Goal: Task Accomplishment & Management: Complete application form

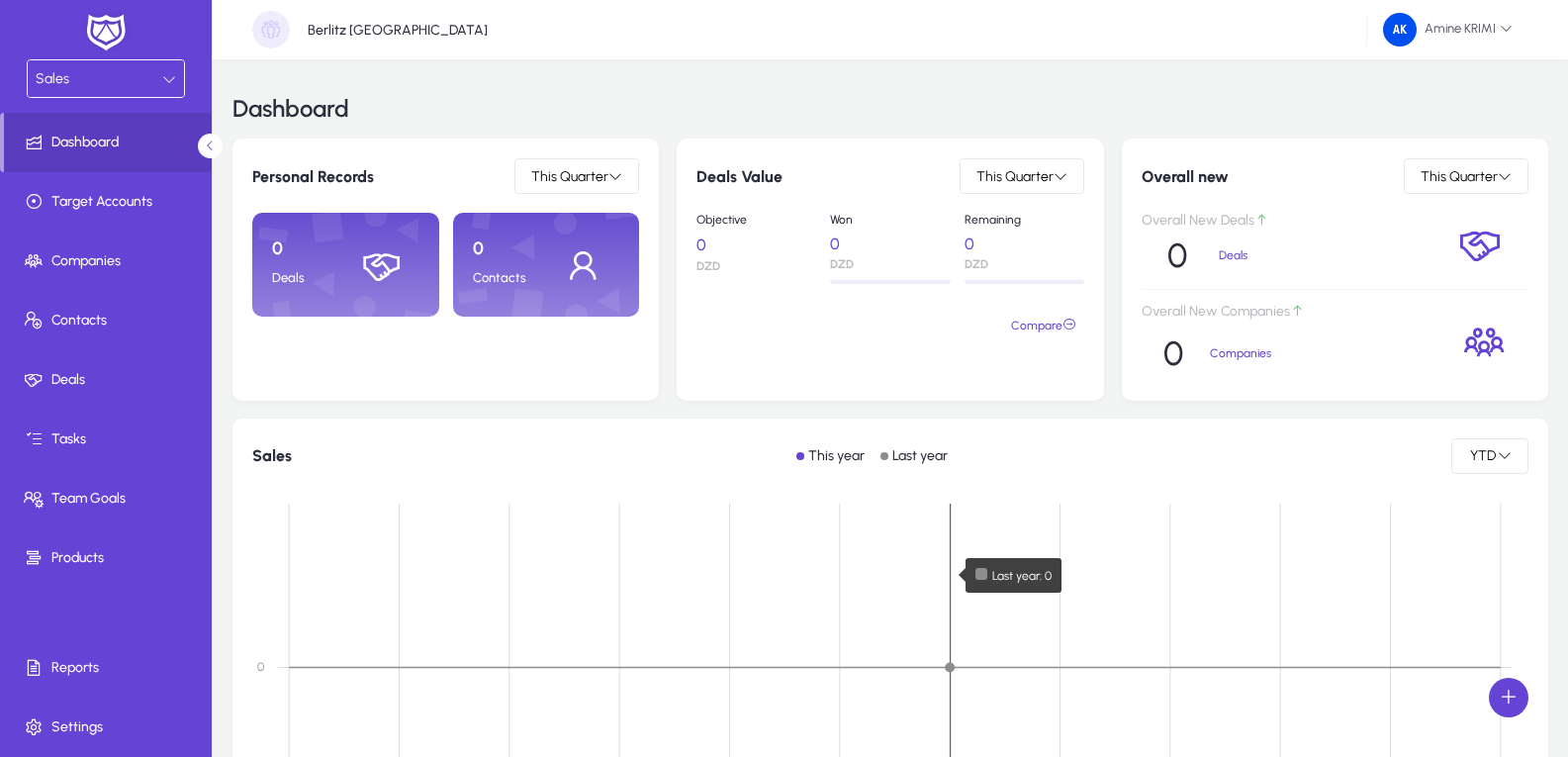
scroll to position [92, 0]
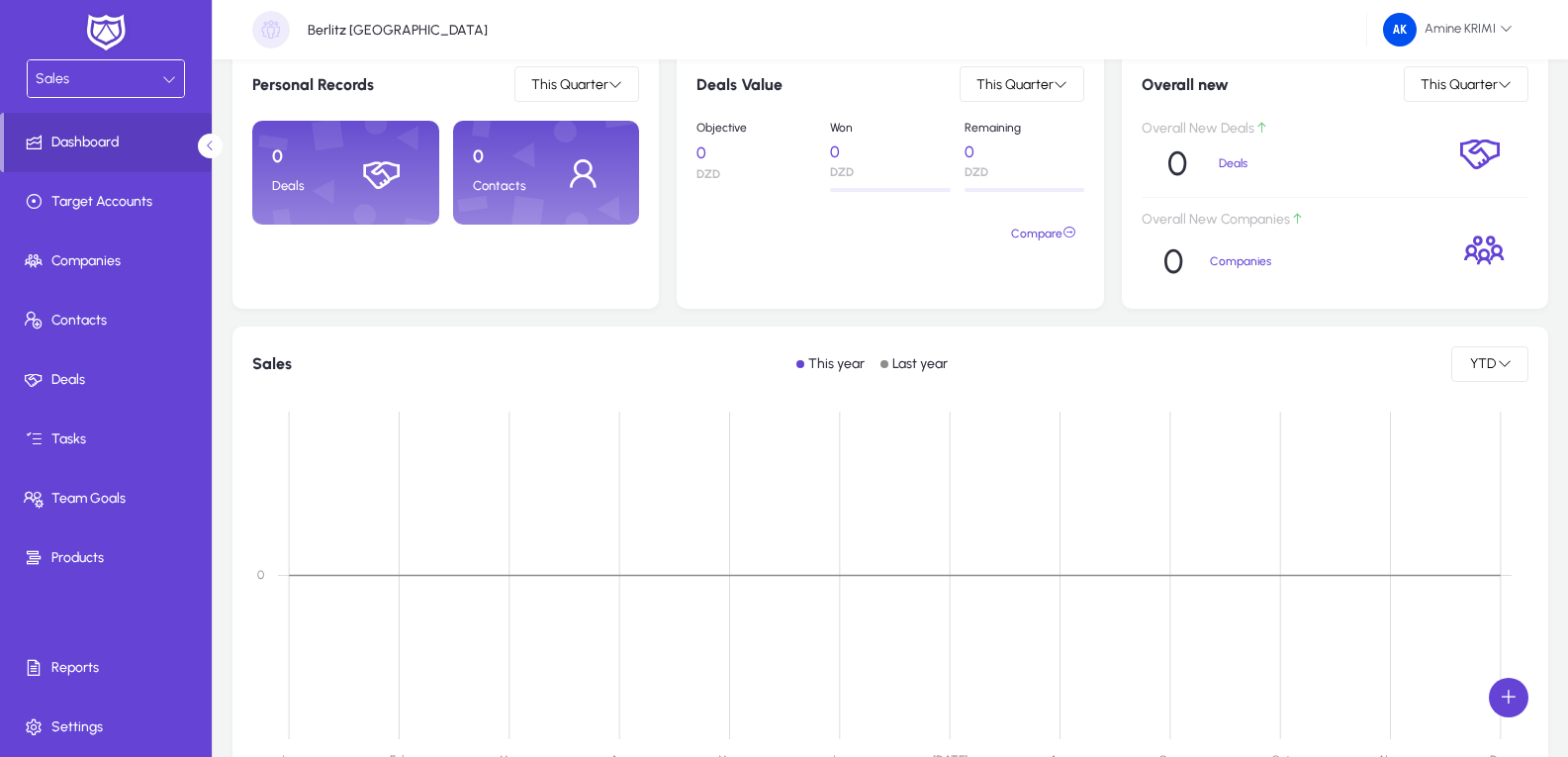
click at [116, 67] on div "Sales" at bounding box center [99, 79] width 127 height 26
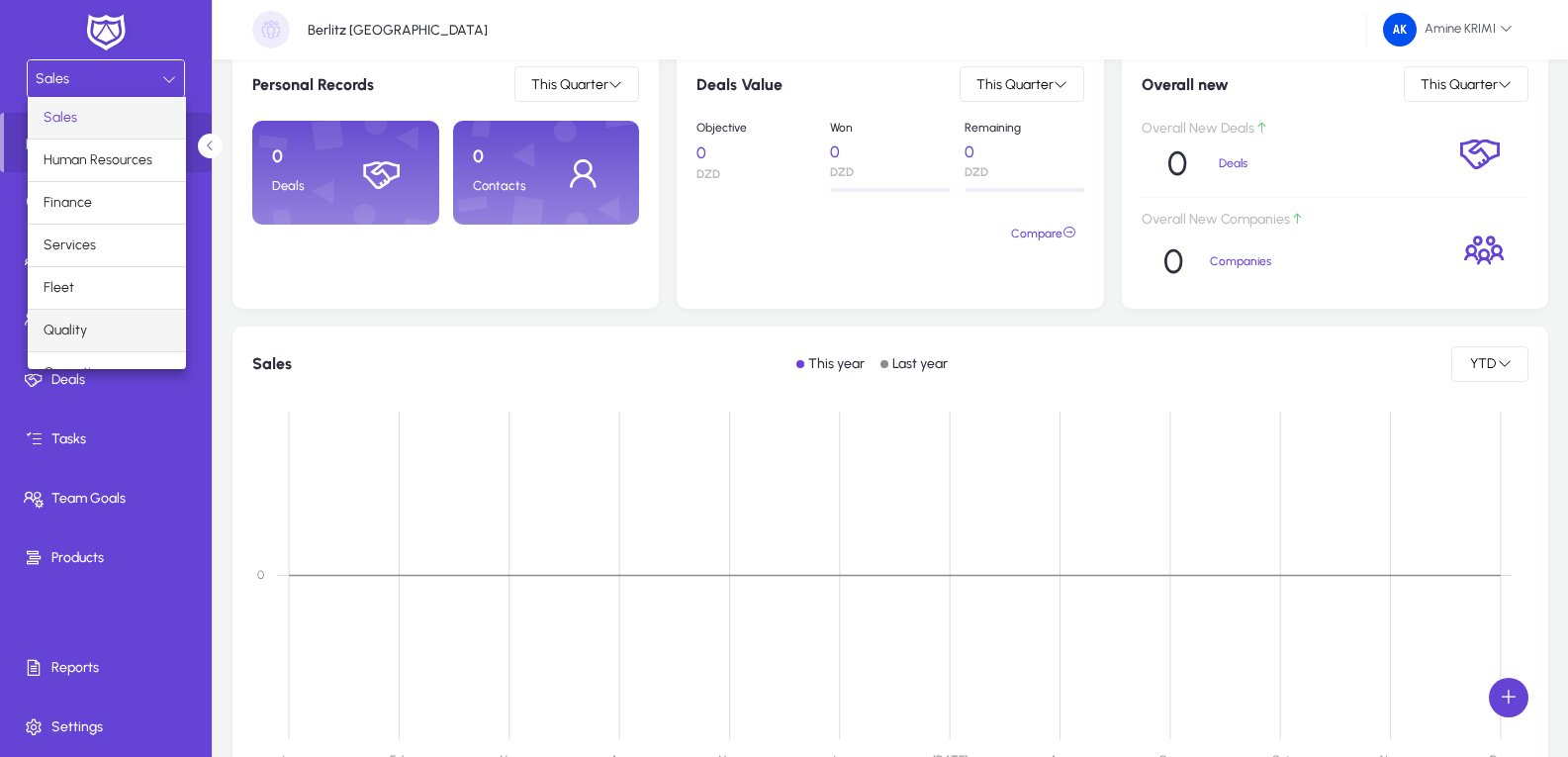
scroll to position [67, 0]
click at [86, 357] on span "Marketing" at bounding box center [74, 348] width 61 height 24
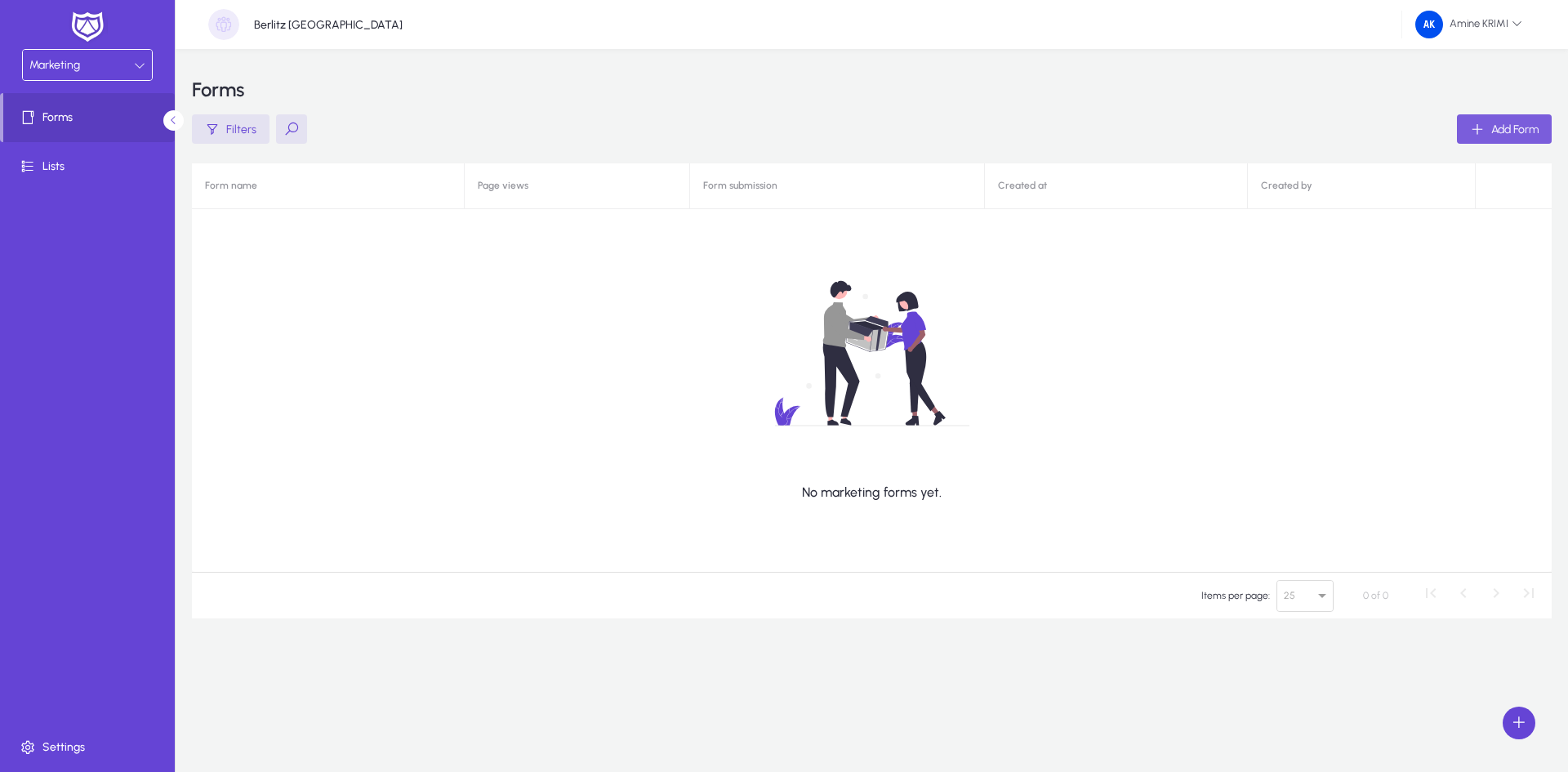
click at [1294, 122] on span "Add Form" at bounding box center [1514, 129] width 47 height 14
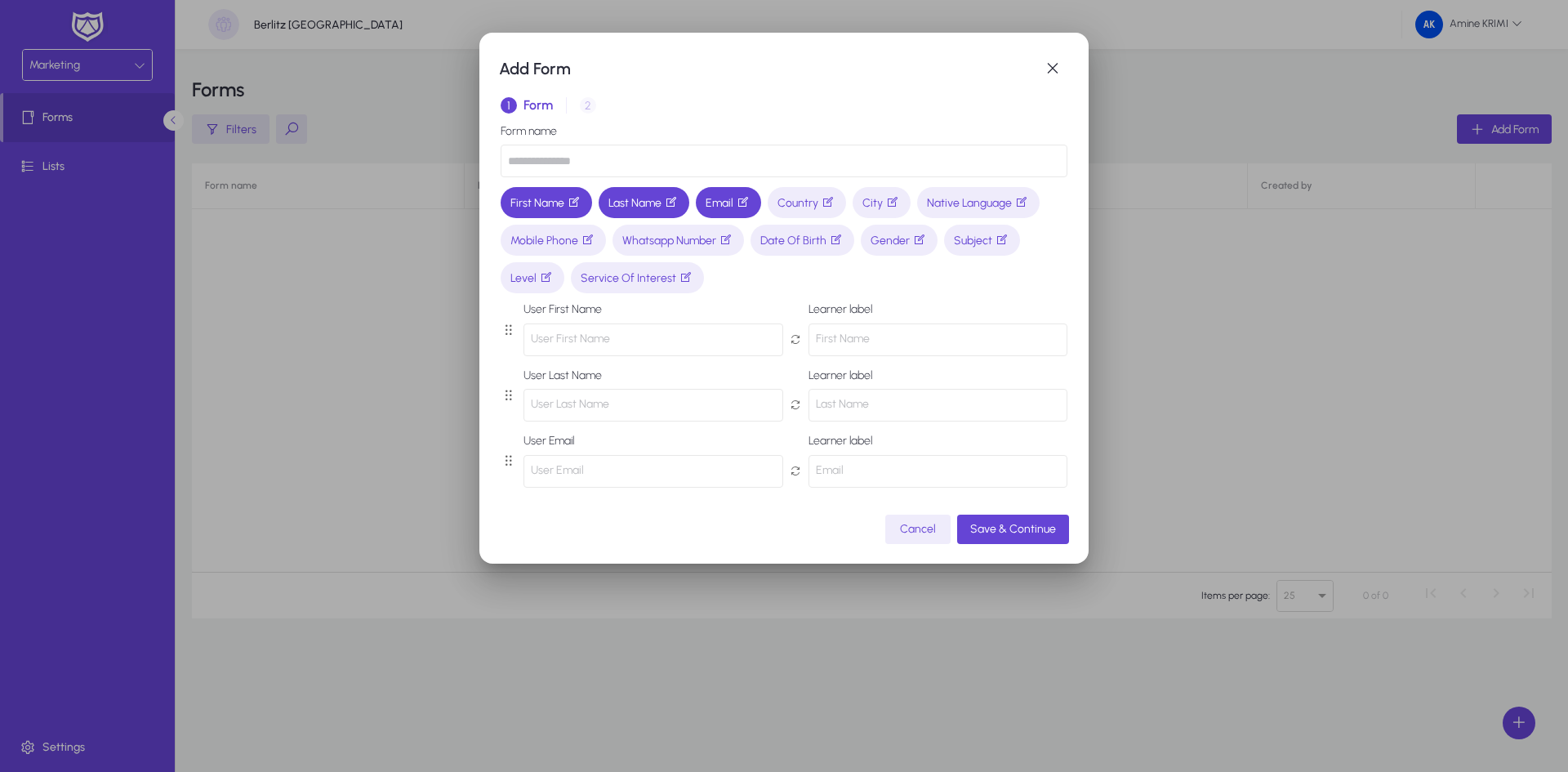
click at [627, 162] on input "text" at bounding box center [784, 161] width 566 height 33
click at [878, 205] on span "City" at bounding box center [881, 202] width 38 height 17
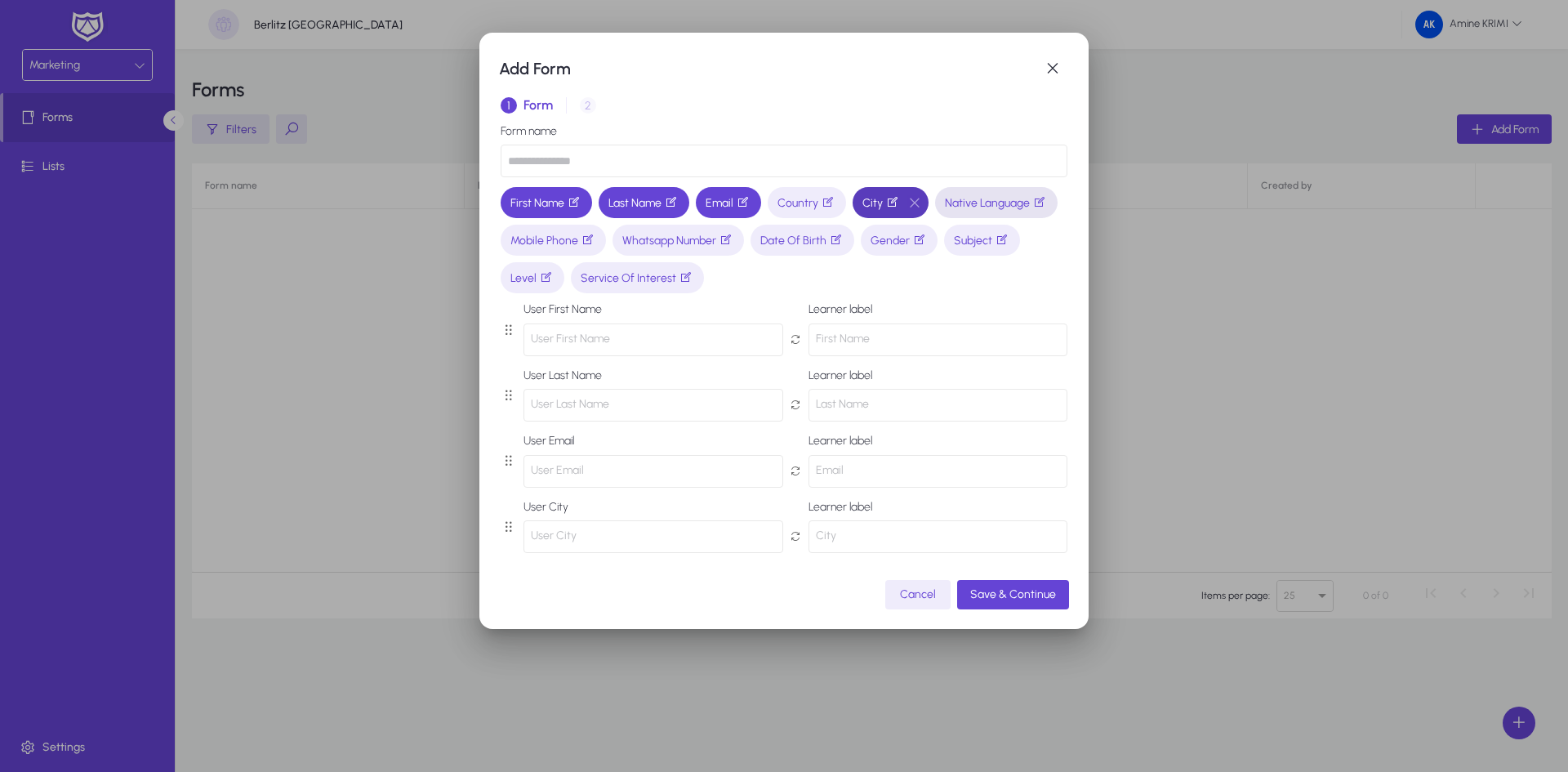
click at [945, 211] on span "Native Language" at bounding box center [996, 202] width 103 height 17
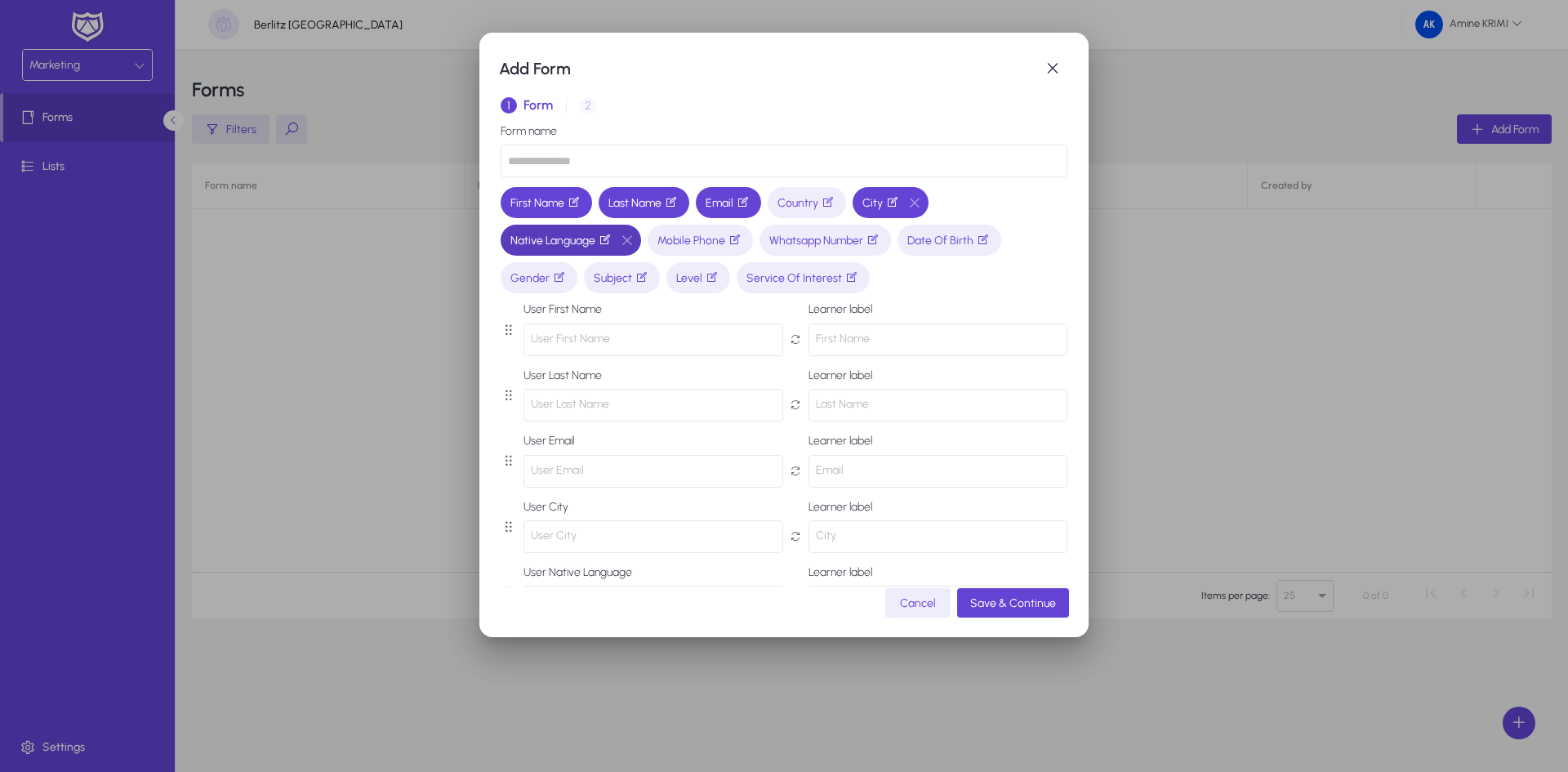
click at [580, 239] on span "Native Language" at bounding box center [561, 240] width 103 height 17
click at [633, 243] on button "button" at bounding box center [628, 240] width 28 height 15
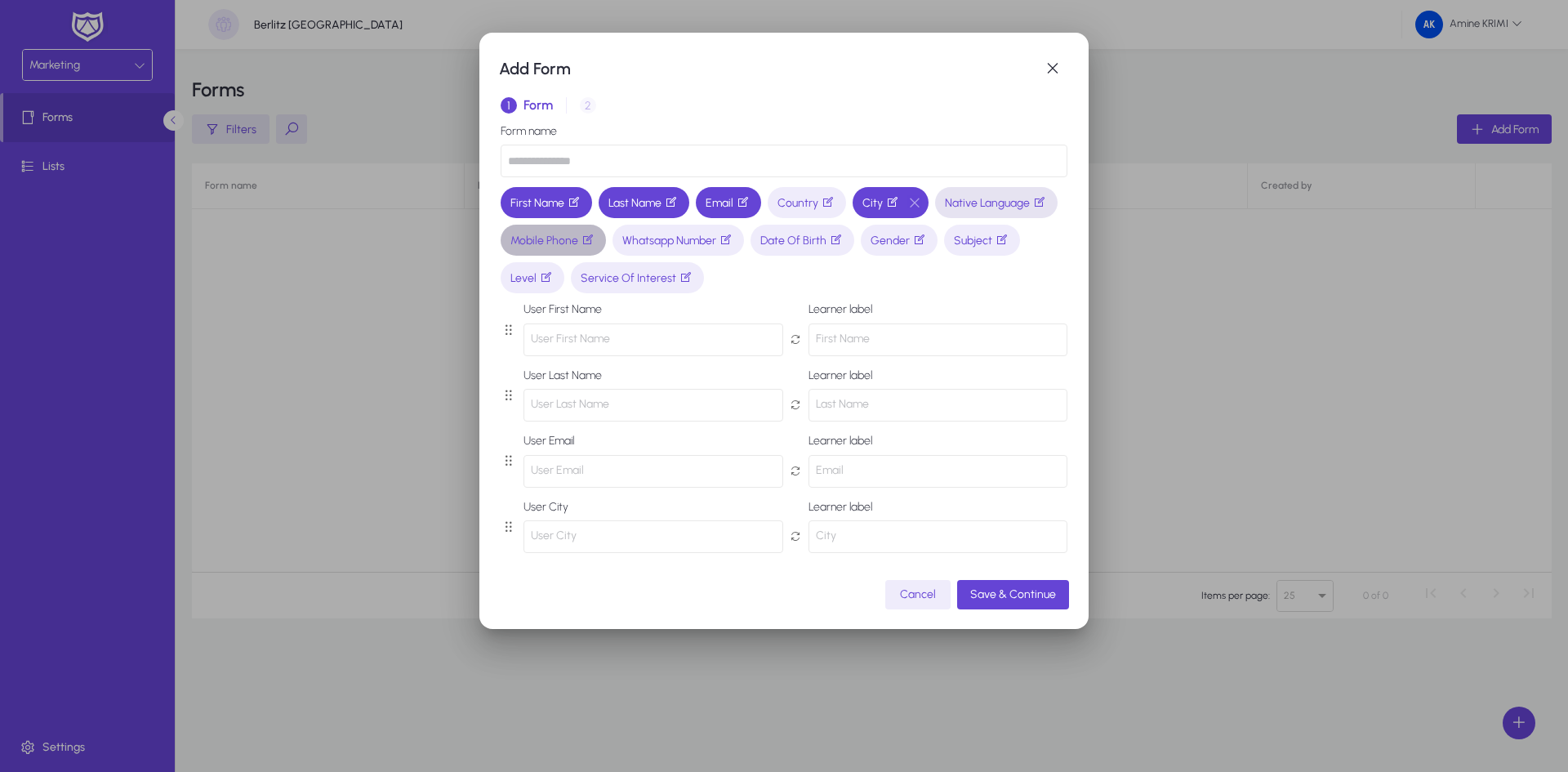
click at [596, 239] on span "Mobile Phone" at bounding box center [553, 240] width 86 height 17
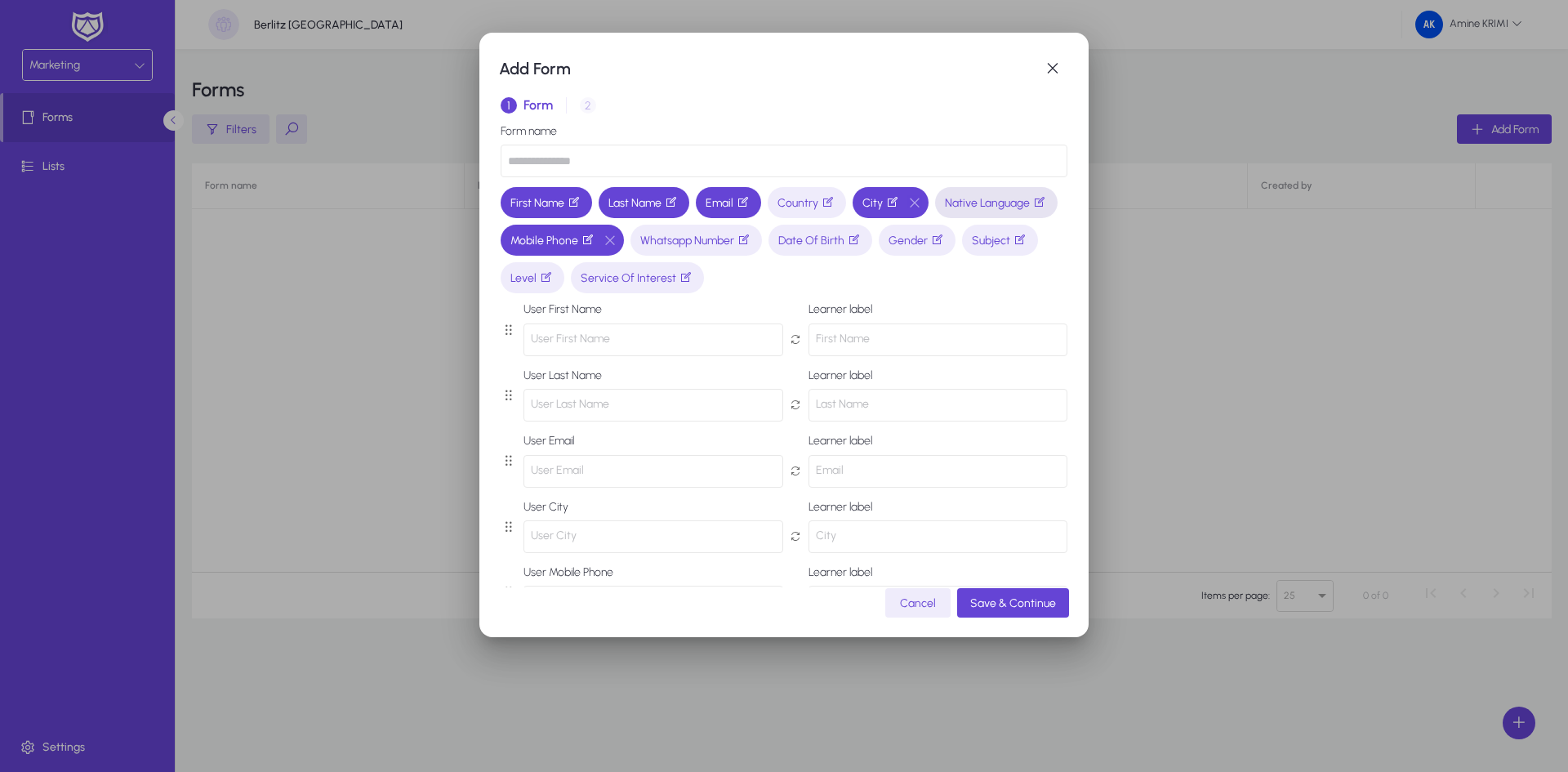
click at [667, 167] on input "text" at bounding box center [784, 161] width 566 height 33
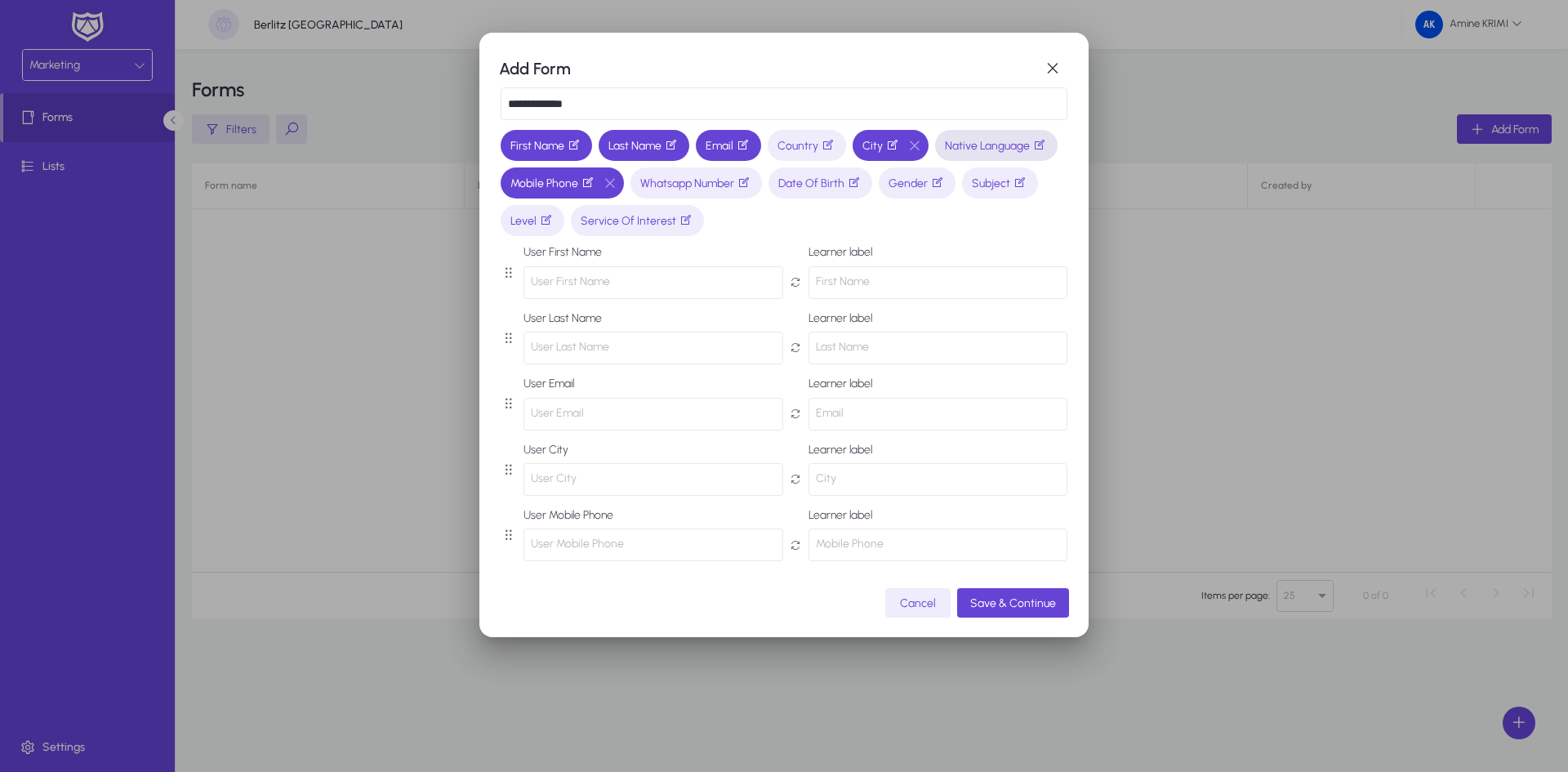
type input "**********"
click at [585, 278] on p "User First Name" at bounding box center [653, 282] width 260 height 33
click at [693, 220] on icon "button" at bounding box center [686, 220] width 13 height 13
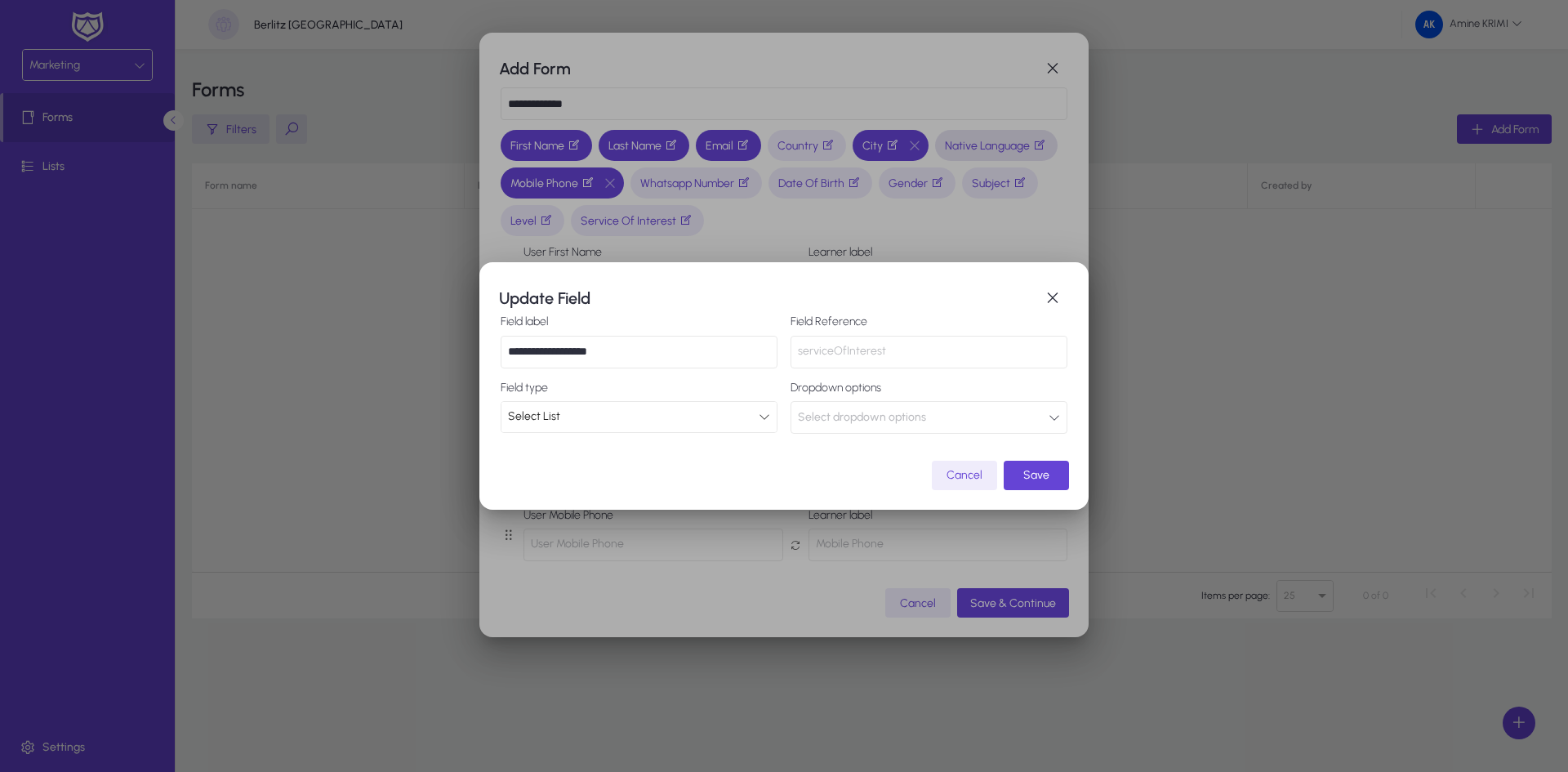
click at [752, 418] on div "Select List" at bounding box center [633, 417] width 251 height 21
click at [760, 413] on div at bounding box center [784, 386] width 1568 height 772
click at [909, 424] on span "Select dropdown options" at bounding box center [861, 418] width 128 height 33
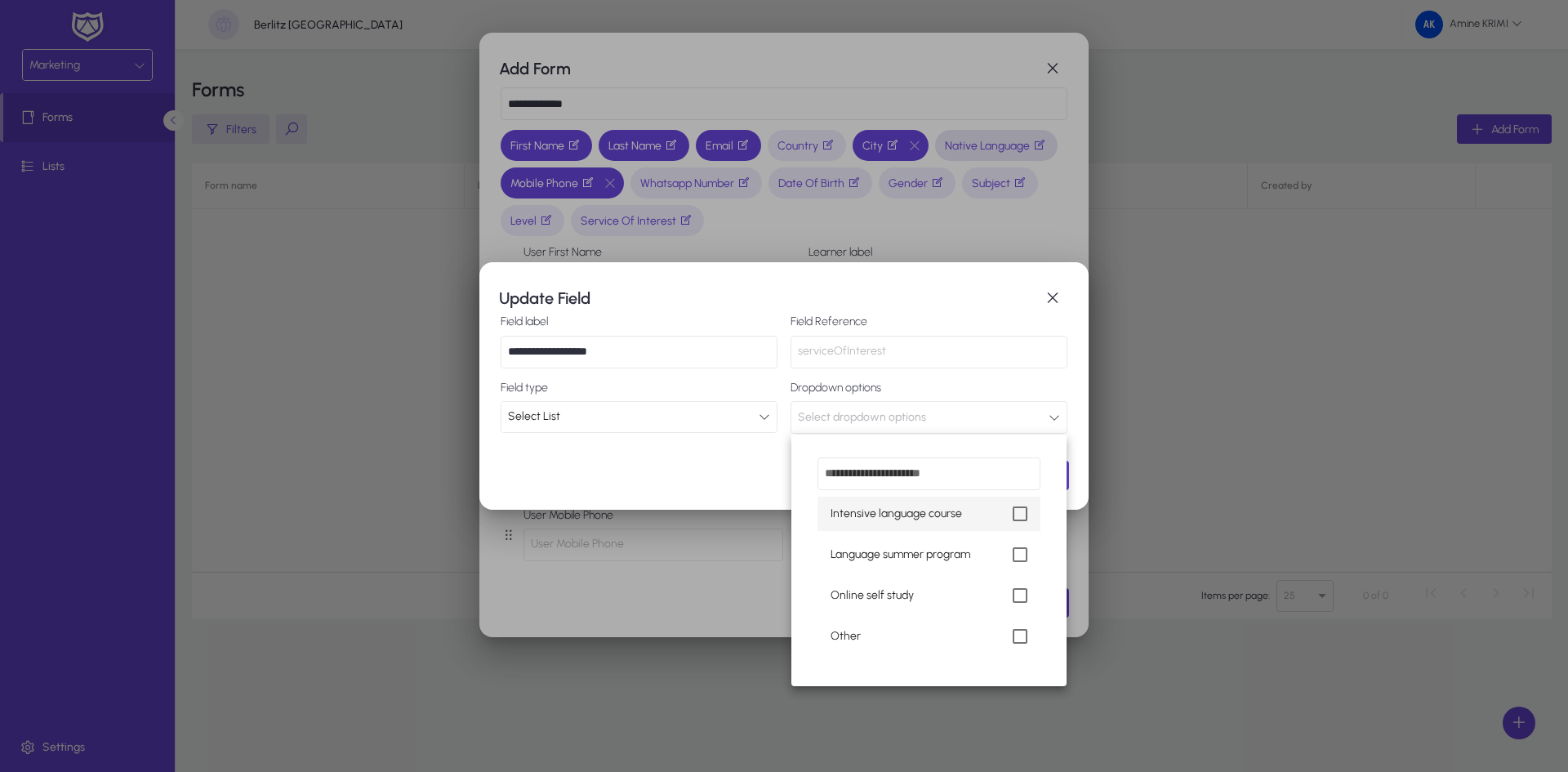
click at [898, 424] on div at bounding box center [784, 386] width 1568 height 772
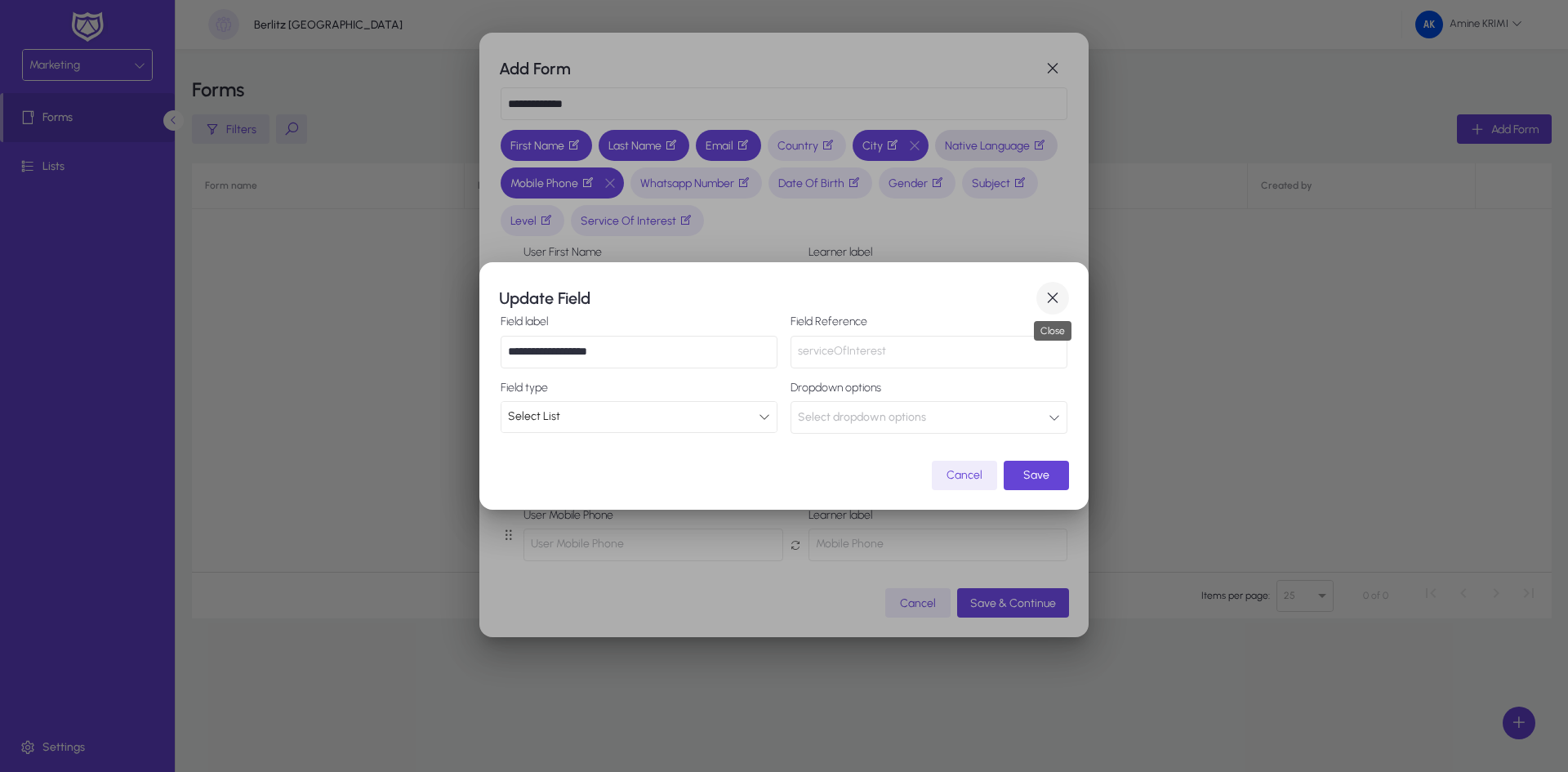
click at [1061, 299] on span "button" at bounding box center [1053, 298] width 33 height 33
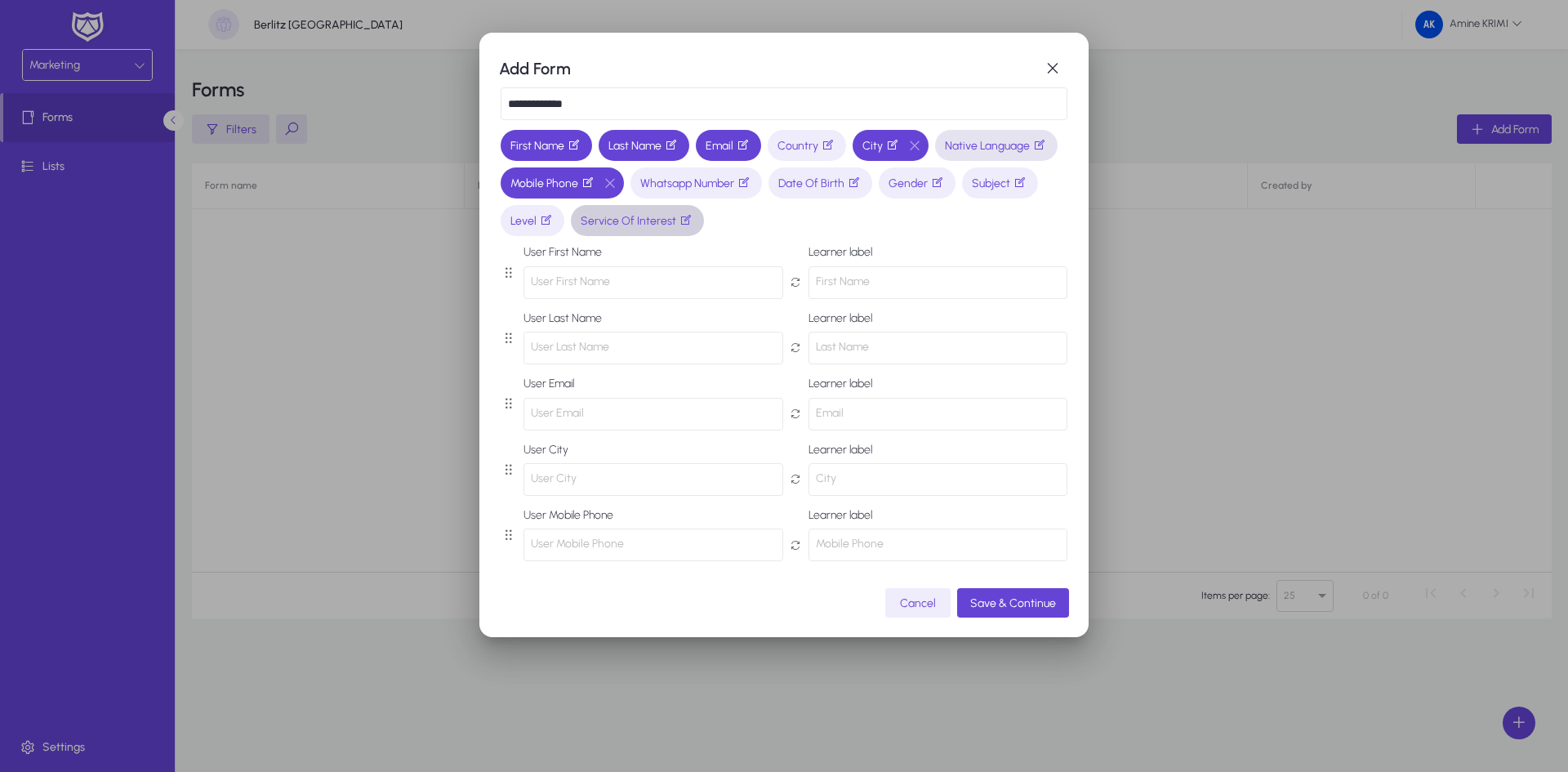
click at [694, 221] on span "Service Of Interest" at bounding box center [637, 220] width 113 height 17
click at [1013, 188] on icon "button" at bounding box center [1020, 182] width 13 height 13
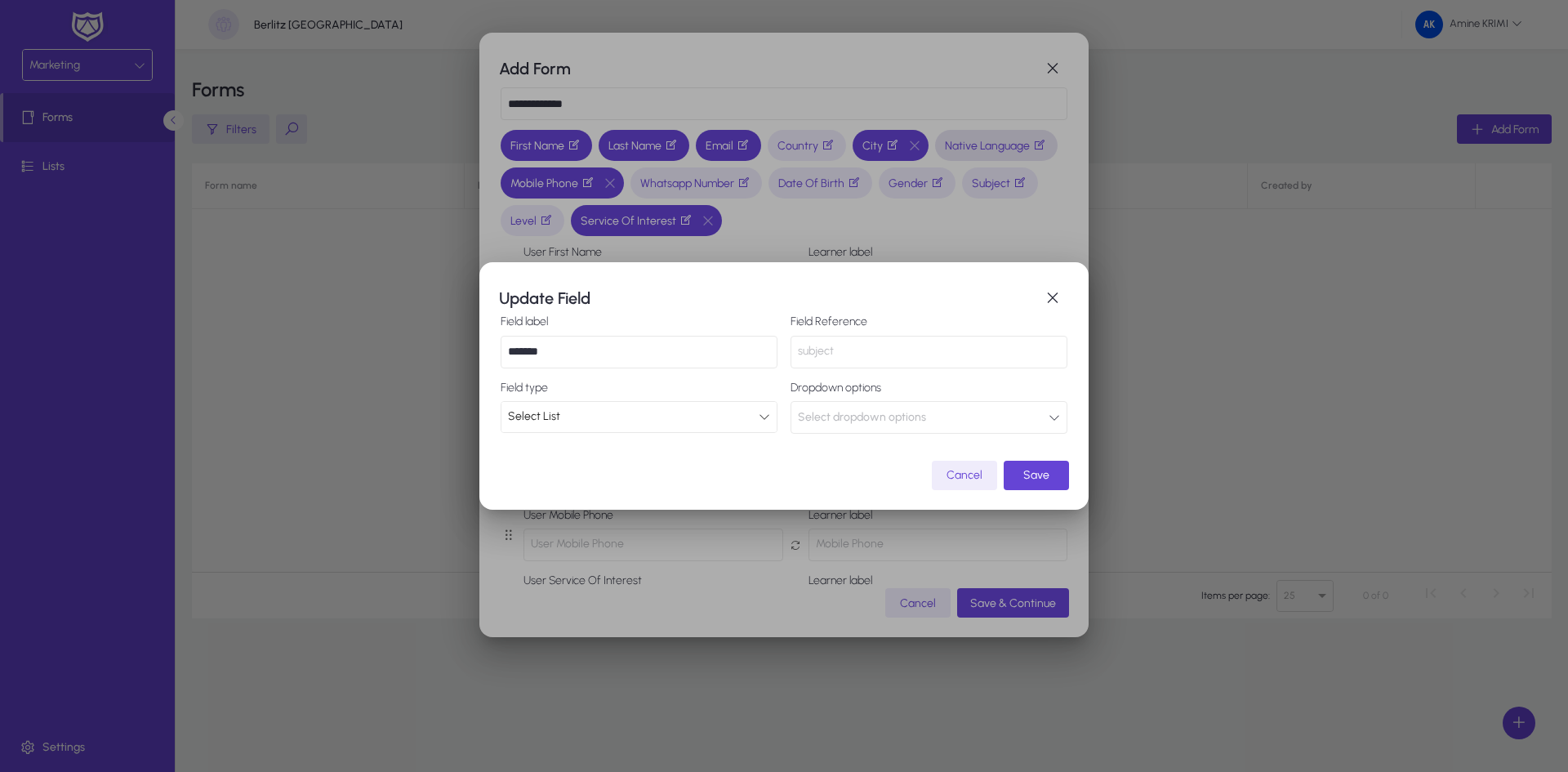
click at [710, 414] on div "Select List" at bounding box center [633, 417] width 251 height 21
click at [710, 414] on div at bounding box center [784, 386] width 1568 height 772
click at [927, 419] on button "Select dropdown options" at bounding box center [928, 418] width 277 height 33
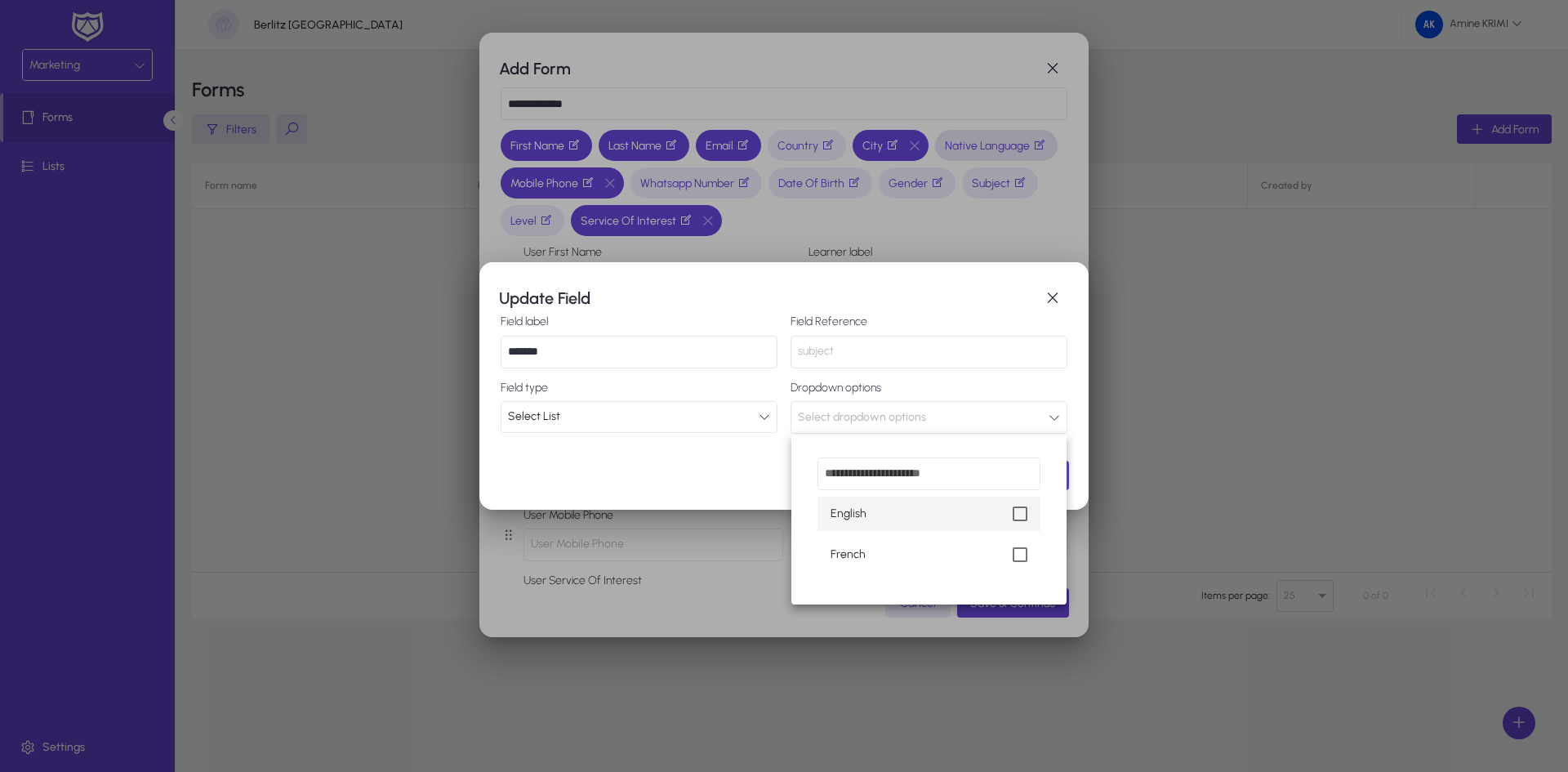
click at [927, 419] on div at bounding box center [784, 386] width 1568 height 772
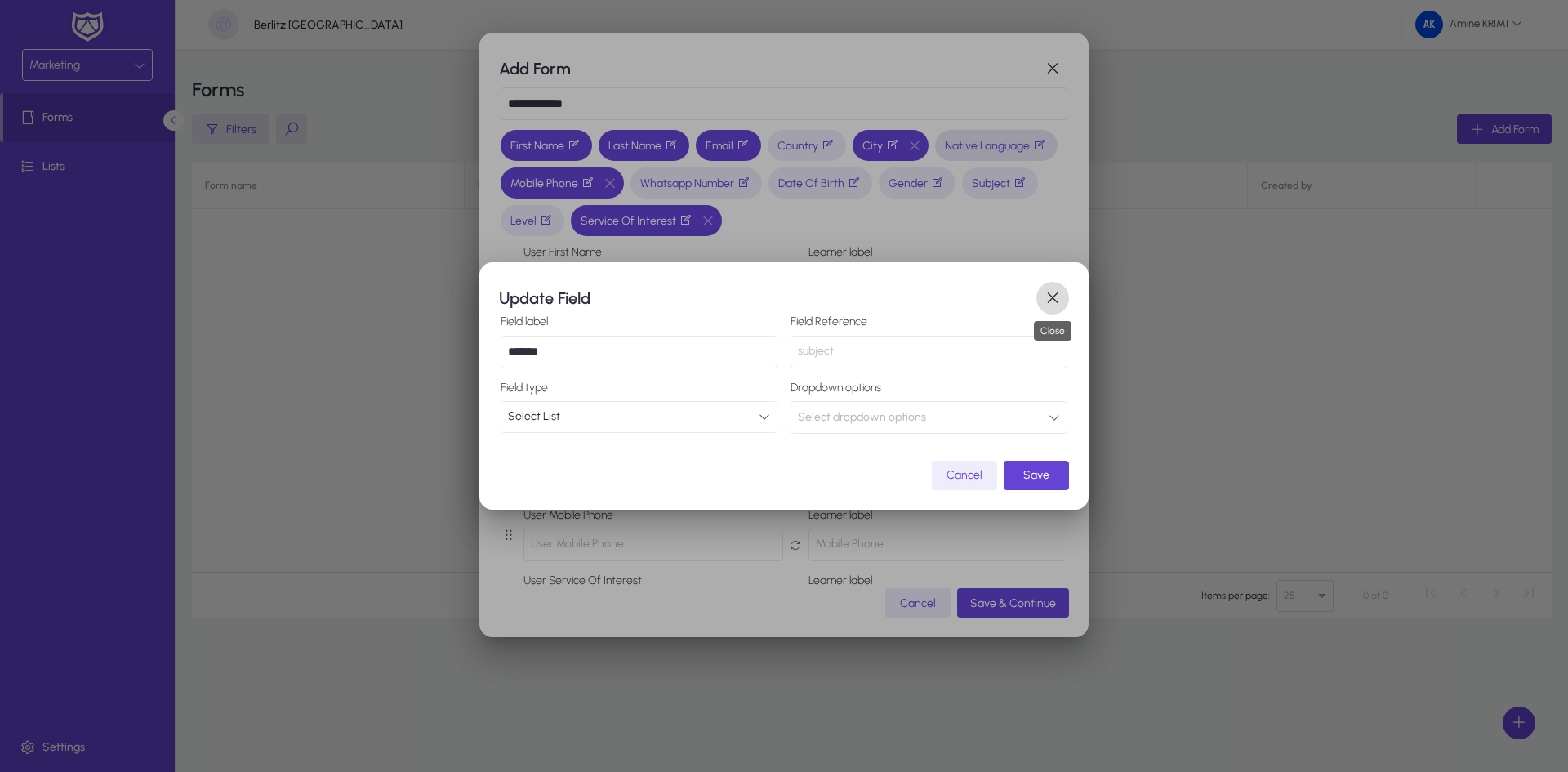
click at [1047, 305] on span "button" at bounding box center [1053, 298] width 33 height 33
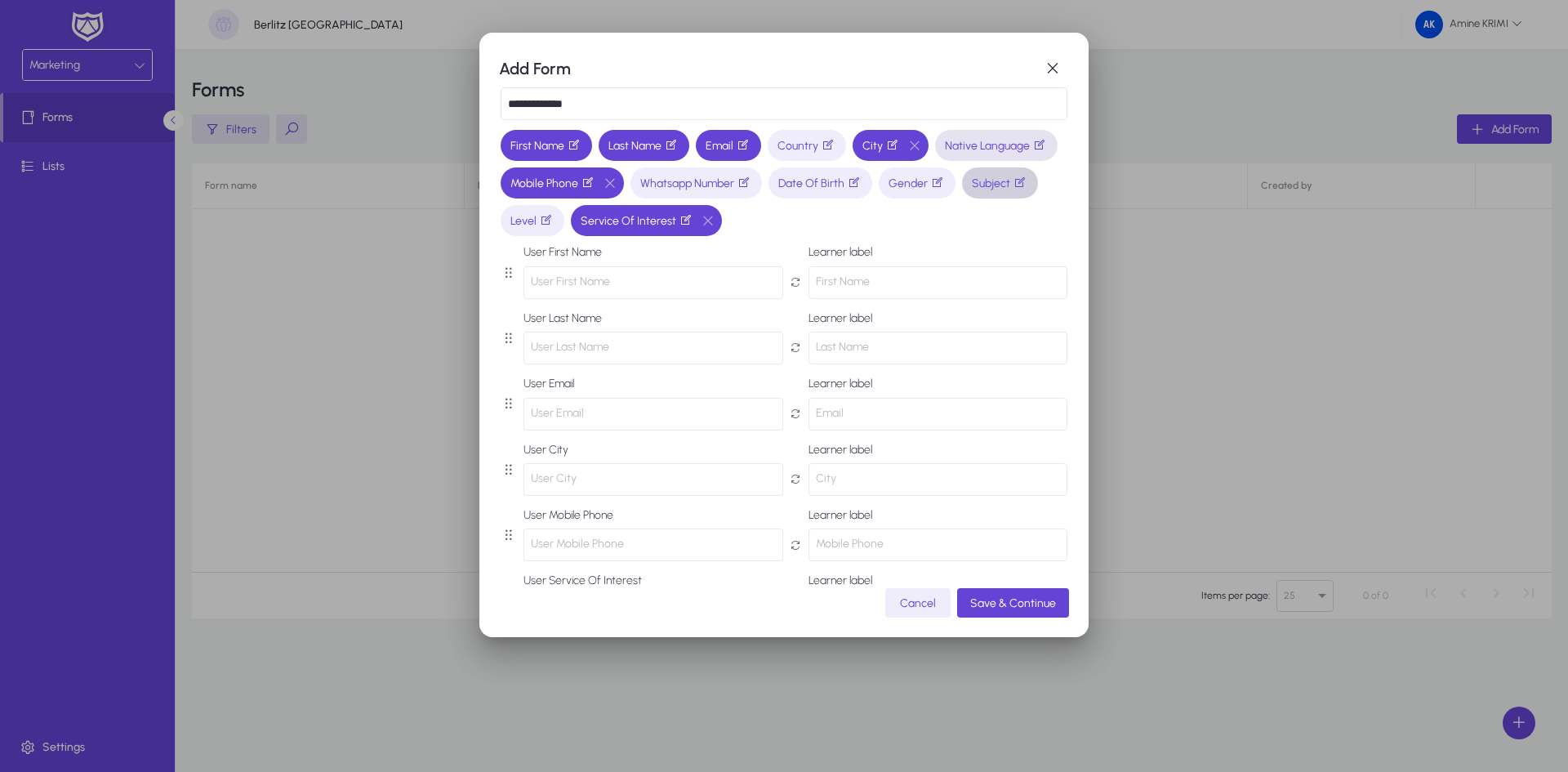
scroll to position [123, 0]
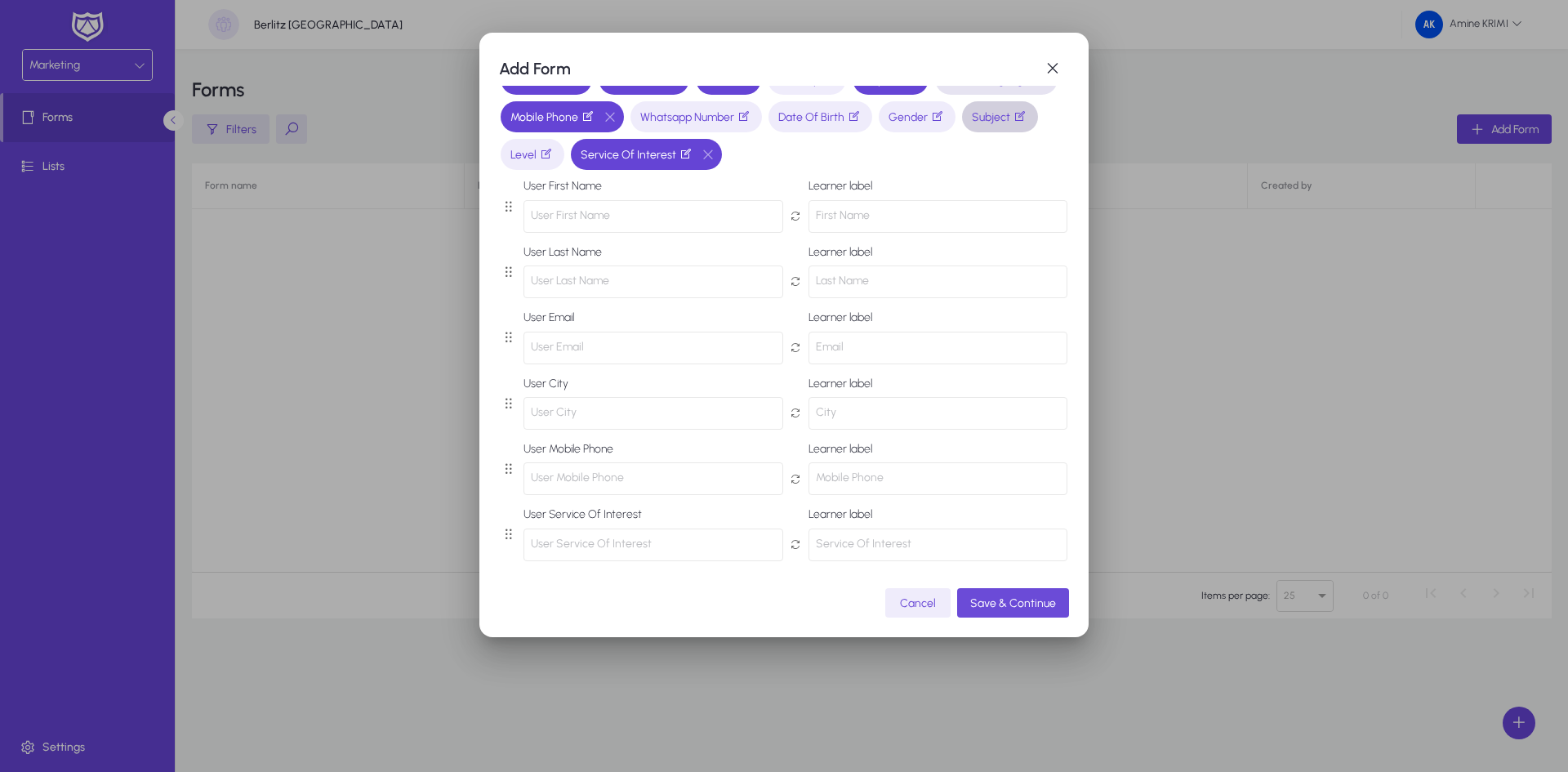
click at [1032, 609] on span "Save & Continue" at bounding box center [1013, 603] width 86 height 14
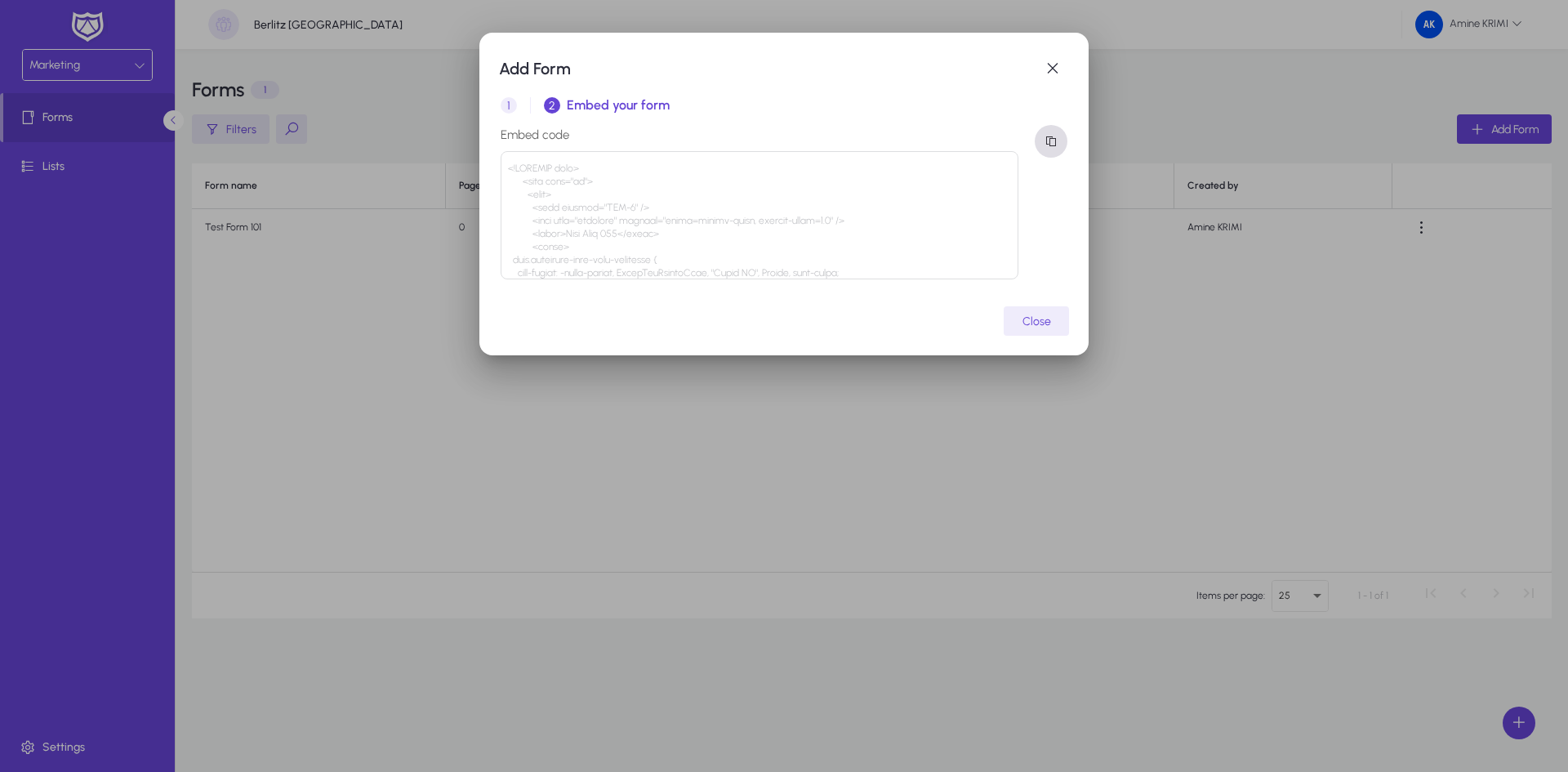
click at [1059, 140] on span "button" at bounding box center [1051, 141] width 33 height 33
click at [1041, 316] on span "Close" at bounding box center [1036, 321] width 29 height 14
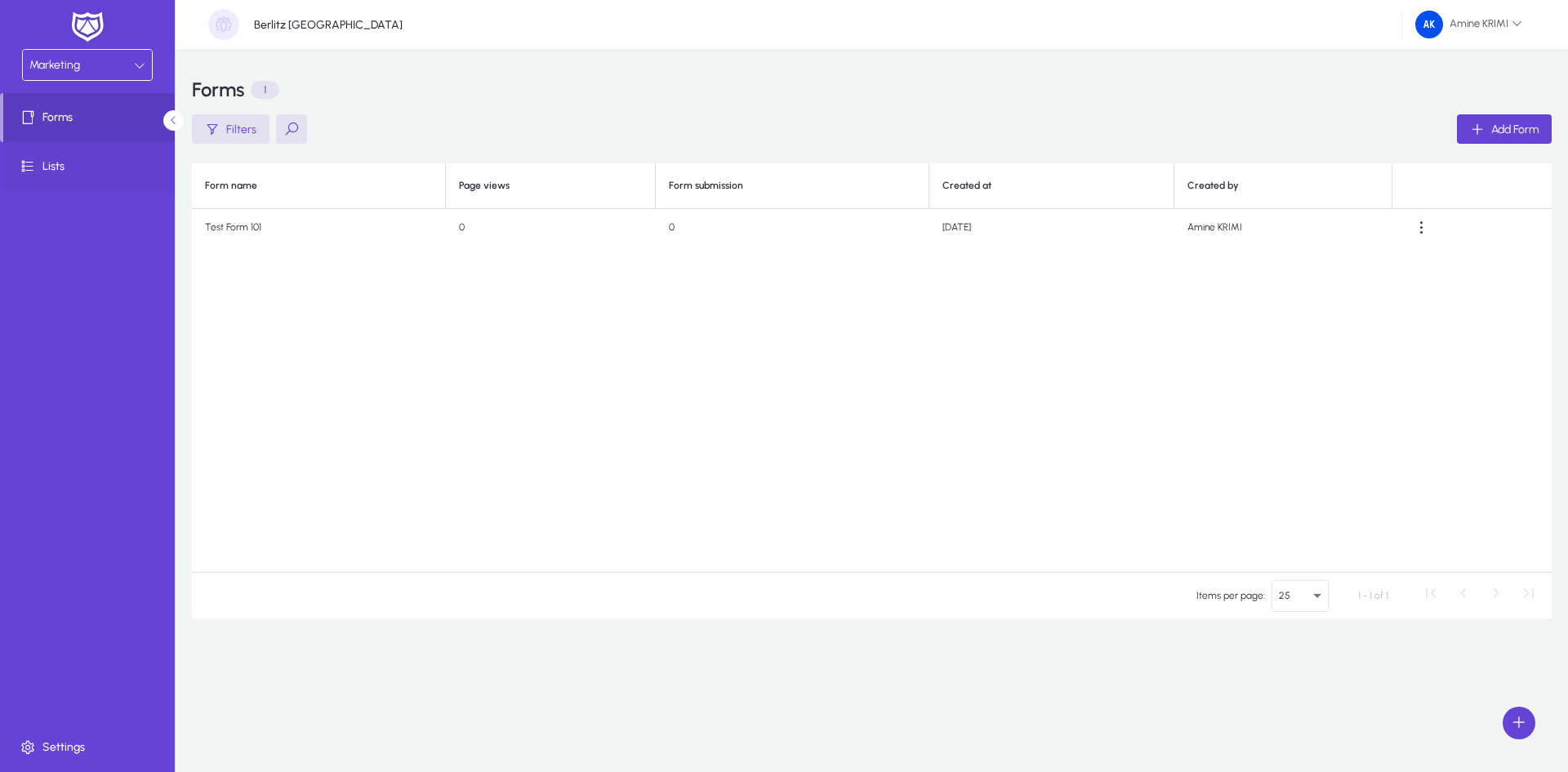
click at [97, 173] on span "Lists" at bounding box center [91, 167] width 175 height 17
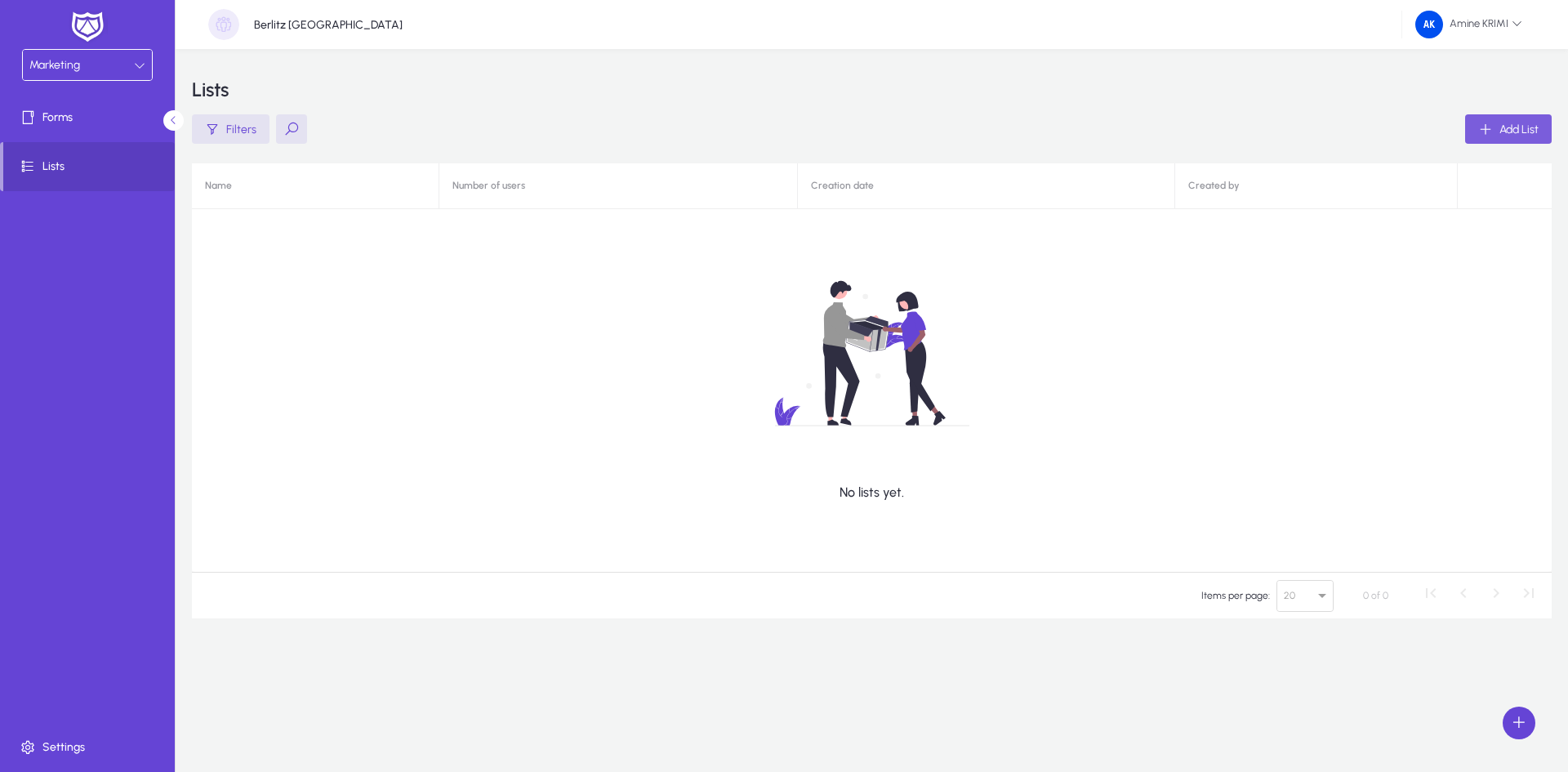
click at [1294, 111] on span "button" at bounding box center [1508, 129] width 87 height 39
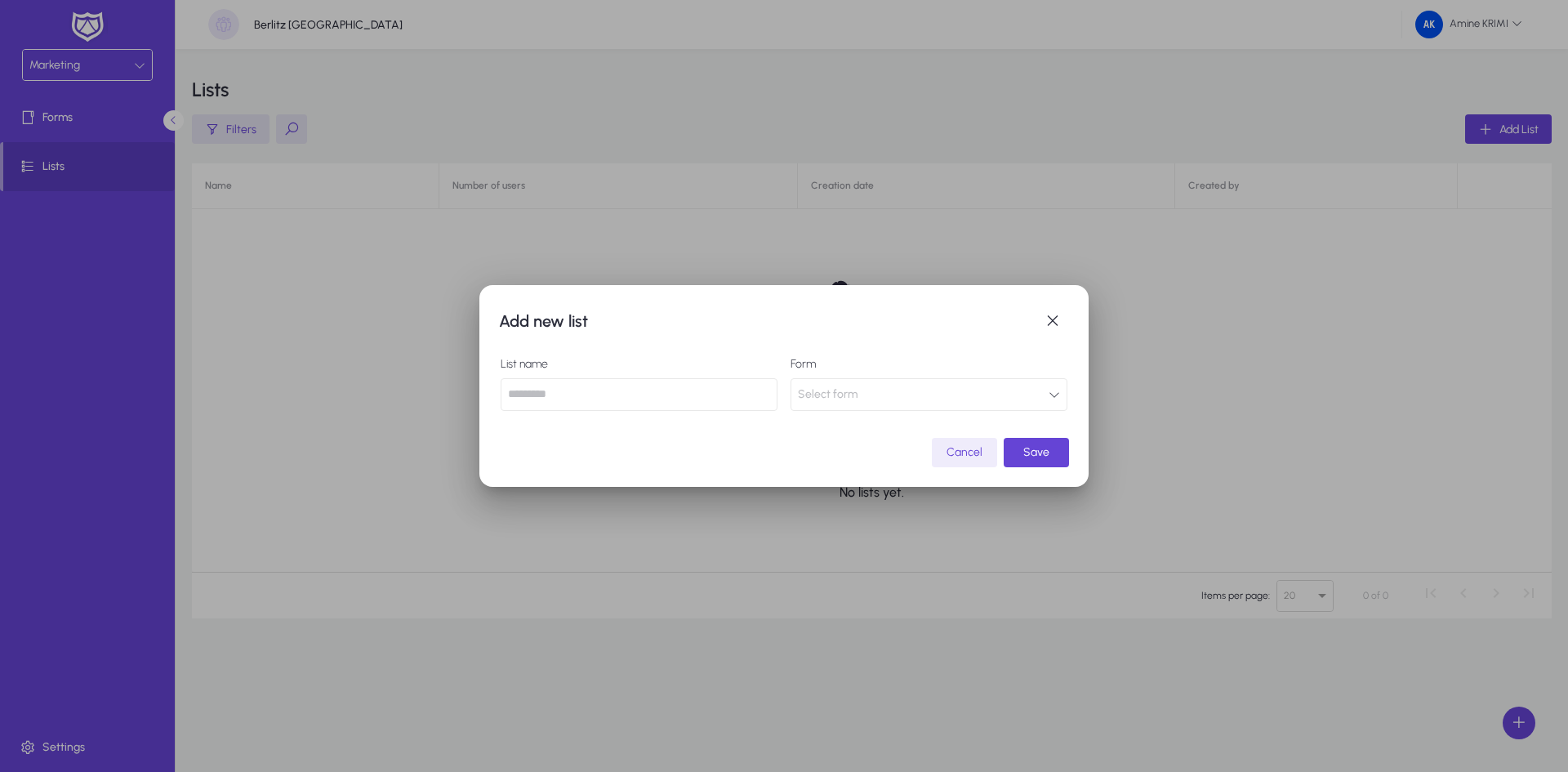
click at [927, 386] on button "Select form" at bounding box center [928, 395] width 277 height 33
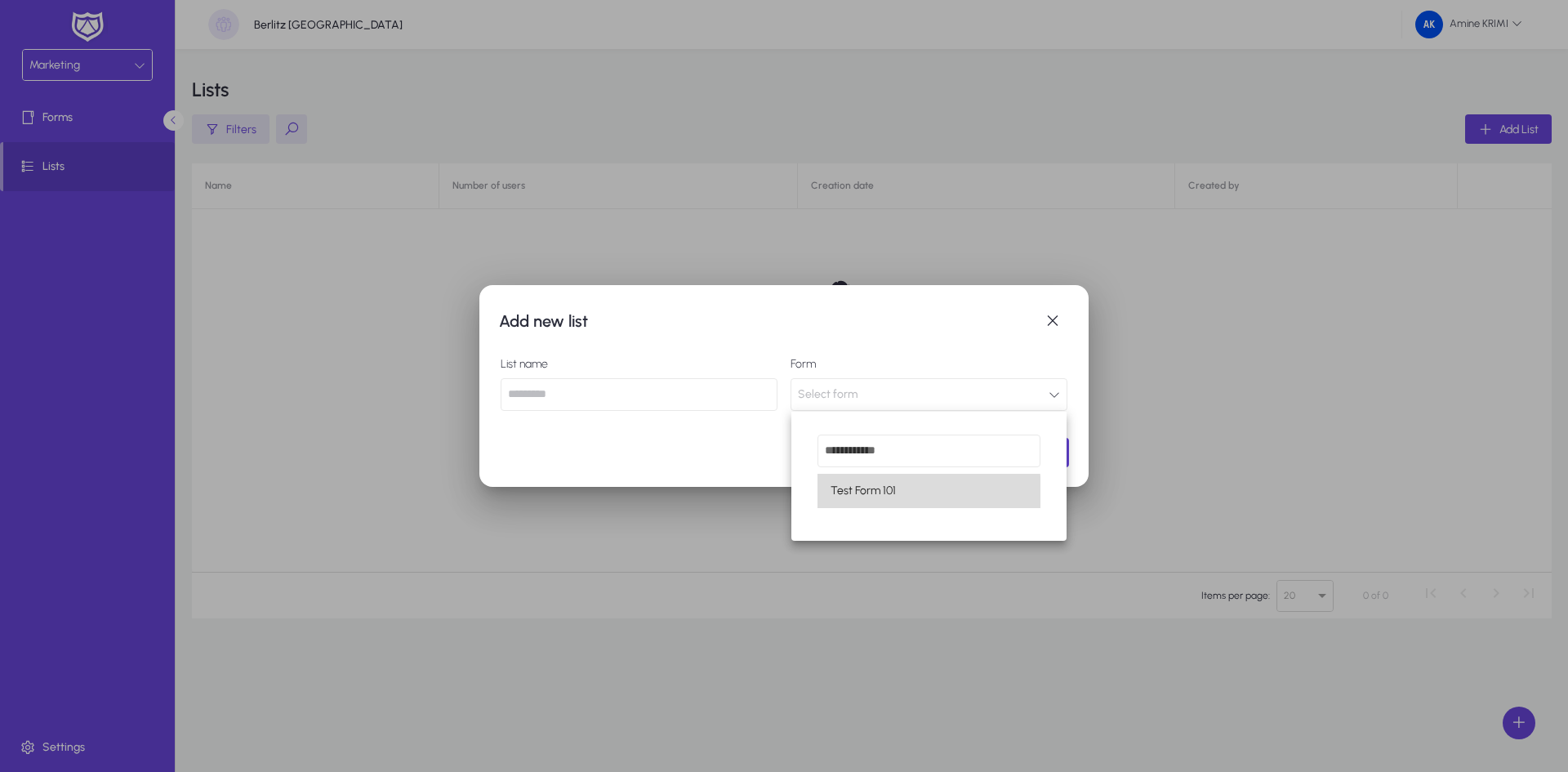
click at [867, 493] on span "Test Form 101" at bounding box center [863, 491] width 65 height 20
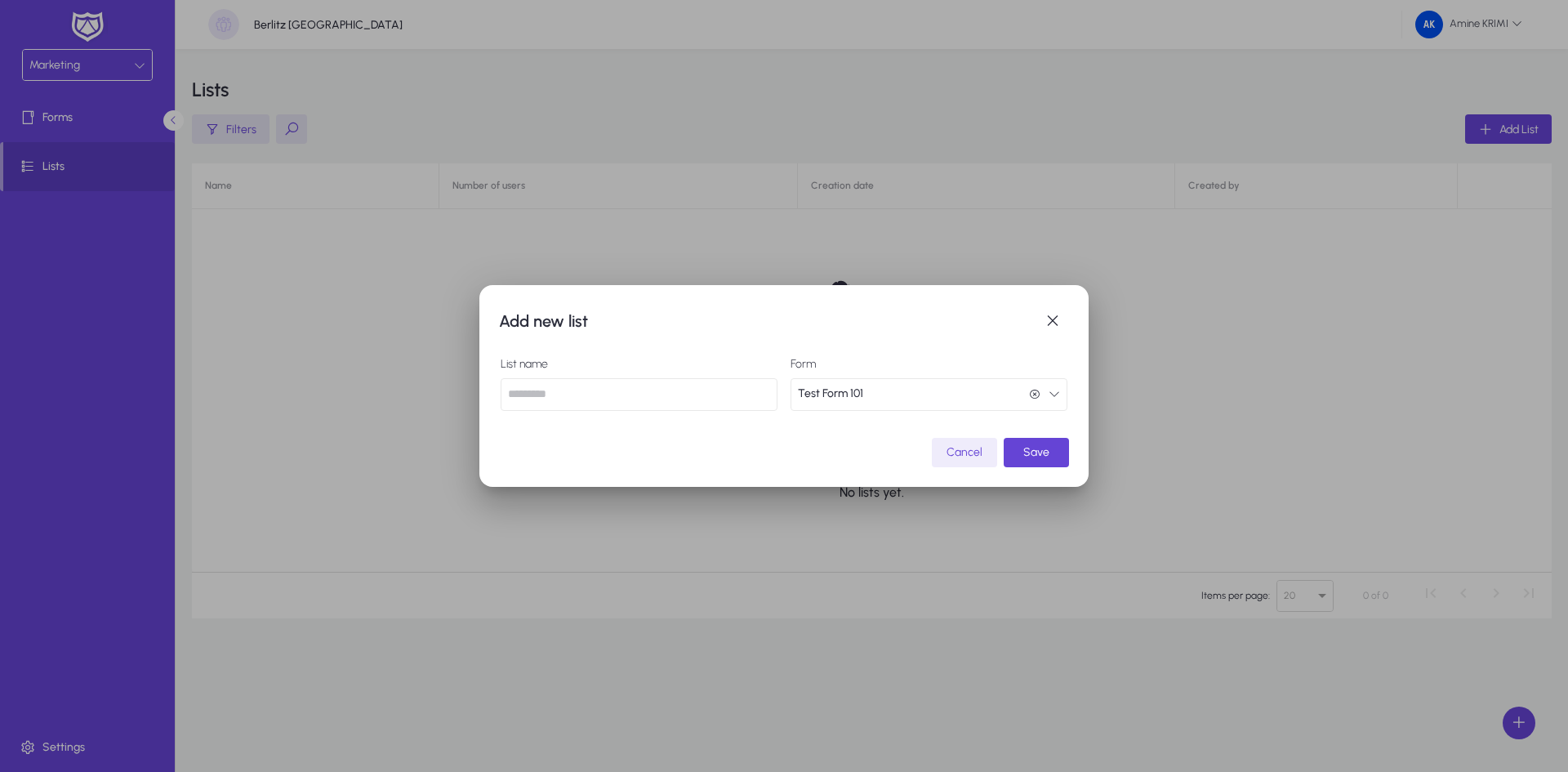
click at [731, 412] on mat-dialog-content "List name Form Test Form 101 Test Form 101" at bounding box center [784, 386] width 570 height 98
click at [717, 398] on input "text" at bounding box center [638, 395] width 277 height 33
type input "**********"
click at [1037, 458] on span "Save" at bounding box center [1036, 452] width 26 height 14
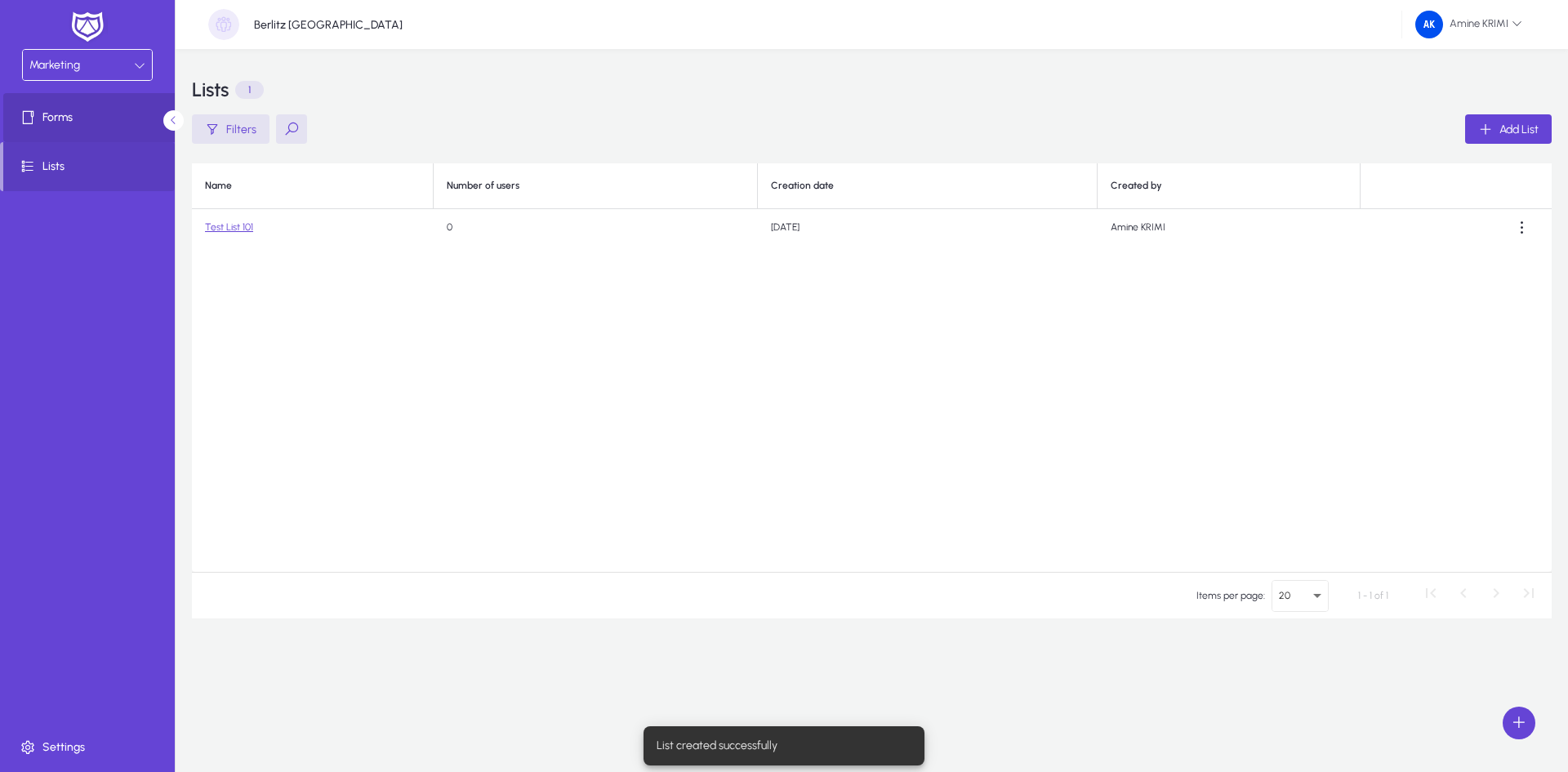
click at [73, 124] on span "Forms" at bounding box center [91, 118] width 175 height 17
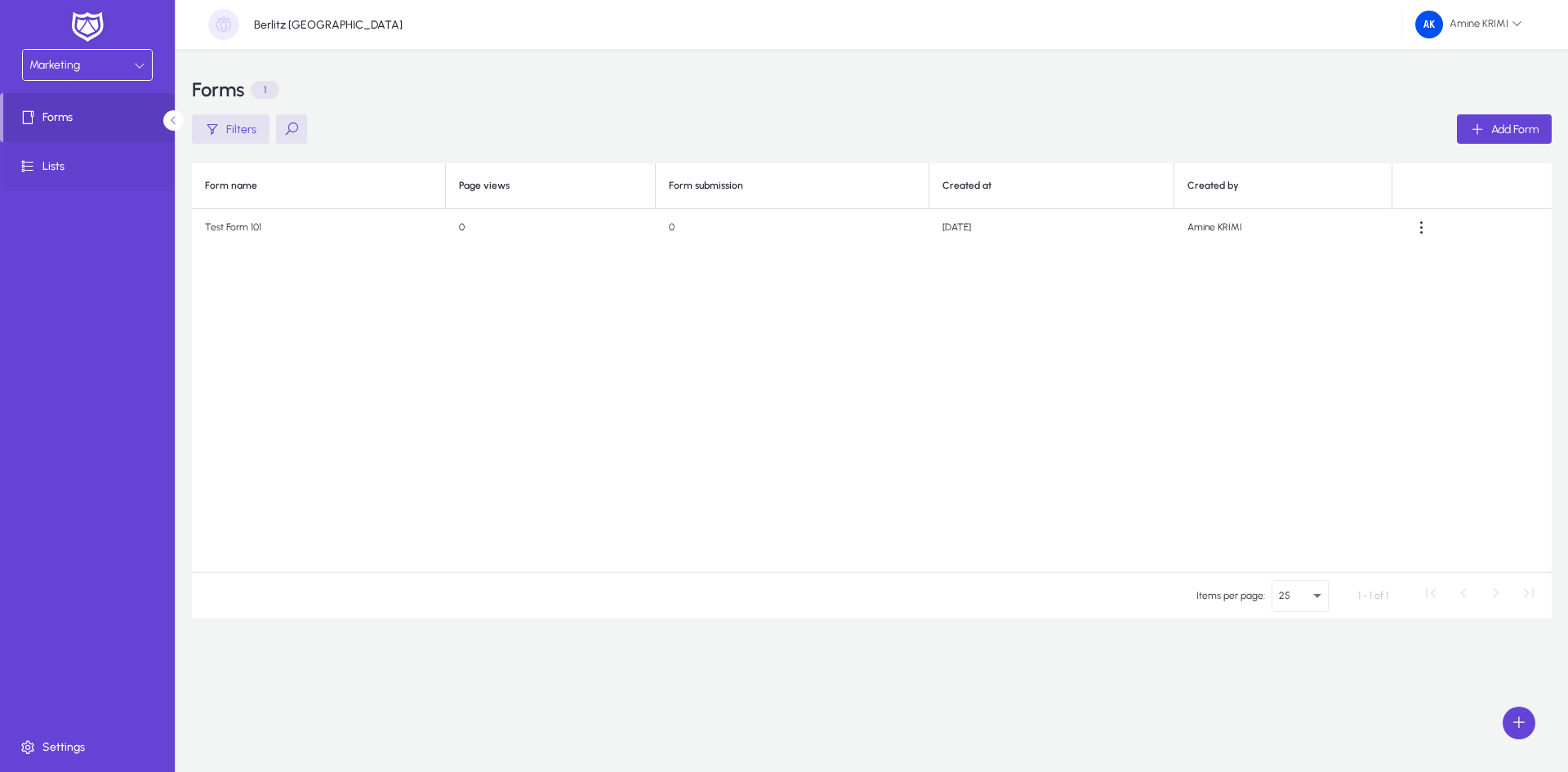
click at [78, 169] on span "Lists" at bounding box center [91, 167] width 175 height 17
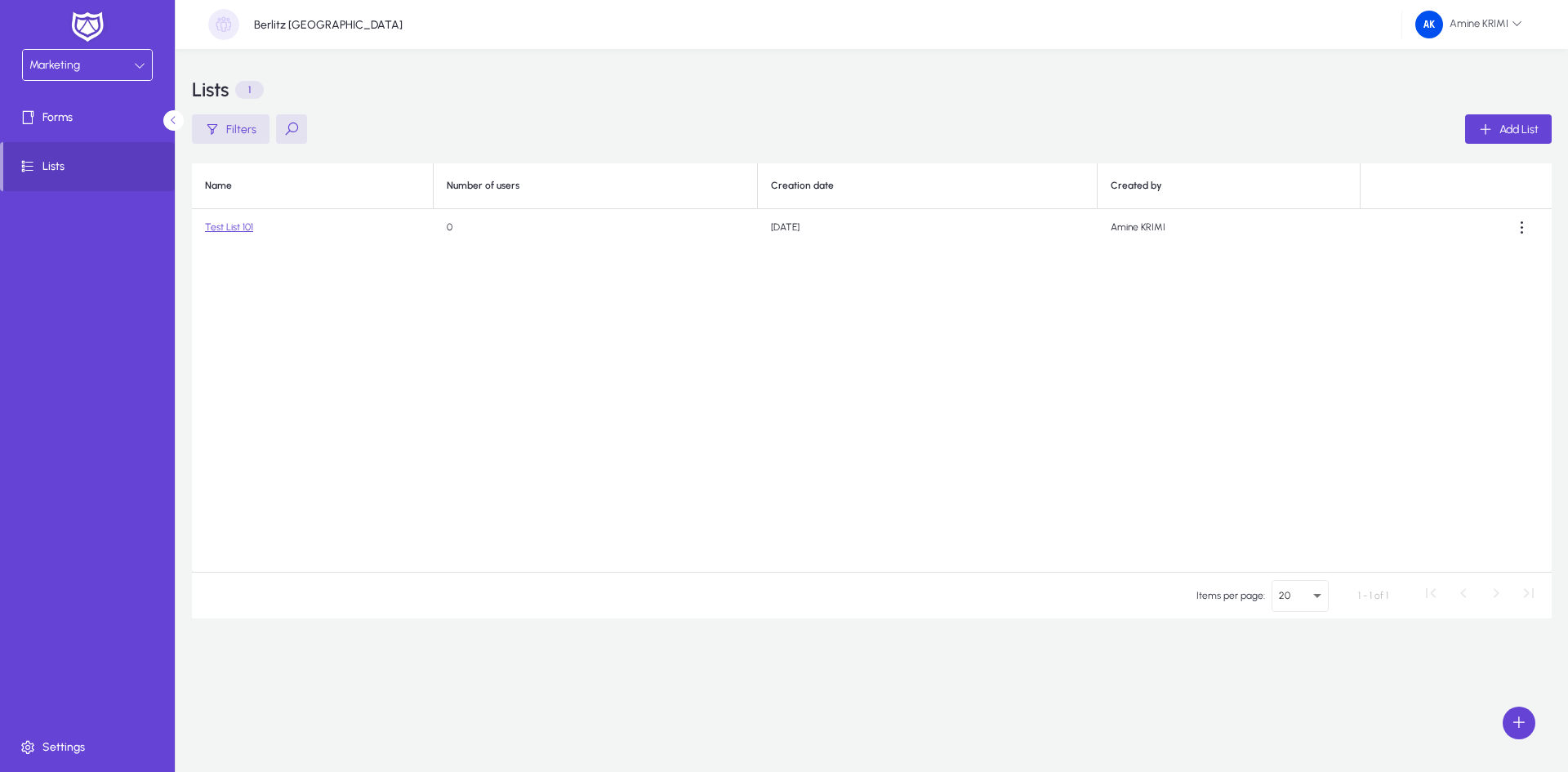
click at [221, 229] on link "Test List 101" at bounding box center [229, 227] width 48 height 12
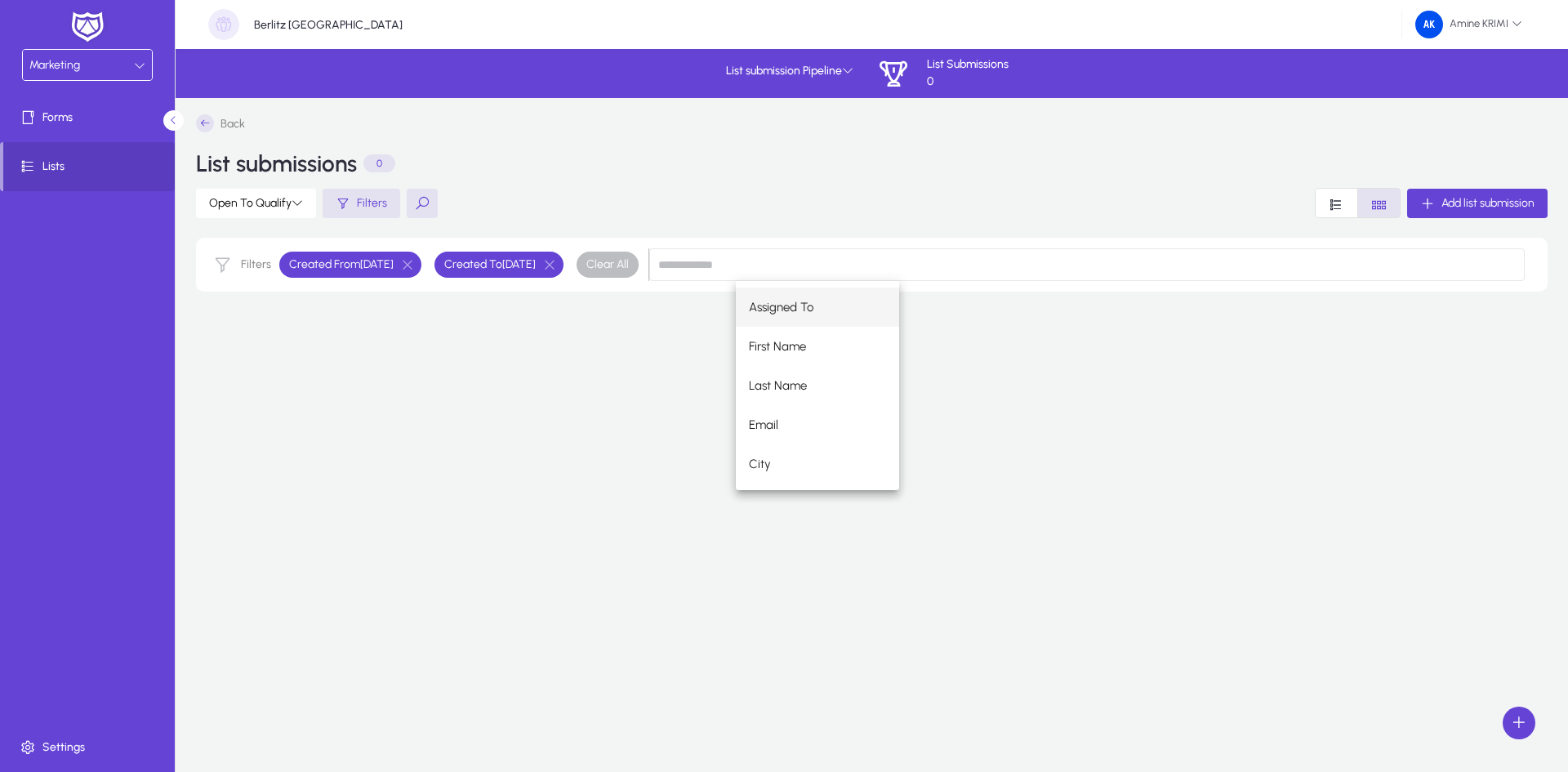
click at [460, 401] on div "Back List submissions 0 Open To Qualify Filters Add list submission Filters Cre…" at bounding box center [871, 391] width 1360 height 556
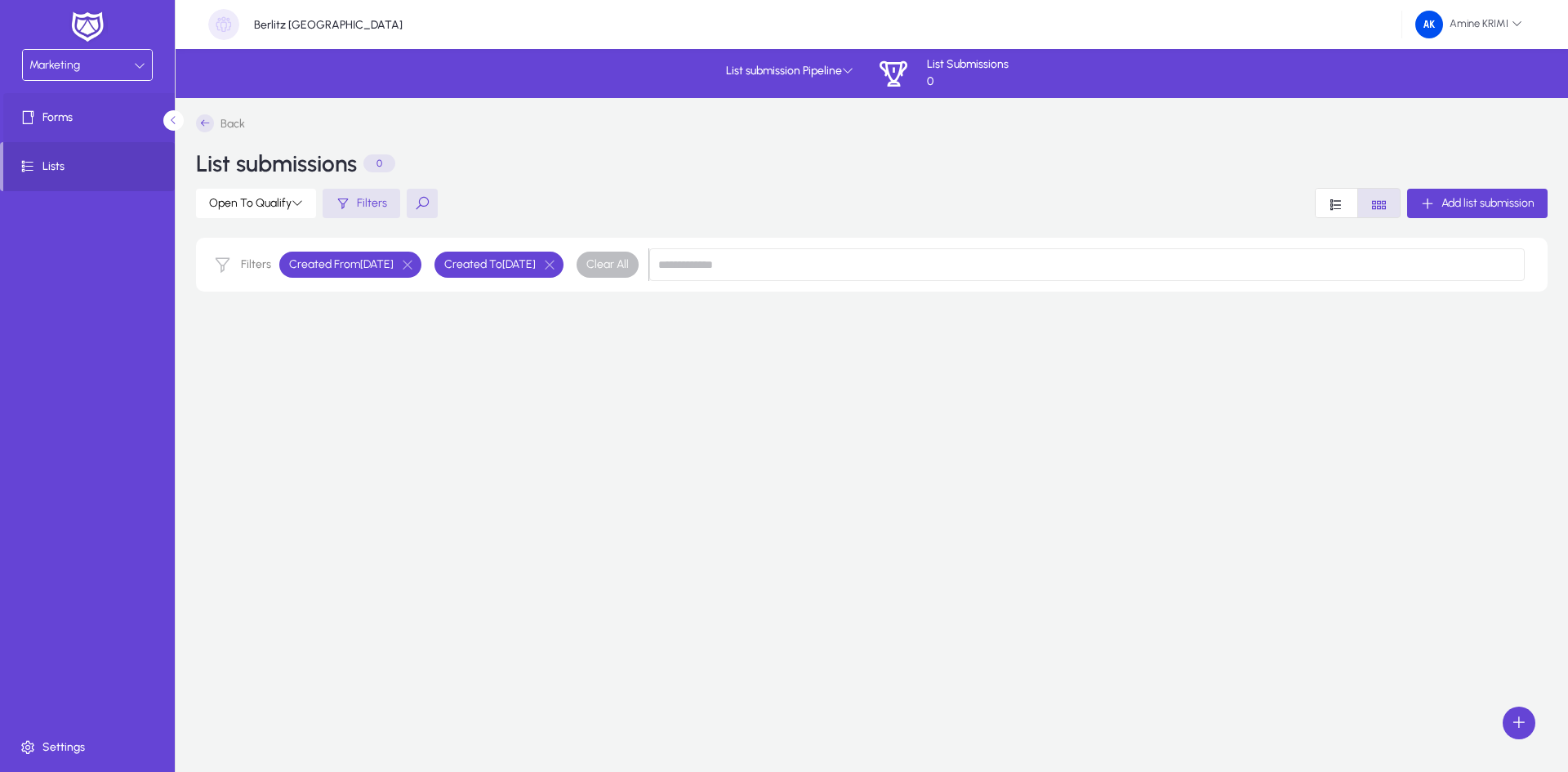
click at [105, 127] on span at bounding box center [91, 117] width 175 height 39
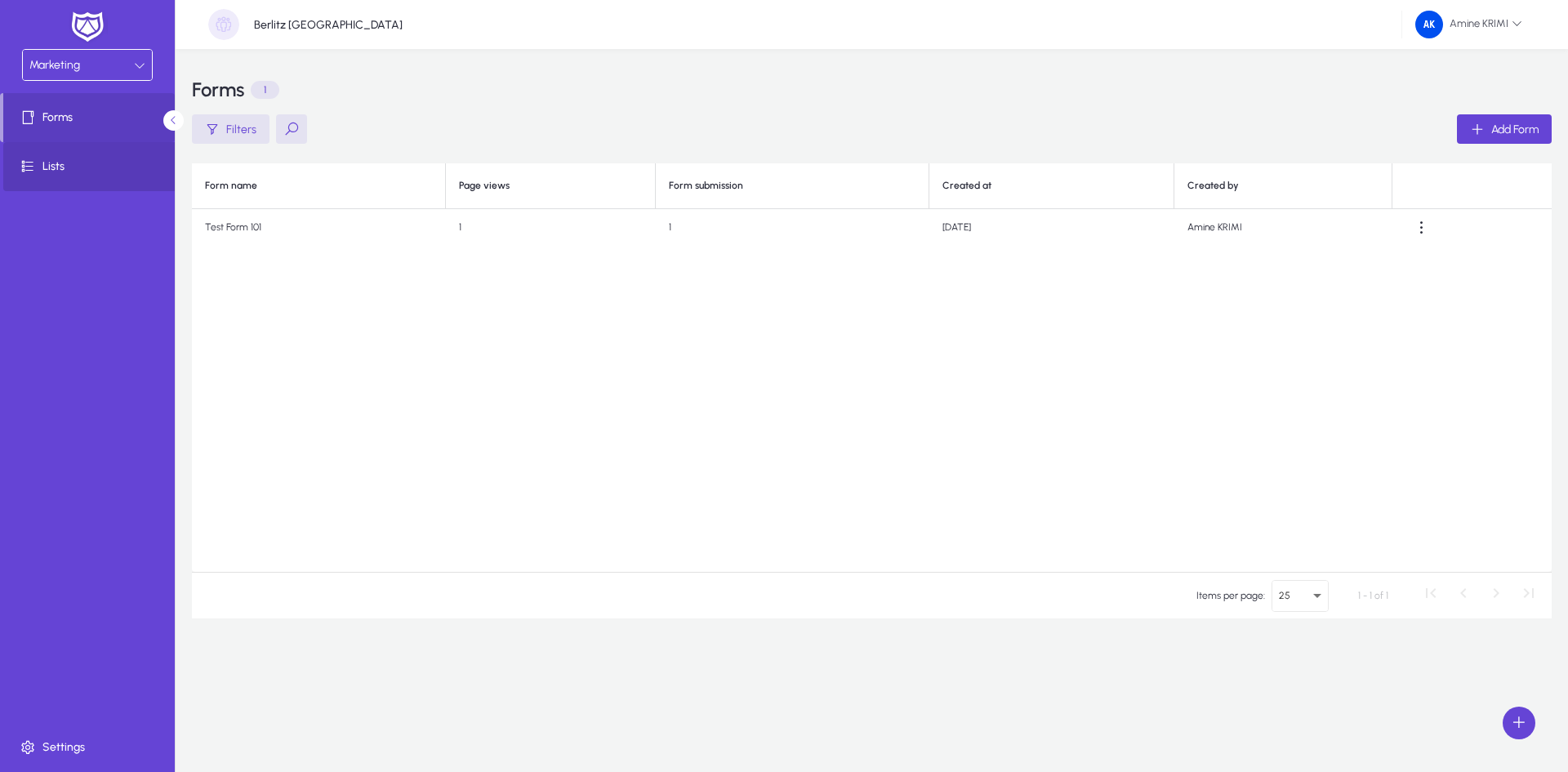
click at [99, 177] on span at bounding box center [91, 166] width 175 height 39
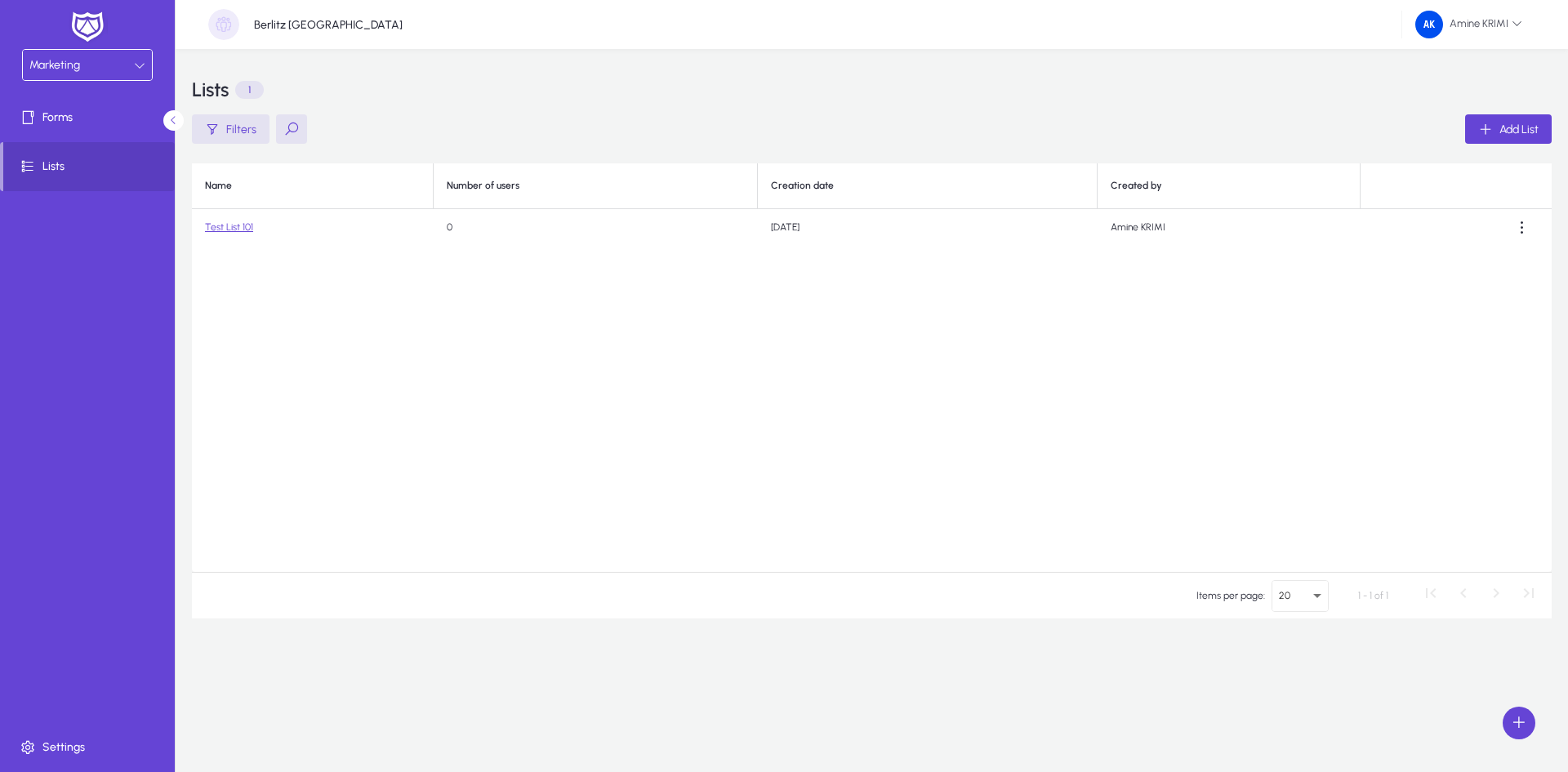
click at [241, 228] on link "Test List 101" at bounding box center [229, 227] width 48 height 12
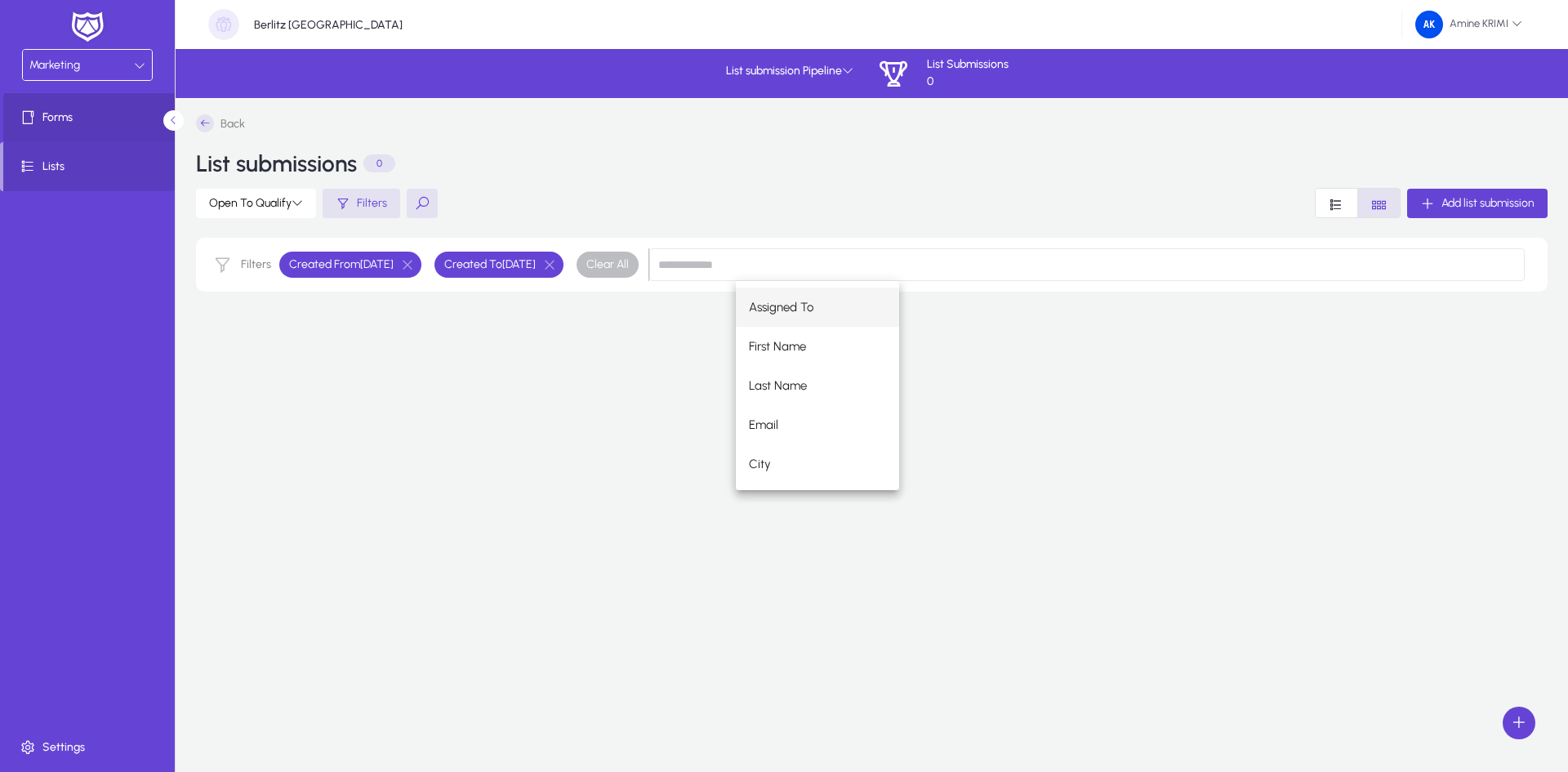
click at [87, 126] on span at bounding box center [91, 117] width 175 height 39
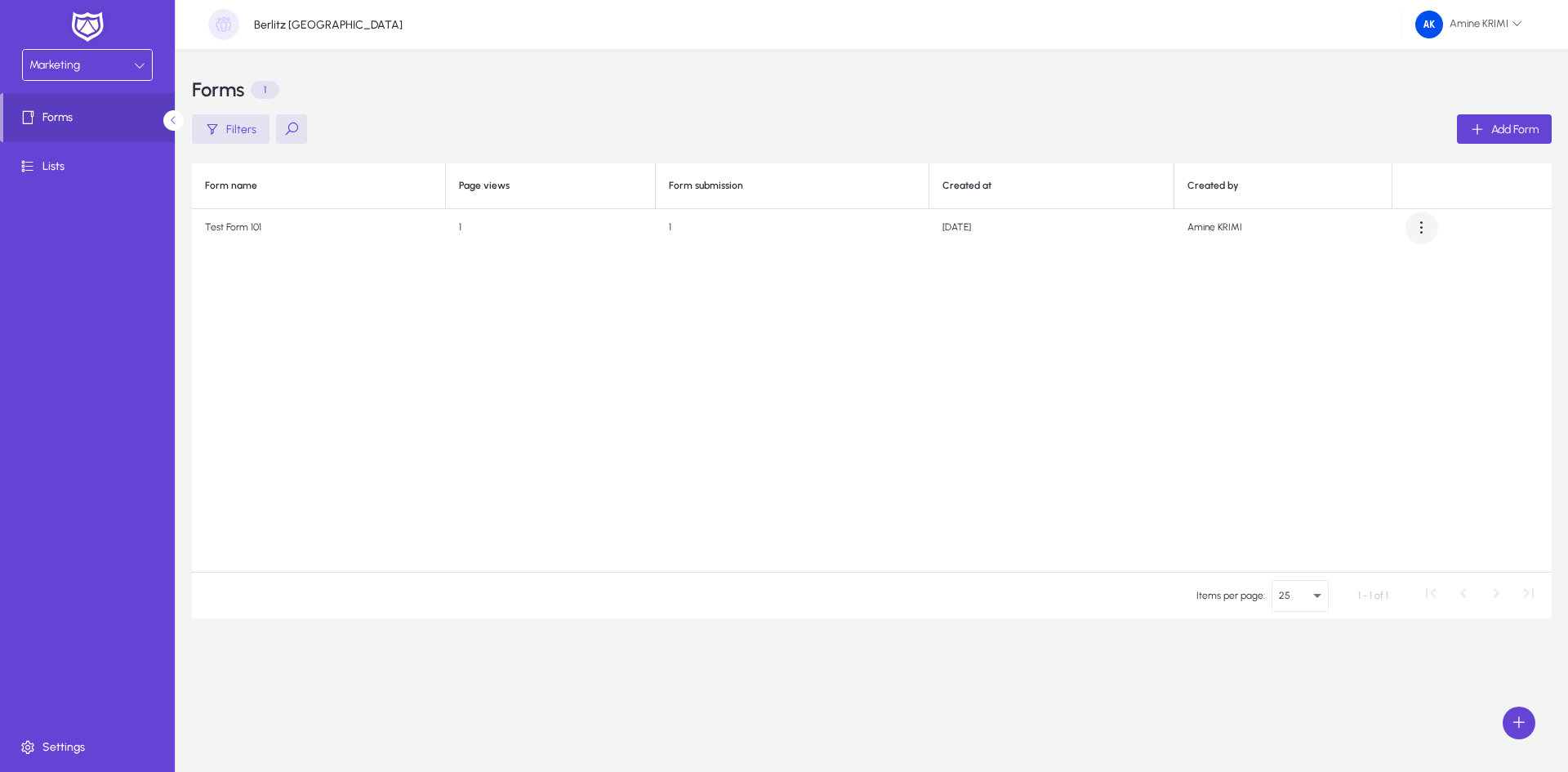
click at [1294, 234] on span at bounding box center [1422, 228] width 33 height 33
click at [791, 385] on div at bounding box center [784, 386] width 1568 height 772
click at [69, 159] on span "Lists" at bounding box center [91, 167] width 175 height 17
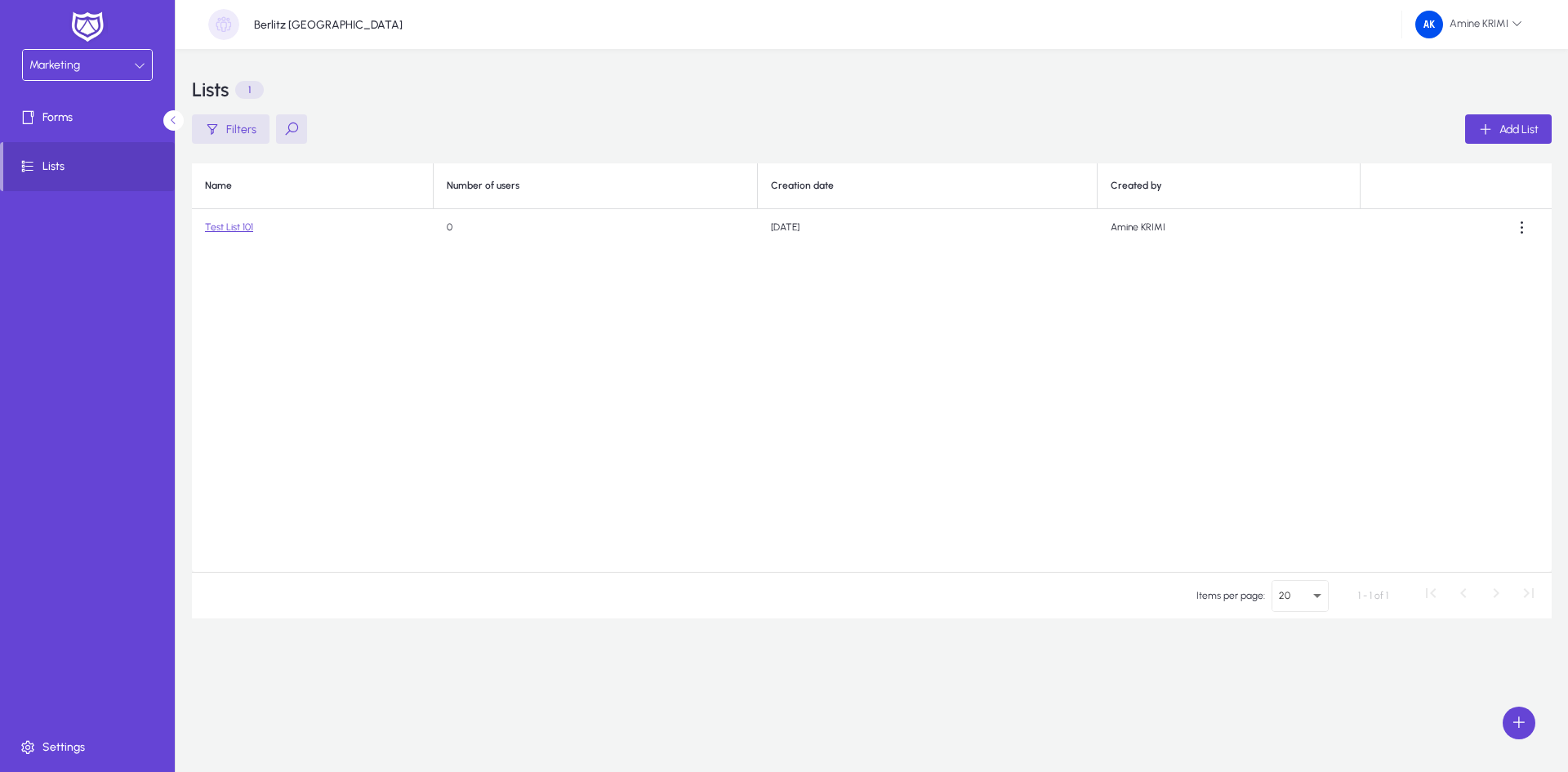
click at [227, 226] on link "Test List 101" at bounding box center [229, 227] width 48 height 12
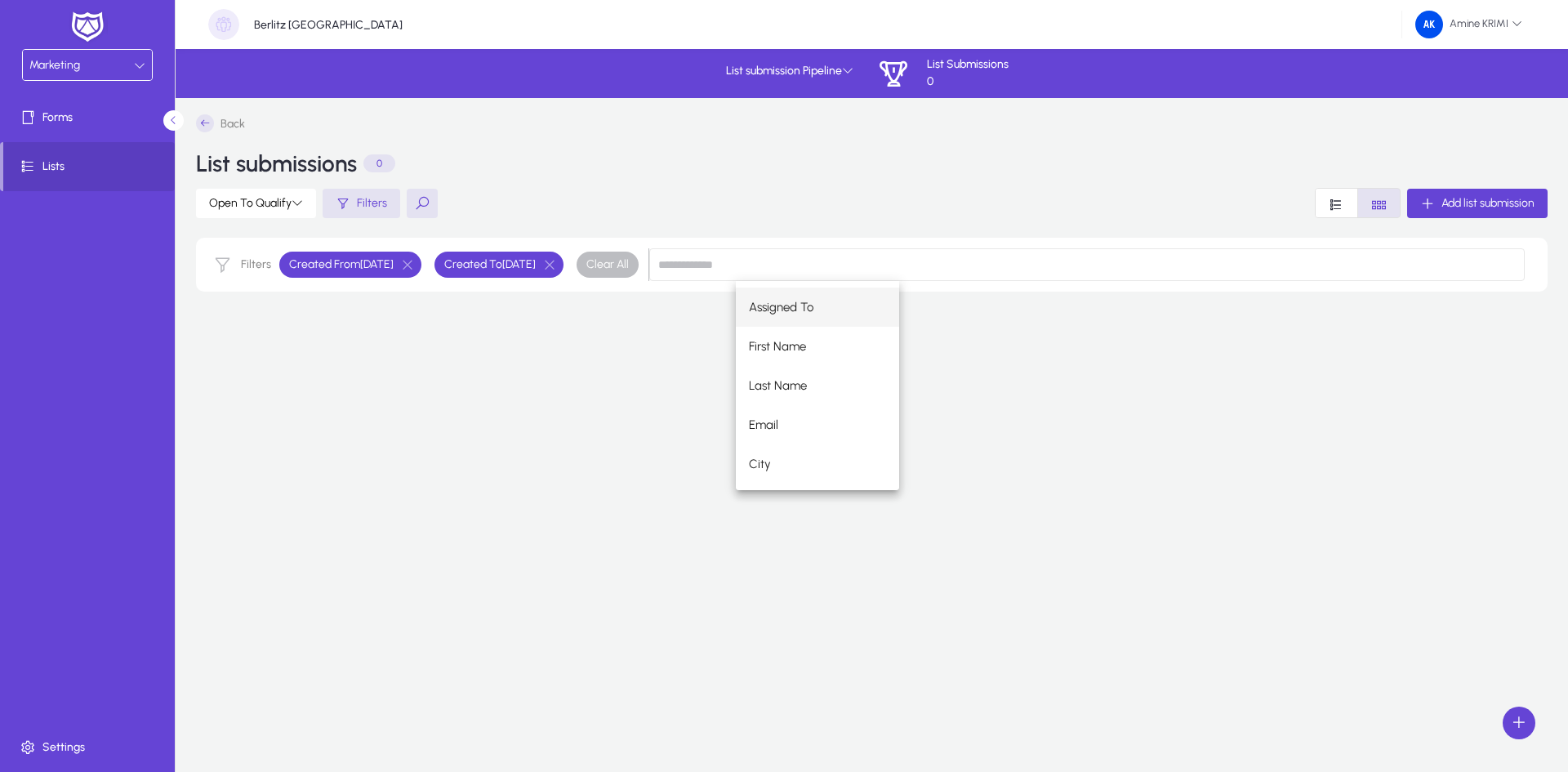
click at [474, 315] on div "Back List submissions 0 Open To Qualify Filters Add list submission Filters Cre…" at bounding box center [872, 211] width 1392 height 226
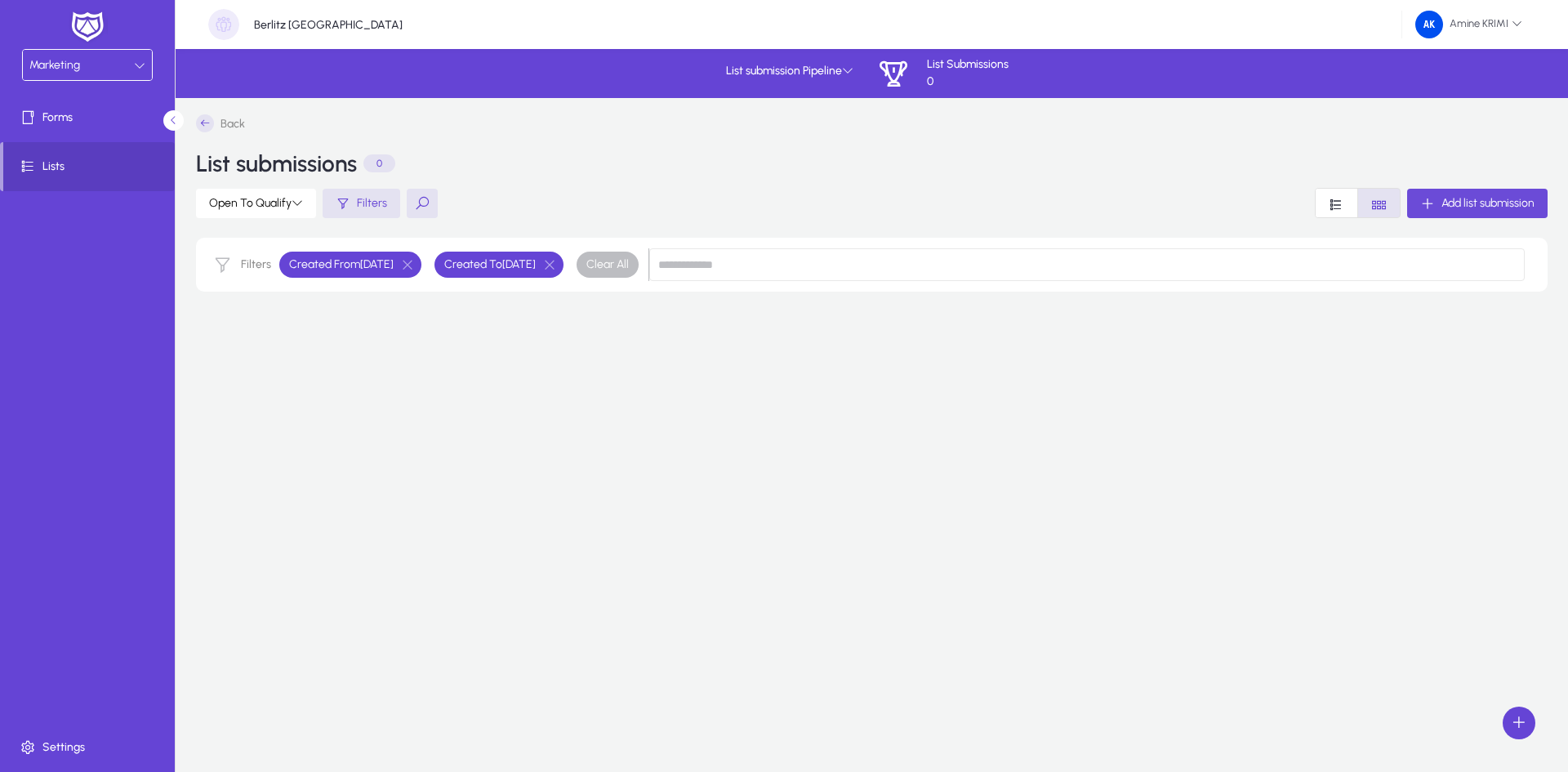
click at [1294, 215] on span "button" at bounding box center [1477, 203] width 140 height 39
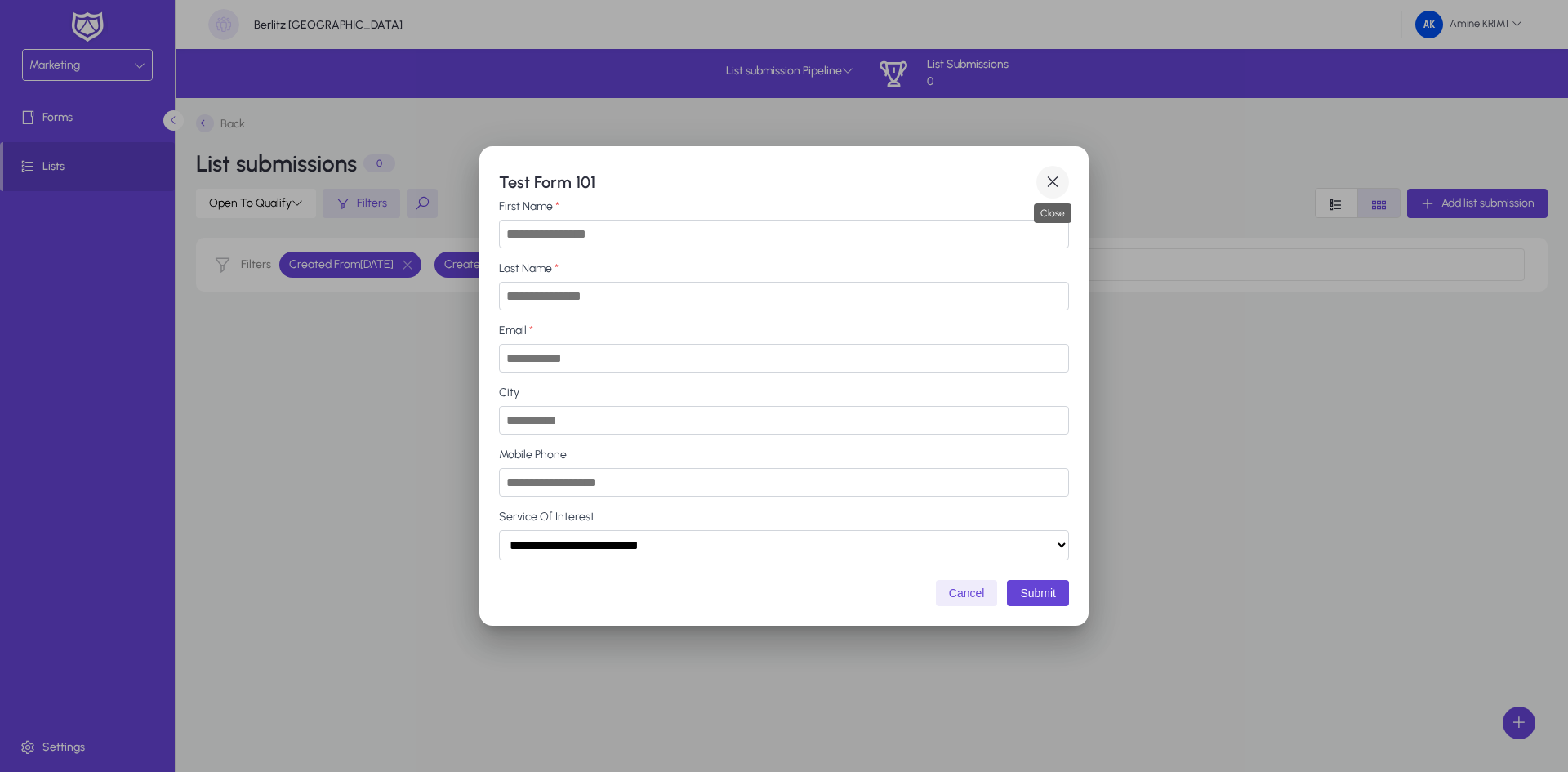
click at [1049, 179] on span "button" at bounding box center [1053, 182] width 33 height 33
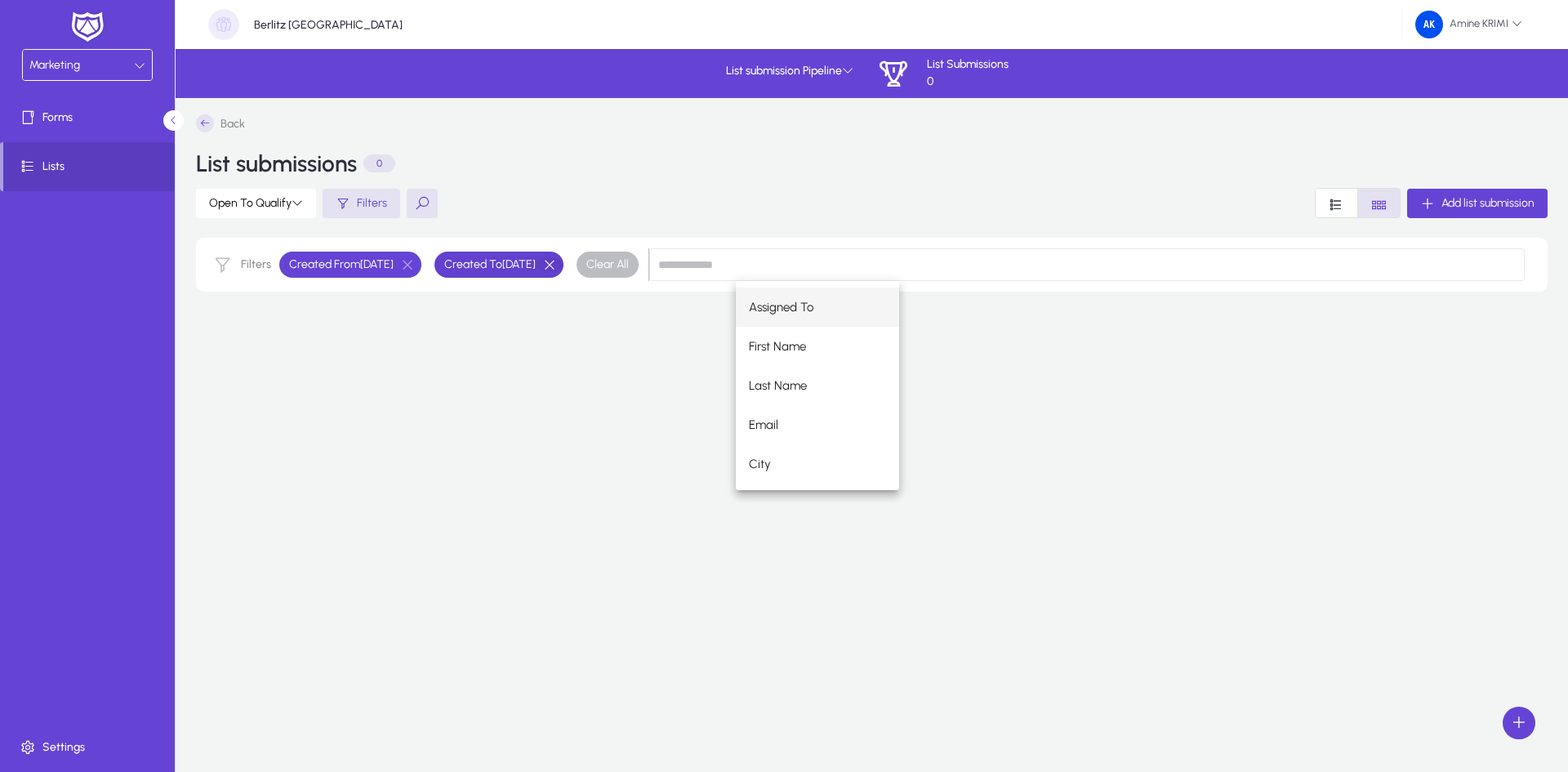
click at [563, 265] on button "button" at bounding box center [550, 265] width 28 height 15
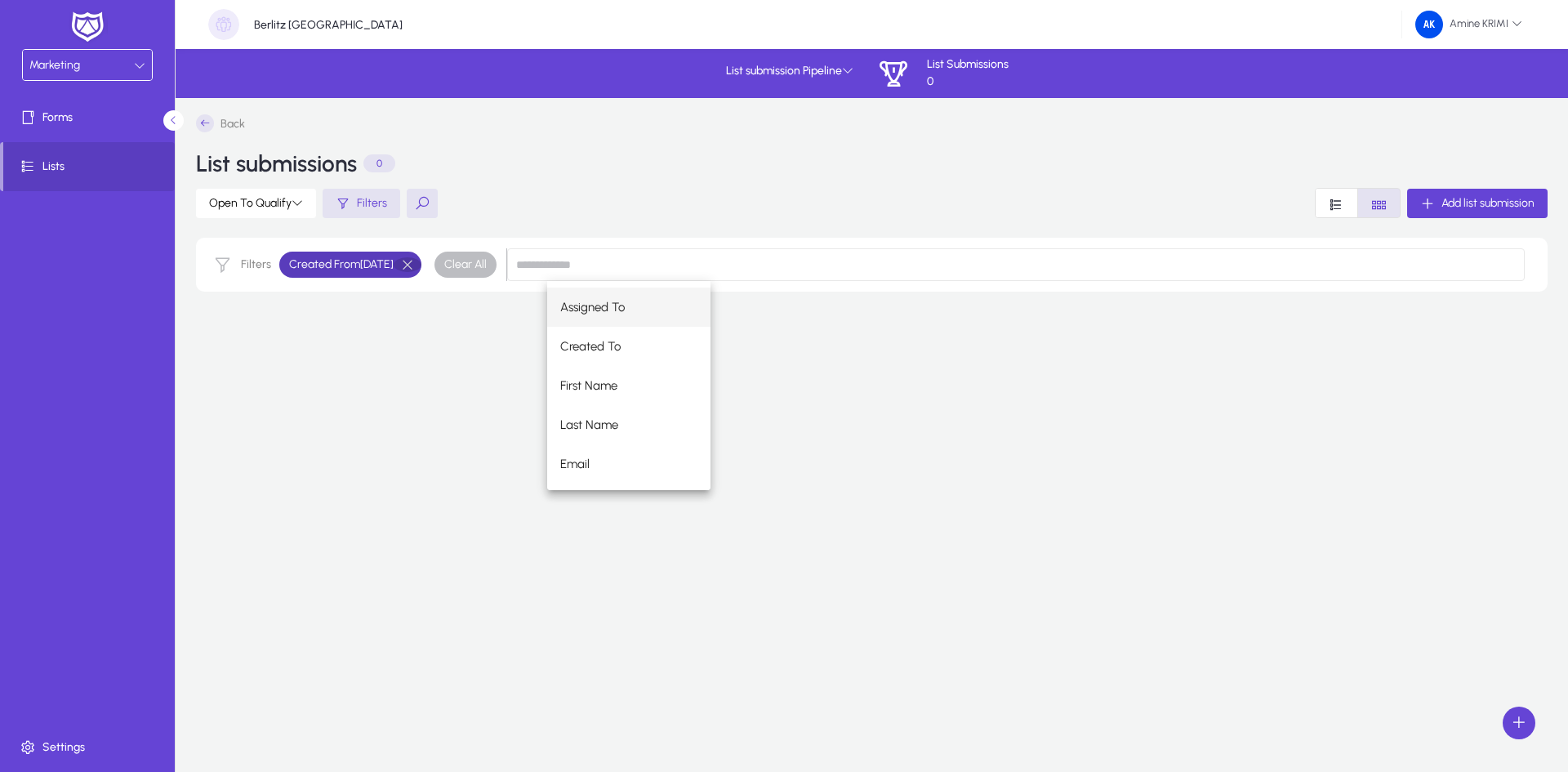
click at [421, 261] on button "button" at bounding box center [408, 265] width 28 height 15
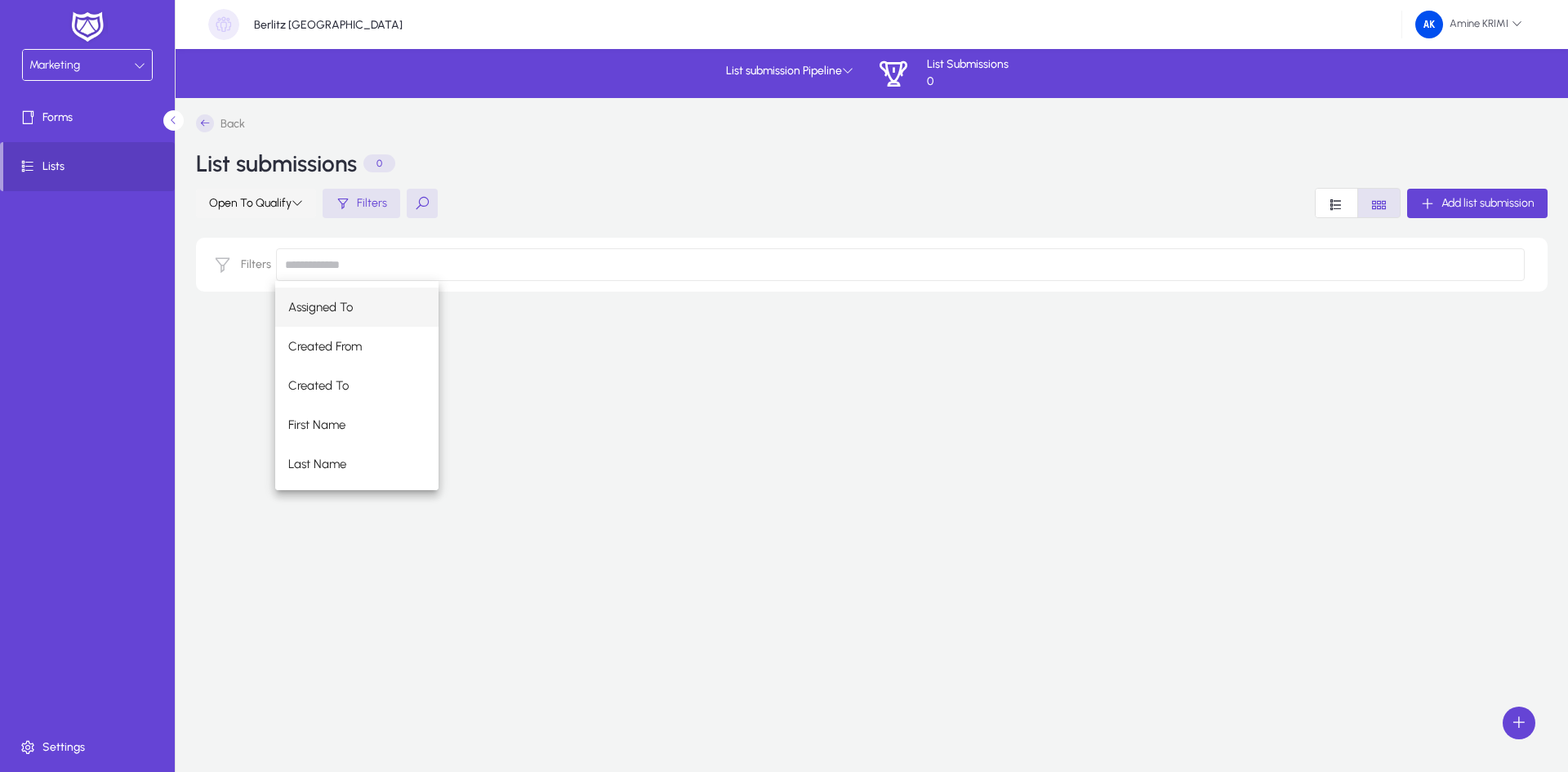
click at [296, 215] on span at bounding box center [255, 203] width 120 height 39
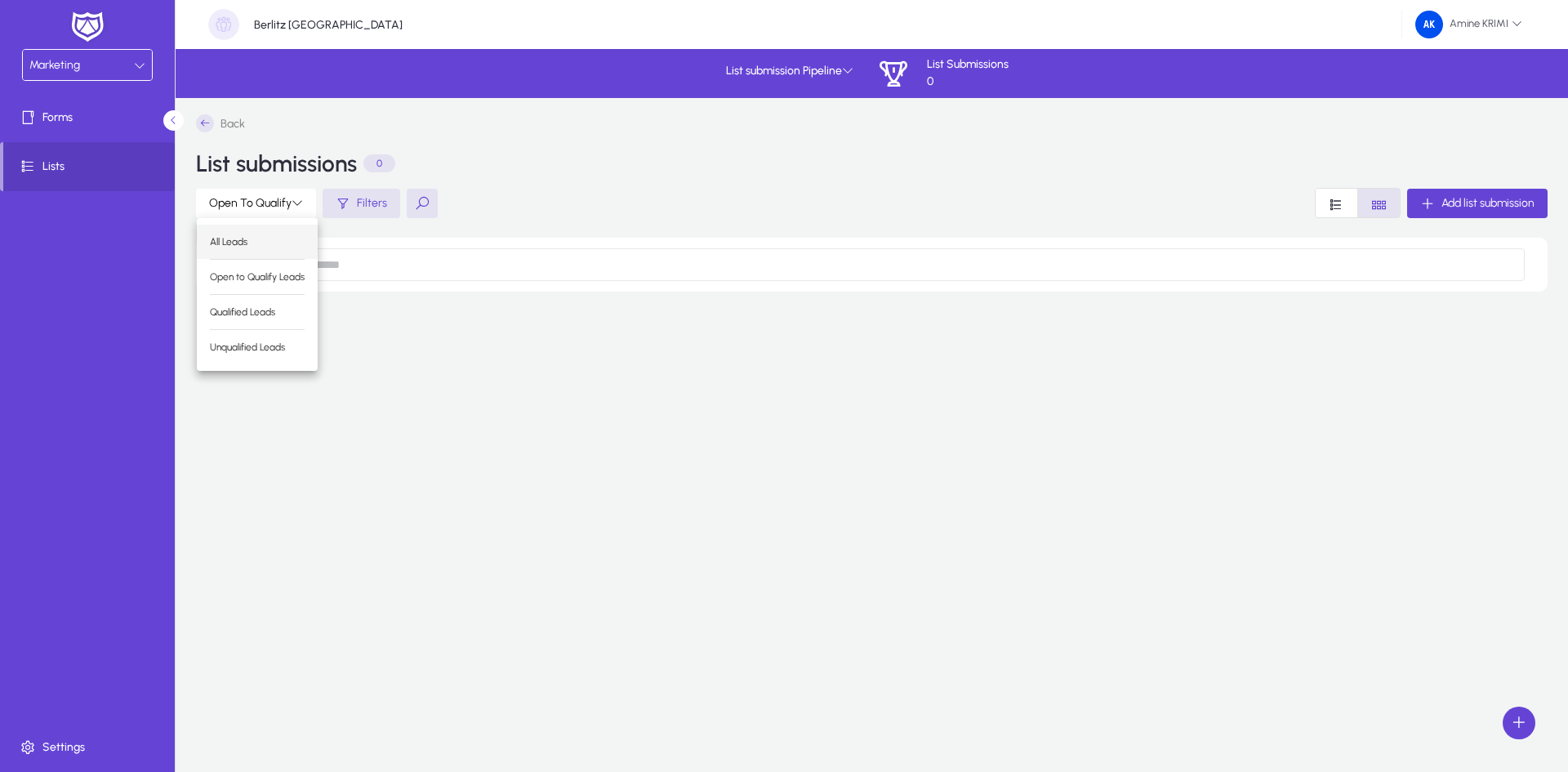
click at [295, 225] on button "All Leads" at bounding box center [257, 242] width 121 height 35
click at [274, 201] on span at bounding box center [236, 203] width 82 height 39
click at [372, 350] on div at bounding box center [784, 386] width 1568 height 772
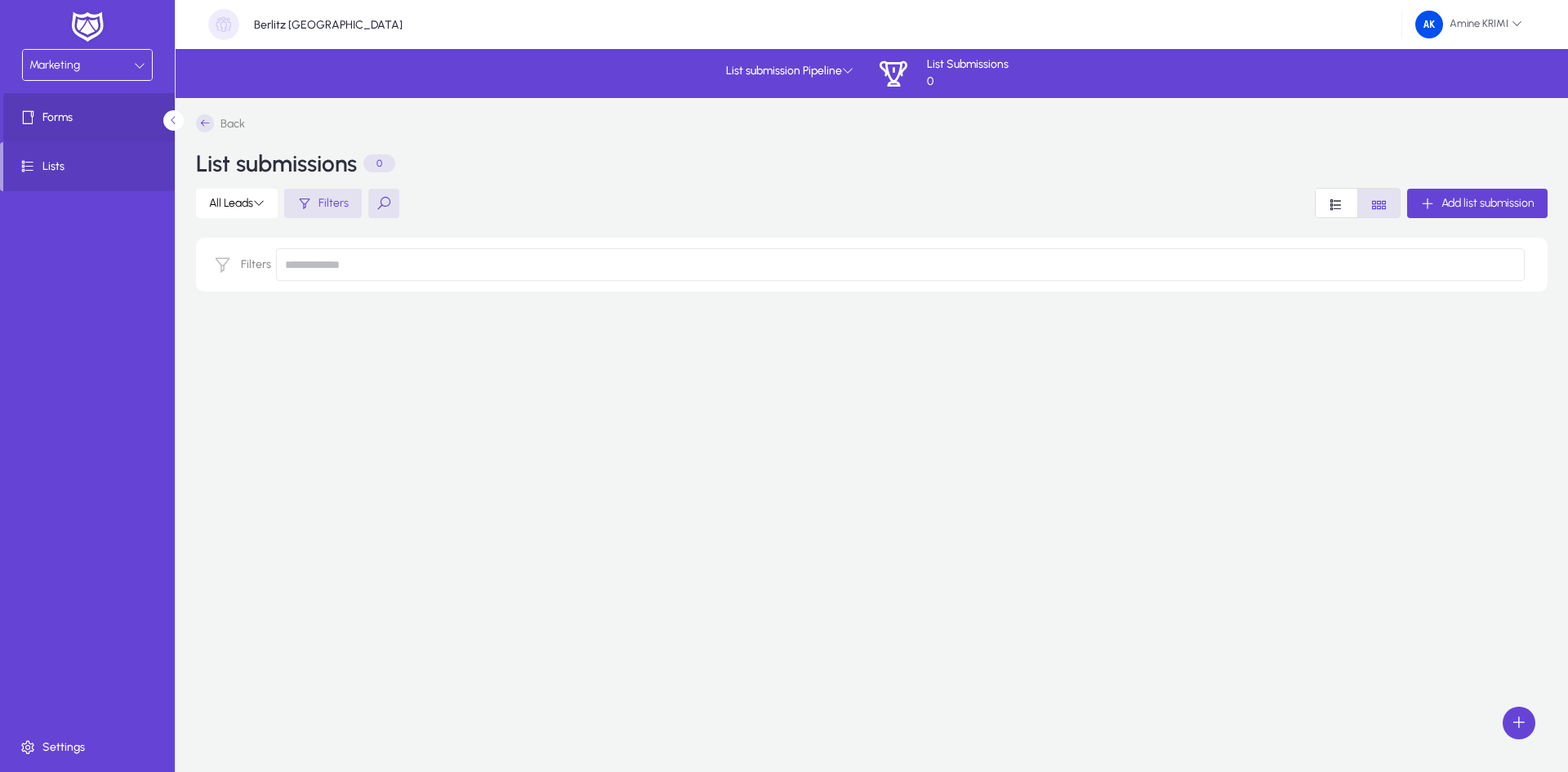
click at [103, 118] on span "Forms" at bounding box center [91, 118] width 175 height 17
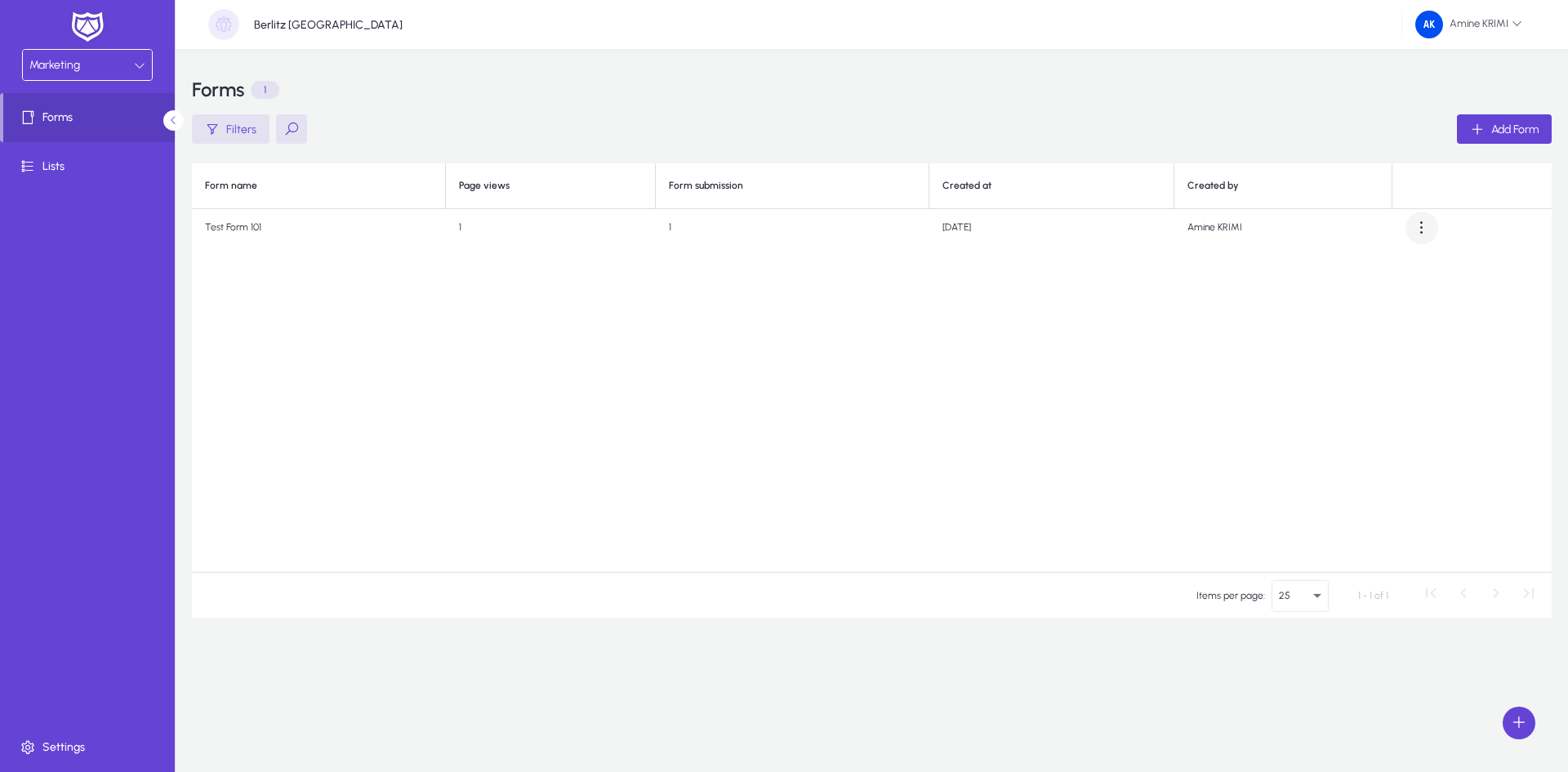
click at [1421, 226] on span at bounding box center [1422, 228] width 33 height 33
click at [930, 398] on div at bounding box center [784, 386] width 1568 height 772
click at [93, 156] on span at bounding box center [91, 166] width 175 height 39
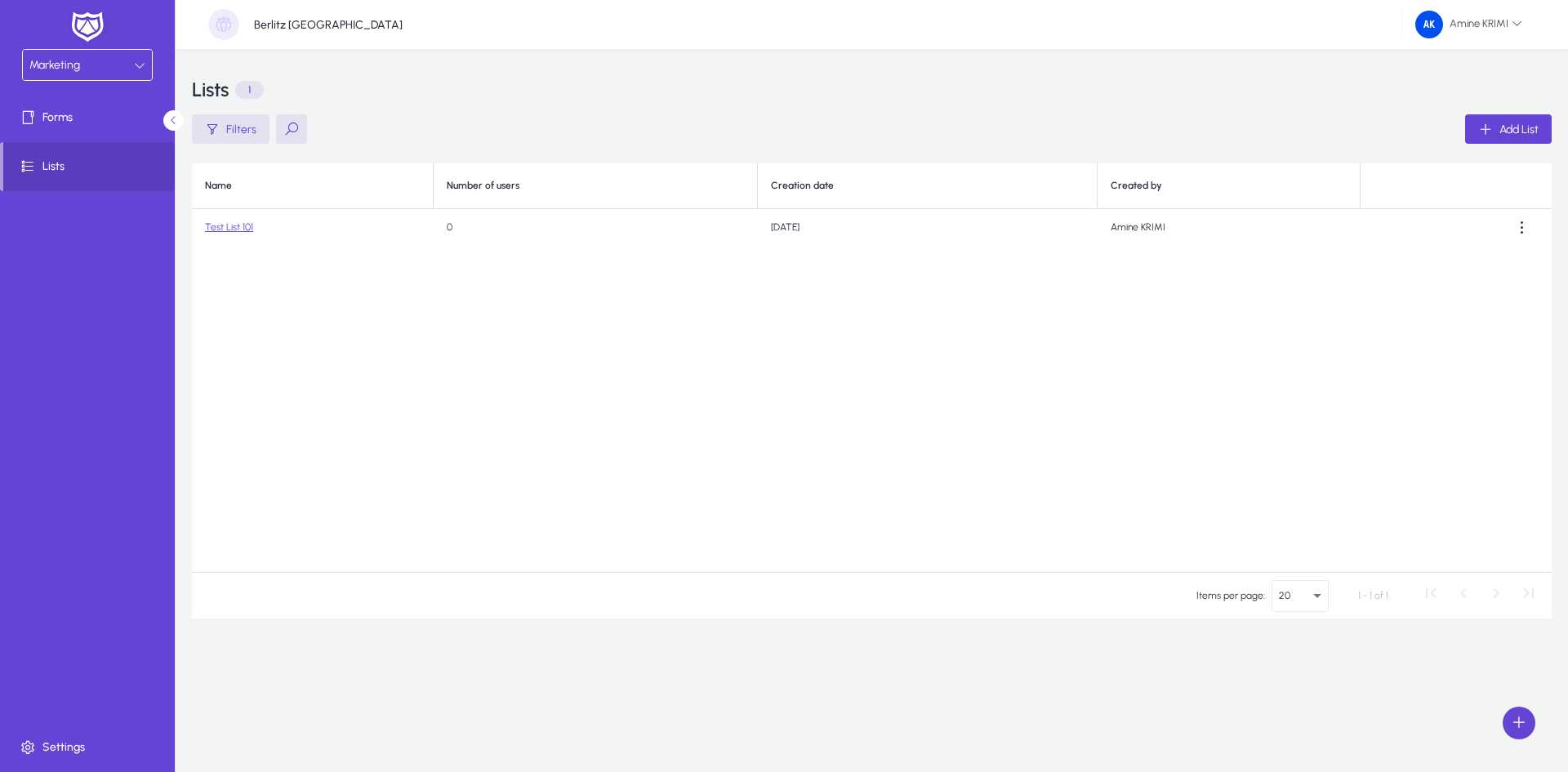
click at [656, 116] on div "Filters Add List" at bounding box center [871, 129] width 1360 height 30
click at [232, 236] on td "Test List 101" at bounding box center [312, 227] width 242 height 37
click at [232, 230] on link "Test List 101" at bounding box center [229, 227] width 48 height 12
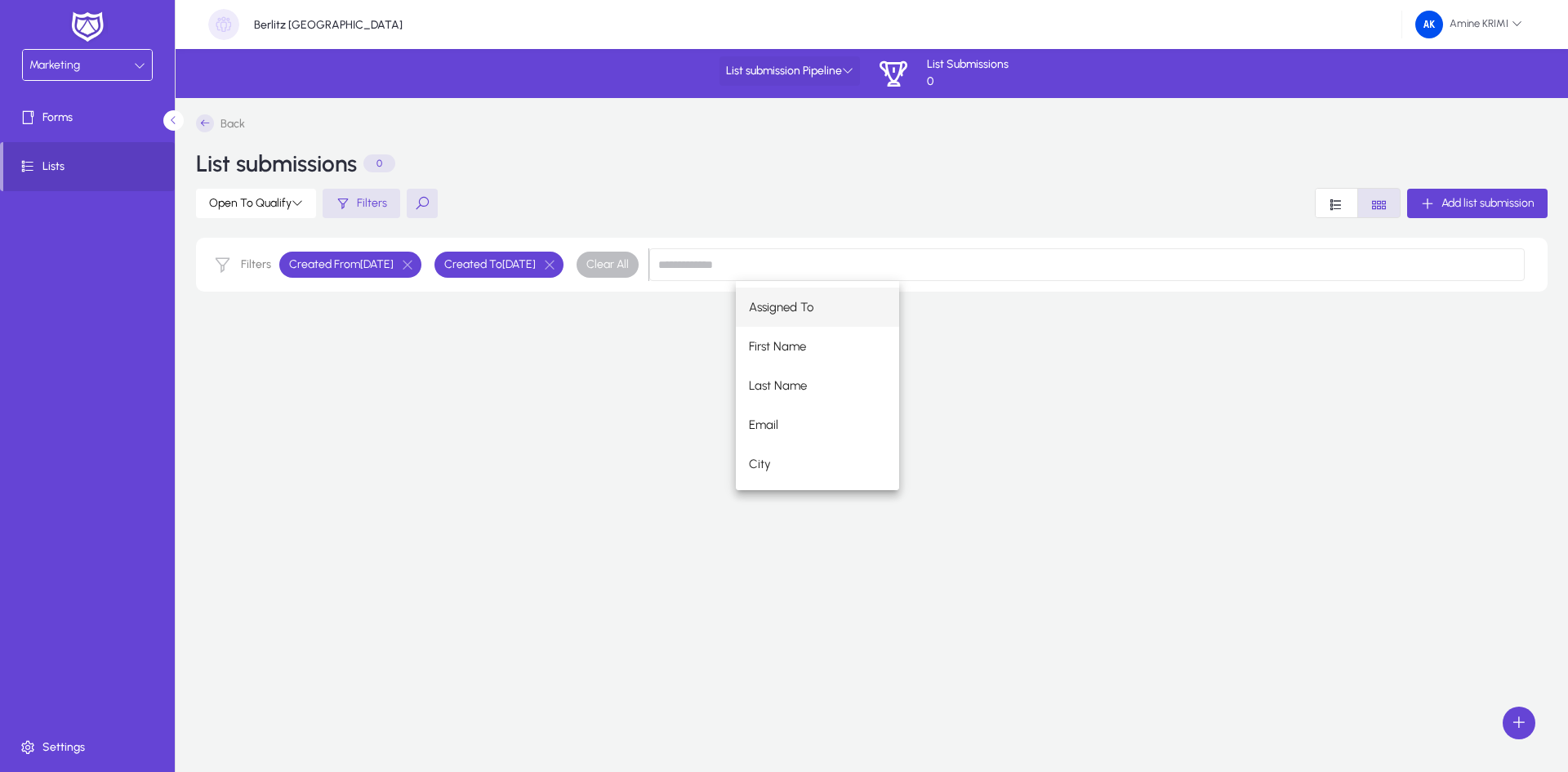
click at [831, 64] on span "List submission Pipeline" at bounding box center [789, 71] width 127 height 14
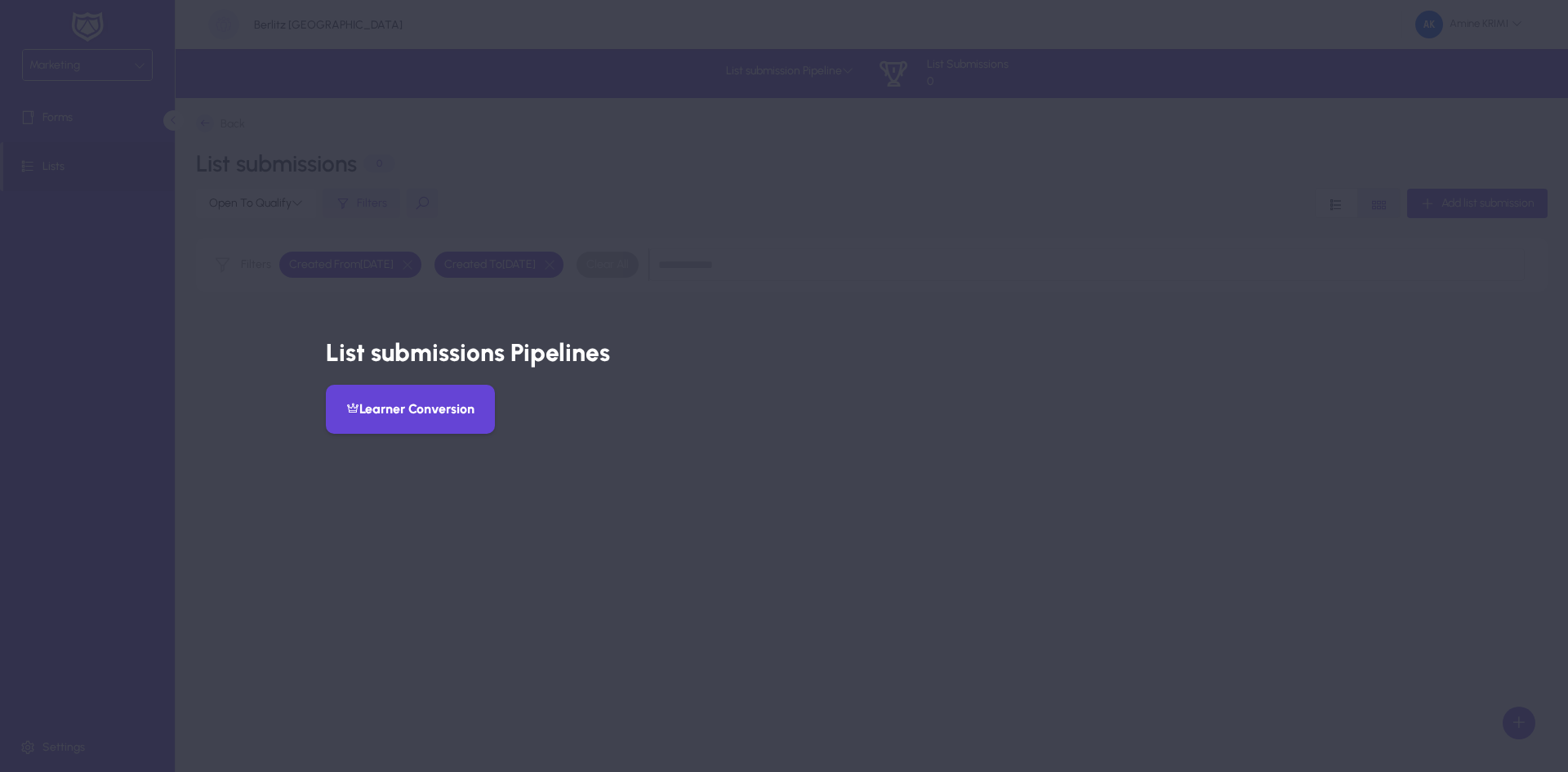
click at [583, 323] on div at bounding box center [784, 386] width 1568 height 772
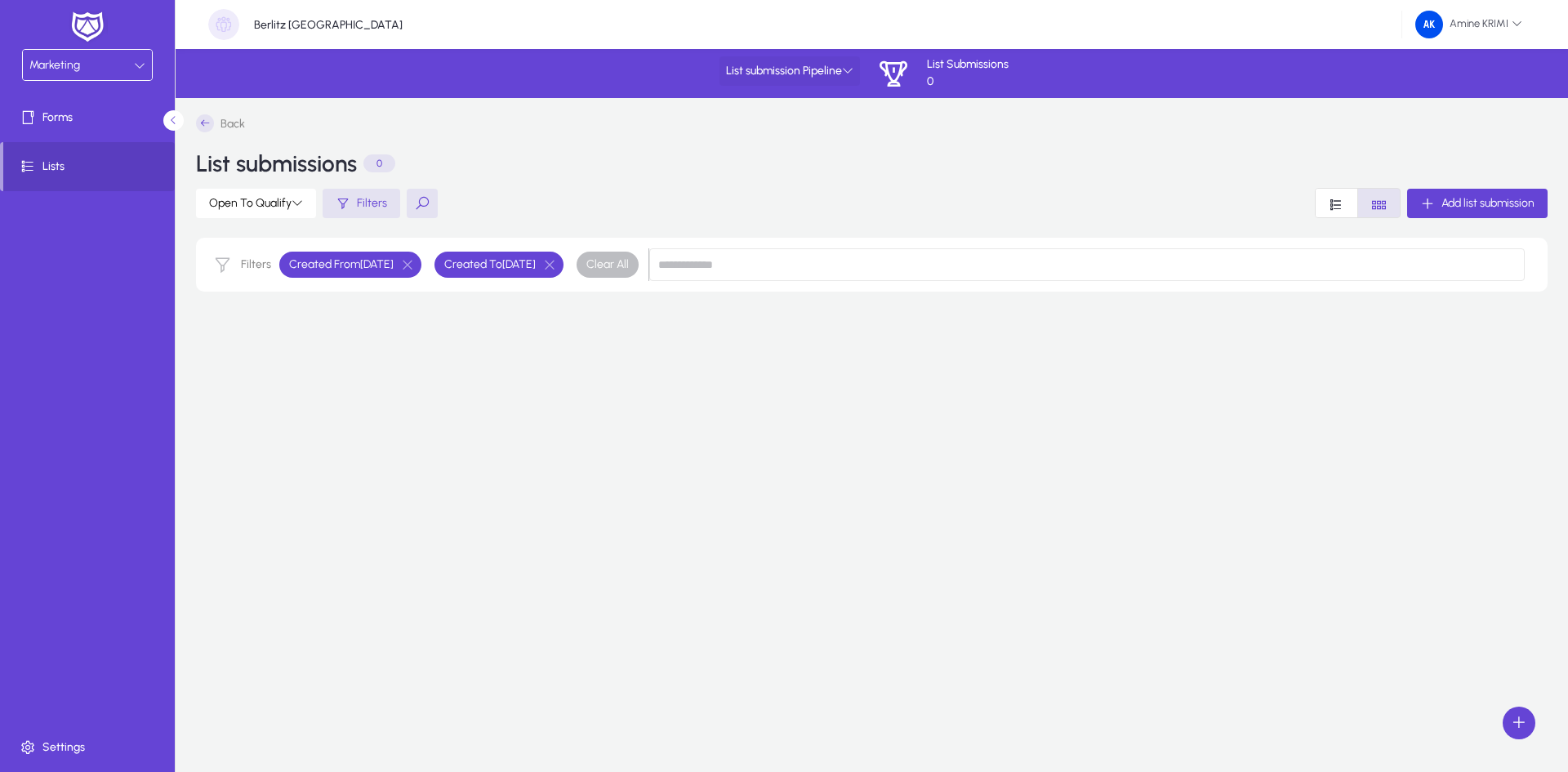
click at [767, 65] on span "List submission Pipeline" at bounding box center [789, 71] width 127 height 14
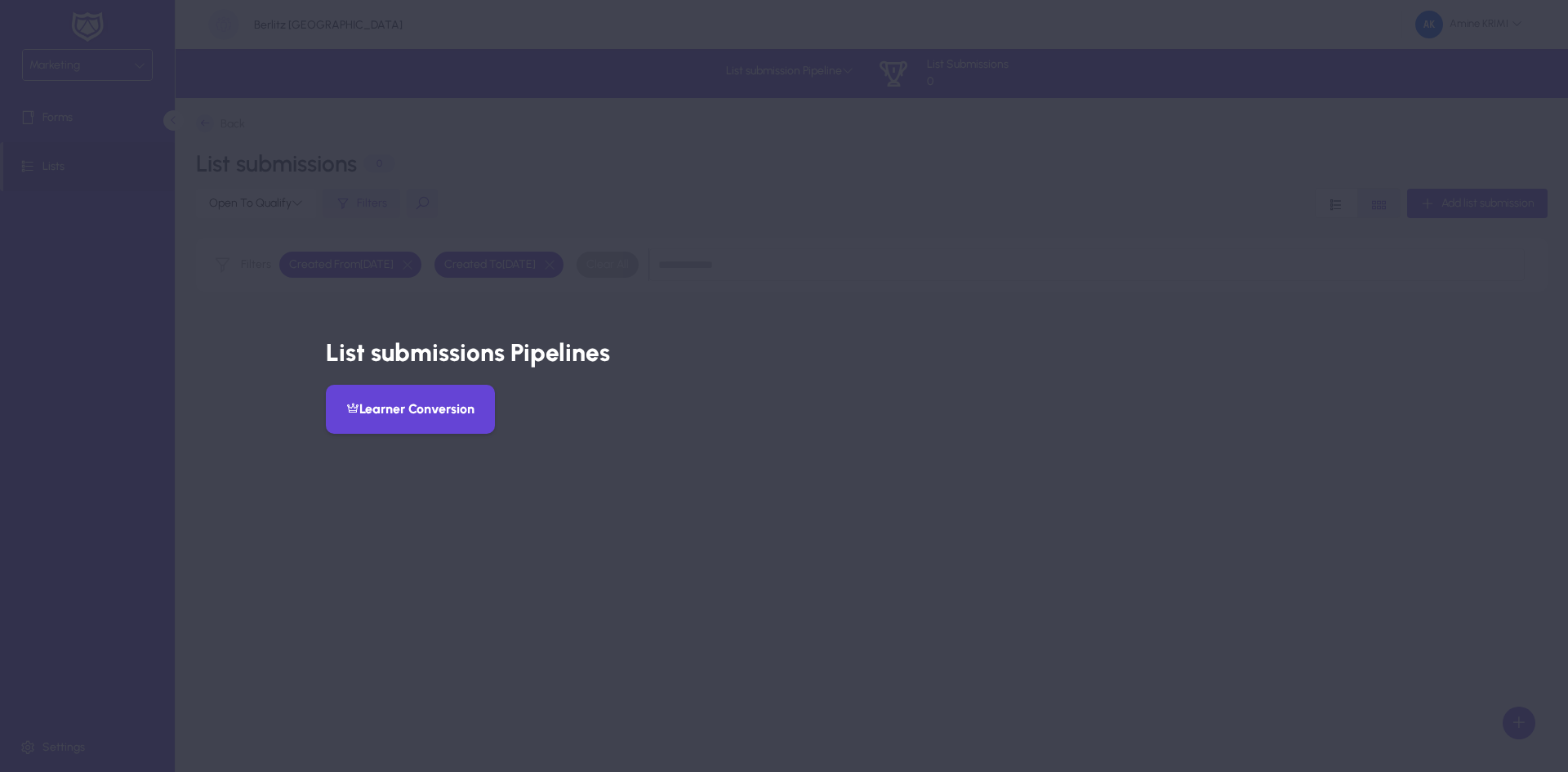
click at [450, 396] on button "Learner Conversion" at bounding box center [410, 409] width 169 height 49
click at [449, 408] on button "Learner Conversion" at bounding box center [410, 409] width 169 height 49
click at [495, 405] on div "Learner Conversion" at bounding box center [784, 409] width 917 height 49
click at [481, 404] on button "Learner Conversion" at bounding box center [410, 409] width 169 height 49
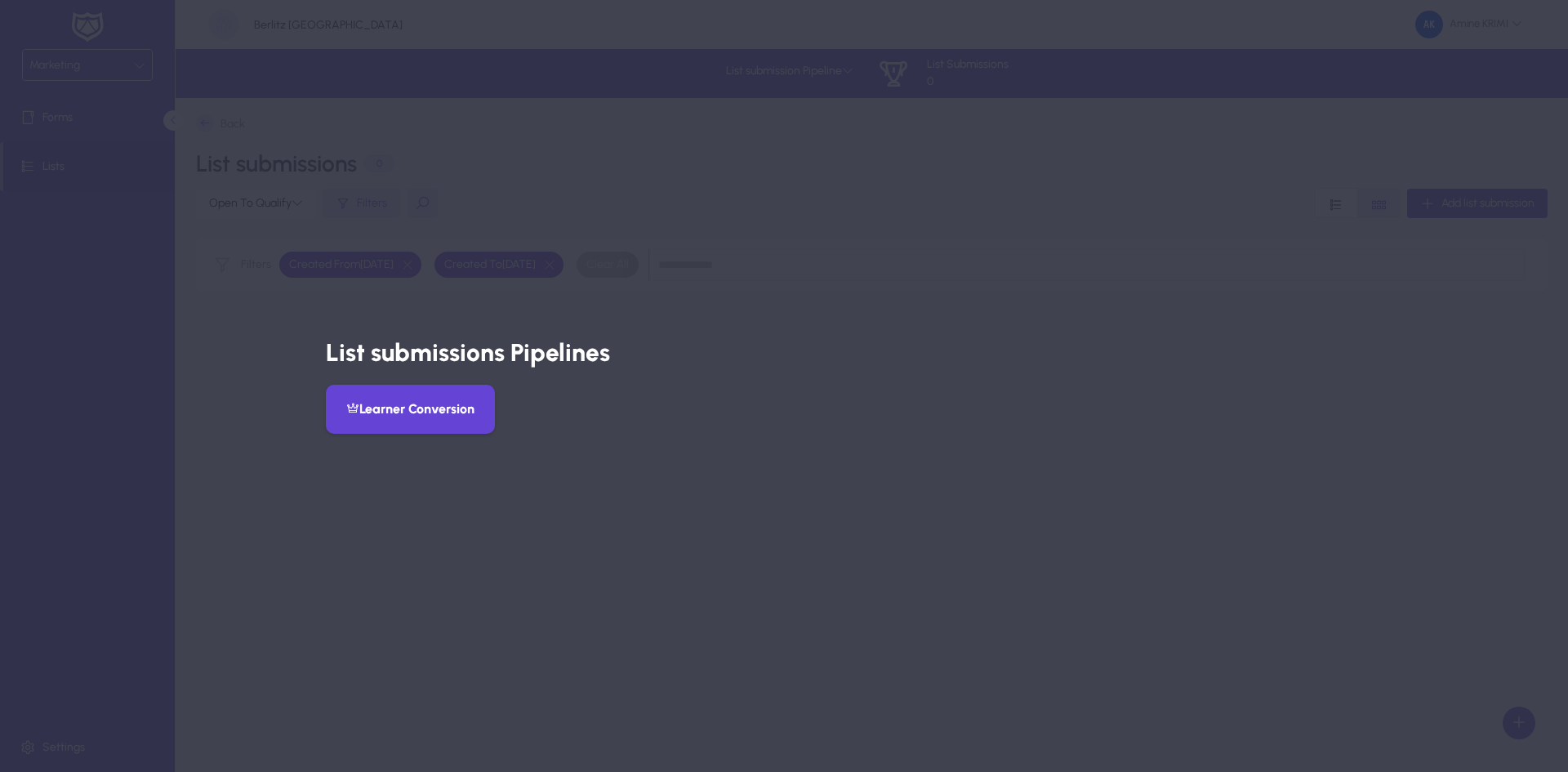
click at [481, 404] on button "Learner Conversion" at bounding box center [410, 409] width 169 height 49
click at [699, 254] on div at bounding box center [784, 386] width 1568 height 772
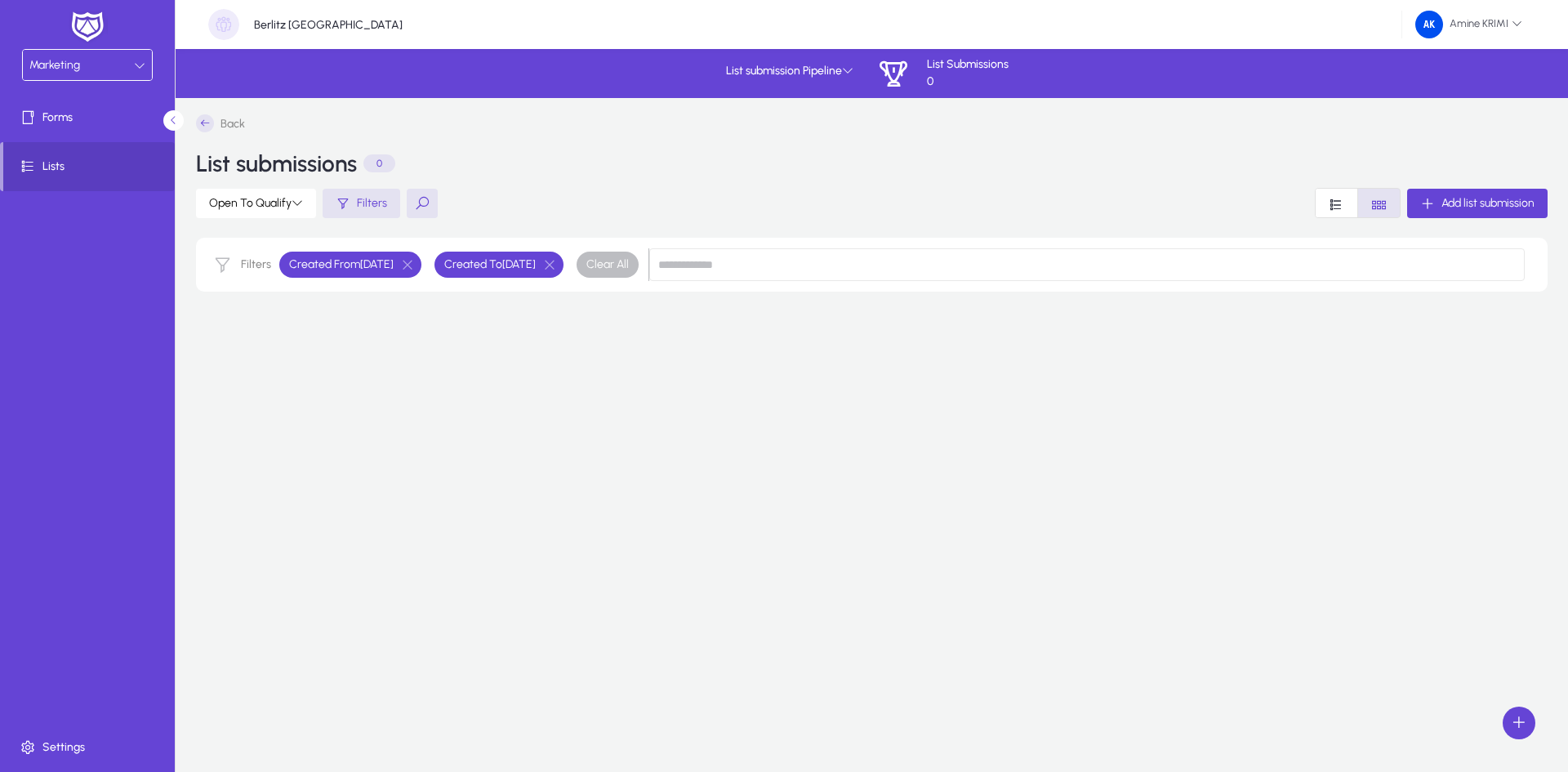
click at [865, 84] on div "List submission Pipeline List Submissions 0" at bounding box center [872, 73] width 306 height 35
click at [853, 83] on span at bounding box center [789, 70] width 140 height 39
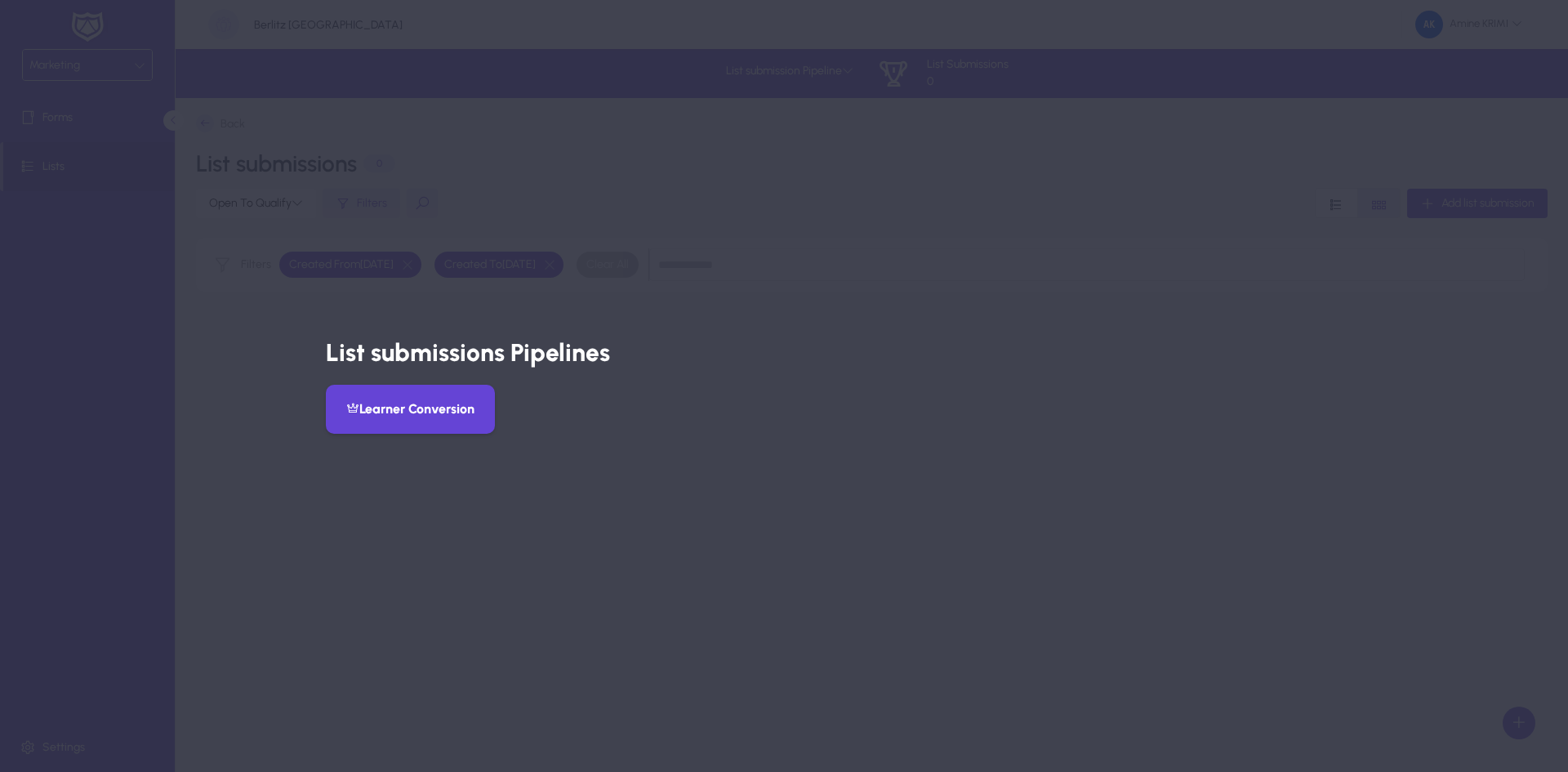
click at [435, 404] on button "Learner Conversion" at bounding box center [410, 409] width 169 height 49
click at [481, 402] on button "Learner Conversion" at bounding box center [410, 409] width 169 height 49
click at [611, 255] on div at bounding box center [784, 386] width 1568 height 772
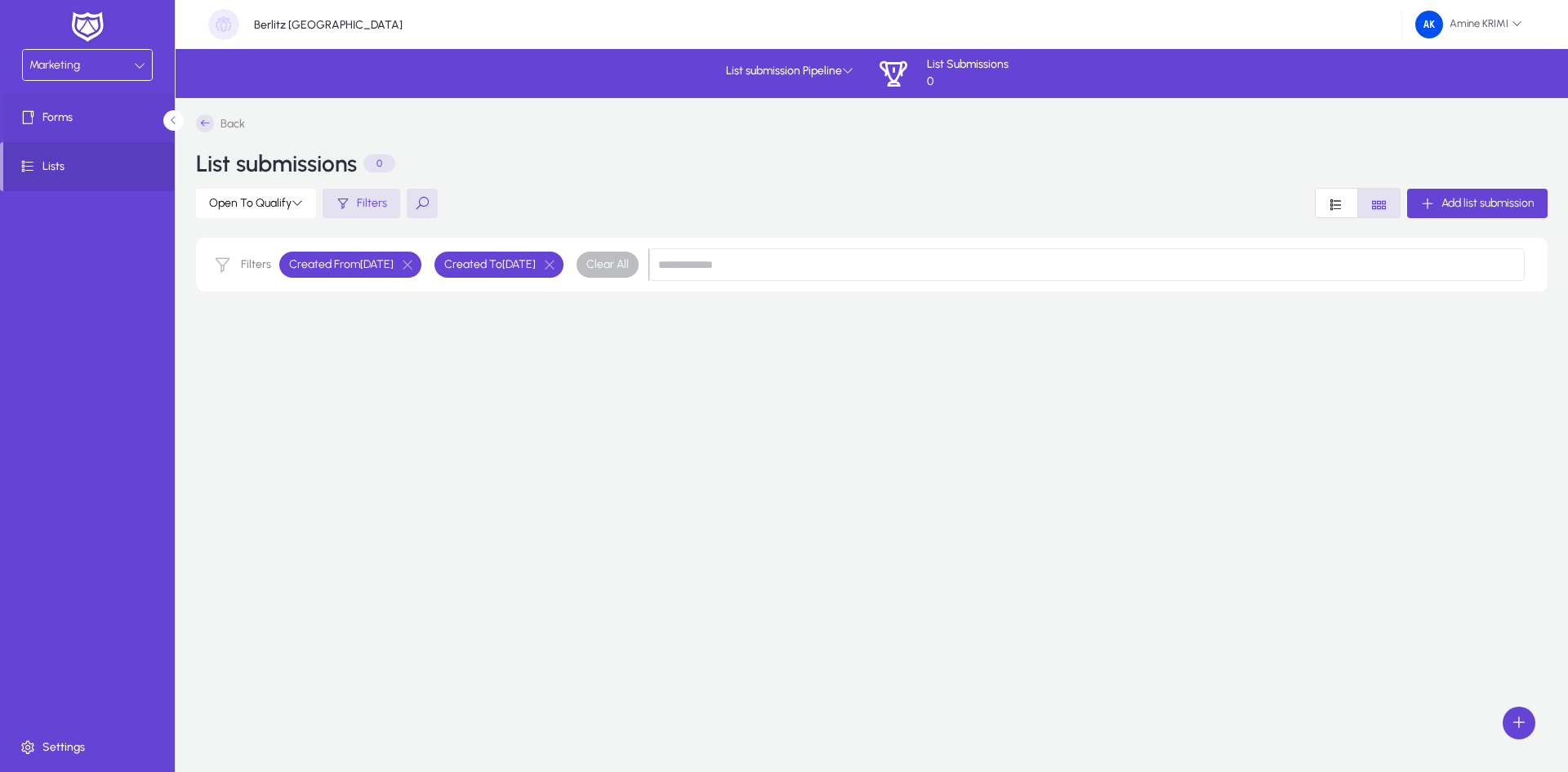
click at [109, 103] on span at bounding box center [91, 117] width 175 height 39
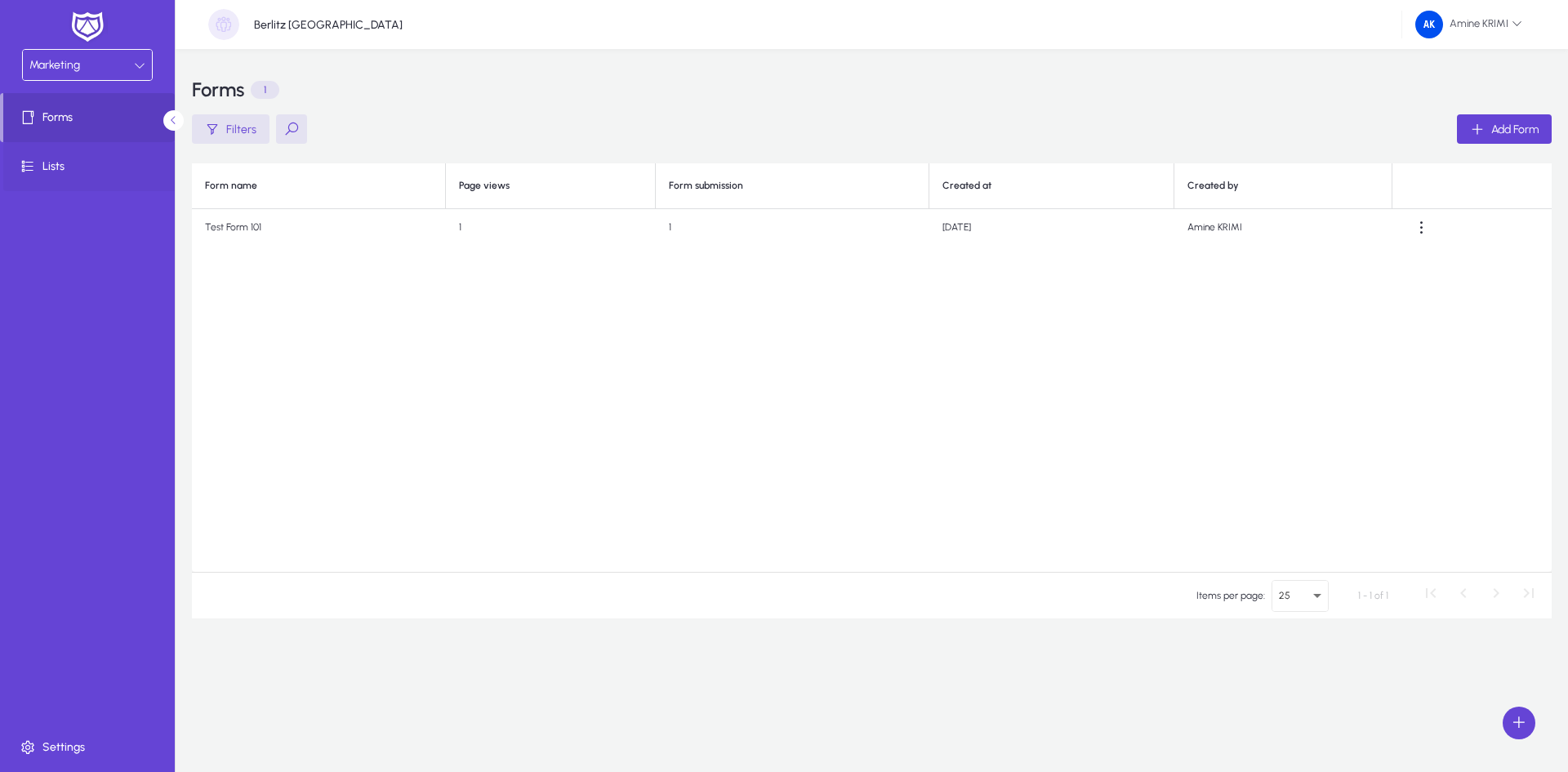
click at [45, 160] on span "Lists" at bounding box center [91, 167] width 175 height 17
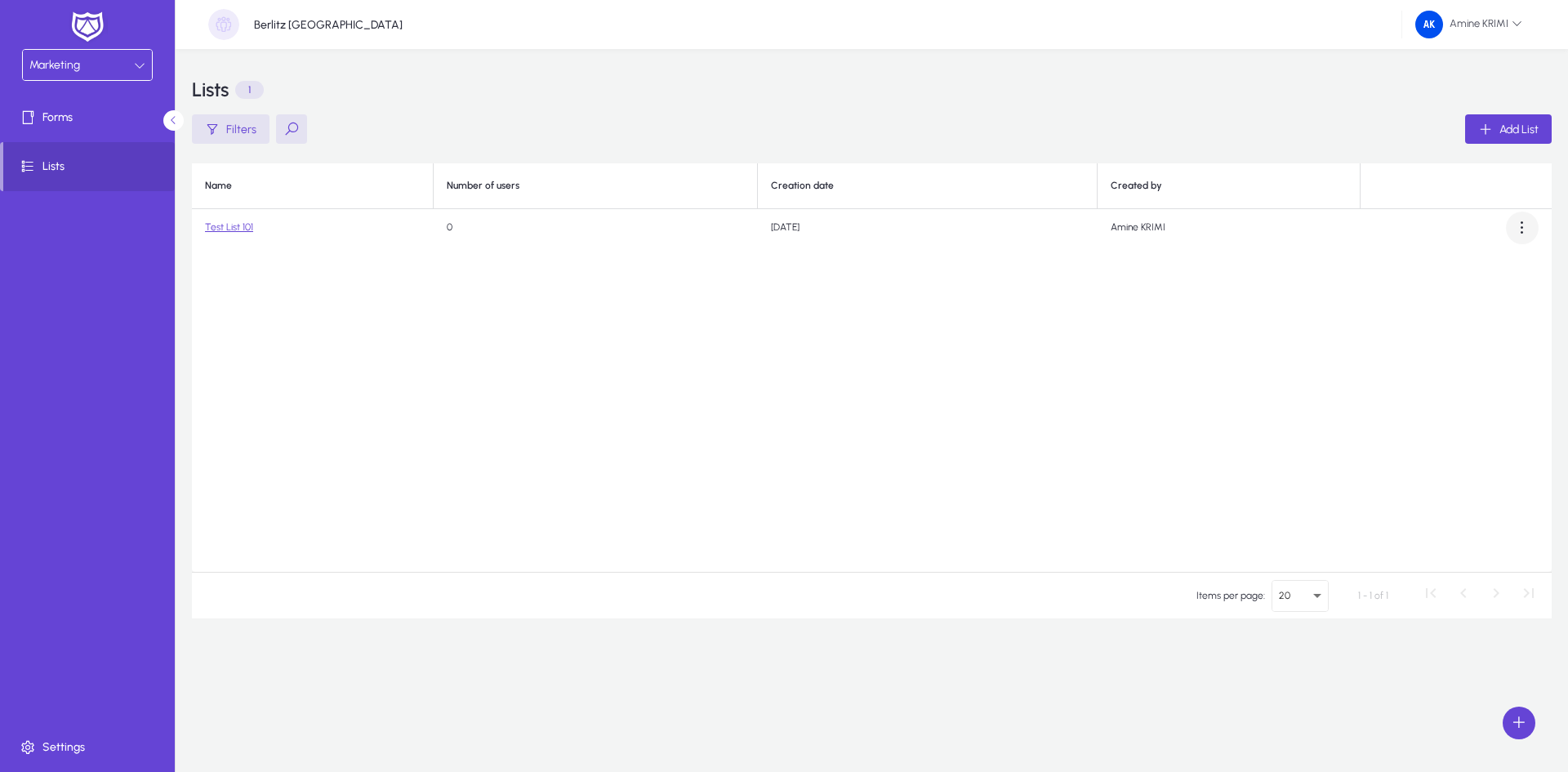
click at [1513, 222] on span at bounding box center [1523, 228] width 33 height 33
click at [1503, 260] on span "Edit" at bounding box center [1492, 268] width 65 height 15
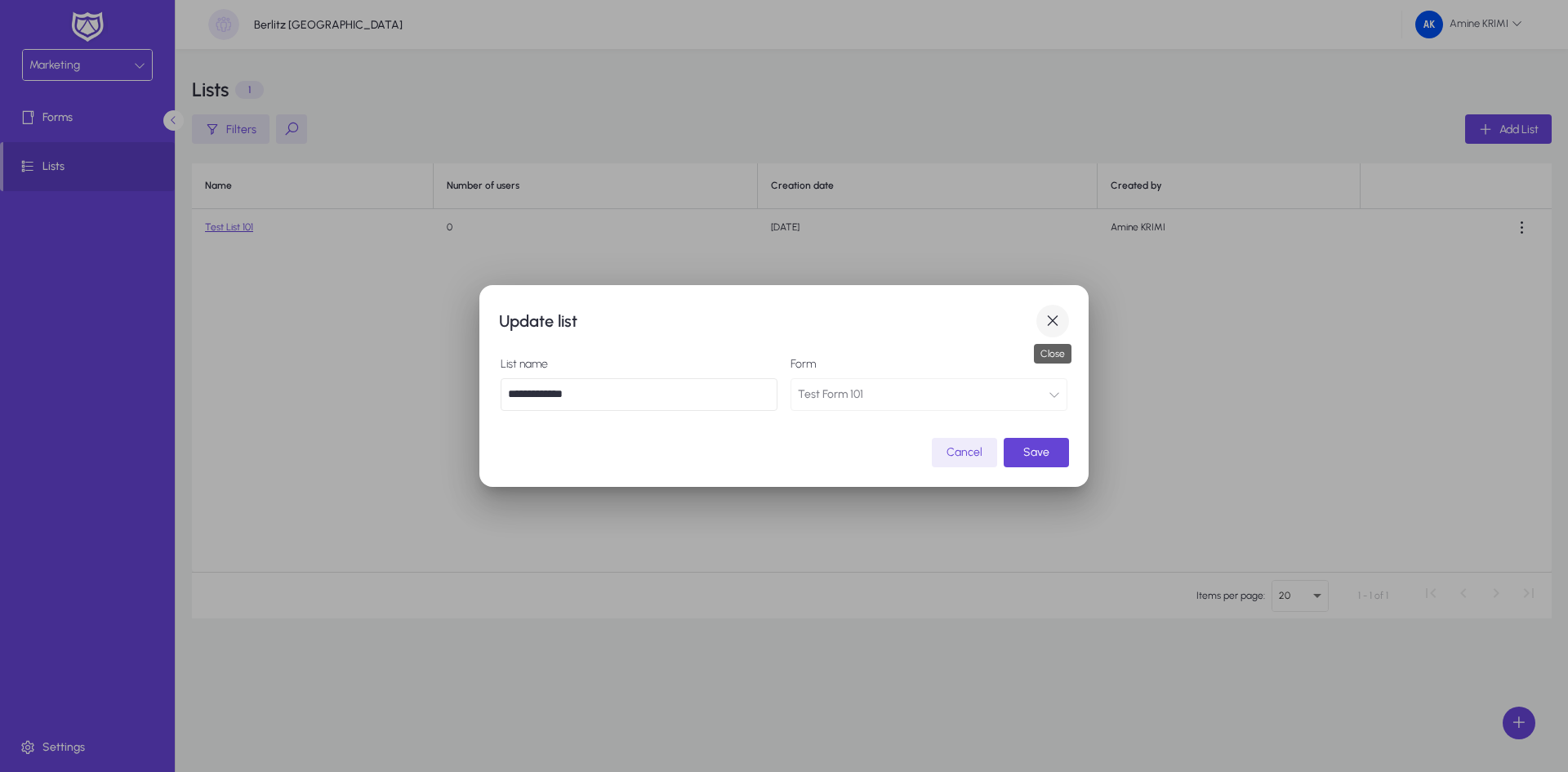
click at [1045, 325] on span "button" at bounding box center [1053, 321] width 33 height 33
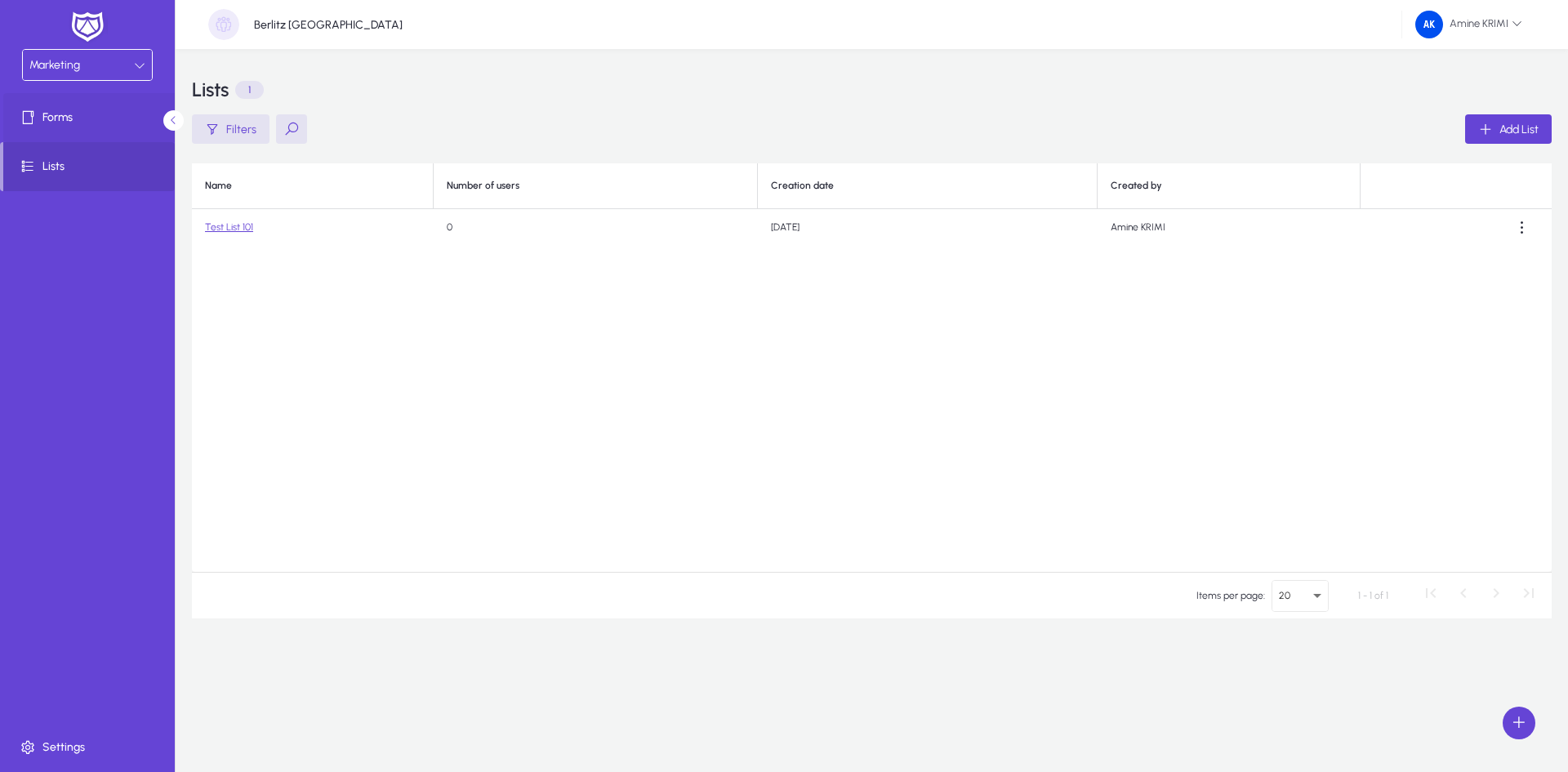
click at [74, 130] on span at bounding box center [91, 117] width 175 height 39
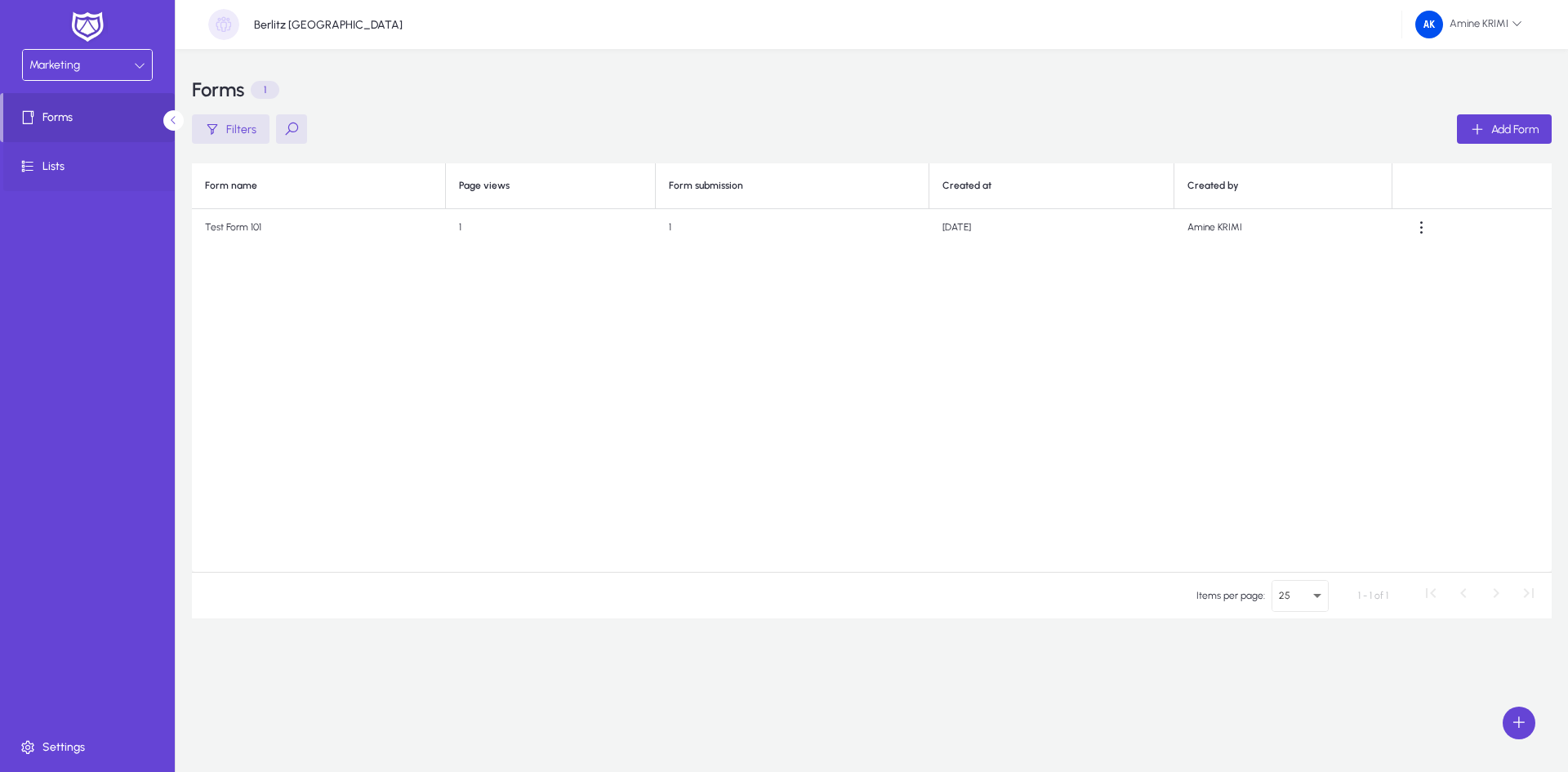
click at [80, 159] on span "Lists" at bounding box center [91, 167] width 175 height 17
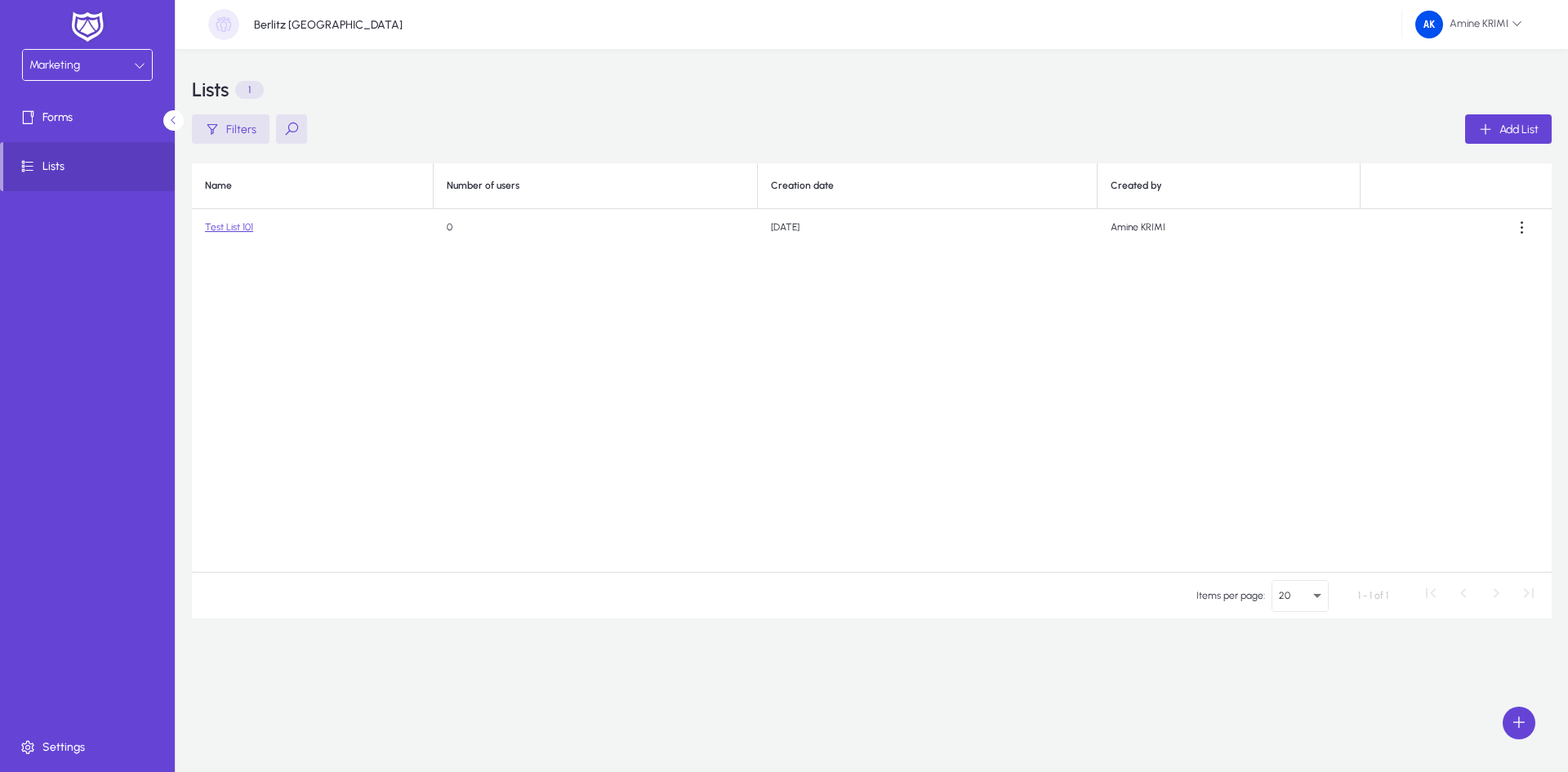
click at [230, 225] on link "Test List 101" at bounding box center [229, 227] width 48 height 12
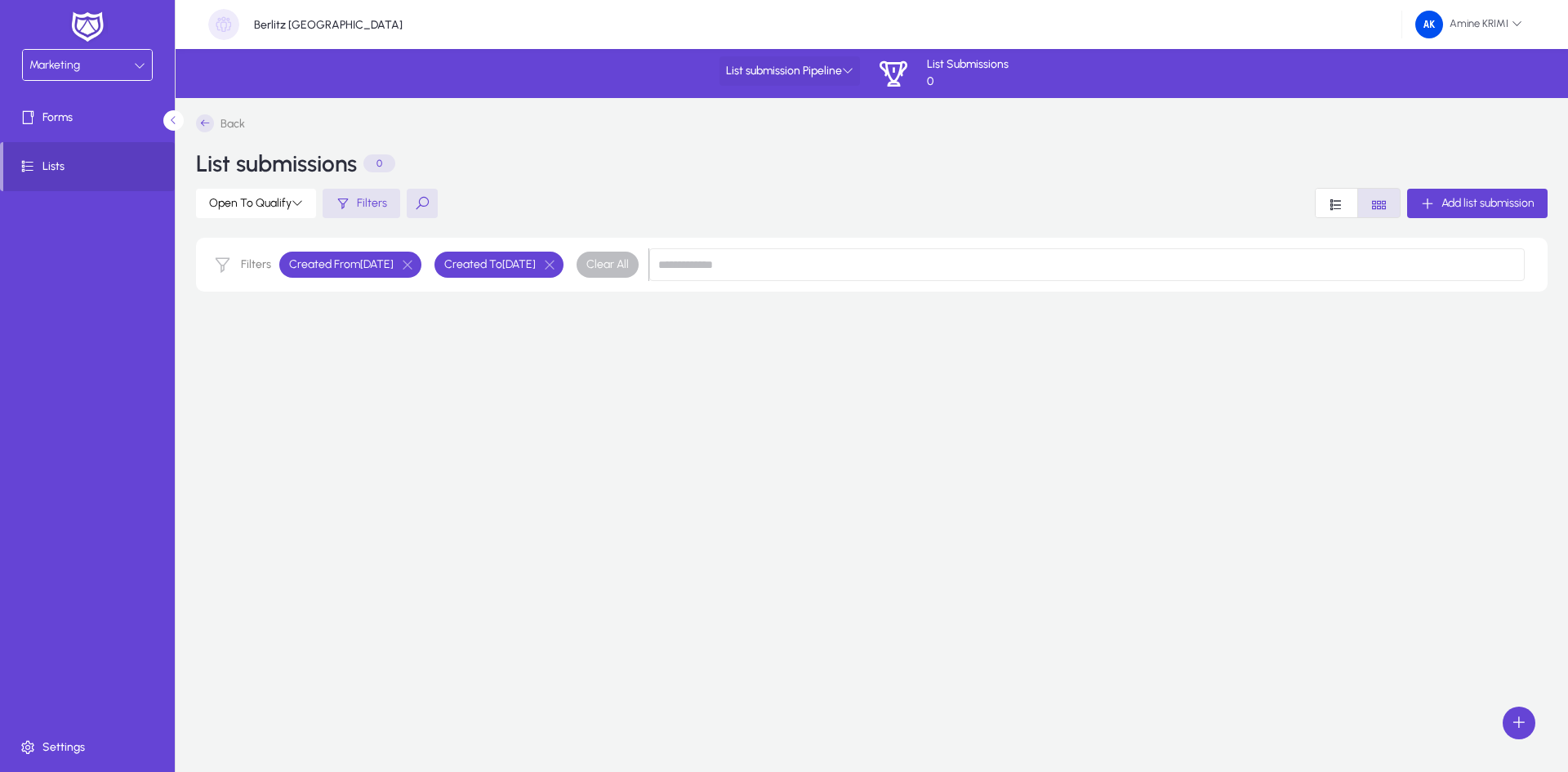
click at [808, 82] on span at bounding box center [789, 70] width 140 height 39
click at [846, 78] on span "List submission Pipeline" at bounding box center [789, 71] width 127 height 14
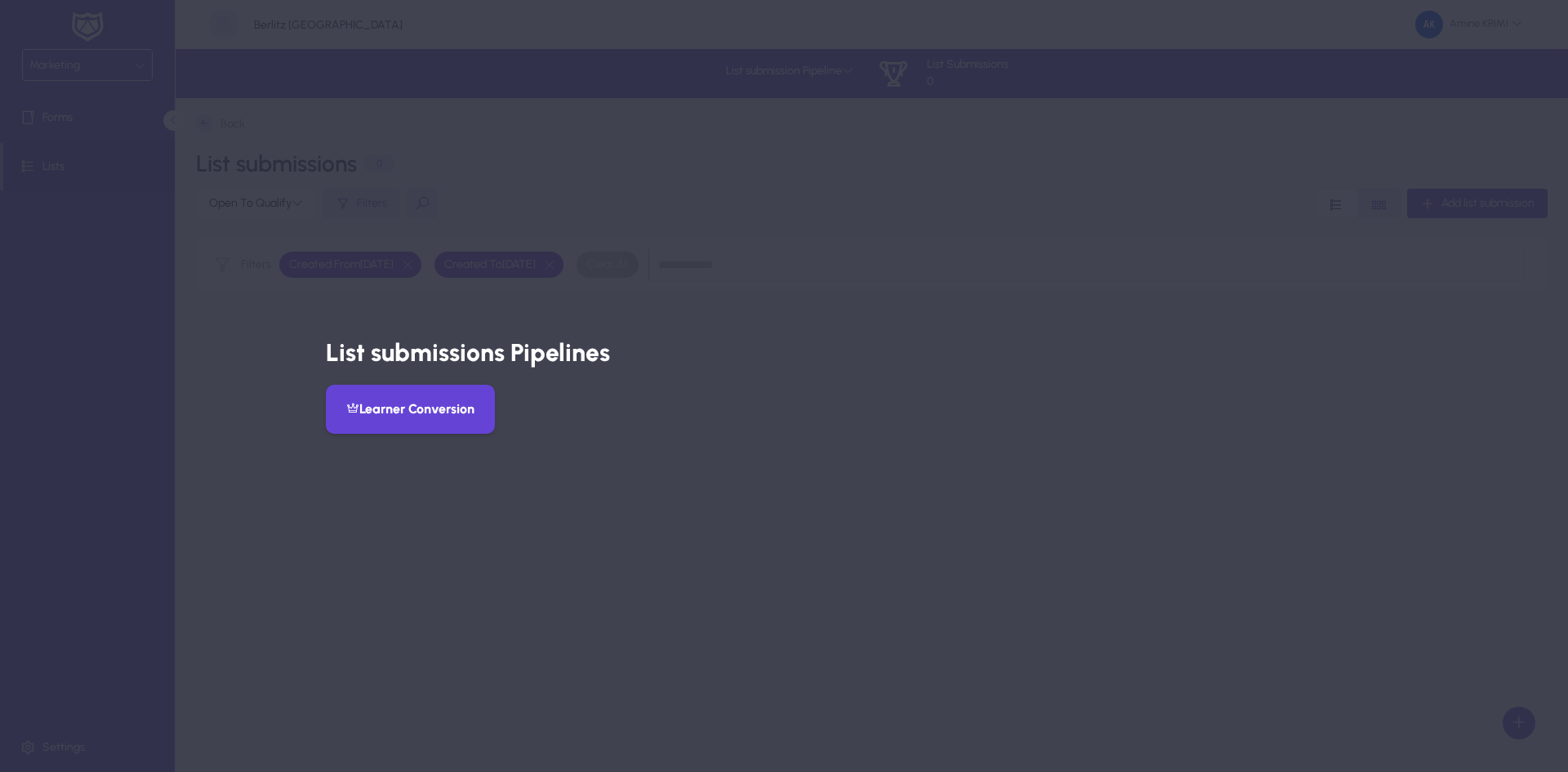
drag, startPoint x: 620, startPoint y: 407, endPoint x: 620, endPoint y: 416, distance: 9.0
click at [620, 414] on div "Learner Conversion" at bounding box center [784, 409] width 917 height 49
click at [482, 410] on button "Learner Conversion" at bounding box center [410, 409] width 169 height 49
click at [683, 275] on div at bounding box center [784, 386] width 1568 height 772
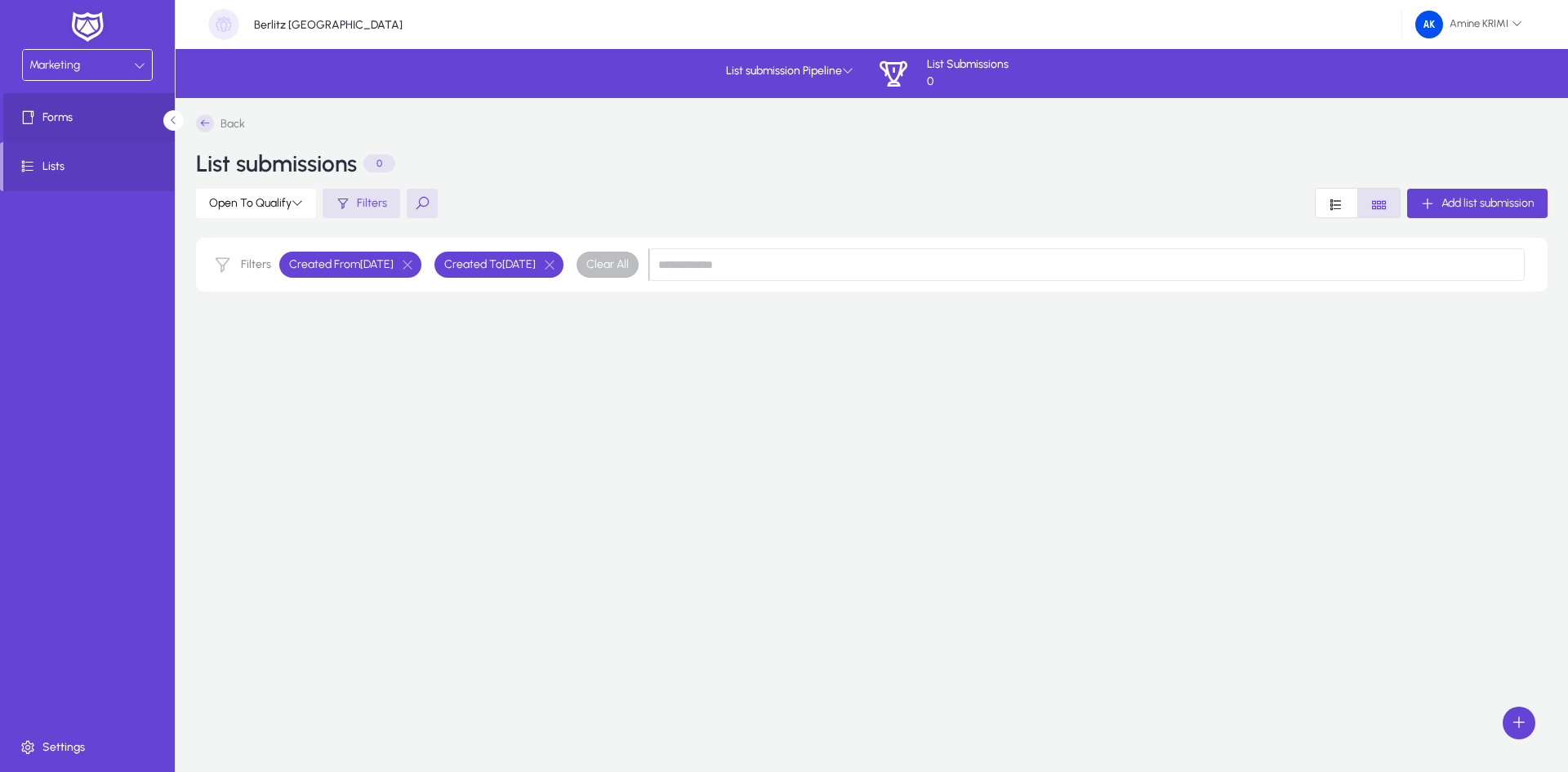
click at [99, 109] on span at bounding box center [91, 117] width 175 height 39
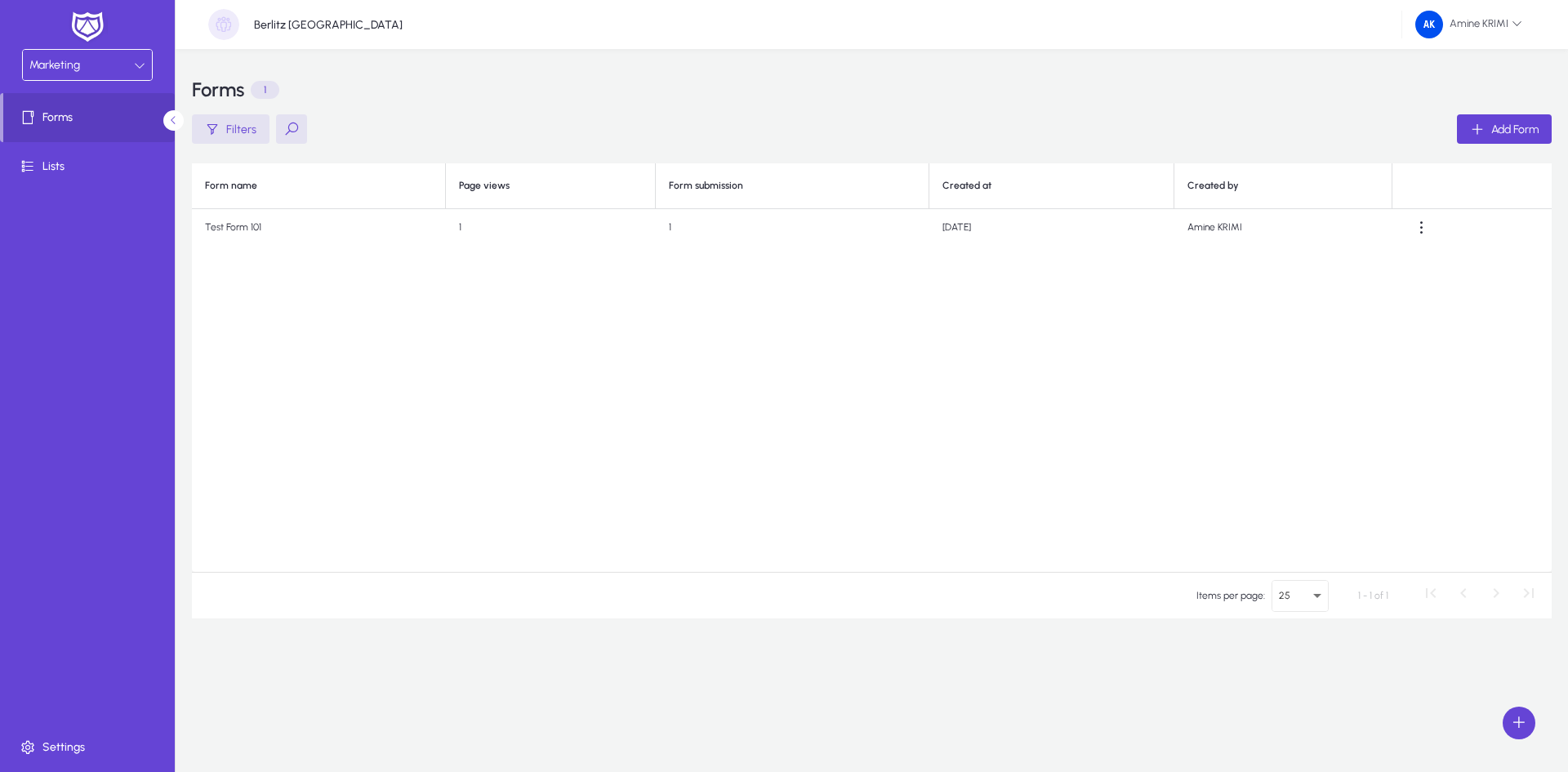
click at [682, 220] on td "1" at bounding box center [792, 227] width 273 height 37
click at [1425, 229] on span at bounding box center [1422, 228] width 33 height 33
click at [1088, 391] on div at bounding box center [784, 386] width 1568 height 772
click at [115, 163] on span "Lists" at bounding box center [91, 167] width 175 height 17
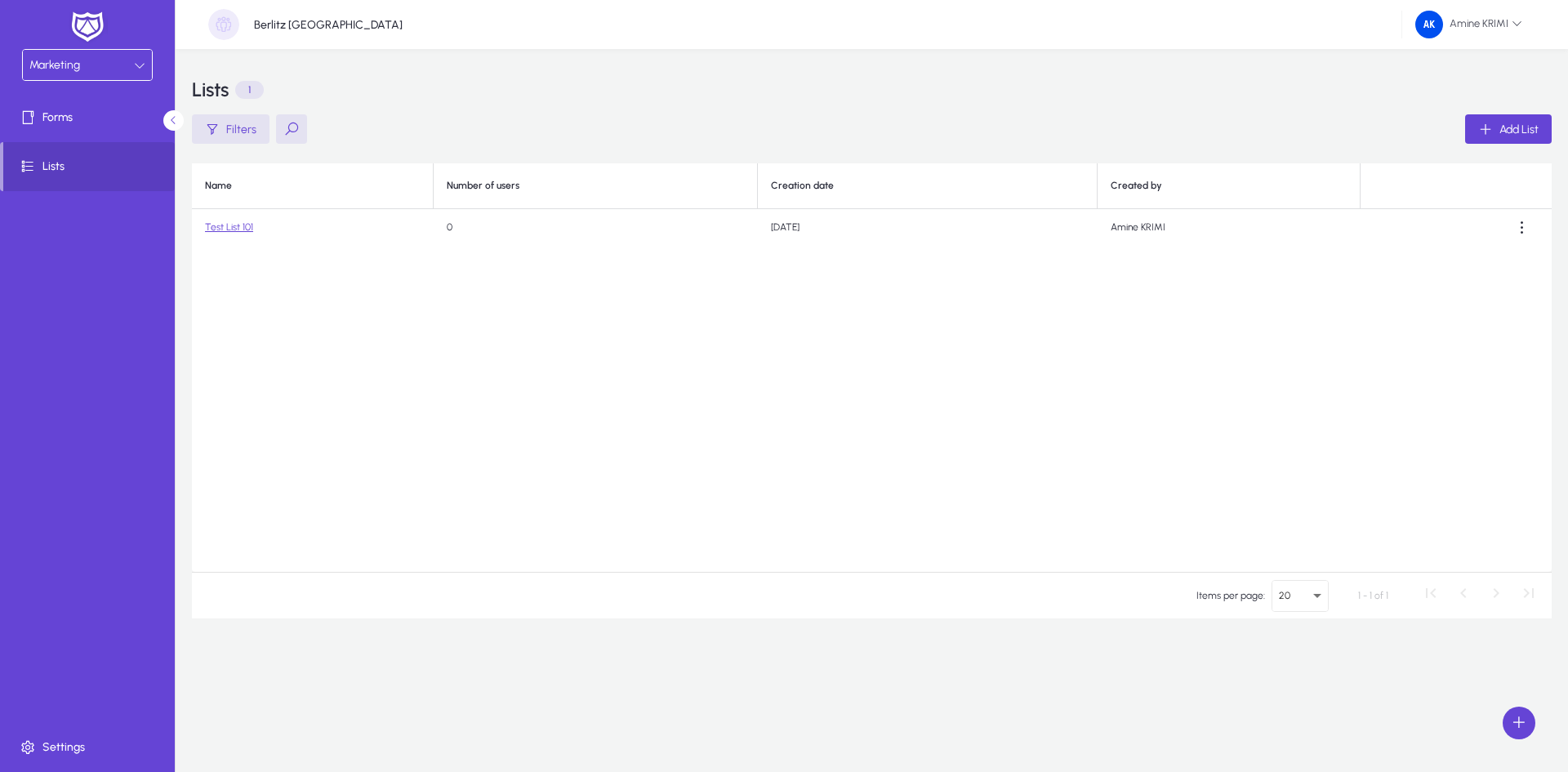
click at [117, 60] on div "Marketing" at bounding box center [82, 65] width 105 height 21
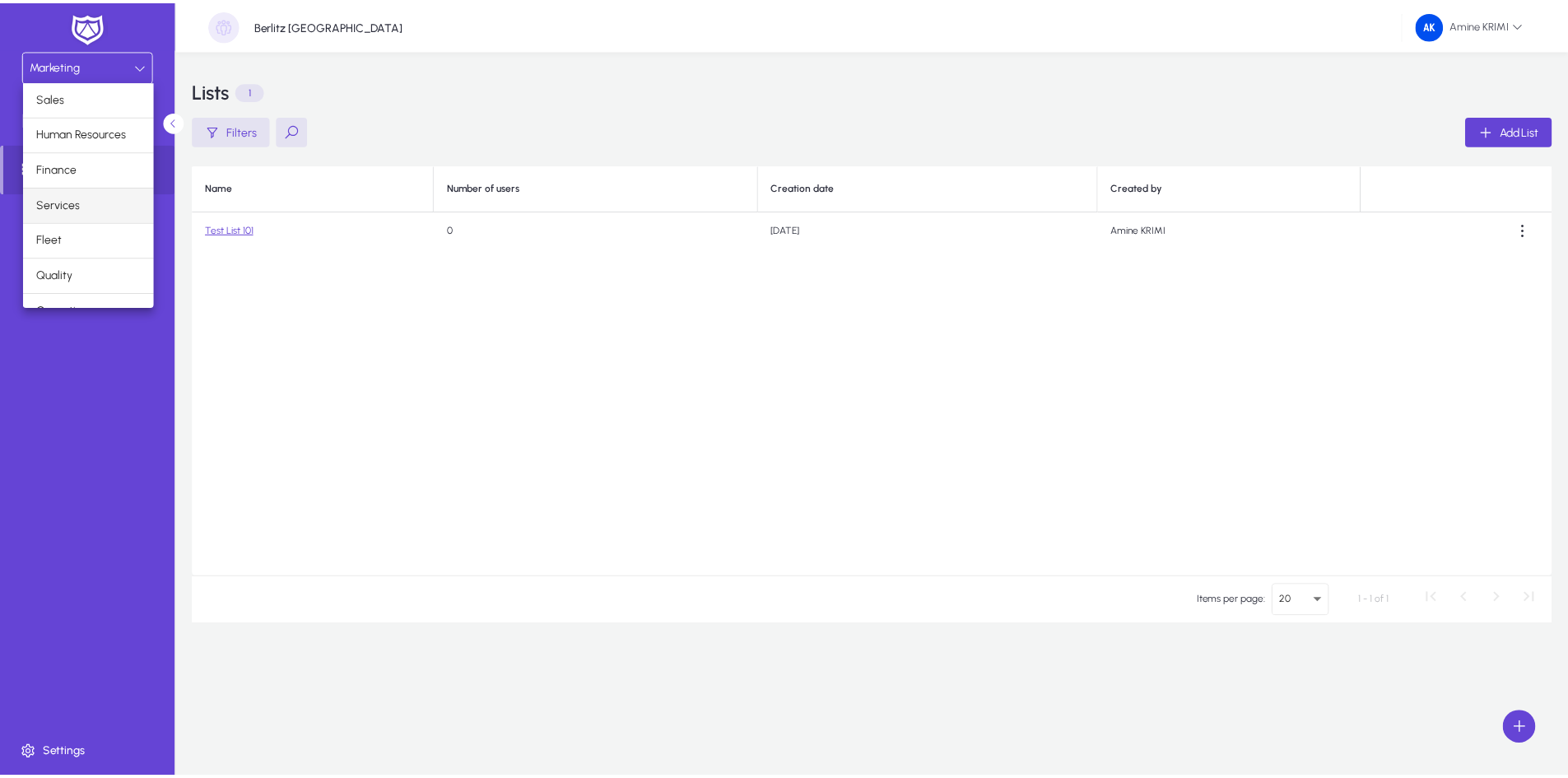
scroll to position [56, 0]
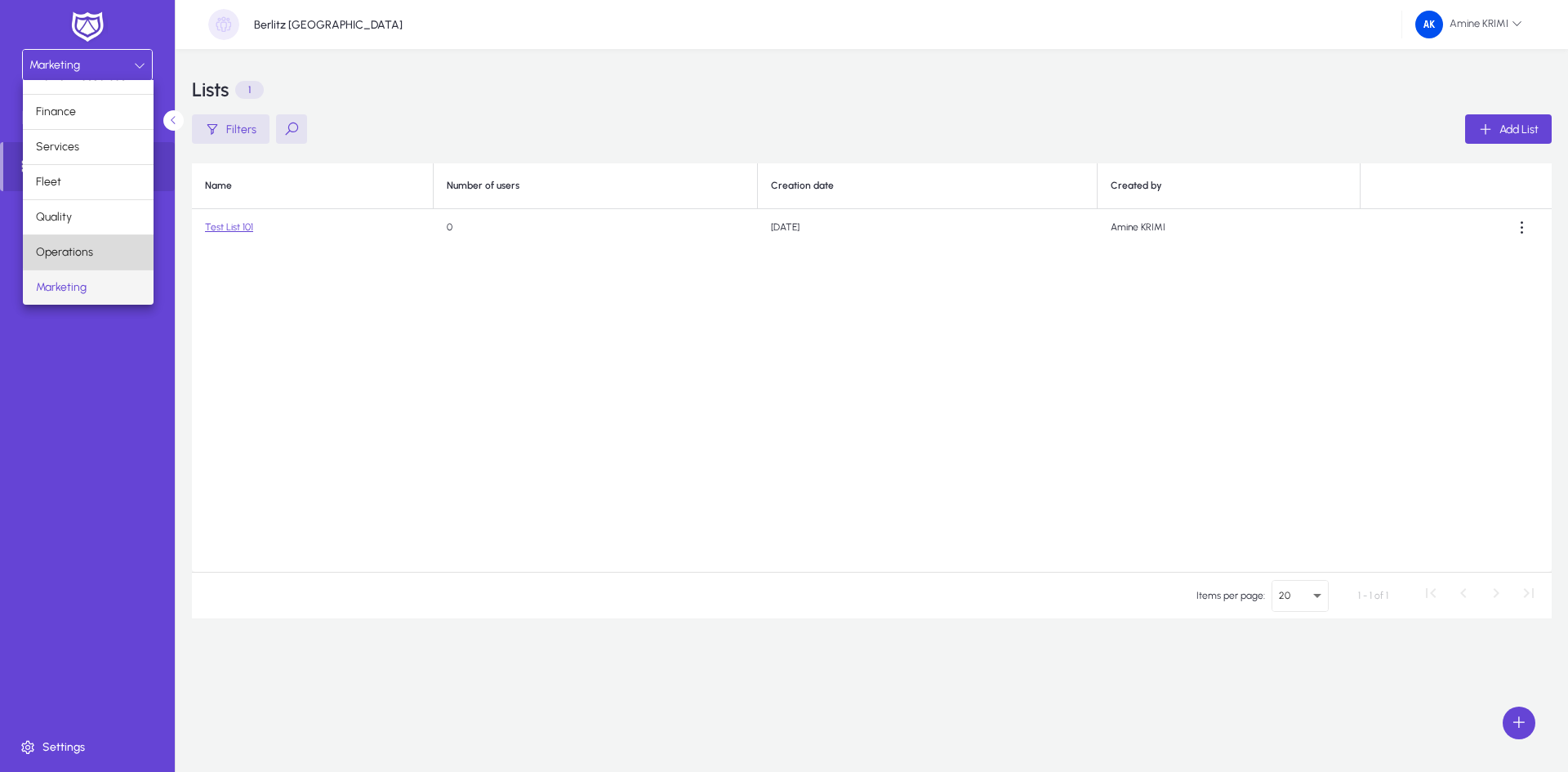
click at [102, 252] on mat-option "Operations" at bounding box center [88, 253] width 130 height 35
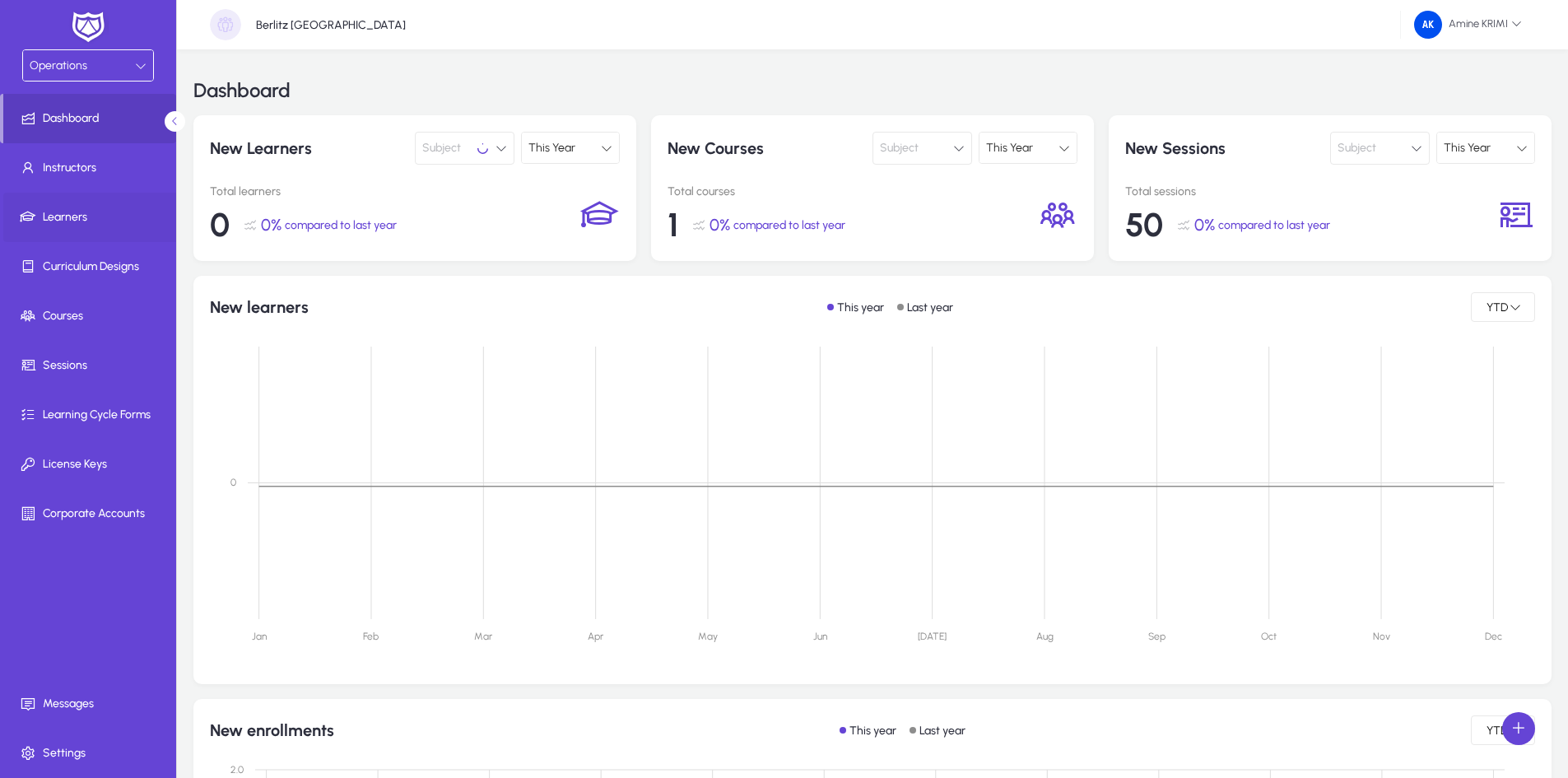
click at [107, 212] on span "Learners" at bounding box center [92, 217] width 176 height 17
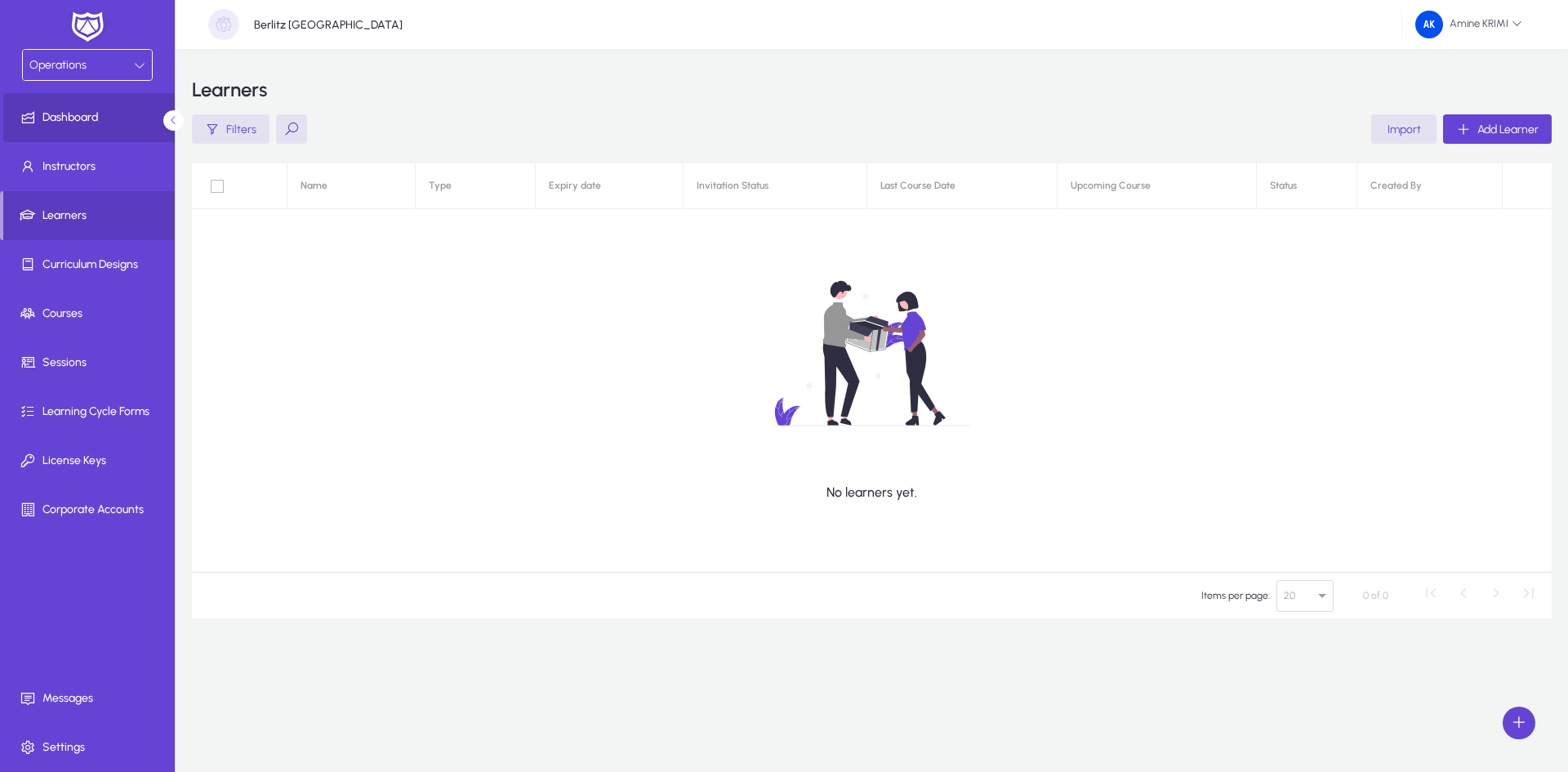
click at [82, 123] on span "Dashboard" at bounding box center [91, 118] width 175 height 17
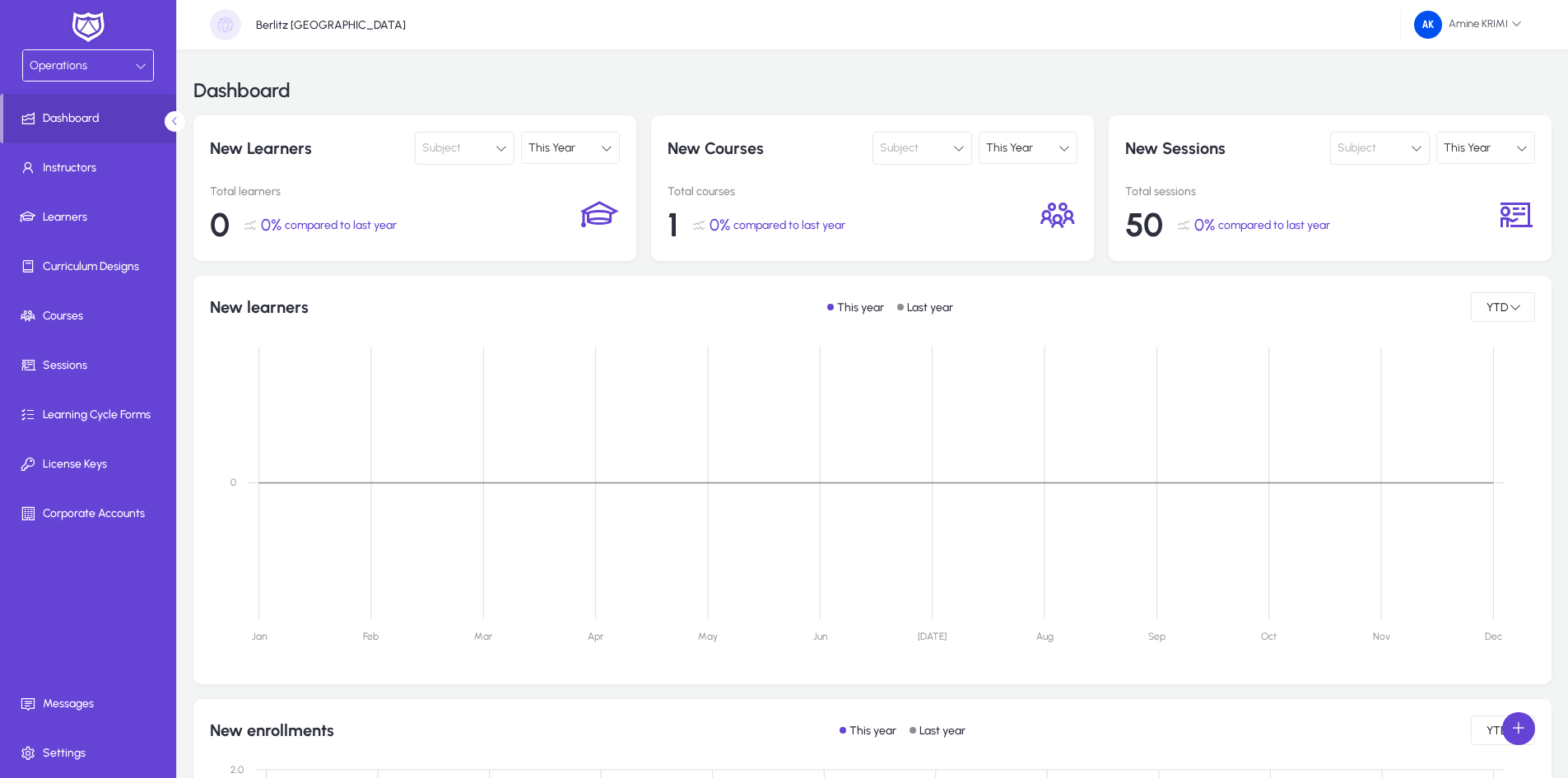
click at [598, 157] on div "This Year" at bounding box center [565, 148] width 73 height 22
click at [579, 173] on span "This Month" at bounding box center [563, 181] width 57 height 20
click at [600, 147] on div "This Month" at bounding box center [565, 148] width 73 height 22
click at [578, 289] on span "Last Quarter" at bounding box center [567, 284] width 63 height 20
click at [1067, 166] on div "New Courses Subject This Year Total courses 1 0% compared to last year" at bounding box center [872, 187] width 443 height 146
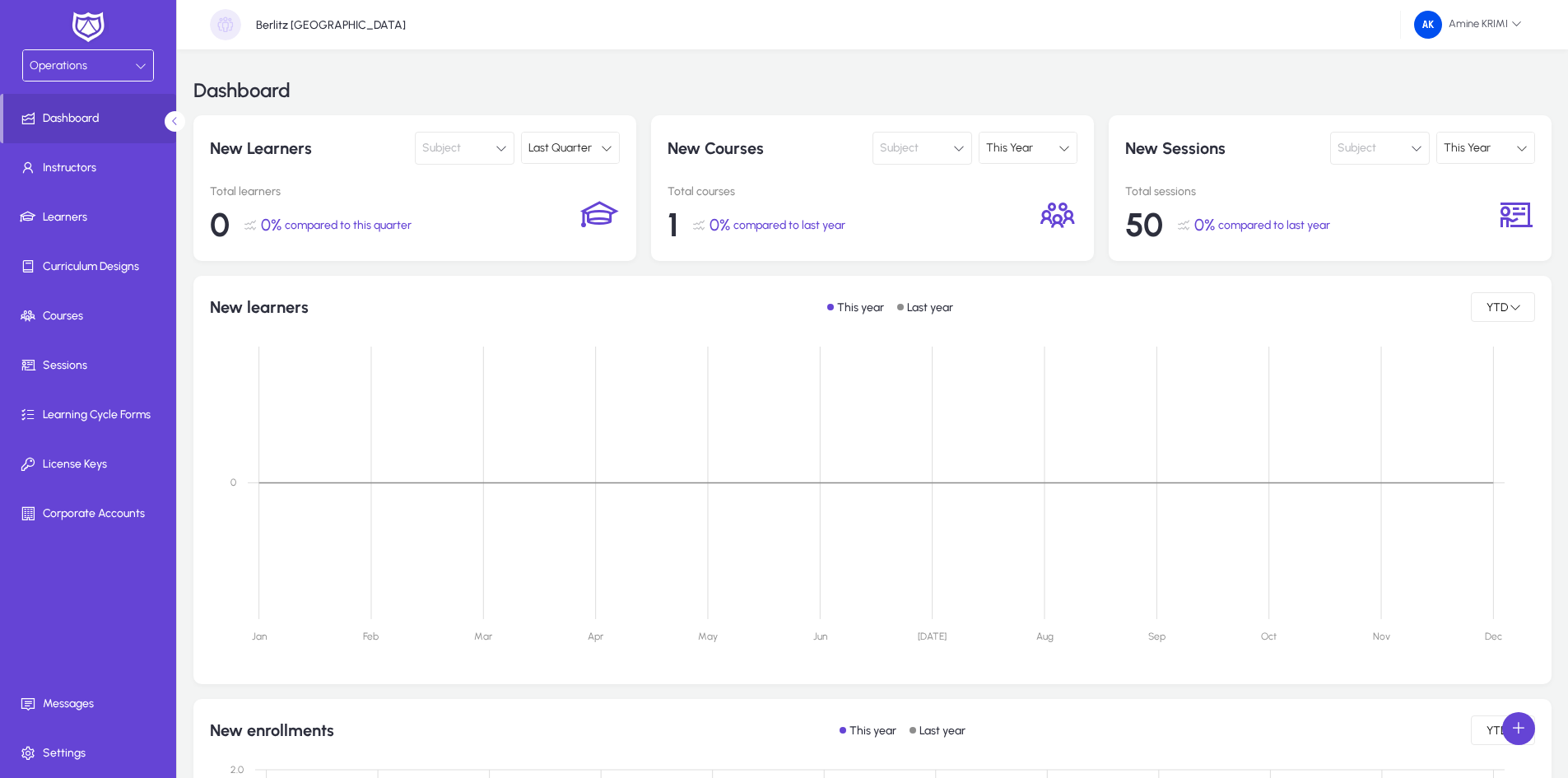
click at [924, 144] on button "Subject" at bounding box center [922, 148] width 100 height 33
click at [486, 191] on div at bounding box center [784, 389] width 1568 height 778
click at [412, 145] on div "New Learners Subject Last Quarter" at bounding box center [414, 148] width 410 height 33
click at [420, 148] on button "Subject" at bounding box center [464, 148] width 100 height 33
click at [332, 161] on div at bounding box center [784, 389] width 1568 height 778
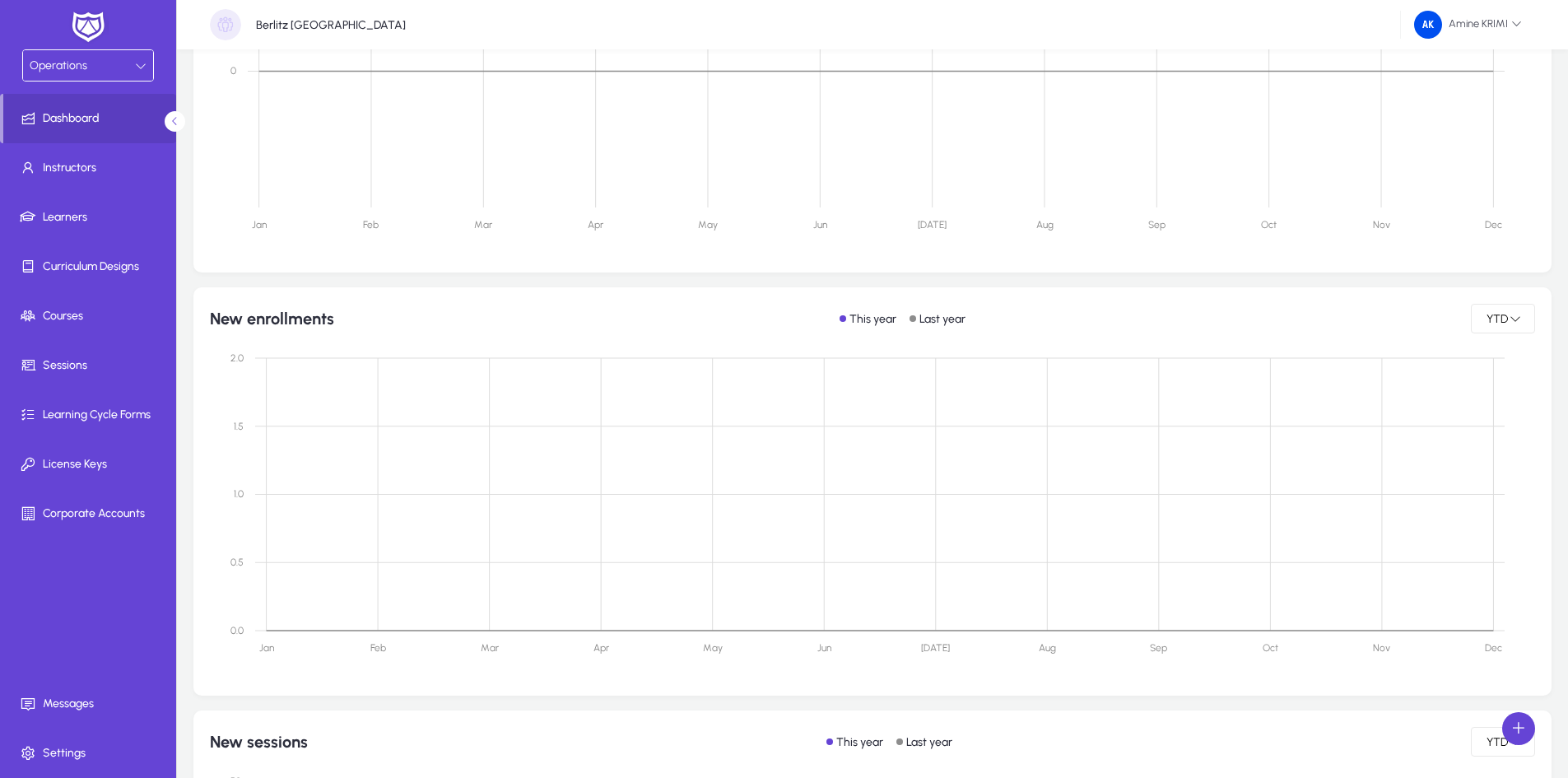
scroll to position [493, 0]
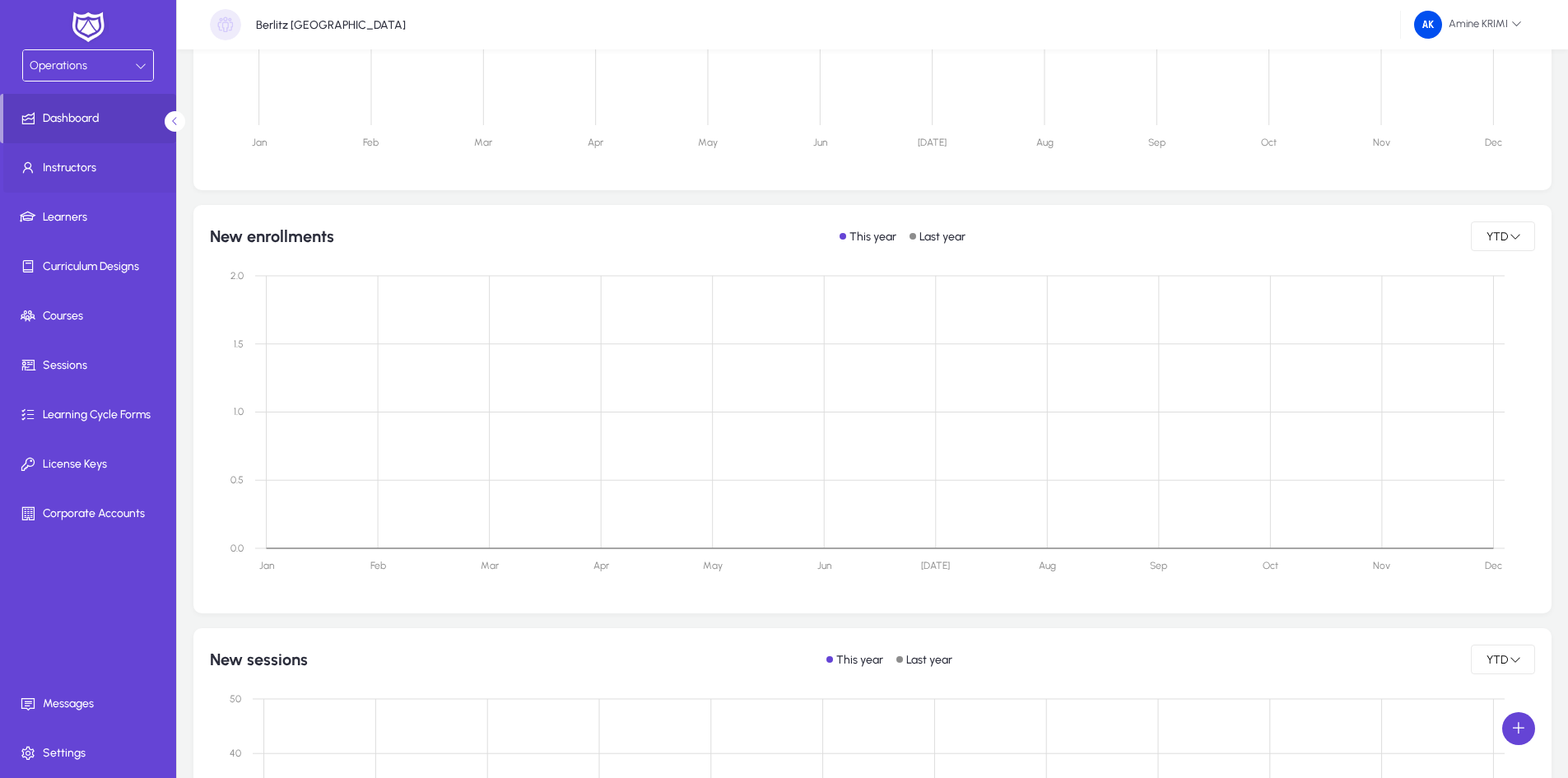
click at [83, 163] on span "Instructors" at bounding box center [92, 168] width 176 height 17
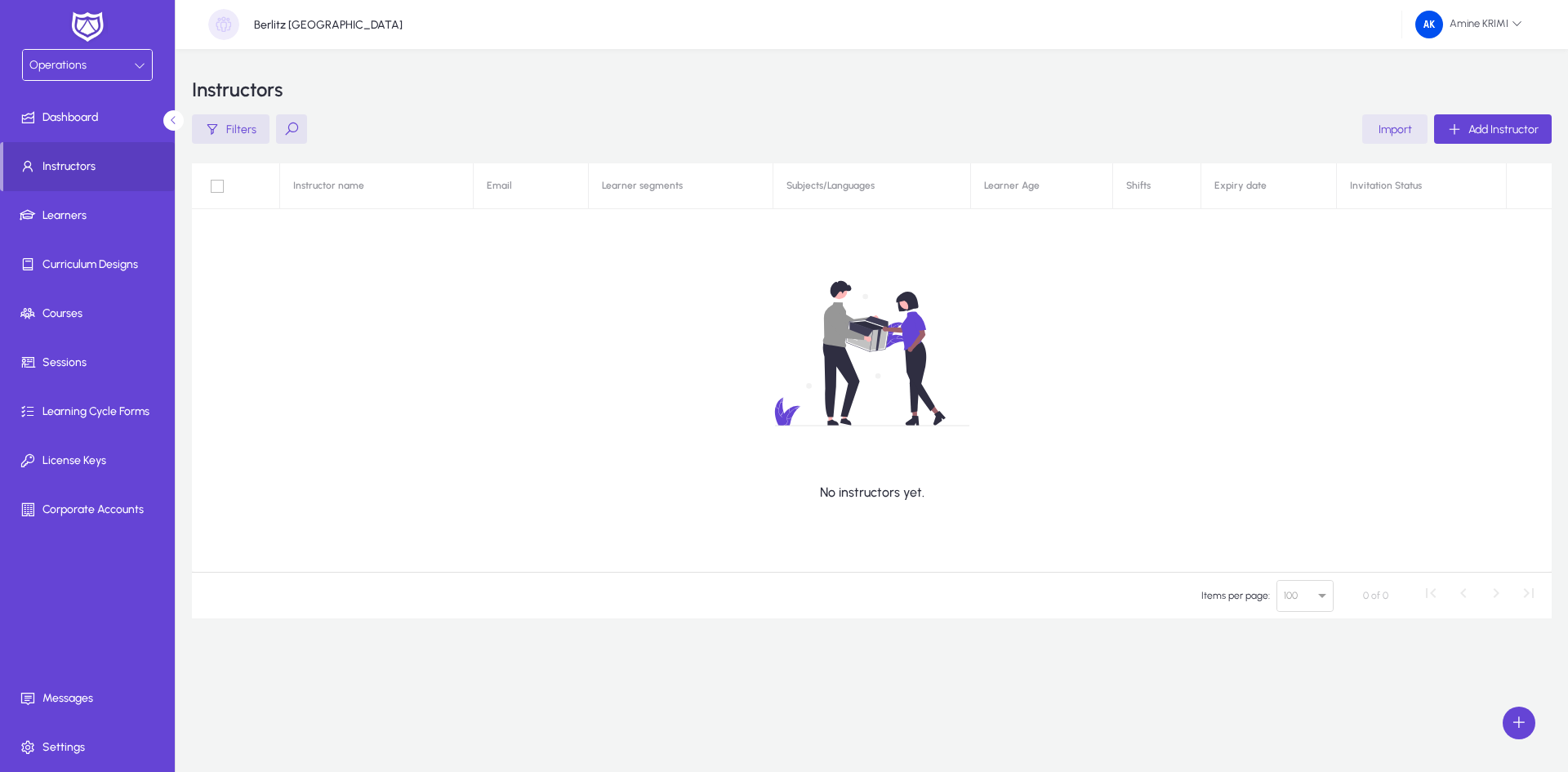
click at [1412, 139] on span "button" at bounding box center [1395, 129] width 65 height 39
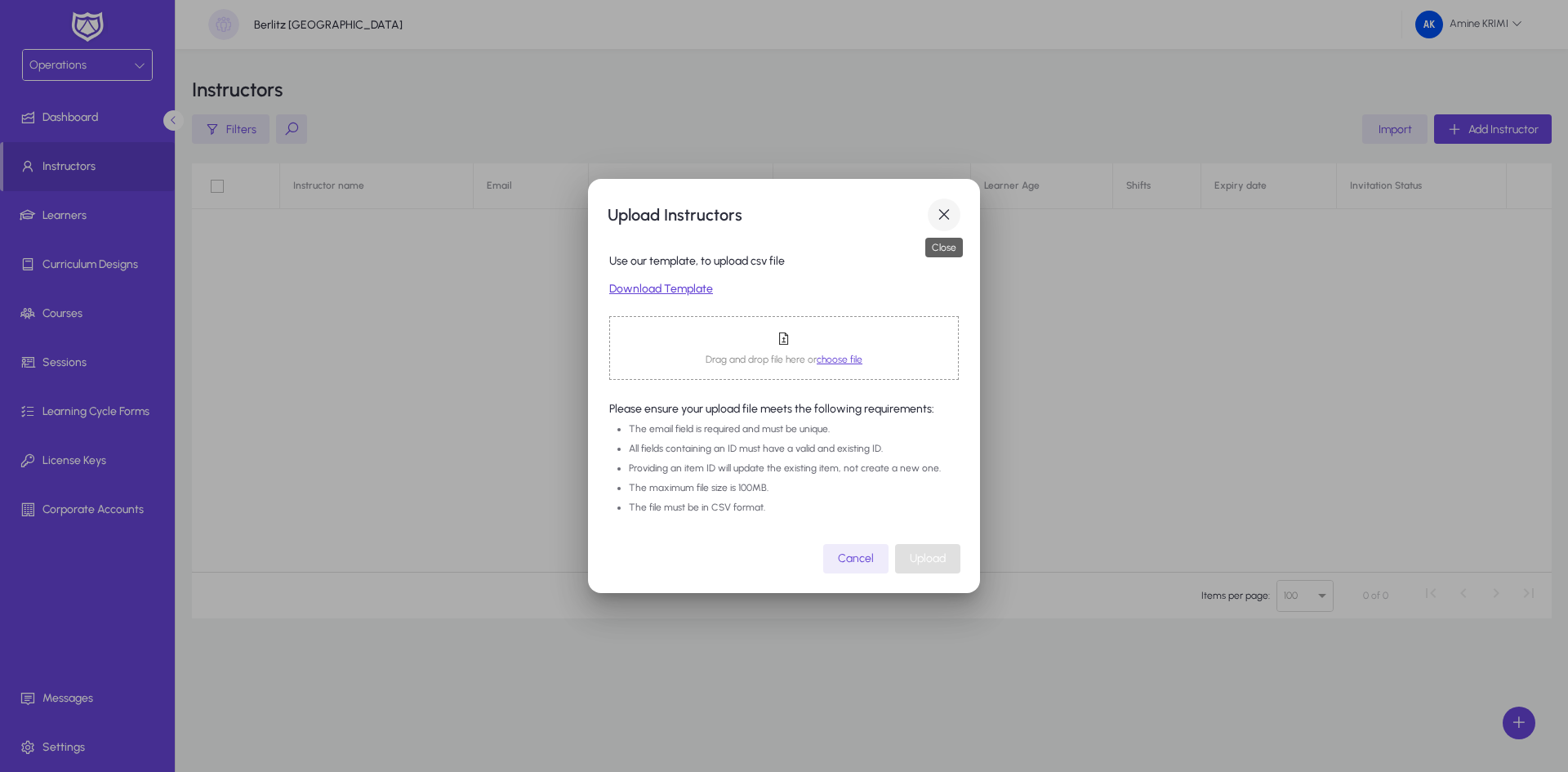
click at [942, 217] on span "button" at bounding box center [944, 215] width 33 height 33
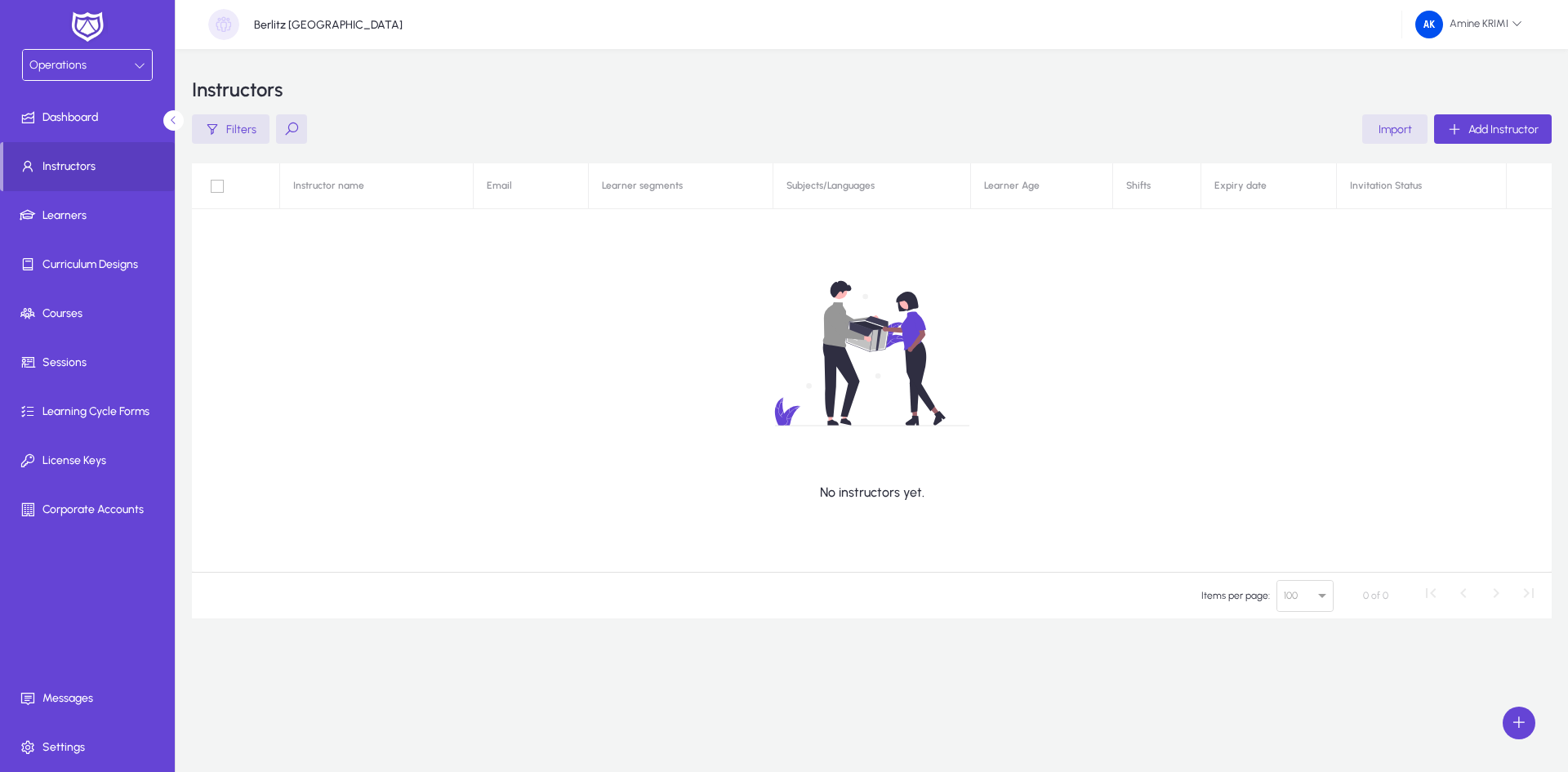
click at [1373, 127] on span "button" at bounding box center [1395, 129] width 65 height 39
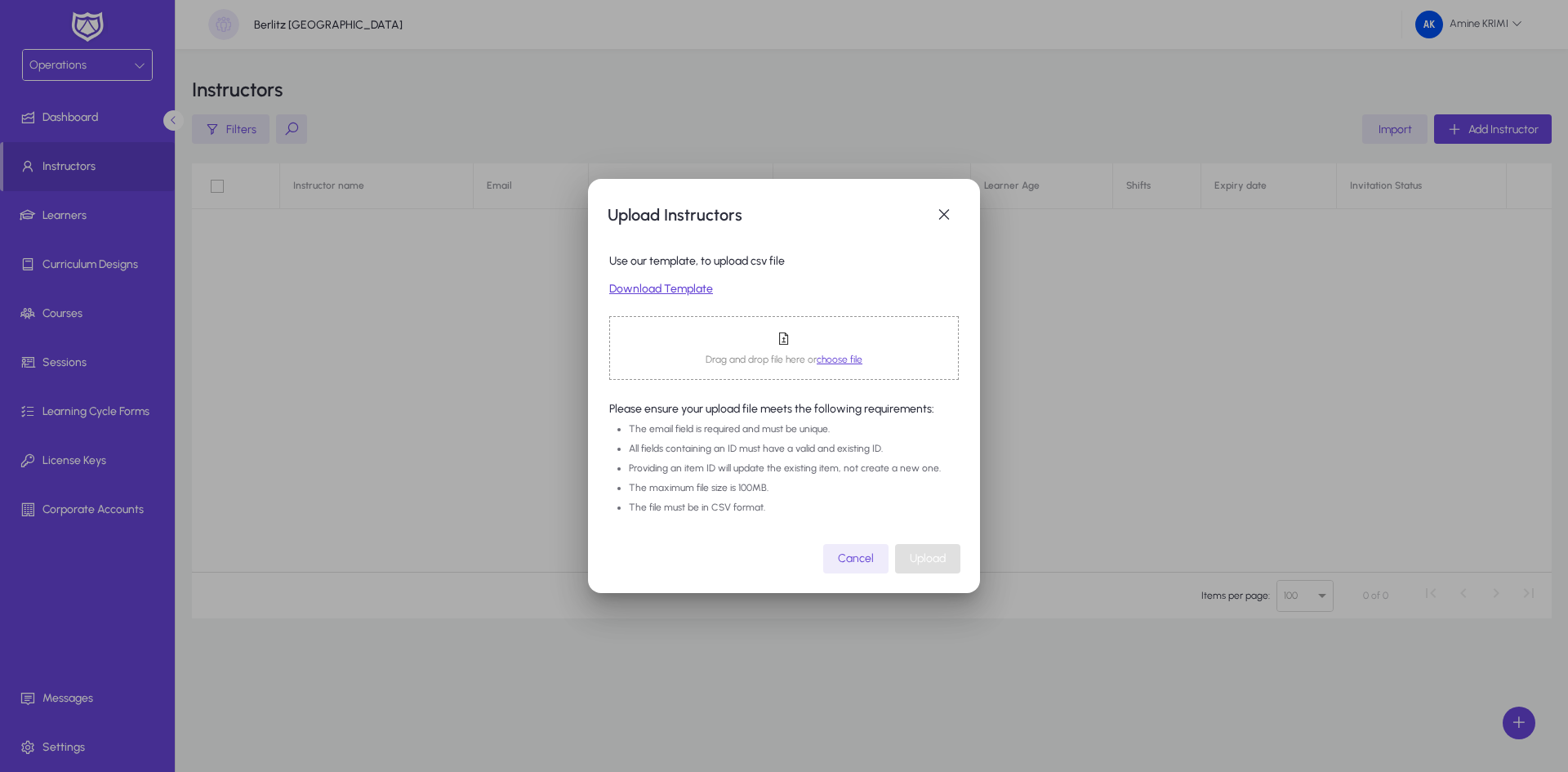
click at [673, 293] on link "Download Template" at bounding box center [784, 289] width 349 height 14
click at [950, 222] on span "button" at bounding box center [944, 215] width 33 height 33
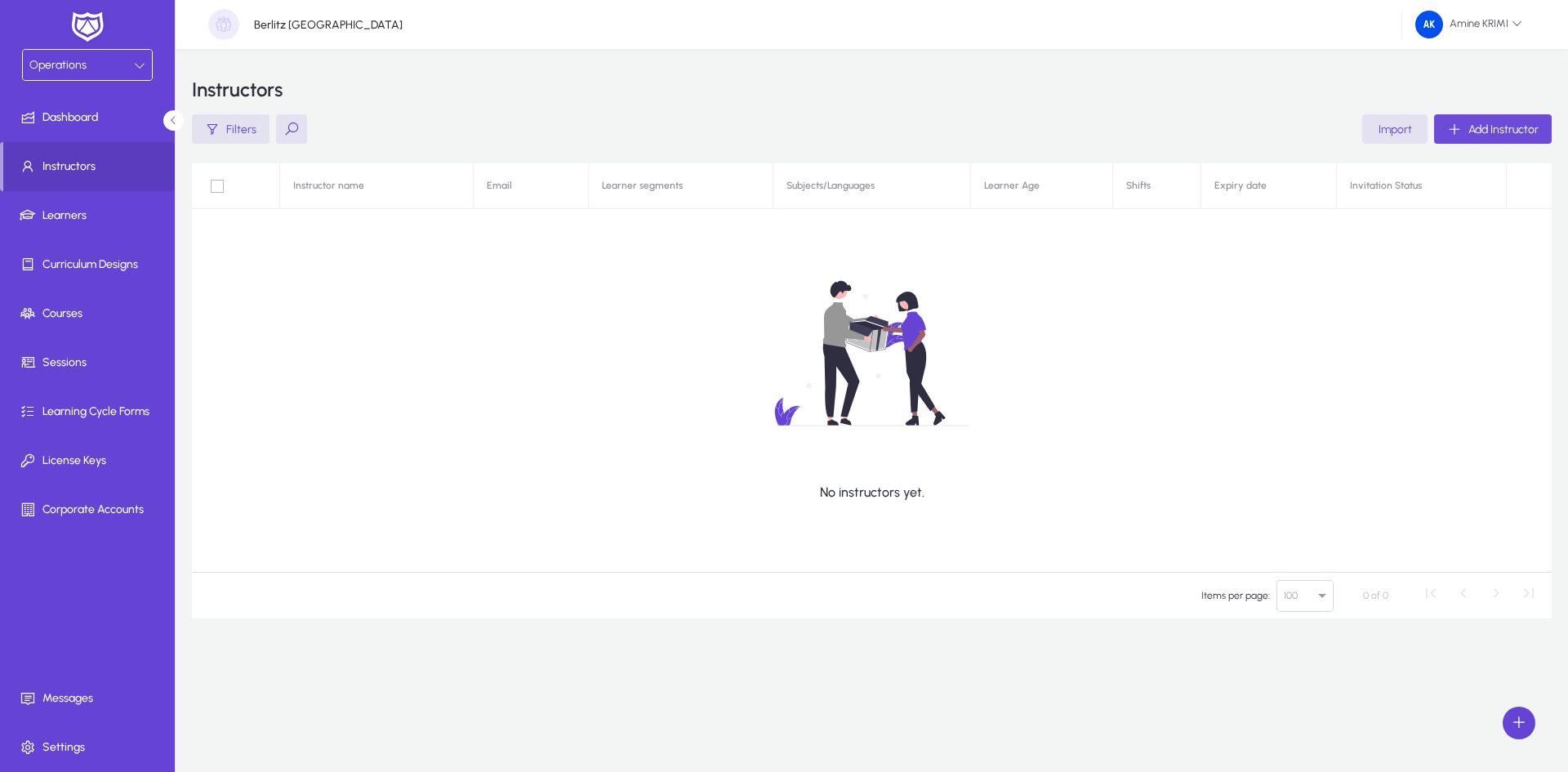
click at [1476, 131] on span "Add Instructor" at bounding box center [1503, 129] width 70 height 14
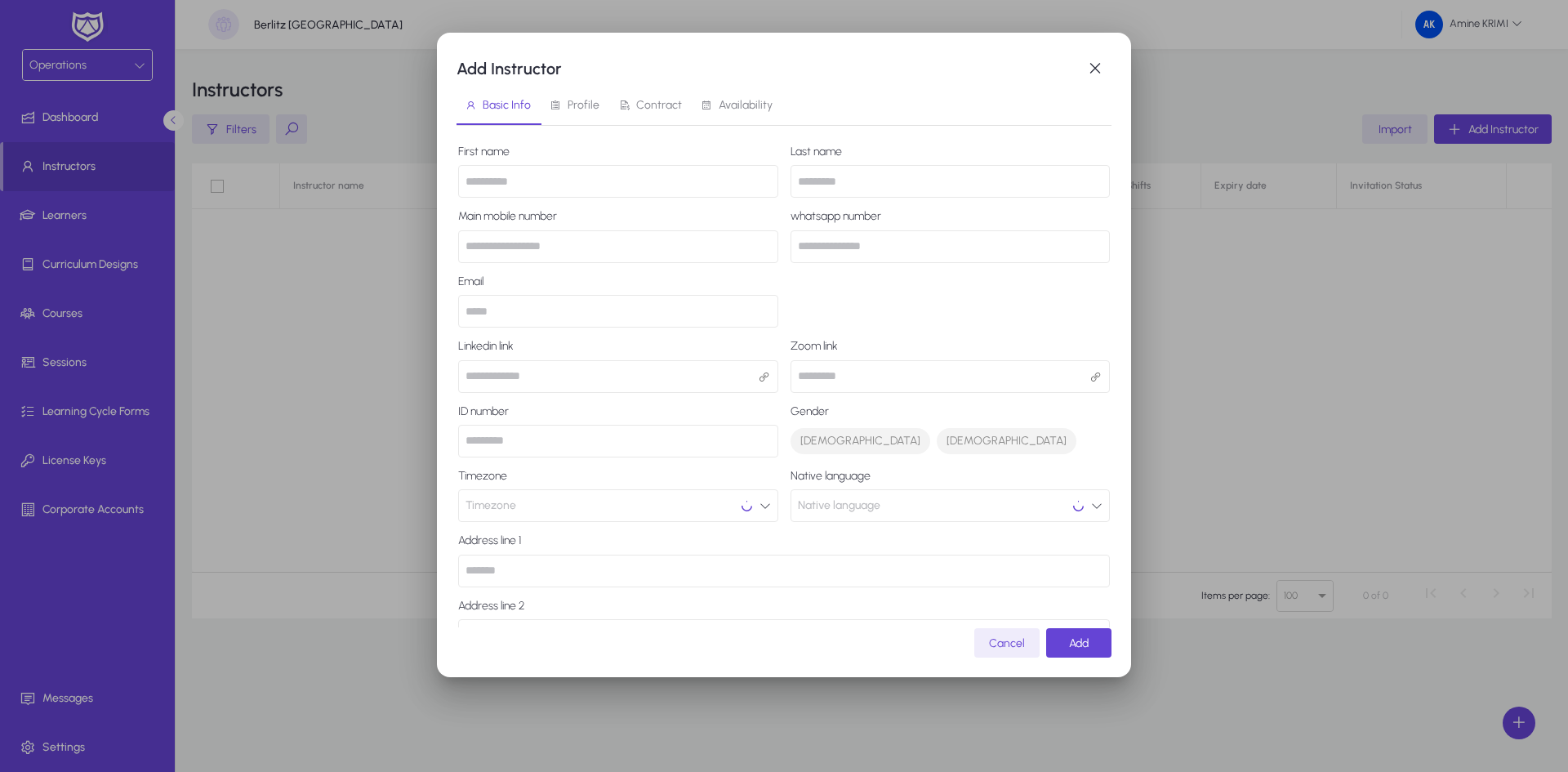
click at [672, 186] on input "text" at bounding box center [618, 182] width 320 height 33
type input "*"
type input "*****"
type input "********"
type input "****"
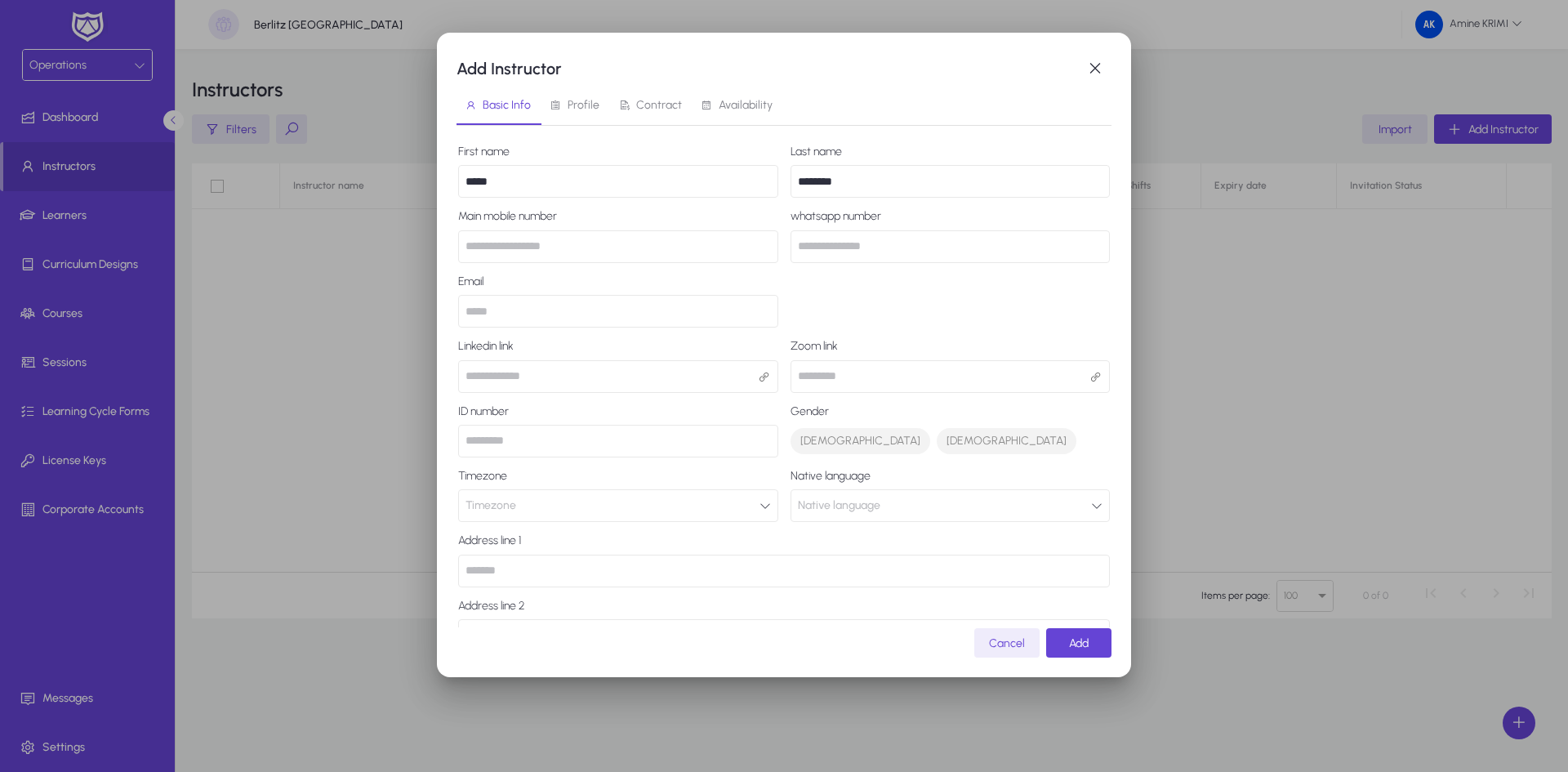
type input "******"
type input "*"
type input "*****"
type input "*******"
type input "**********"
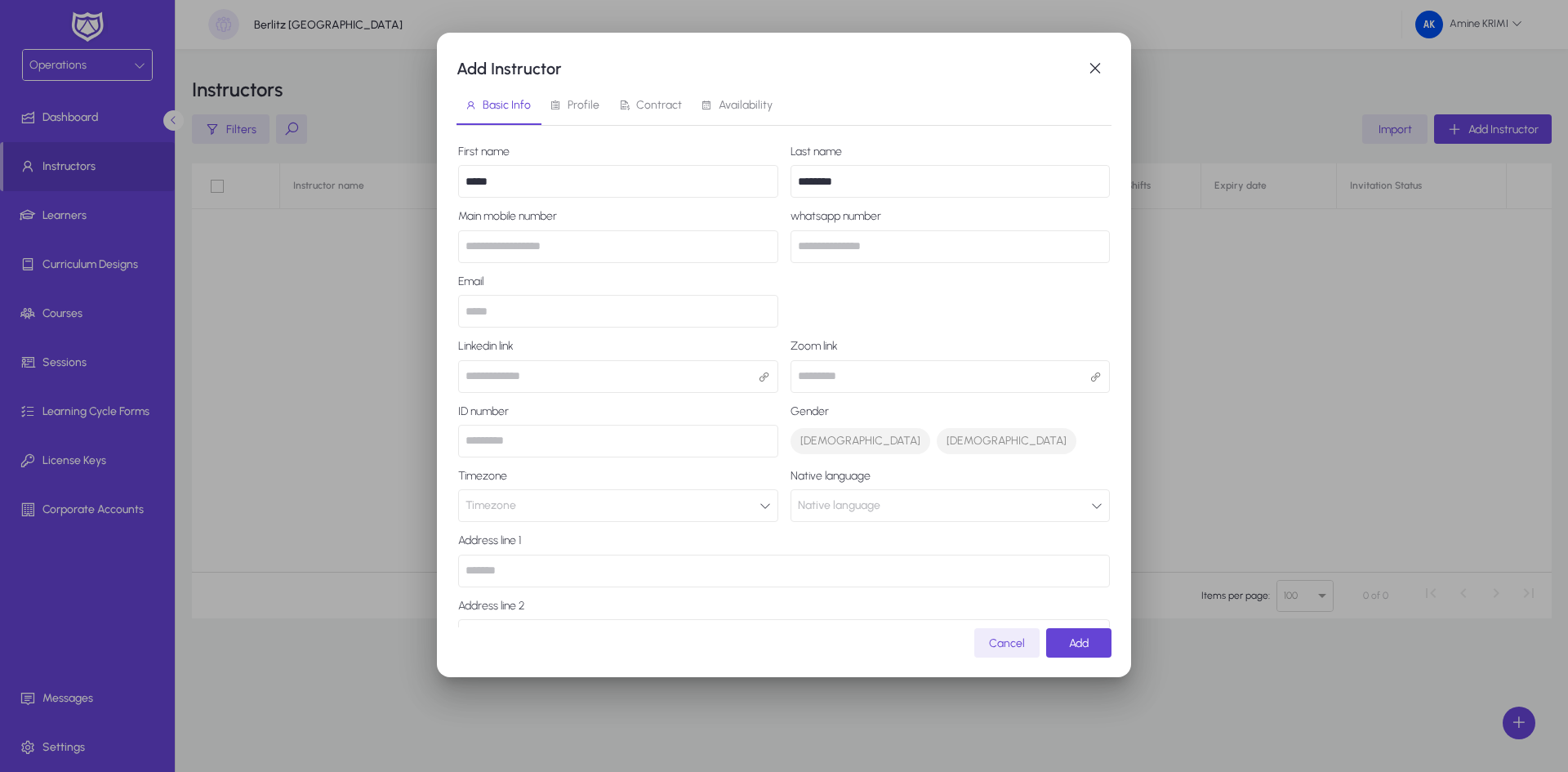
click at [901, 261] on input "number" at bounding box center [950, 247] width 320 height 33
click at [675, 253] on input "**********" at bounding box center [618, 247] width 320 height 33
click at [645, 307] on input "email" at bounding box center [618, 311] width 320 height 33
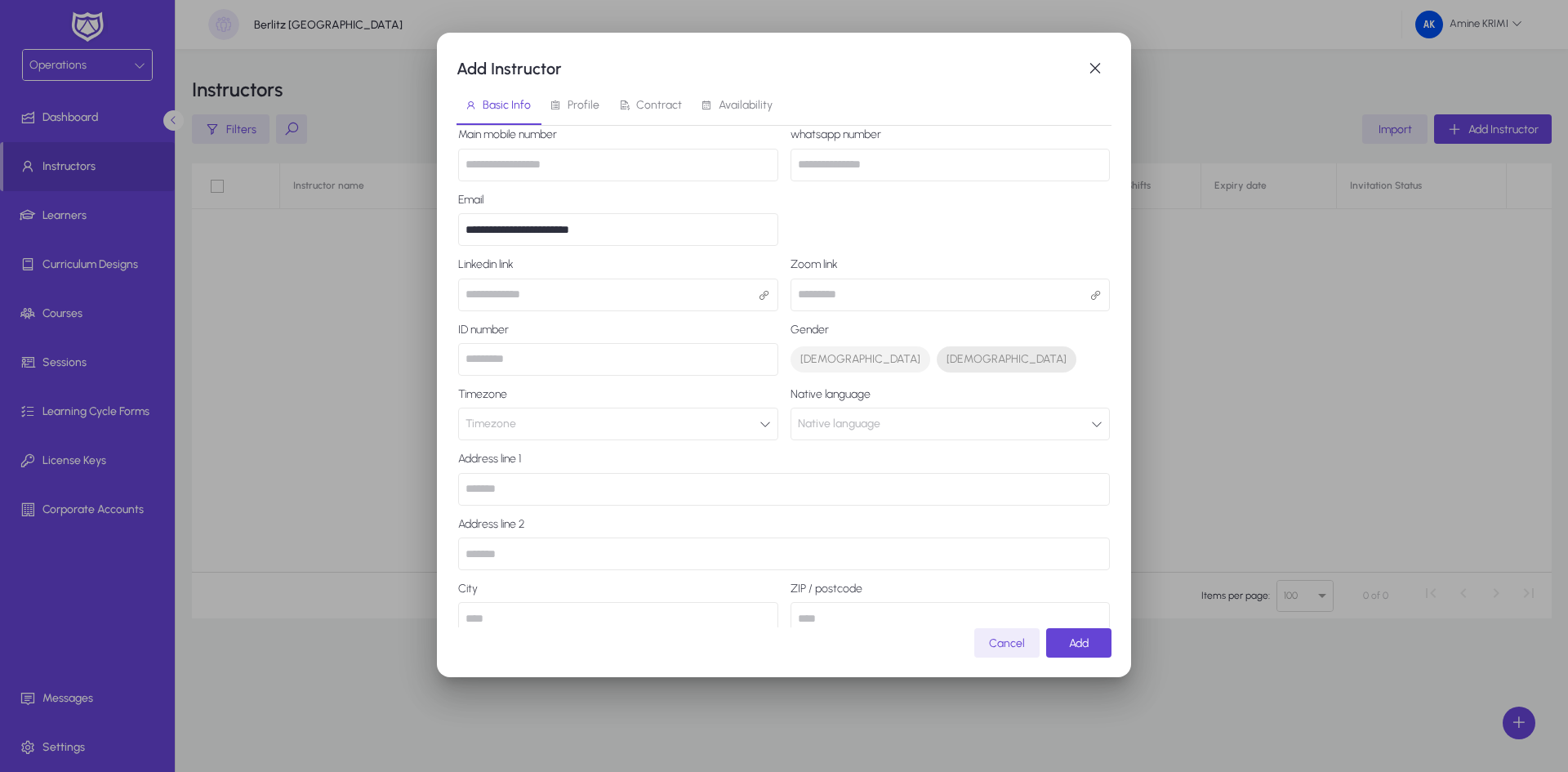
type input "**********"
click at [946, 358] on span "[DEMOGRAPHIC_DATA]" at bounding box center [1006, 359] width 120 height 17
click at [853, 412] on span "Native language" at bounding box center [839, 424] width 83 height 33
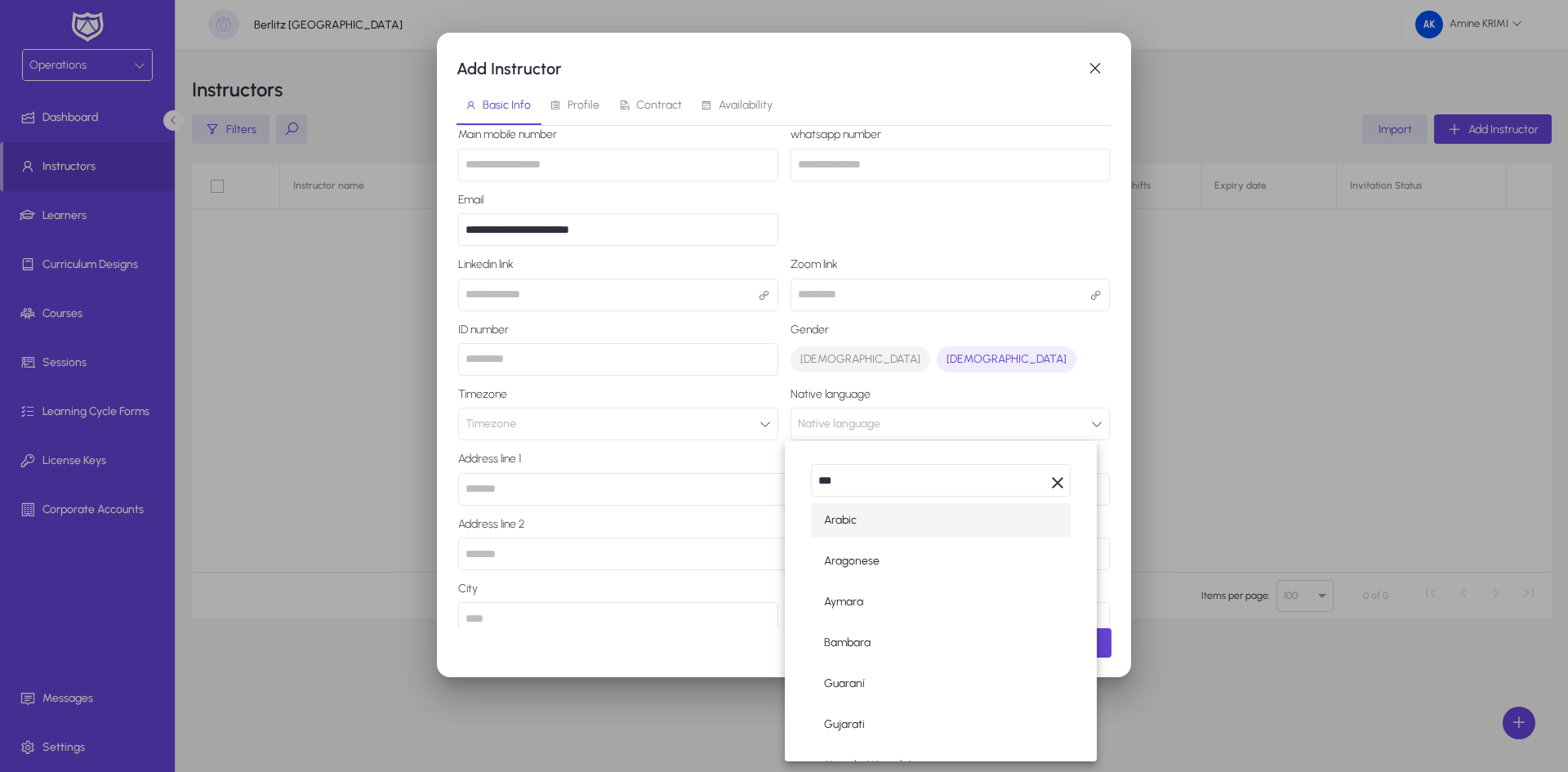
type input "***"
click at [888, 528] on mat-option "Arabic" at bounding box center [940, 520] width 260 height 35
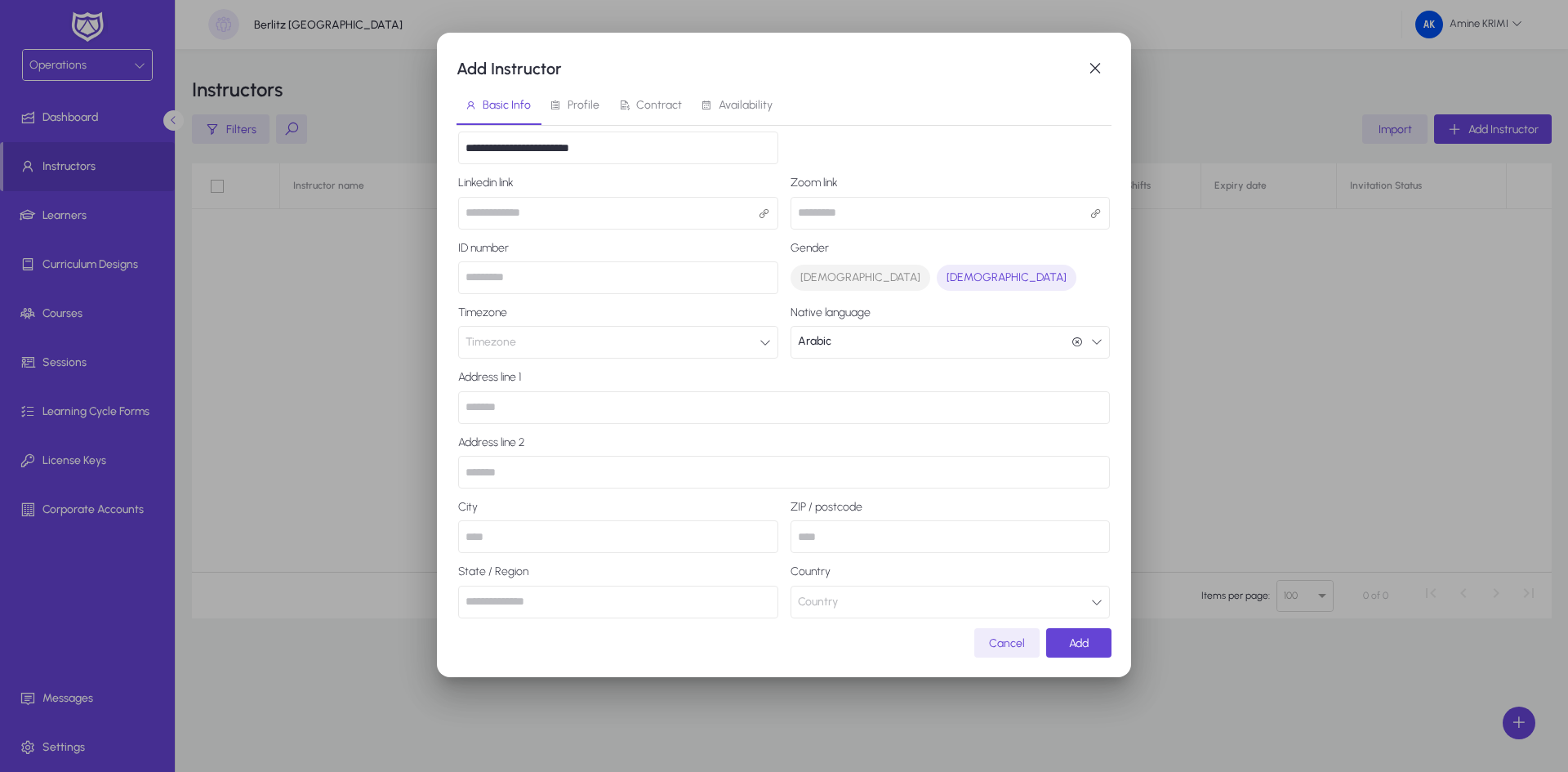
scroll to position [181, 0]
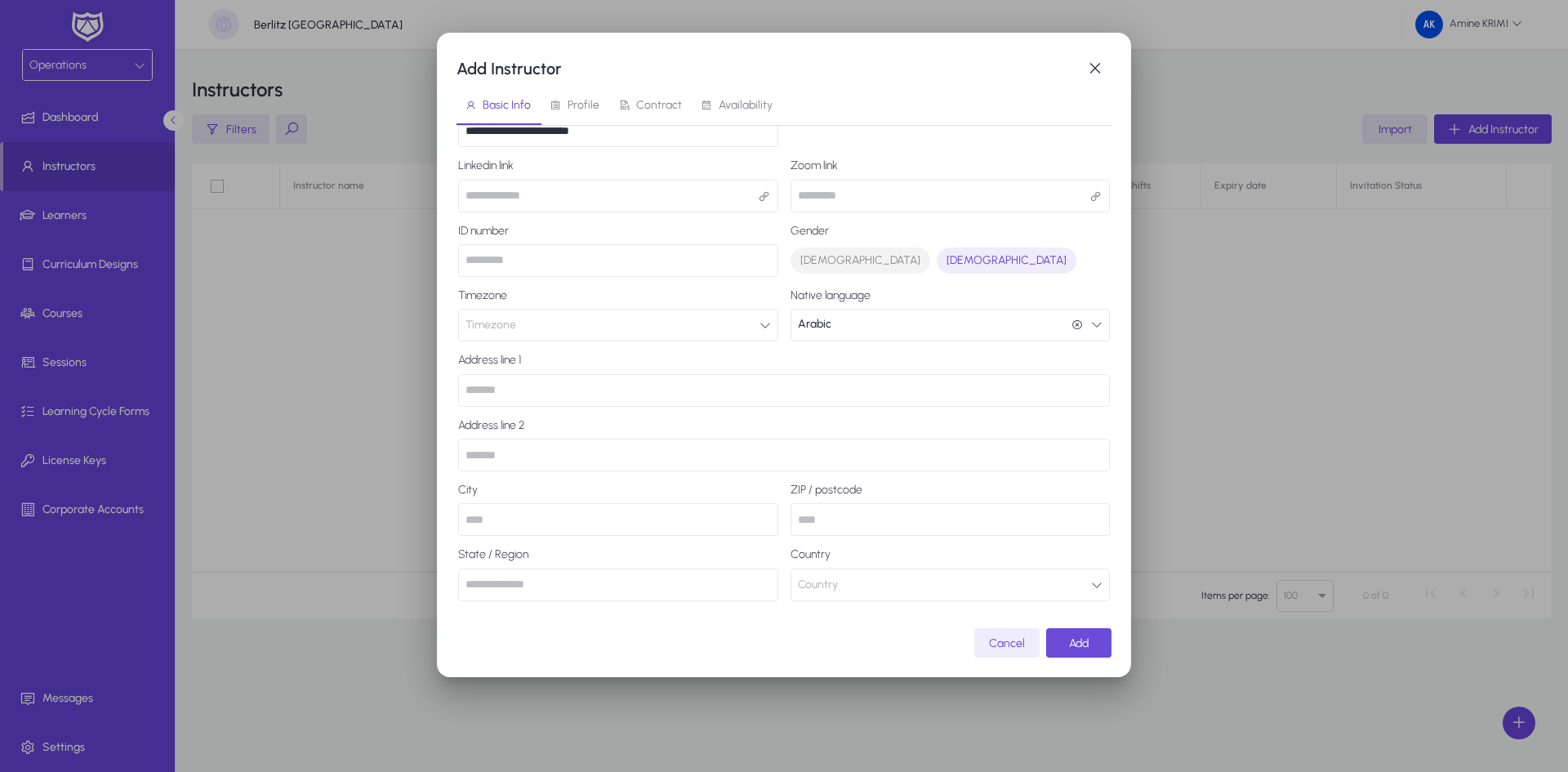
click at [1063, 646] on span "submit" at bounding box center [1078, 642] width 65 height 39
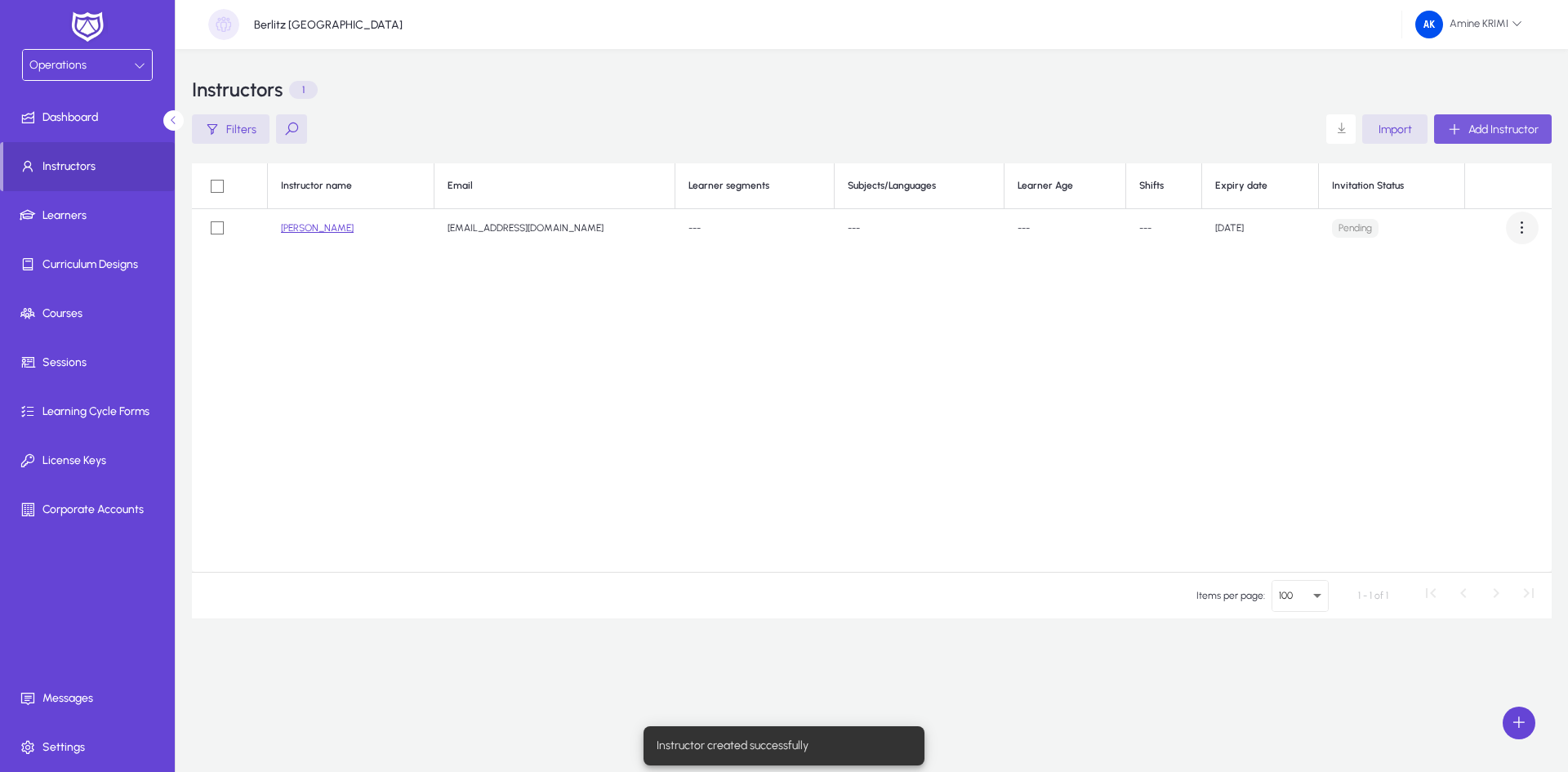
click at [1517, 220] on span at bounding box center [1523, 228] width 33 height 33
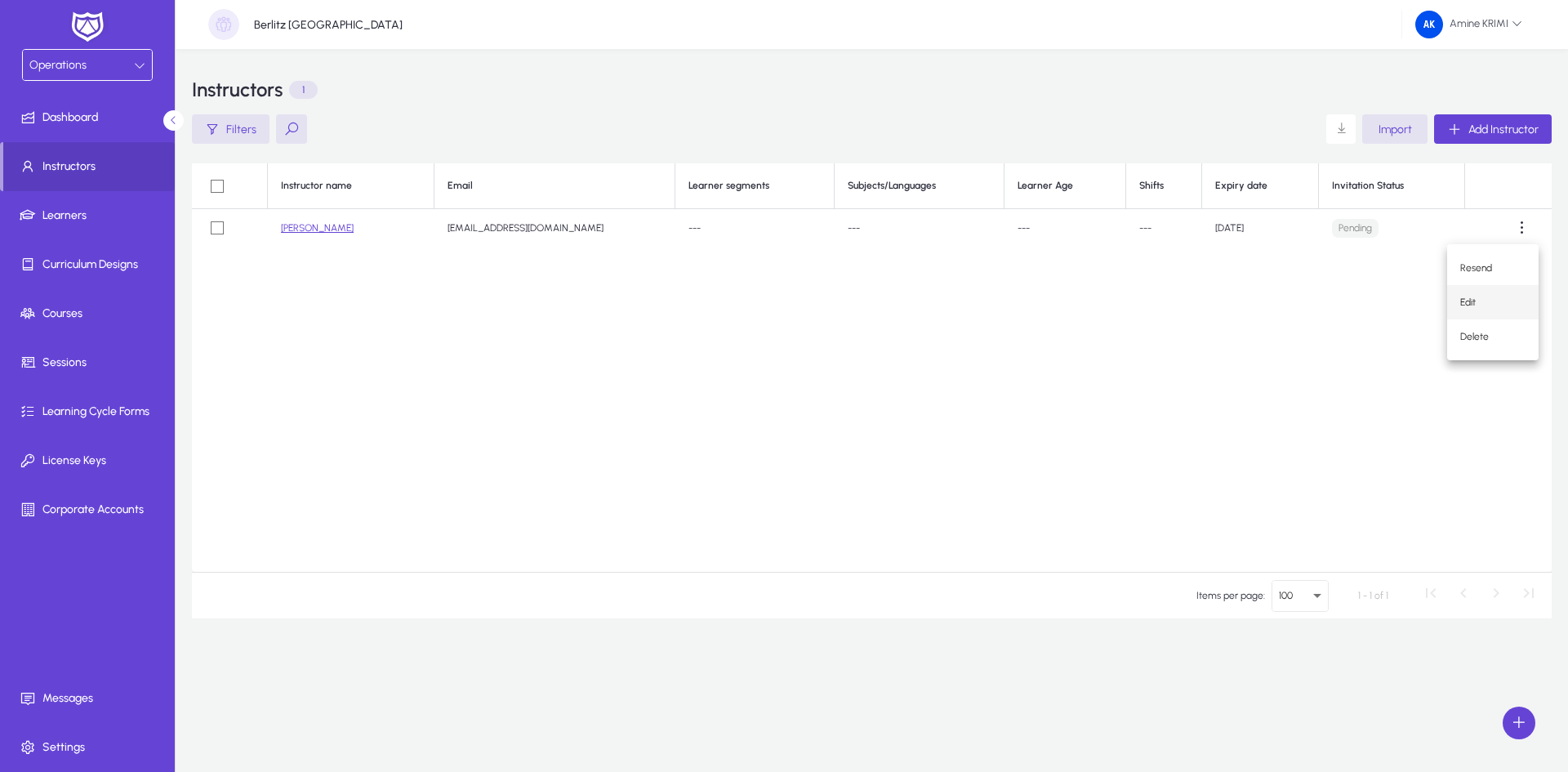
click at [1494, 302] on span "Edit" at bounding box center [1492, 302] width 65 height 15
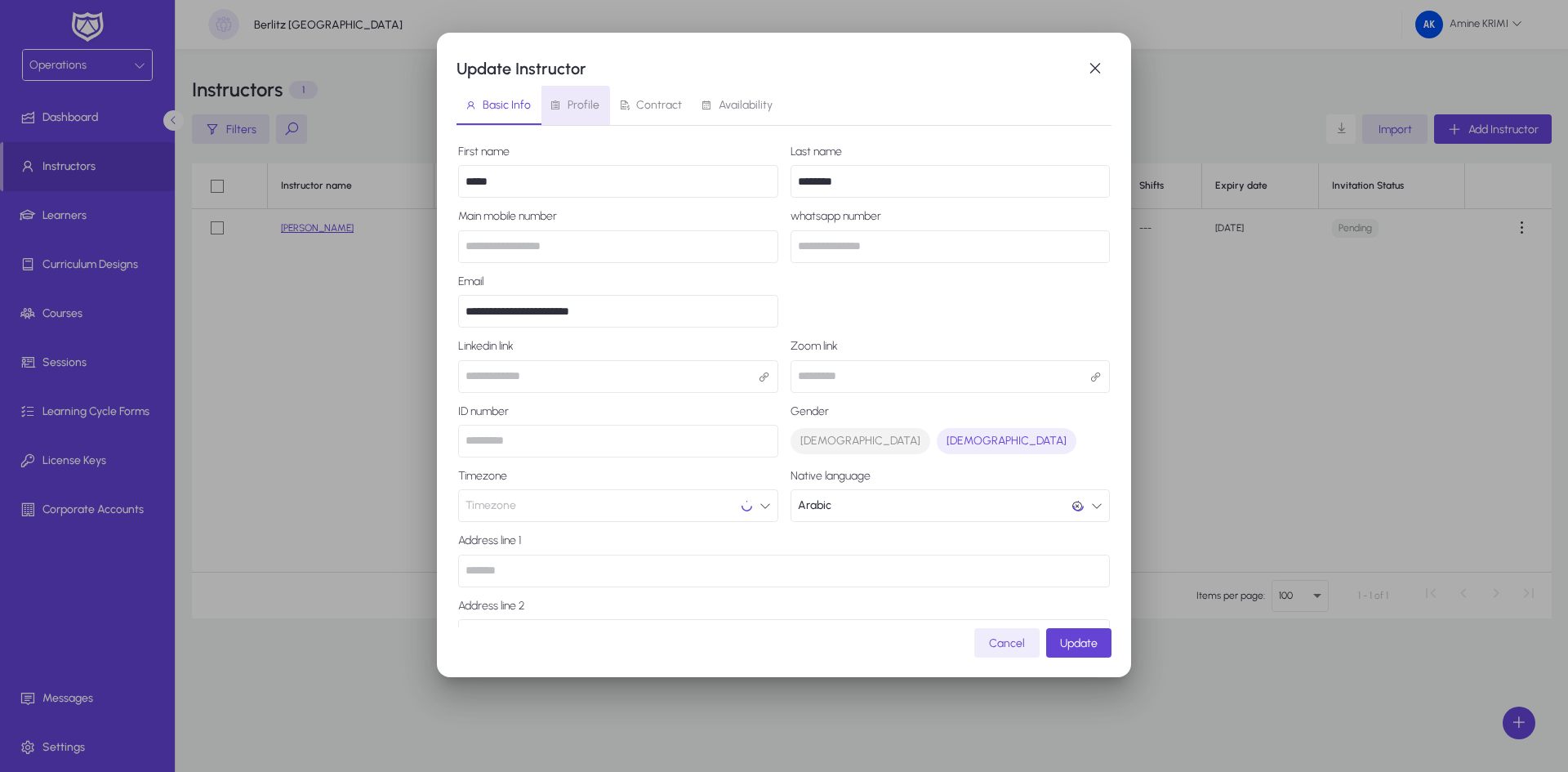
click at [557, 111] on icon at bounding box center [556, 106] width 12 height 12
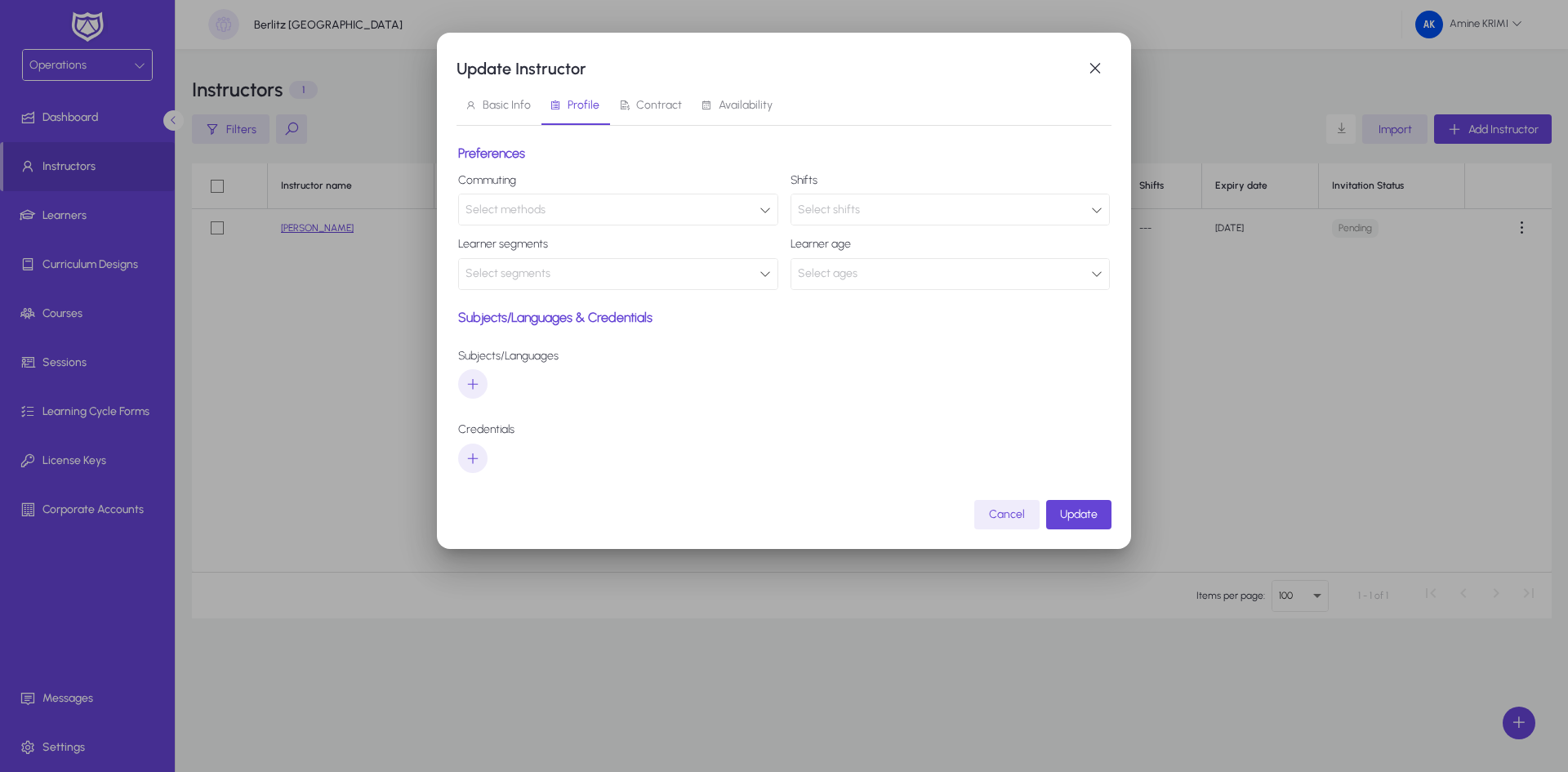
click at [586, 208] on div "Select methods" at bounding box center [613, 210] width 294 height 21
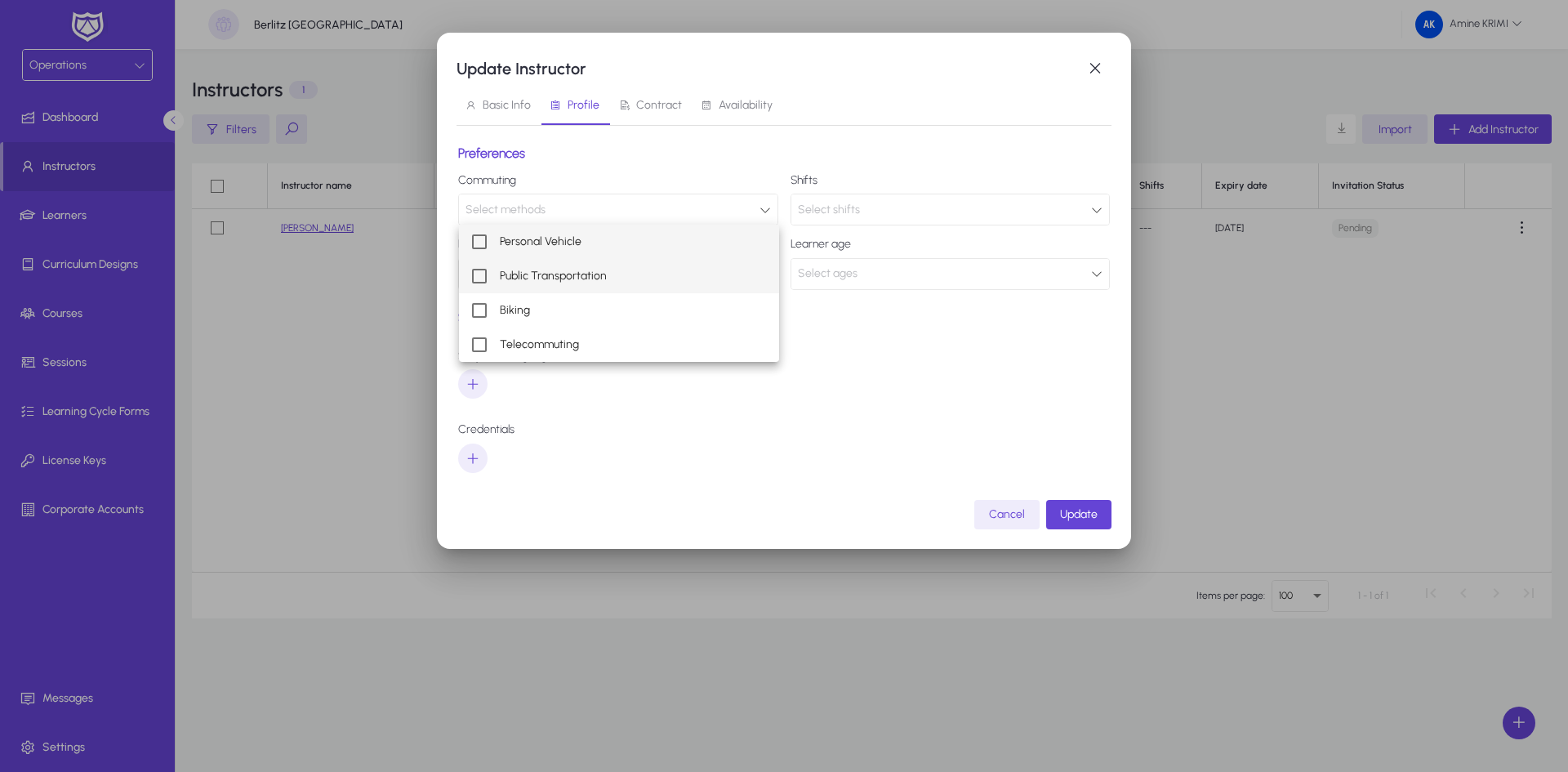
click at [592, 275] on span "Public Transportation" at bounding box center [553, 276] width 107 height 20
click at [883, 188] on div at bounding box center [784, 386] width 1568 height 772
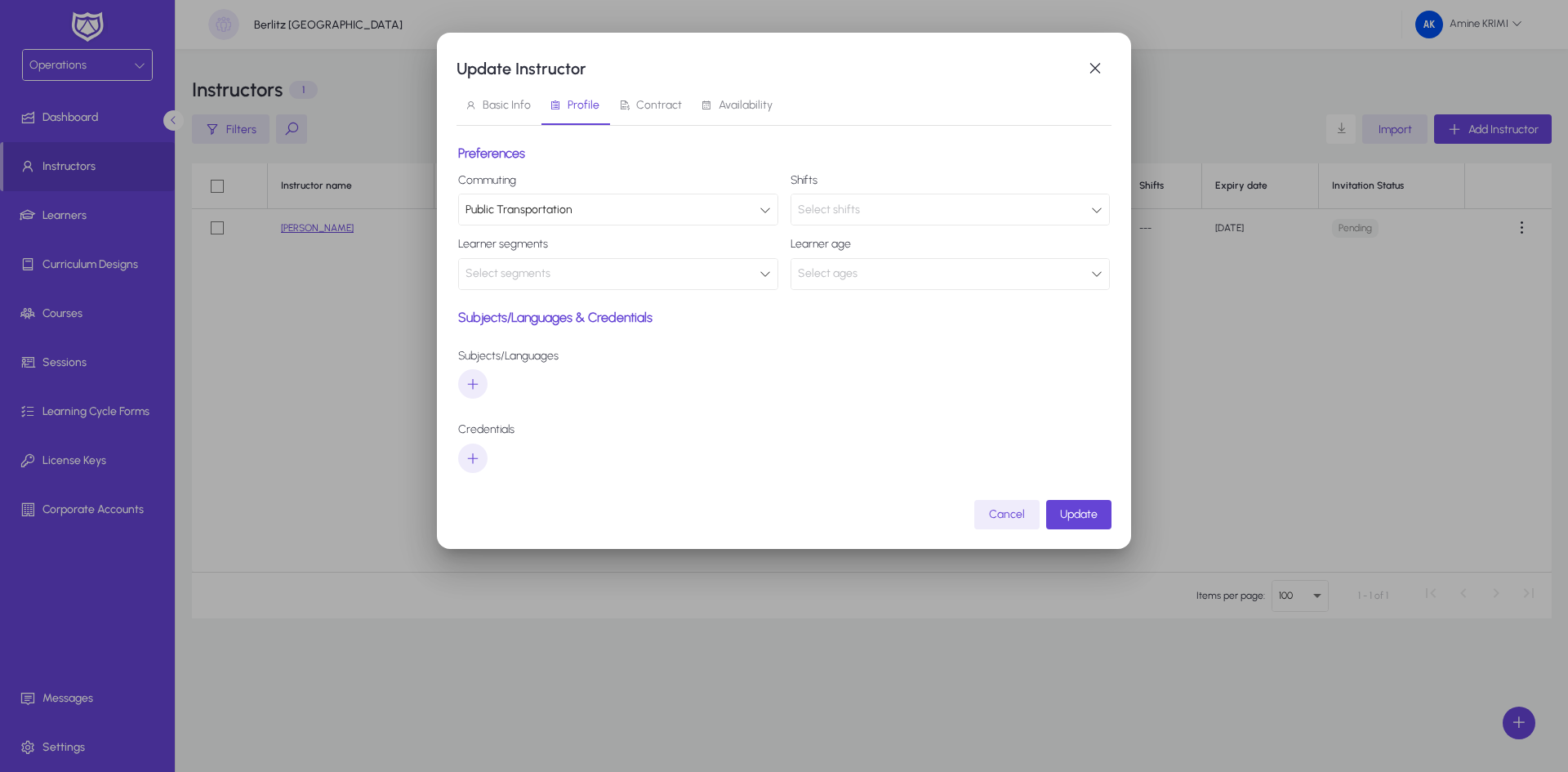
click at [898, 197] on div "Select shifts" at bounding box center [950, 209] width 319 height 31
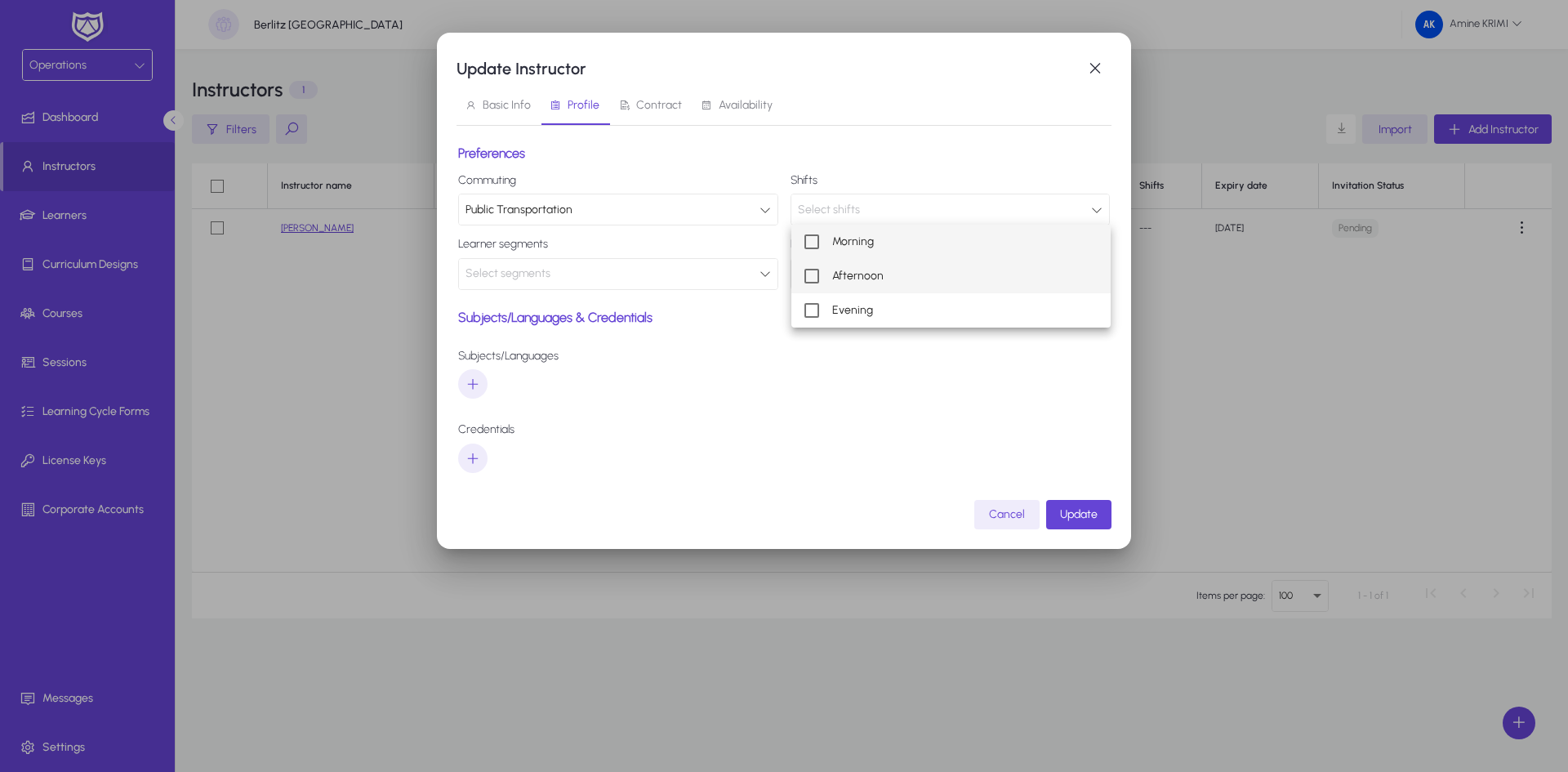
click at [903, 279] on mat-option "Afternoon" at bounding box center [951, 277] width 320 height 35
click at [846, 282] on span "Afternoon" at bounding box center [858, 276] width 51 height 20
click at [839, 314] on span "Evening" at bounding box center [852, 310] width 40 height 20
click at [708, 372] on div at bounding box center [784, 386] width 1568 height 772
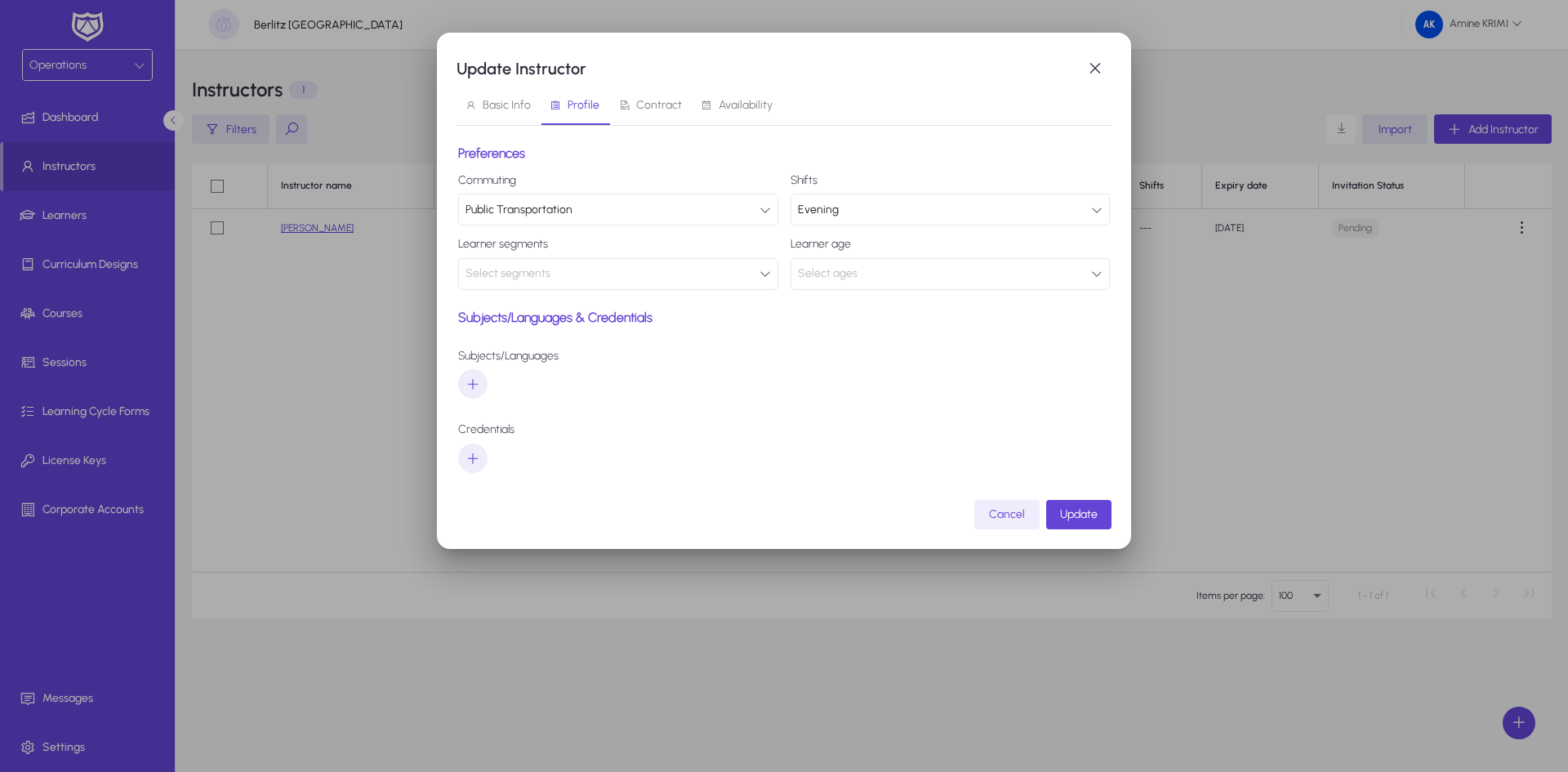
click at [708, 274] on div "Select segments" at bounding box center [613, 273] width 294 height 21
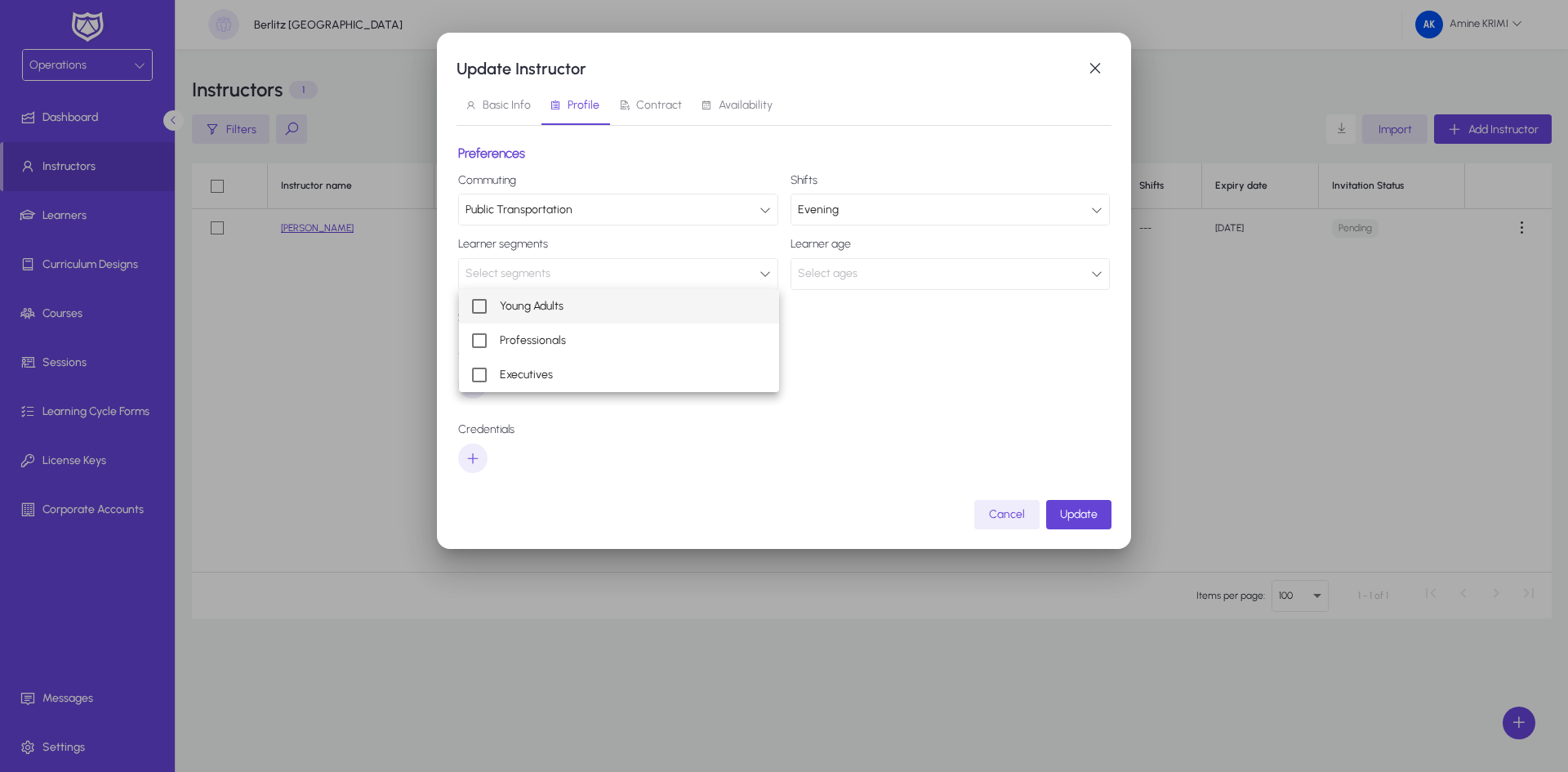
click at [731, 310] on mat-option "Young Adults" at bounding box center [619, 306] width 320 height 35
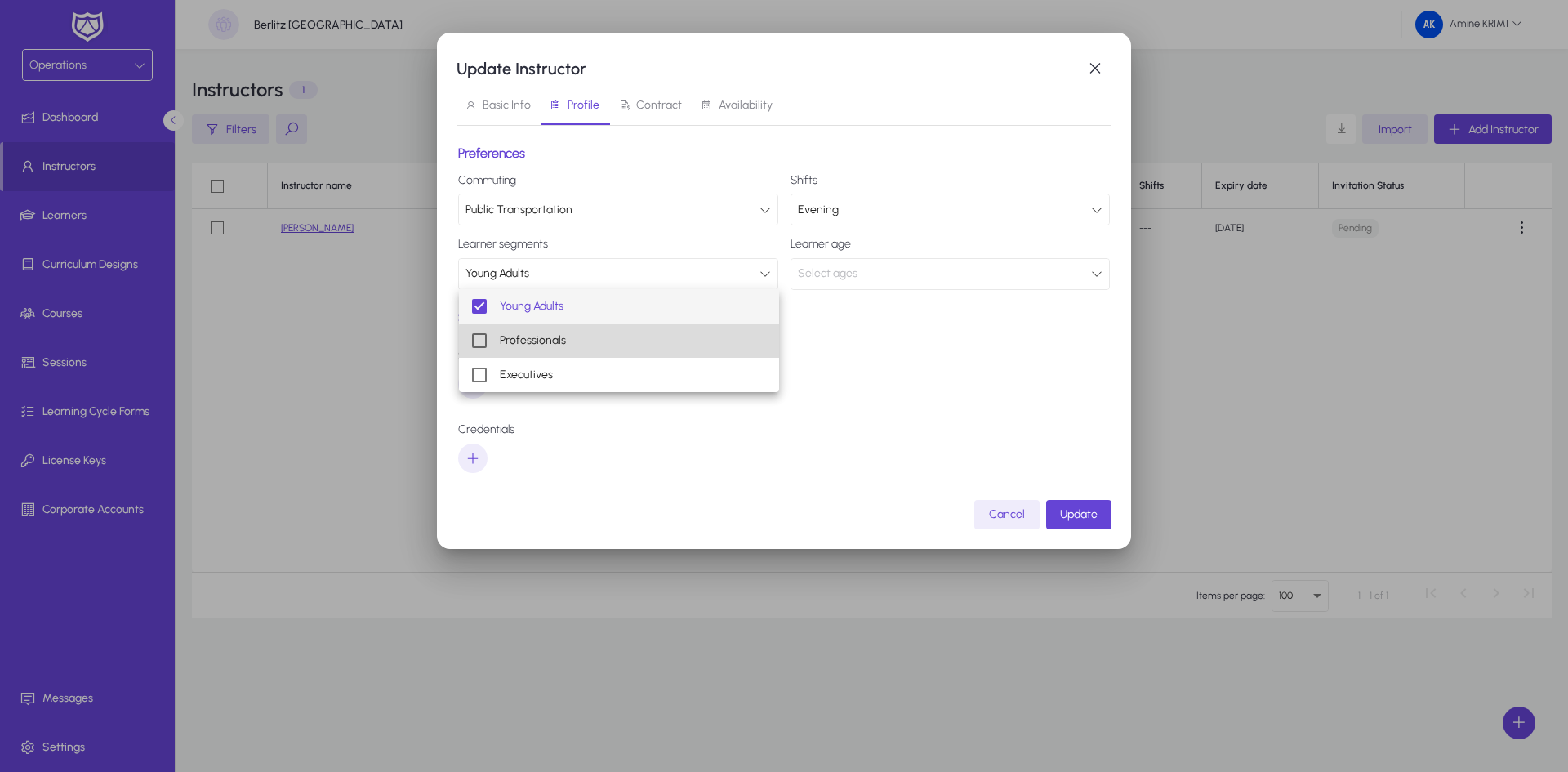
click at [713, 354] on mat-option "Professionals" at bounding box center [619, 341] width 320 height 35
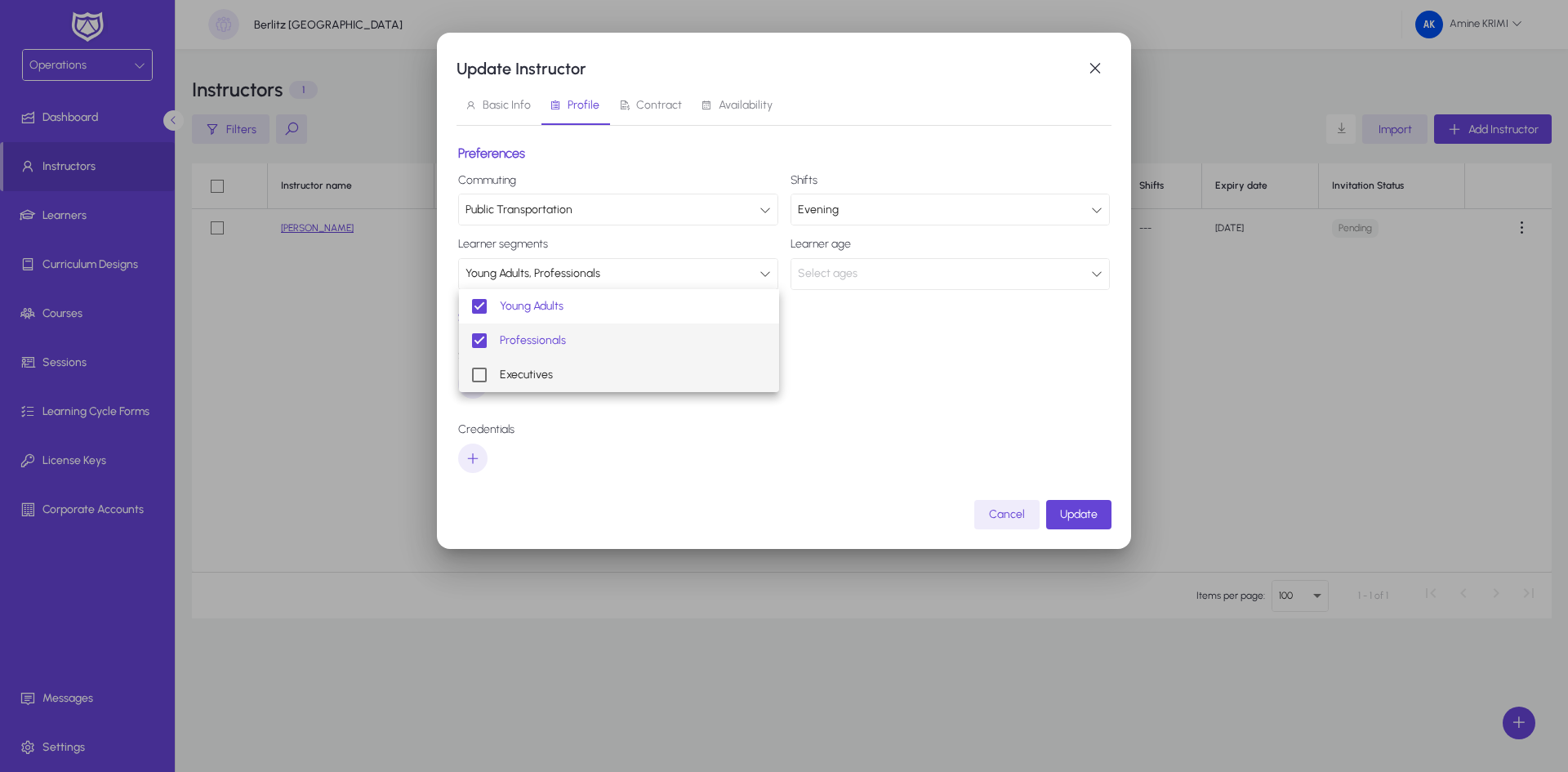
click at [705, 380] on mat-option "Executives" at bounding box center [619, 375] width 320 height 35
click at [954, 237] on div at bounding box center [784, 386] width 1568 height 772
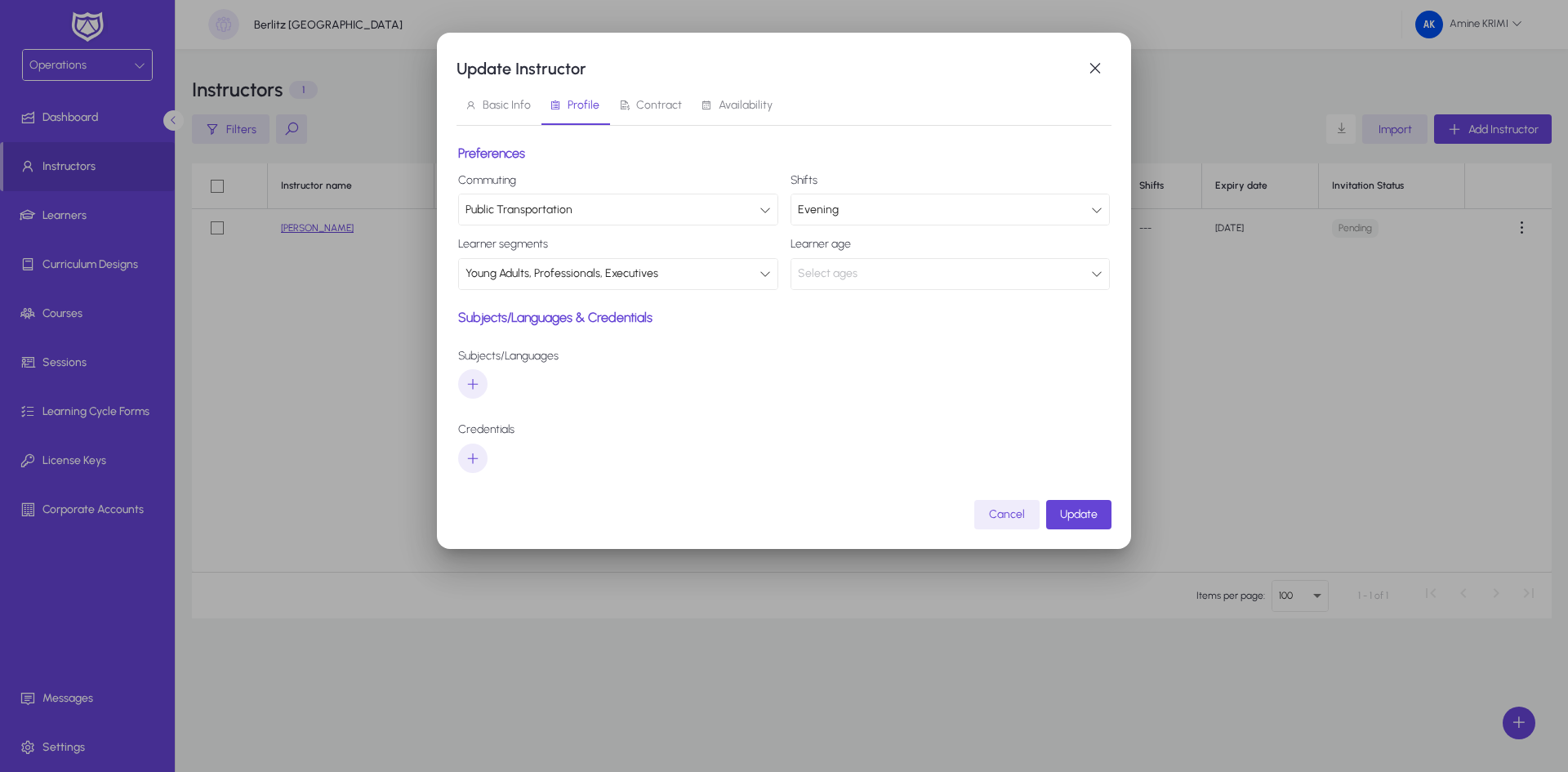
click at [927, 281] on div "Select ages" at bounding box center [945, 273] width 294 height 21
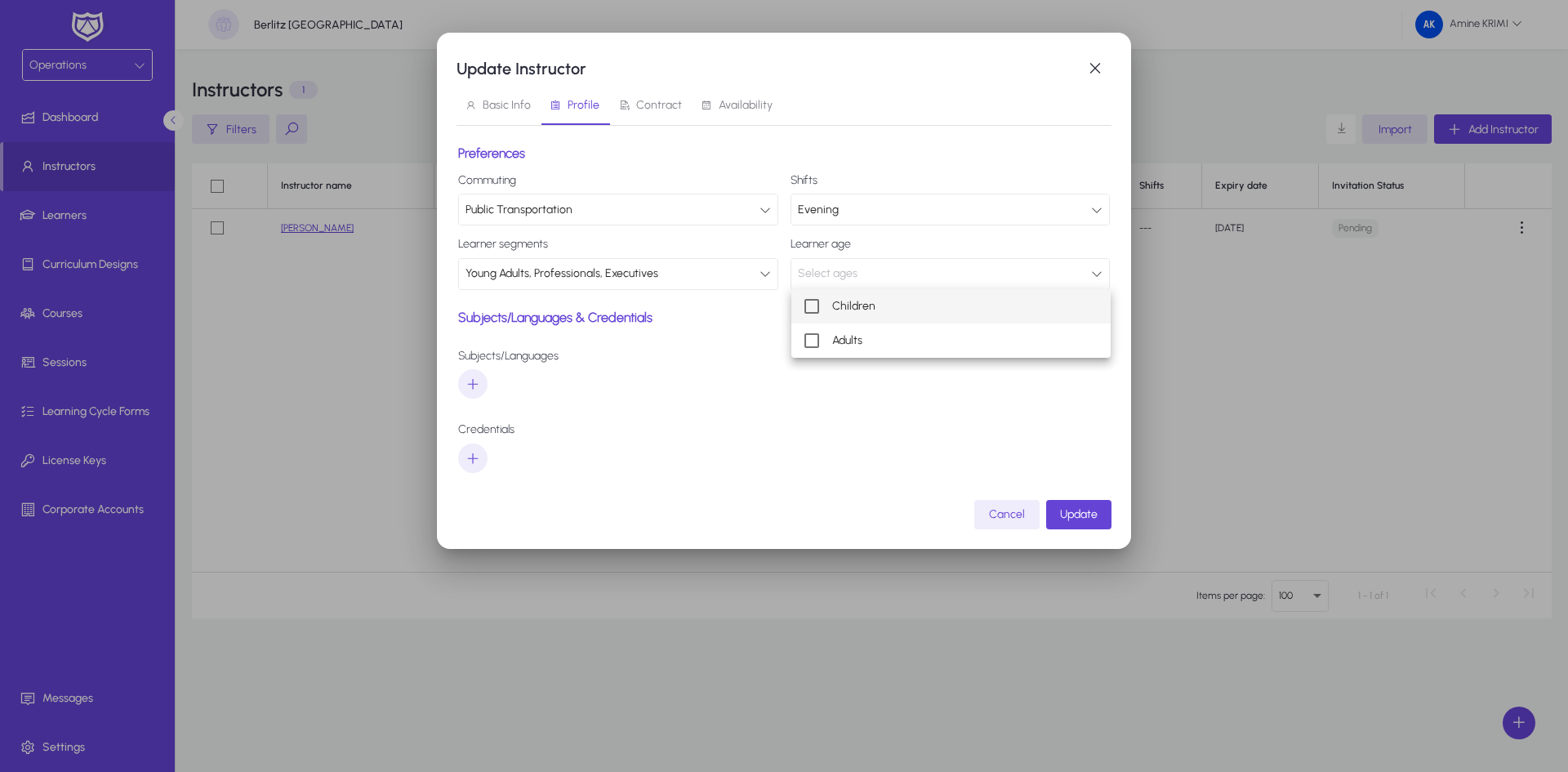
click at [923, 303] on mat-option "Children" at bounding box center [951, 306] width 320 height 35
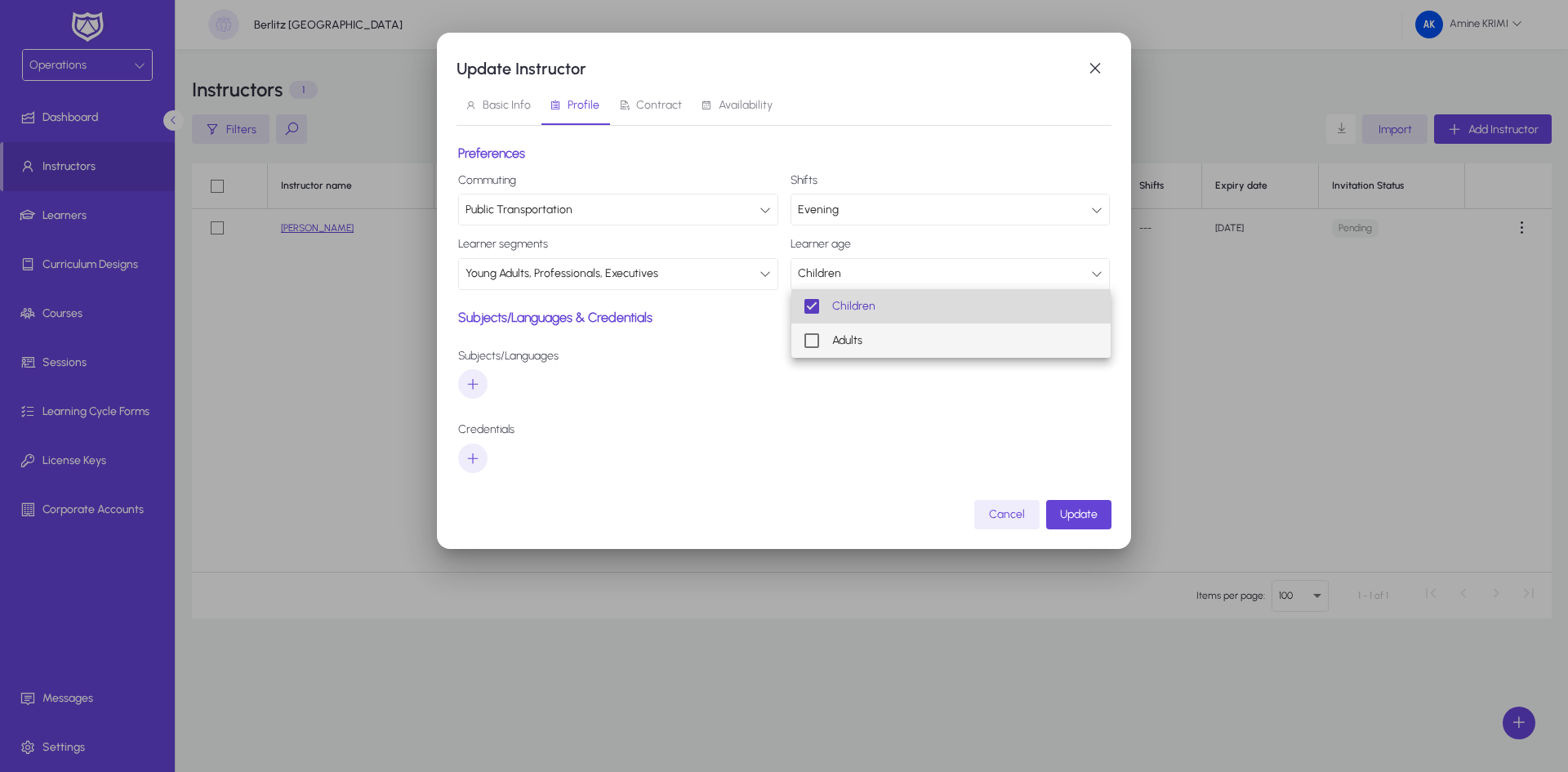
click at [896, 344] on mat-option "Adults" at bounding box center [951, 341] width 320 height 35
click at [756, 401] on div at bounding box center [784, 386] width 1568 height 772
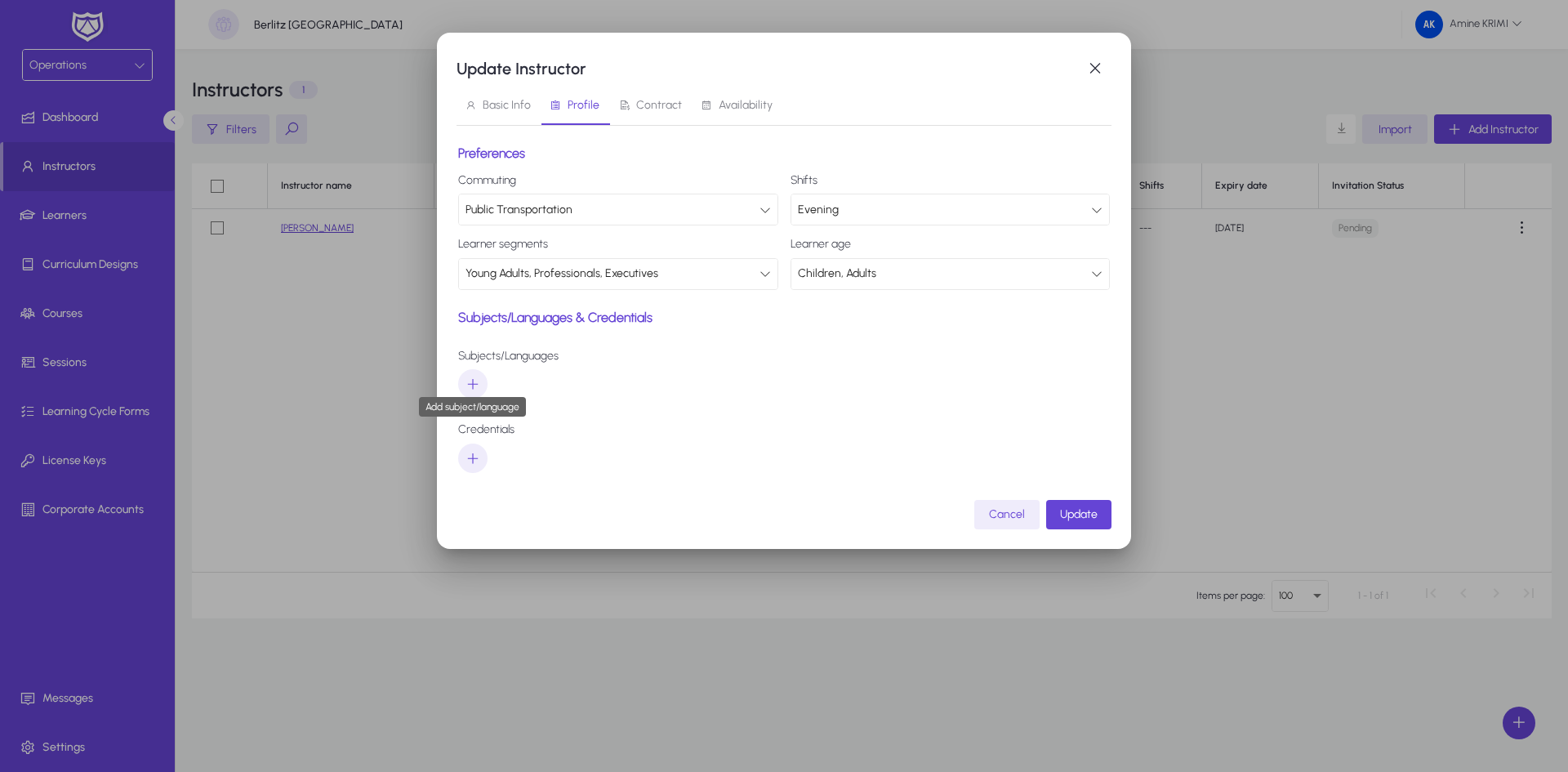
click at [476, 381] on icon "button" at bounding box center [473, 384] width 15 height 15
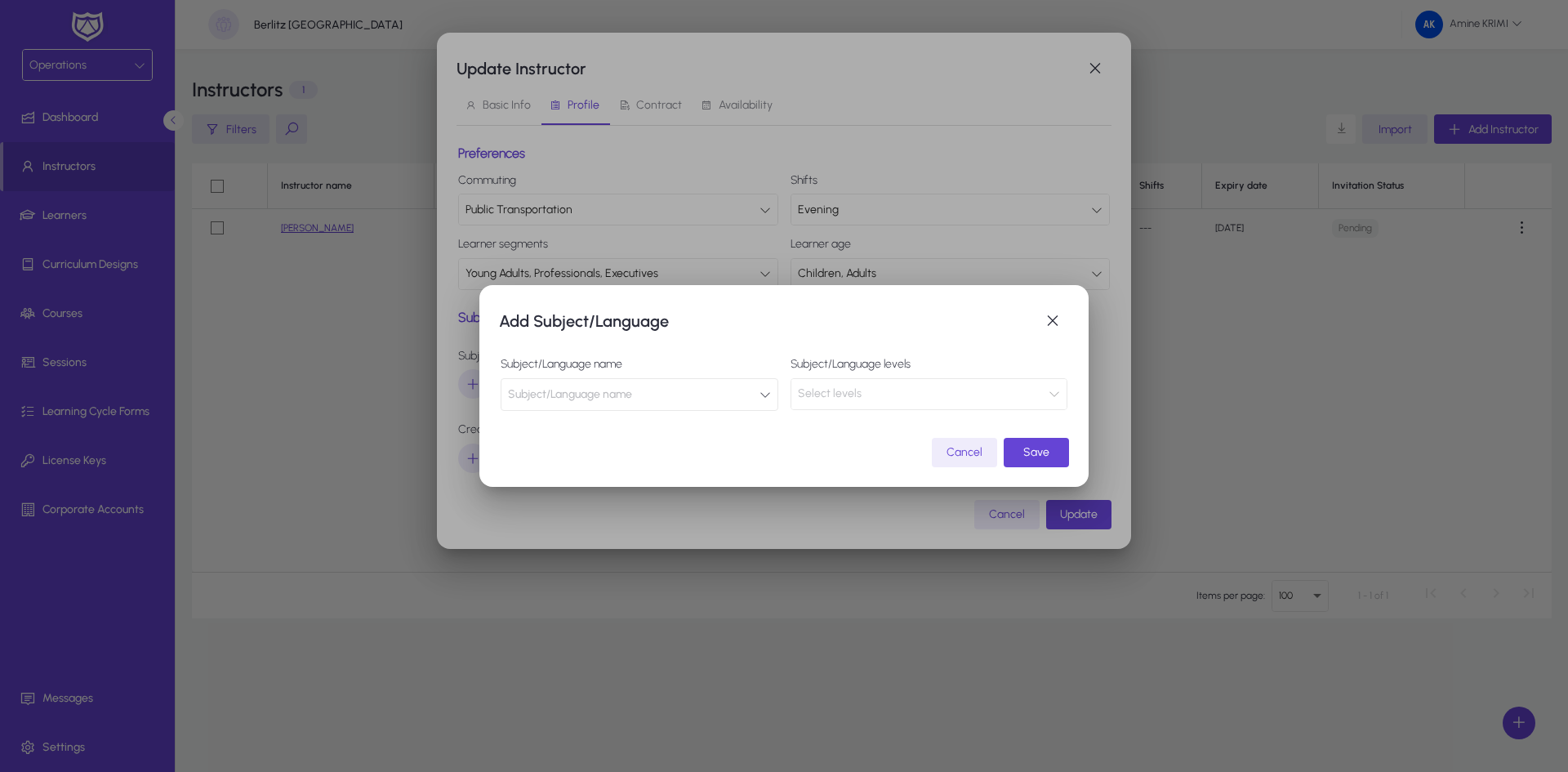
click at [741, 404] on button "Subject/Language name" at bounding box center [639, 395] width 277 height 33
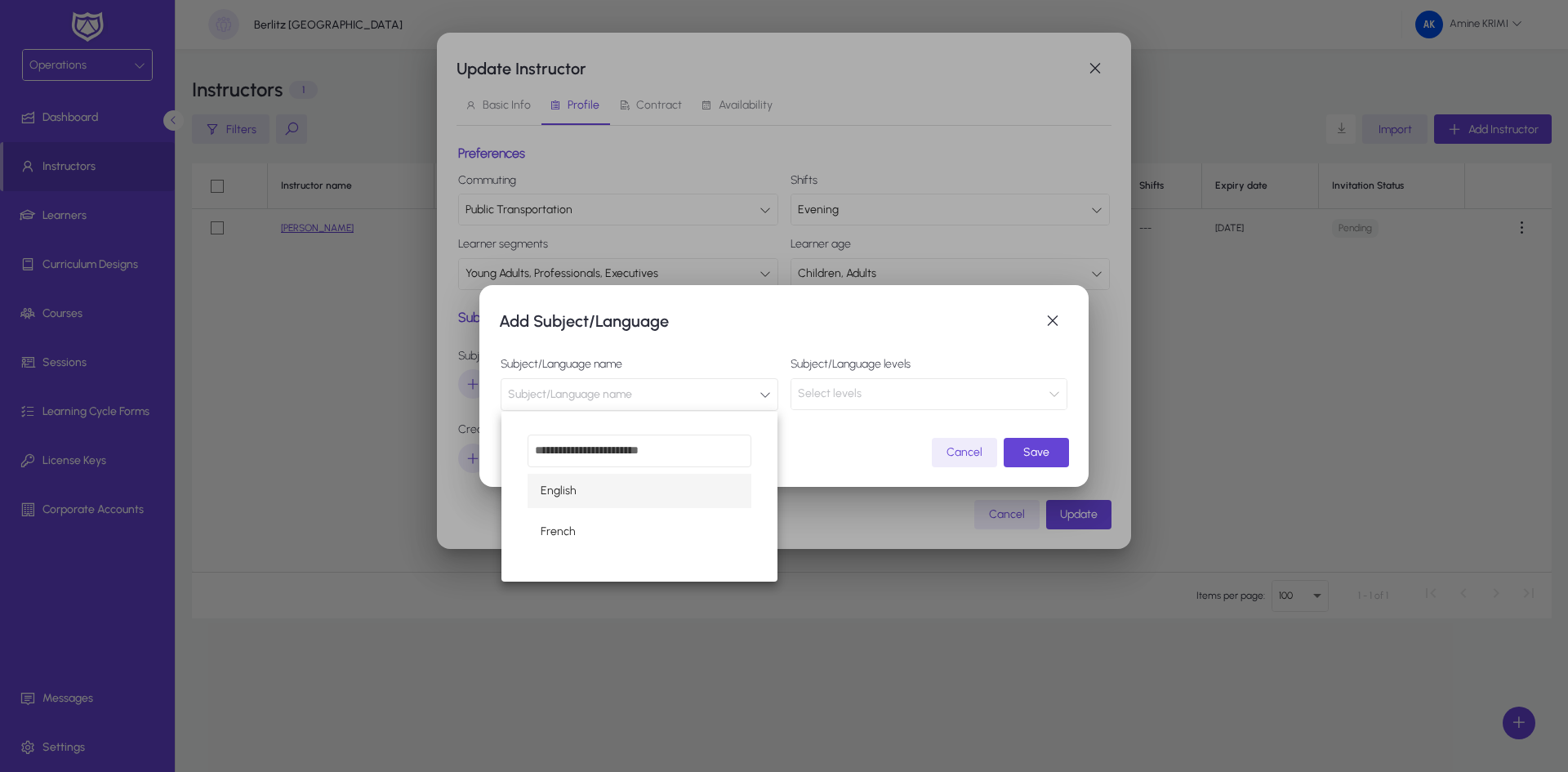
click at [620, 490] on mat-option "English" at bounding box center [639, 491] width 224 height 35
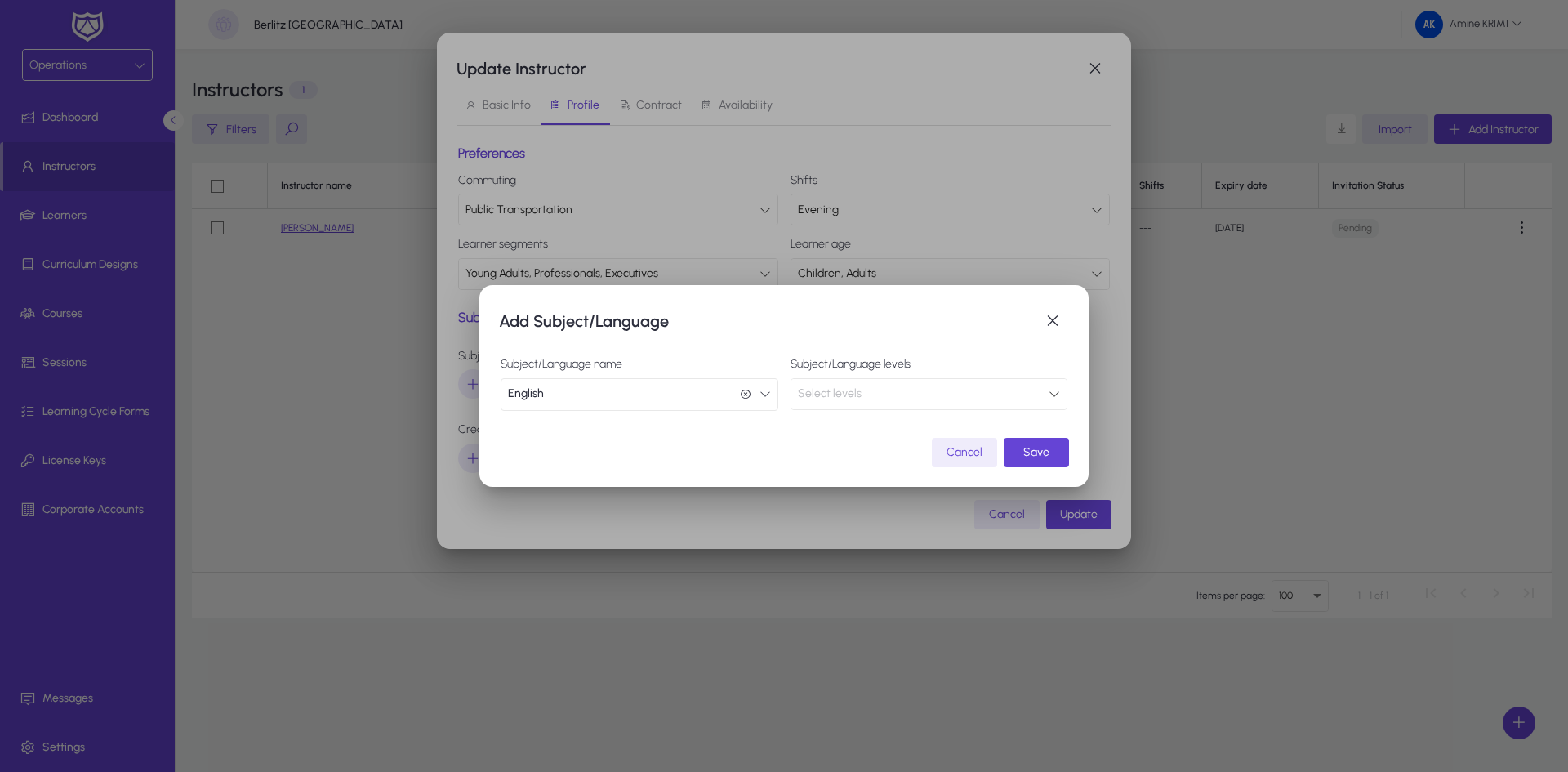
click at [972, 383] on div "Select levels" at bounding box center [923, 394] width 252 height 21
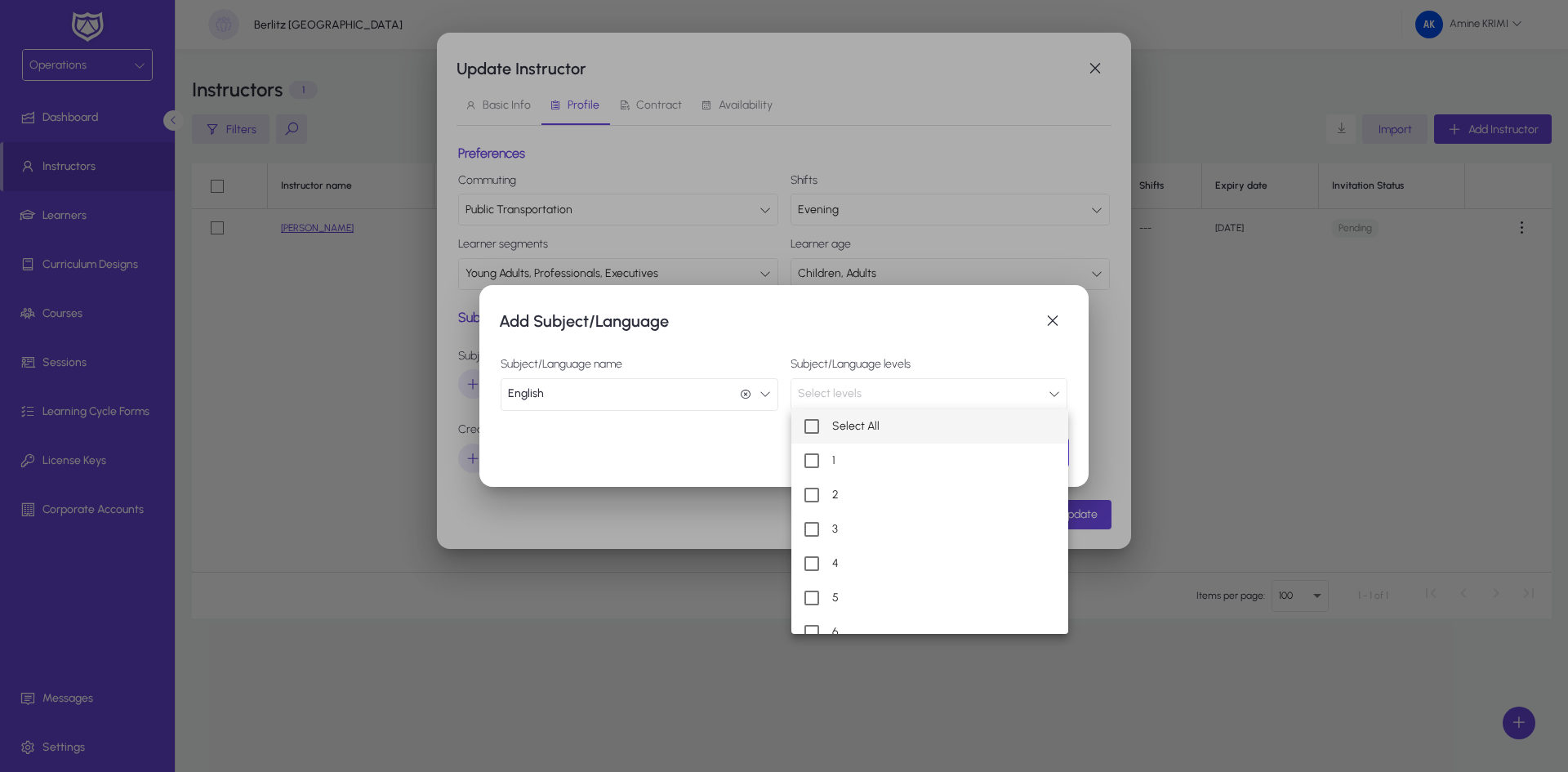
click at [811, 425] on mat-pseudo-checkbox at bounding box center [812, 426] width 15 height 15
click at [608, 433] on div at bounding box center [784, 386] width 1568 height 772
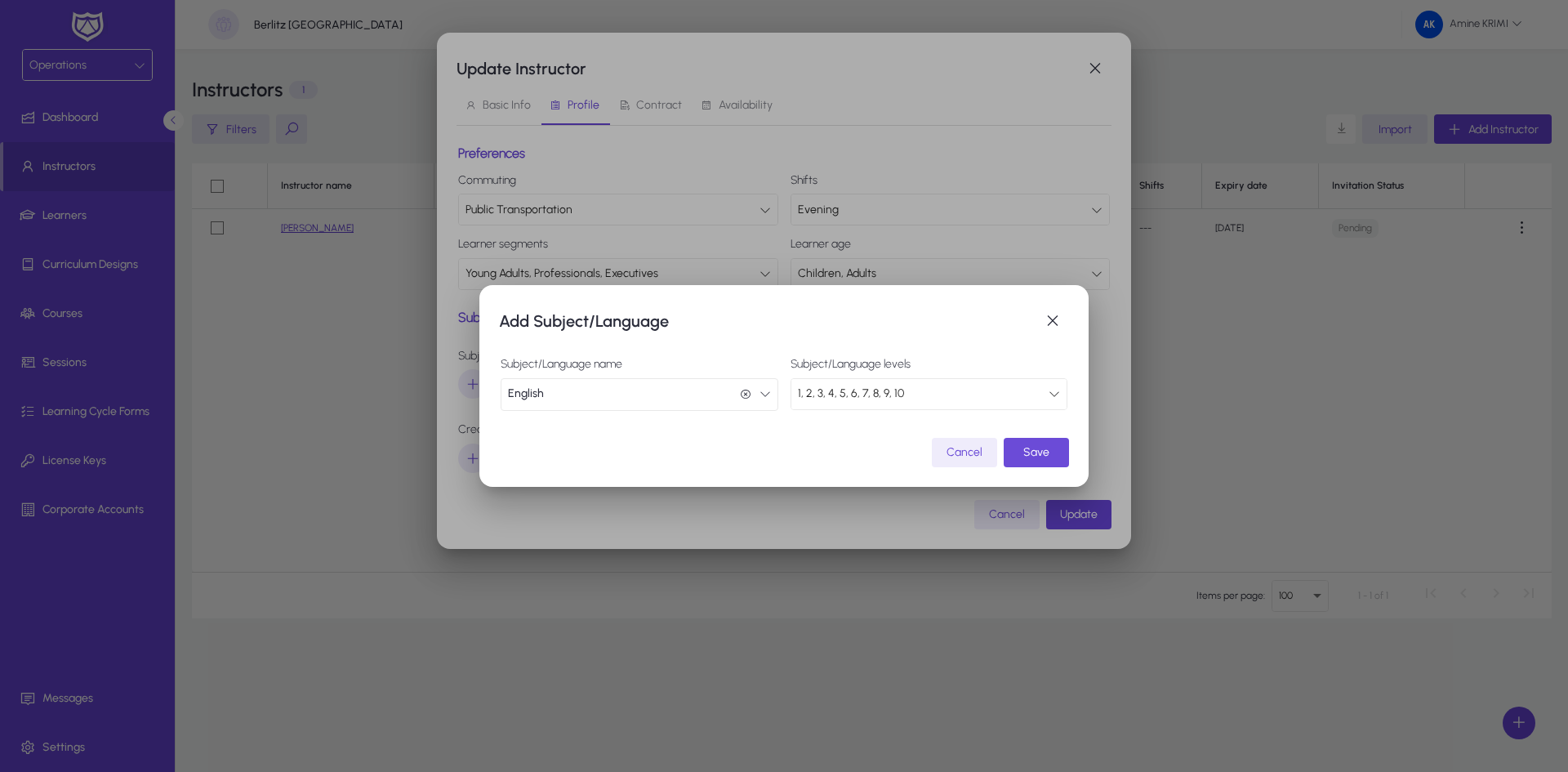
click at [1026, 448] on span "Save" at bounding box center [1036, 452] width 26 height 14
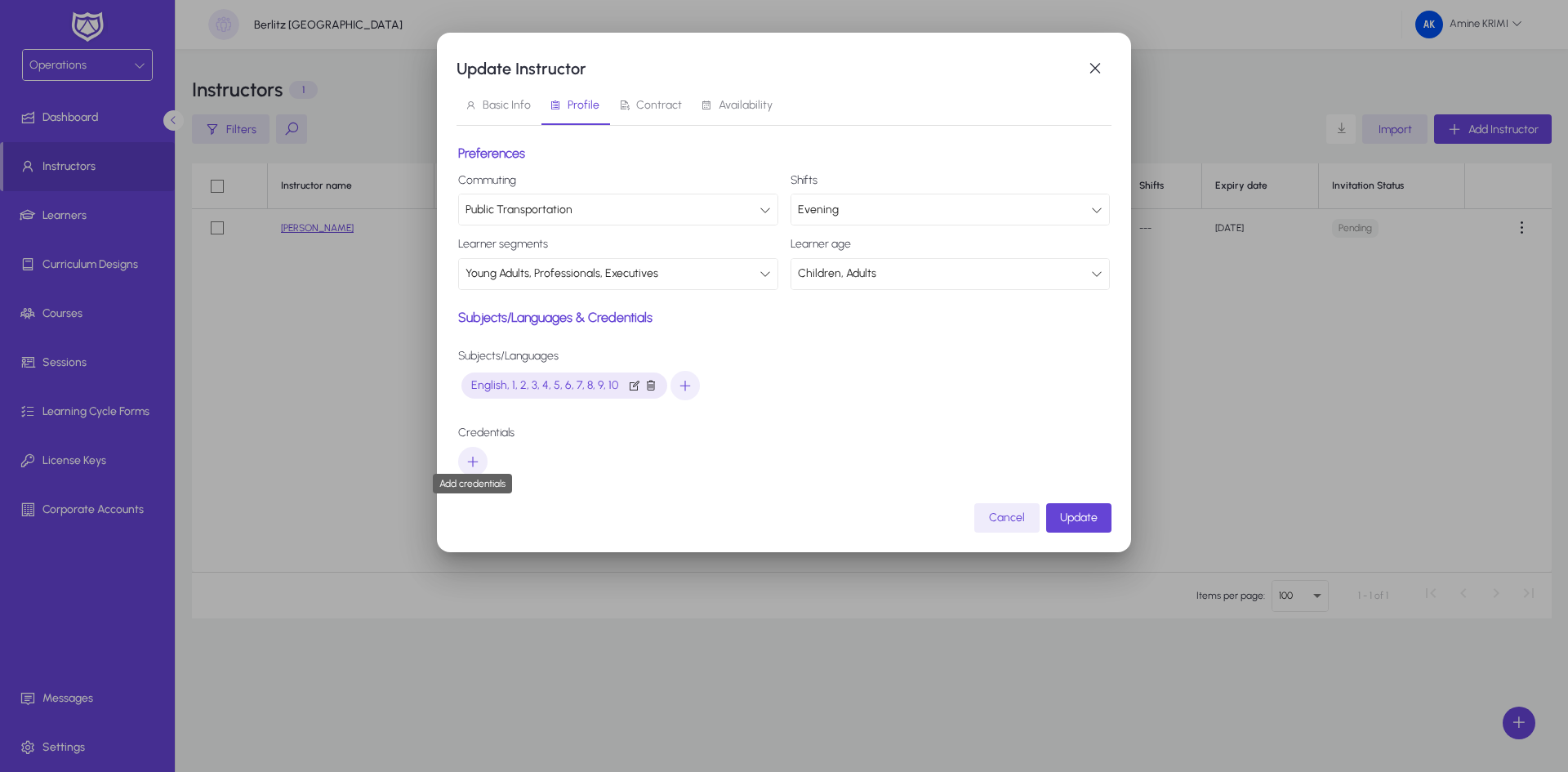
click at [478, 458] on icon "button" at bounding box center [473, 462] width 15 height 15
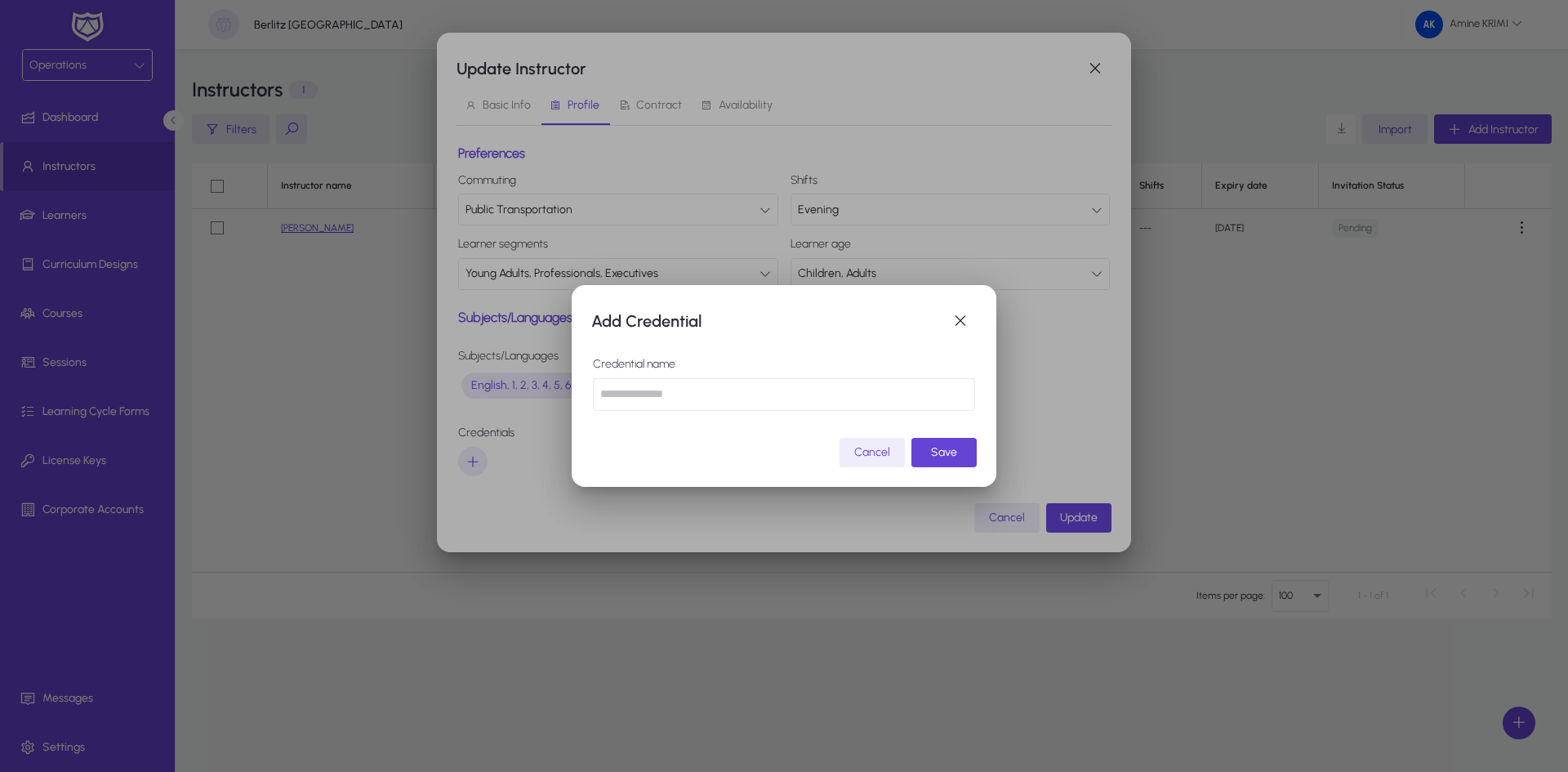
click at [742, 400] on input "text" at bounding box center [784, 395] width 382 height 33
click at [959, 320] on span "button" at bounding box center [960, 321] width 33 height 33
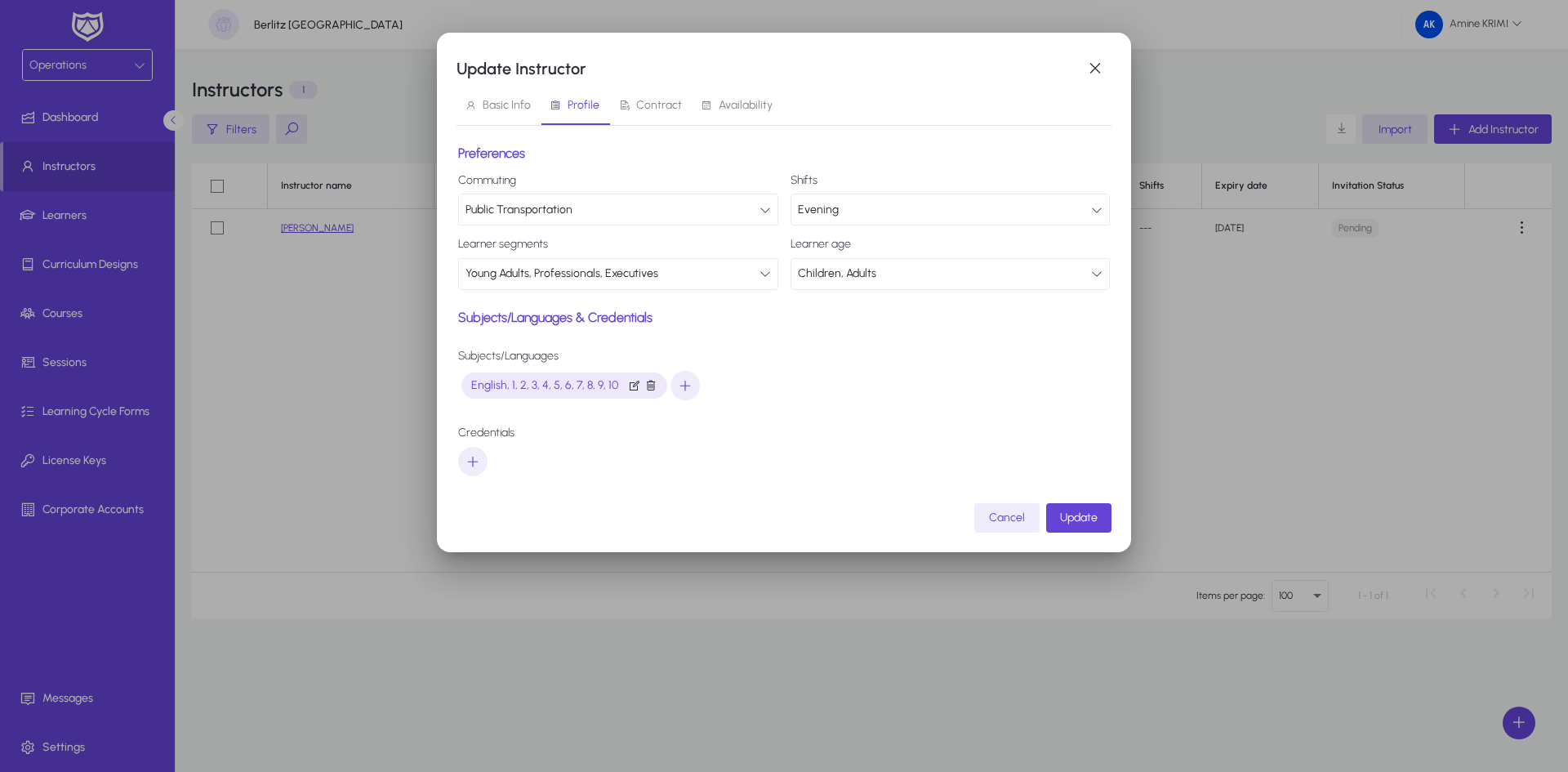
click at [825, 407] on div "Subjects/Languages & Credentials [SECURITY_DATA] English, 1, 2, 3, 4, 5, 6, 7, …" at bounding box center [784, 393] width 651 height 167
click at [476, 464] on icon "button" at bounding box center [473, 462] width 15 height 15
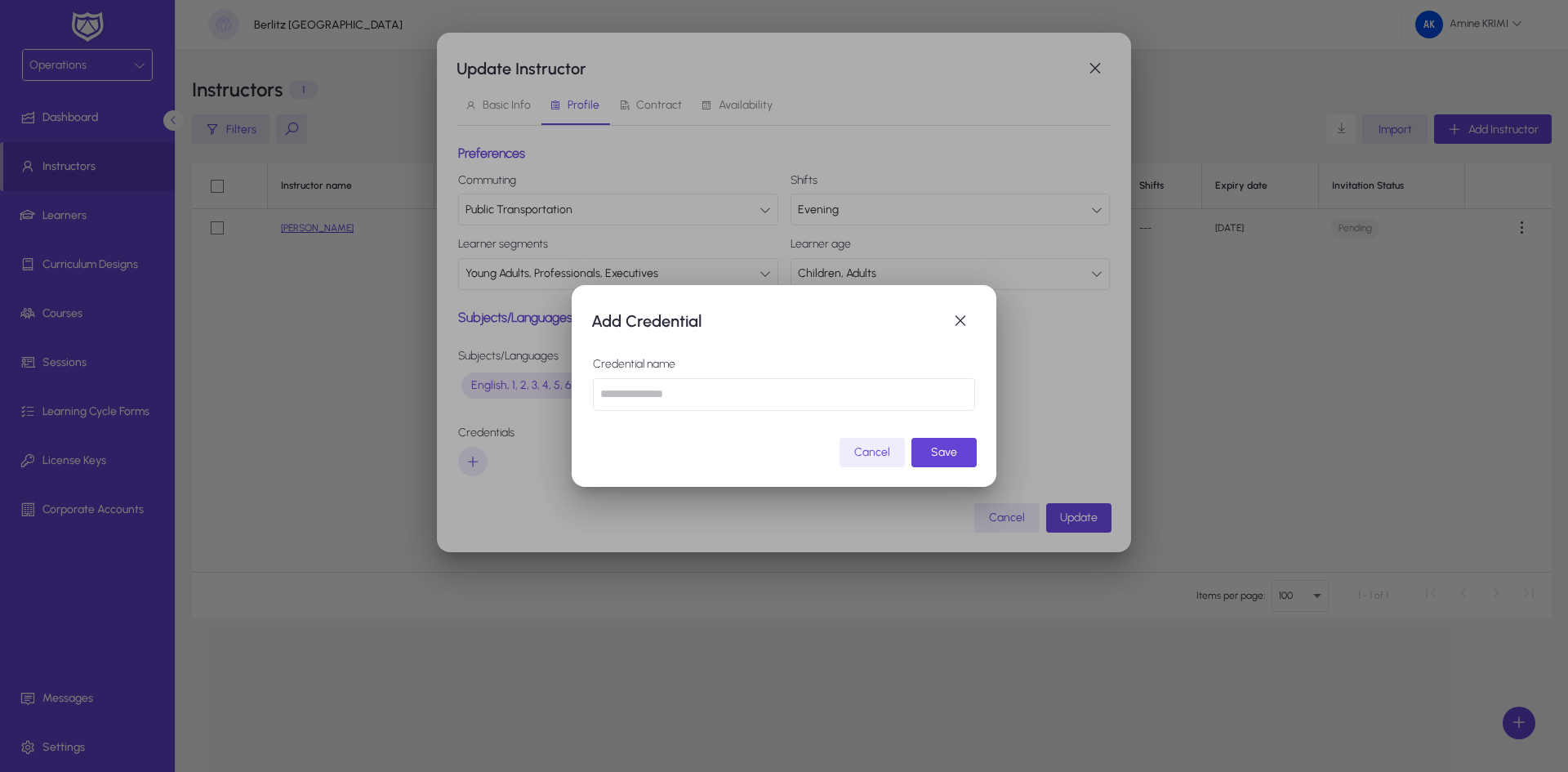
click at [730, 383] on input "text" at bounding box center [784, 395] width 382 height 33
type input "**********"
click at [956, 448] on span "Save" at bounding box center [944, 452] width 26 height 14
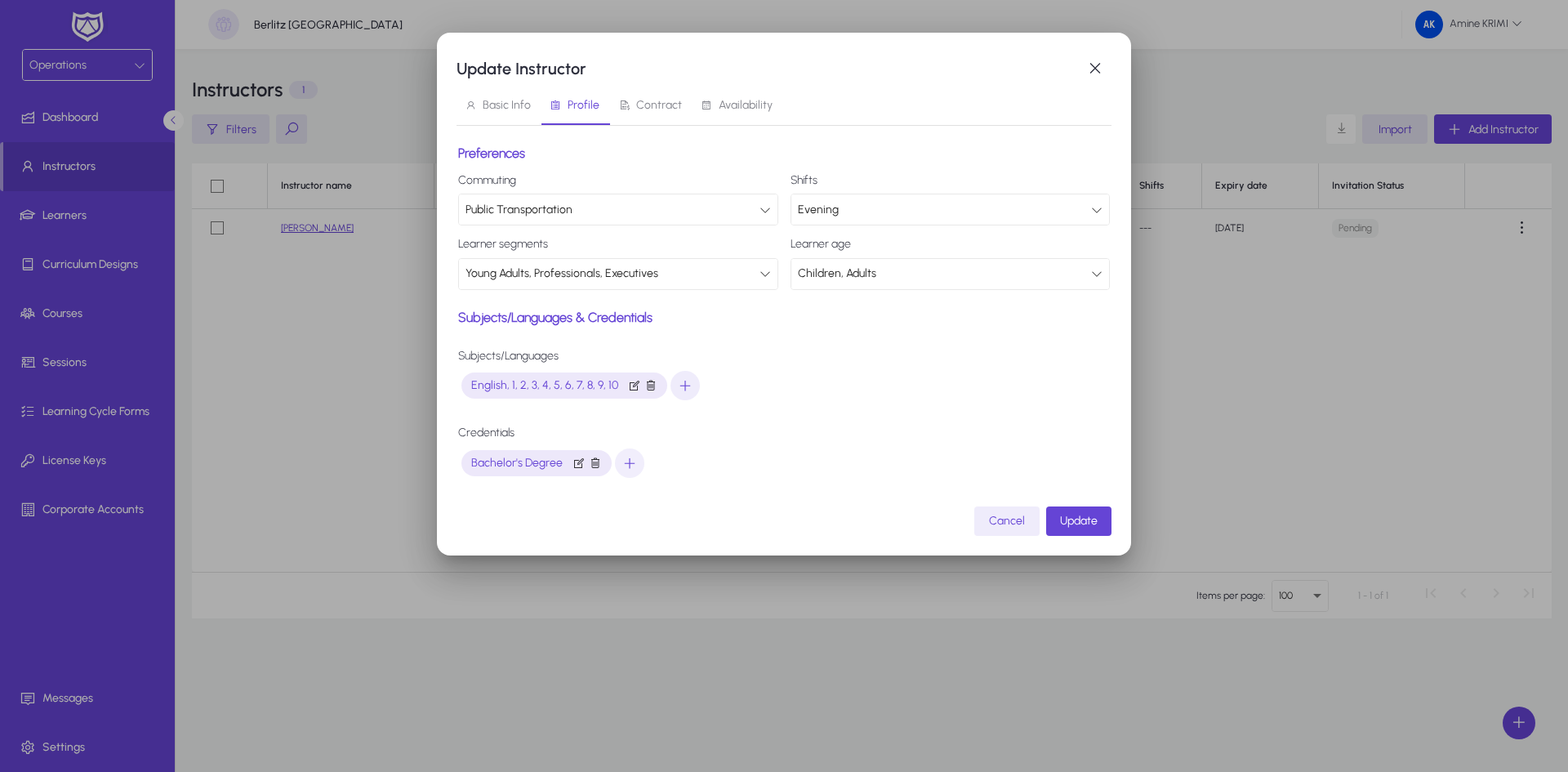
click at [651, 106] on span "Contract" at bounding box center [658, 106] width 45 height 12
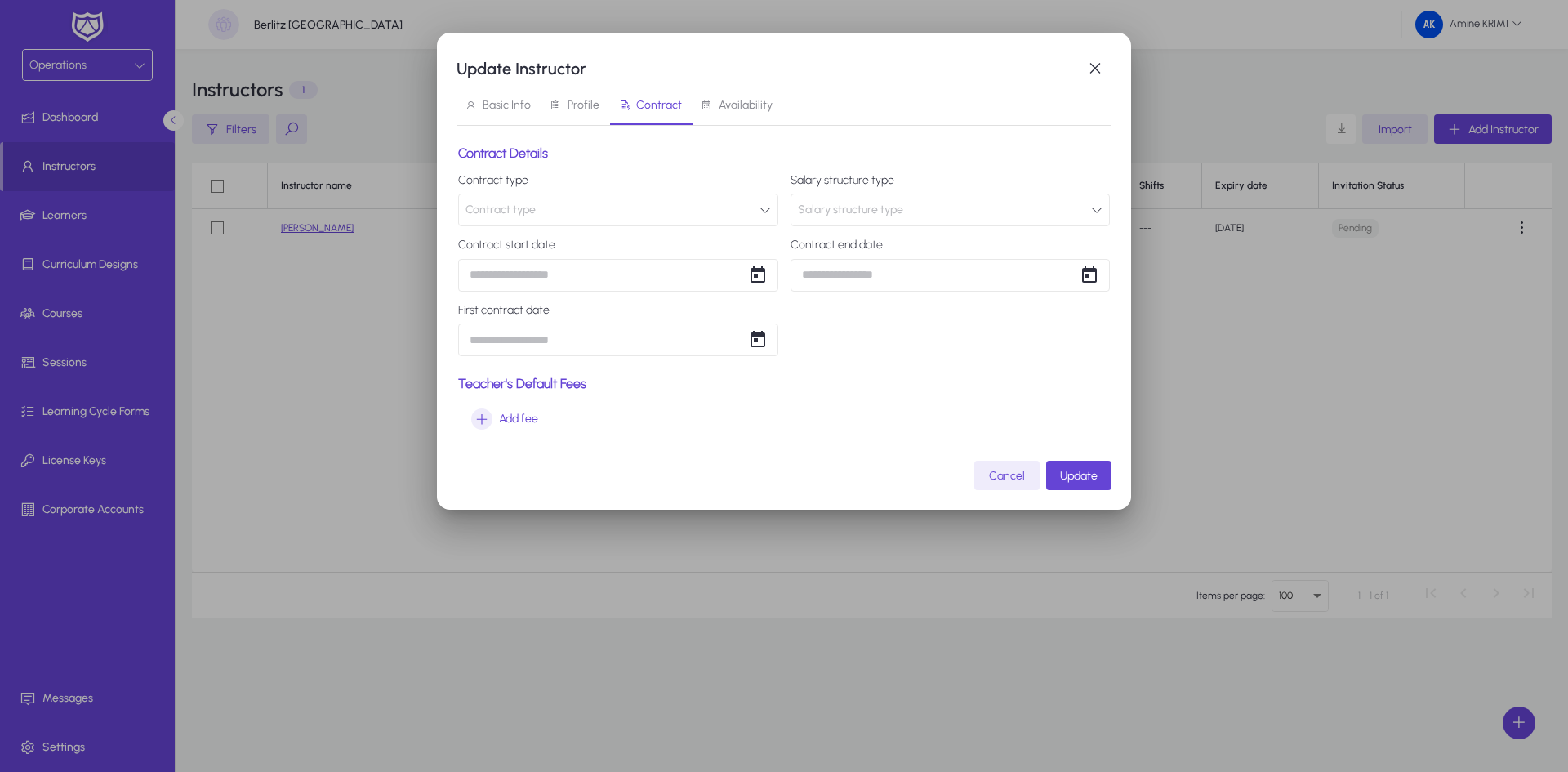
click at [628, 203] on button "Contract type" at bounding box center [618, 210] width 320 height 33
click at [666, 175] on div at bounding box center [784, 386] width 1568 height 772
click at [750, 223] on button "Contract type" at bounding box center [618, 210] width 320 height 33
type input "*"
click at [762, 216] on div at bounding box center [784, 386] width 1568 height 772
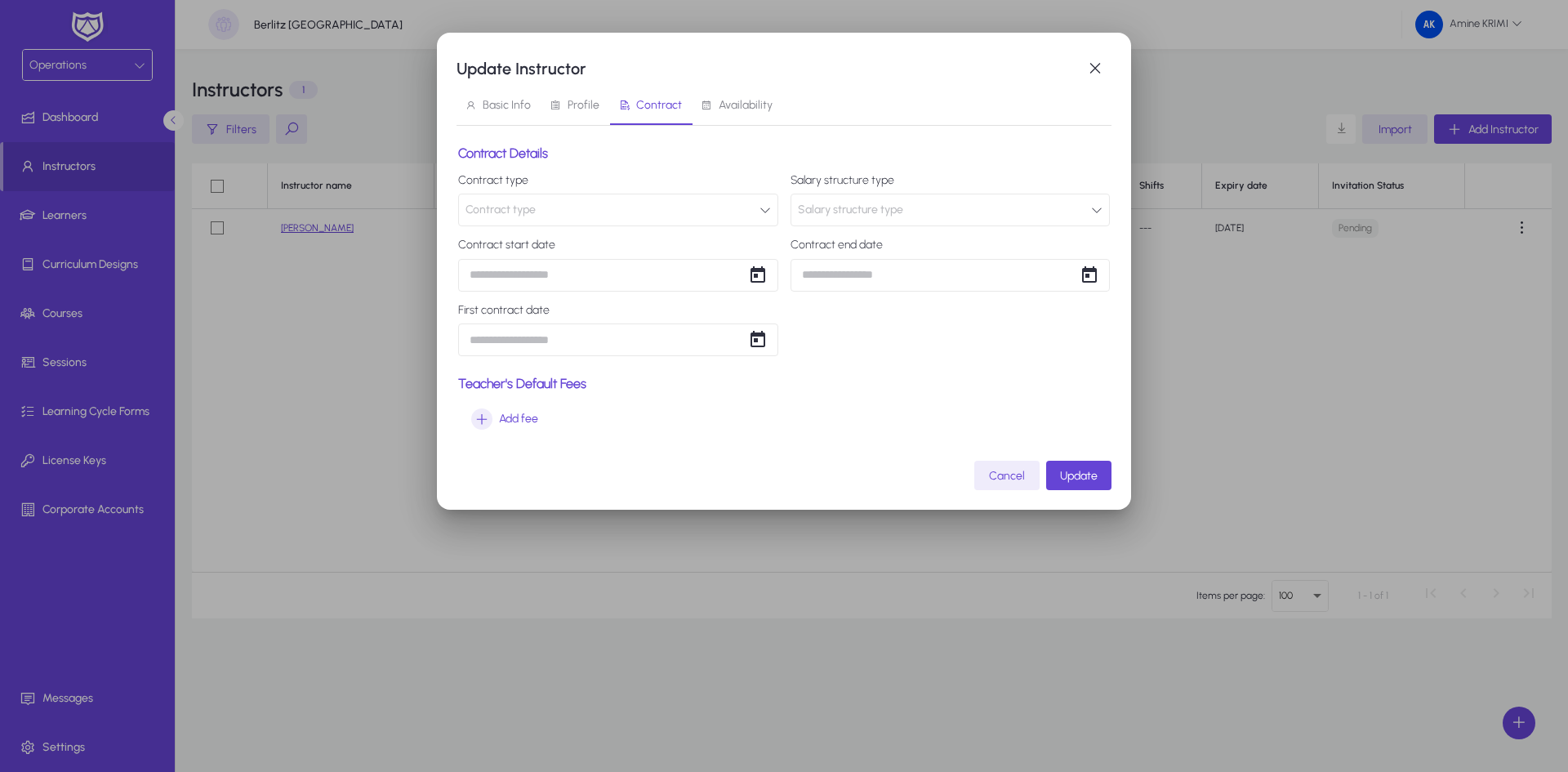
click at [674, 210] on button "Contract type" at bounding box center [618, 210] width 320 height 33
click at [666, 192] on div at bounding box center [784, 386] width 1568 height 772
click at [561, 201] on button "Contract type" at bounding box center [618, 210] width 320 height 33
type input "*"
click at [623, 266] on input "dropdown search" at bounding box center [618, 267] width 266 height 33
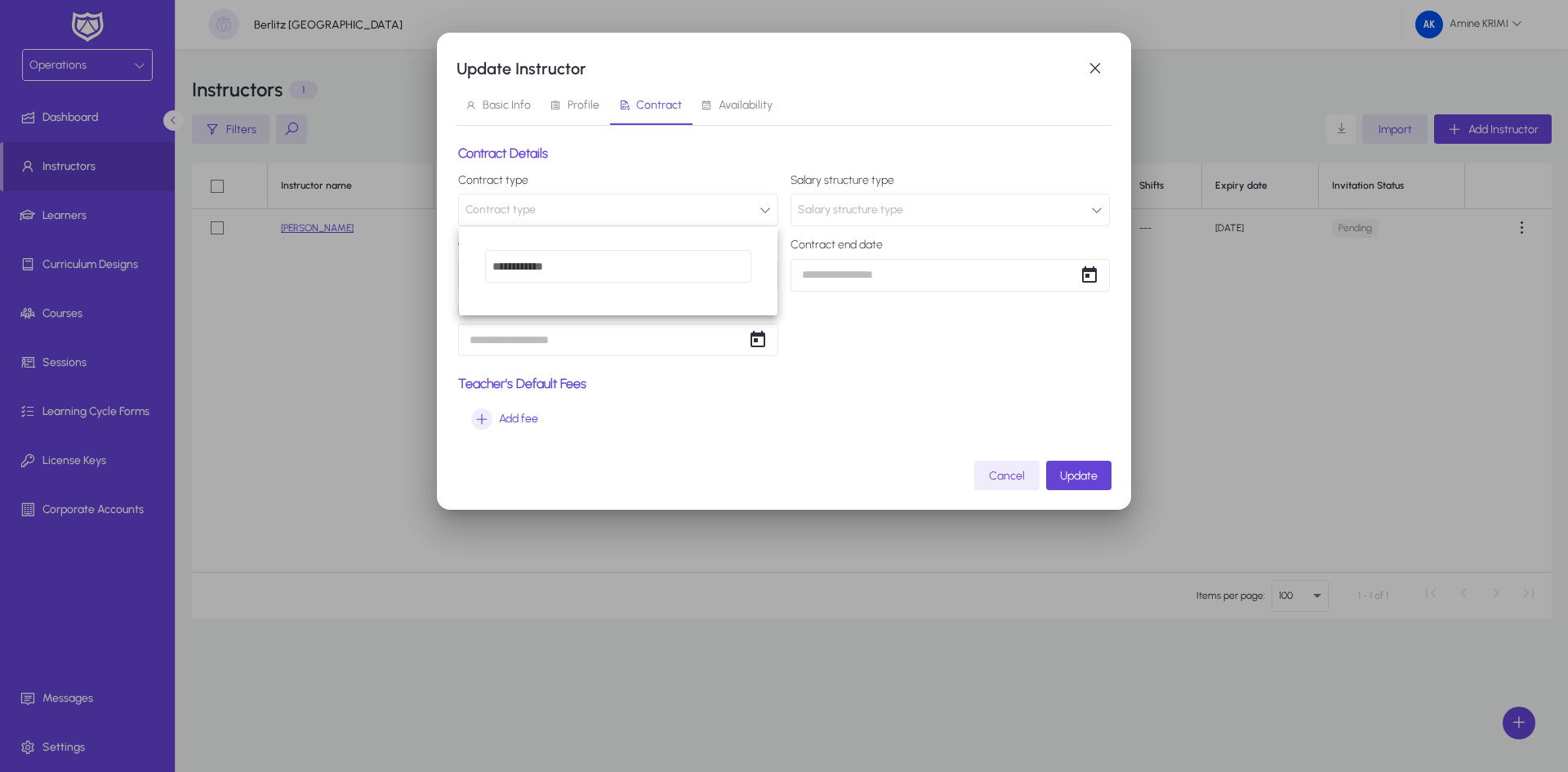
click at [703, 139] on div at bounding box center [784, 386] width 1568 height 772
click at [903, 209] on span "Salary structure type" at bounding box center [850, 210] width 106 height 33
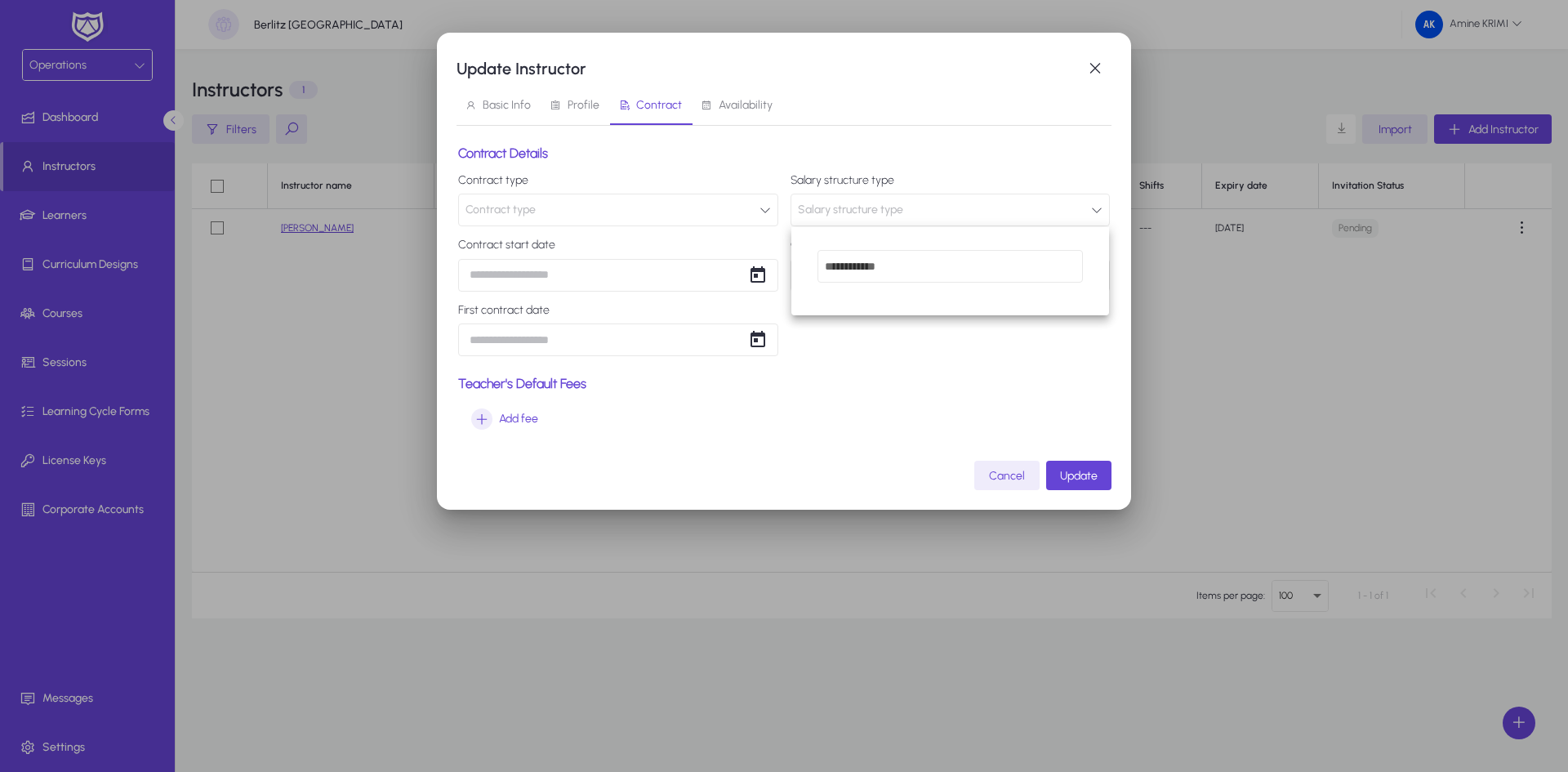
click at [879, 163] on div at bounding box center [784, 386] width 1568 height 772
click at [486, 415] on icon "button" at bounding box center [482, 419] width 21 height 21
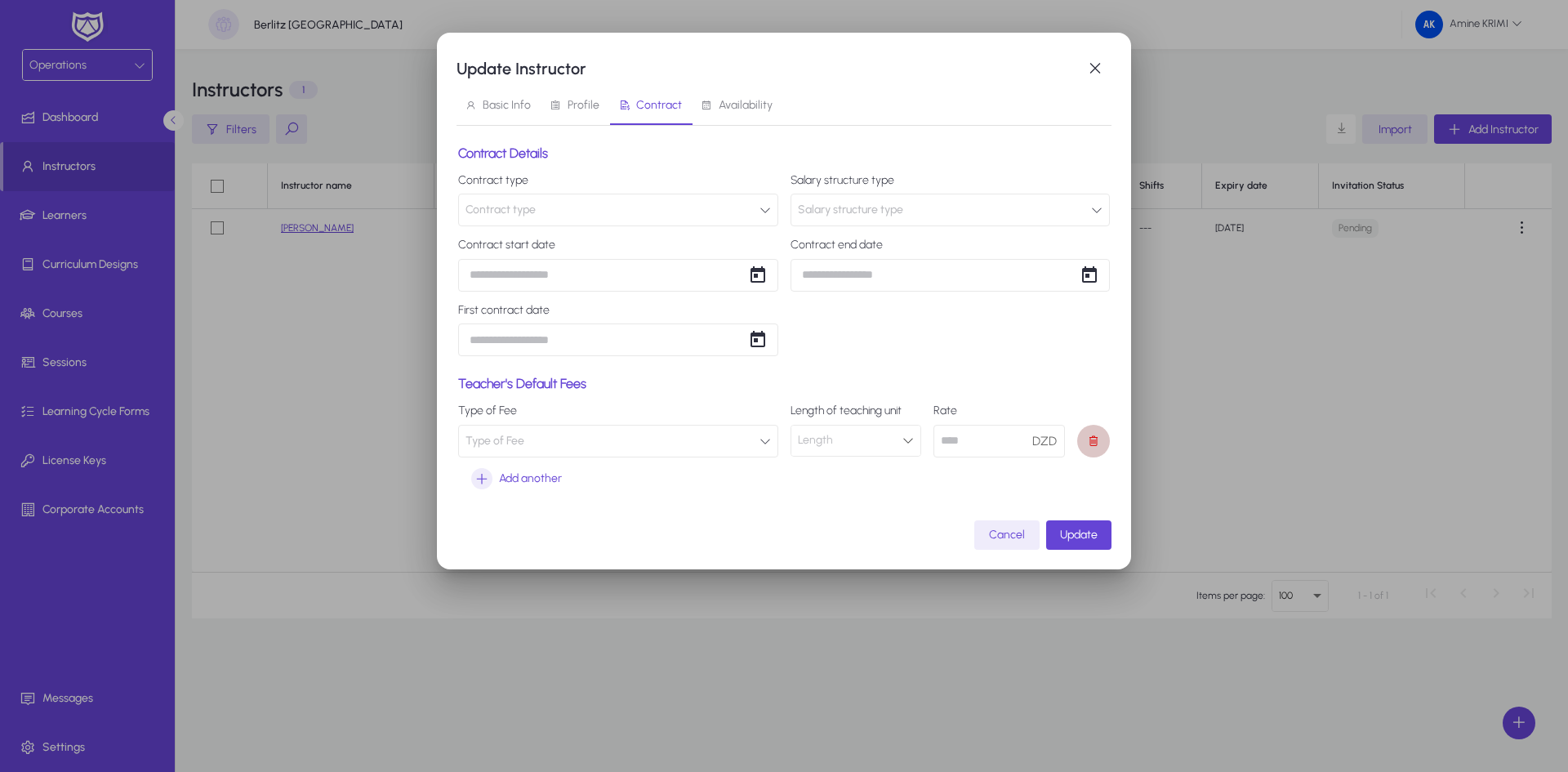
click at [1085, 439] on span at bounding box center [1093, 441] width 33 height 33
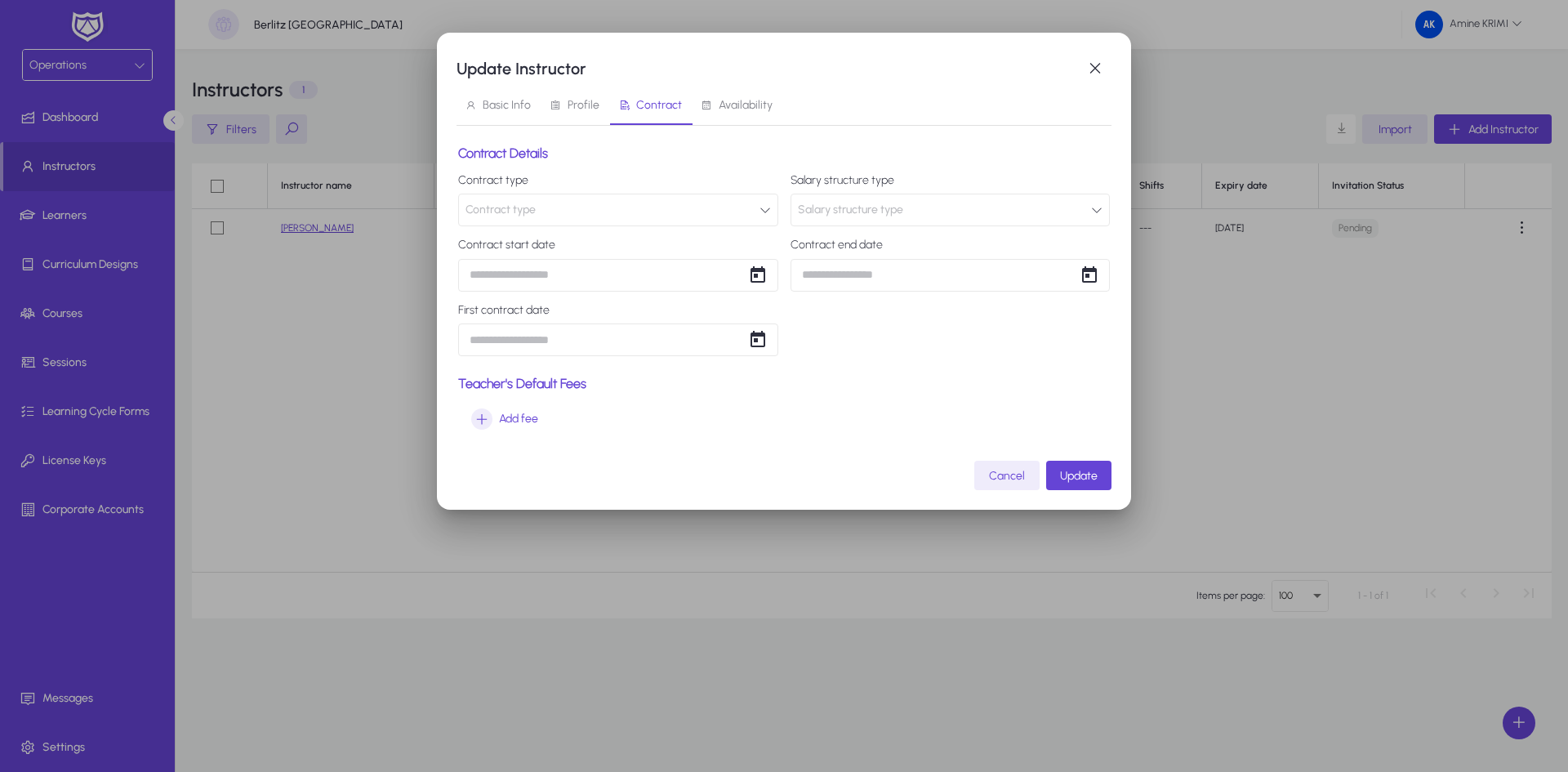
click at [1040, 208] on button "Salary structure type" at bounding box center [950, 210] width 320 height 33
click at [855, 368] on div at bounding box center [784, 386] width 1568 height 772
click at [471, 414] on icon "button" at bounding box center [482, 419] width 21 height 21
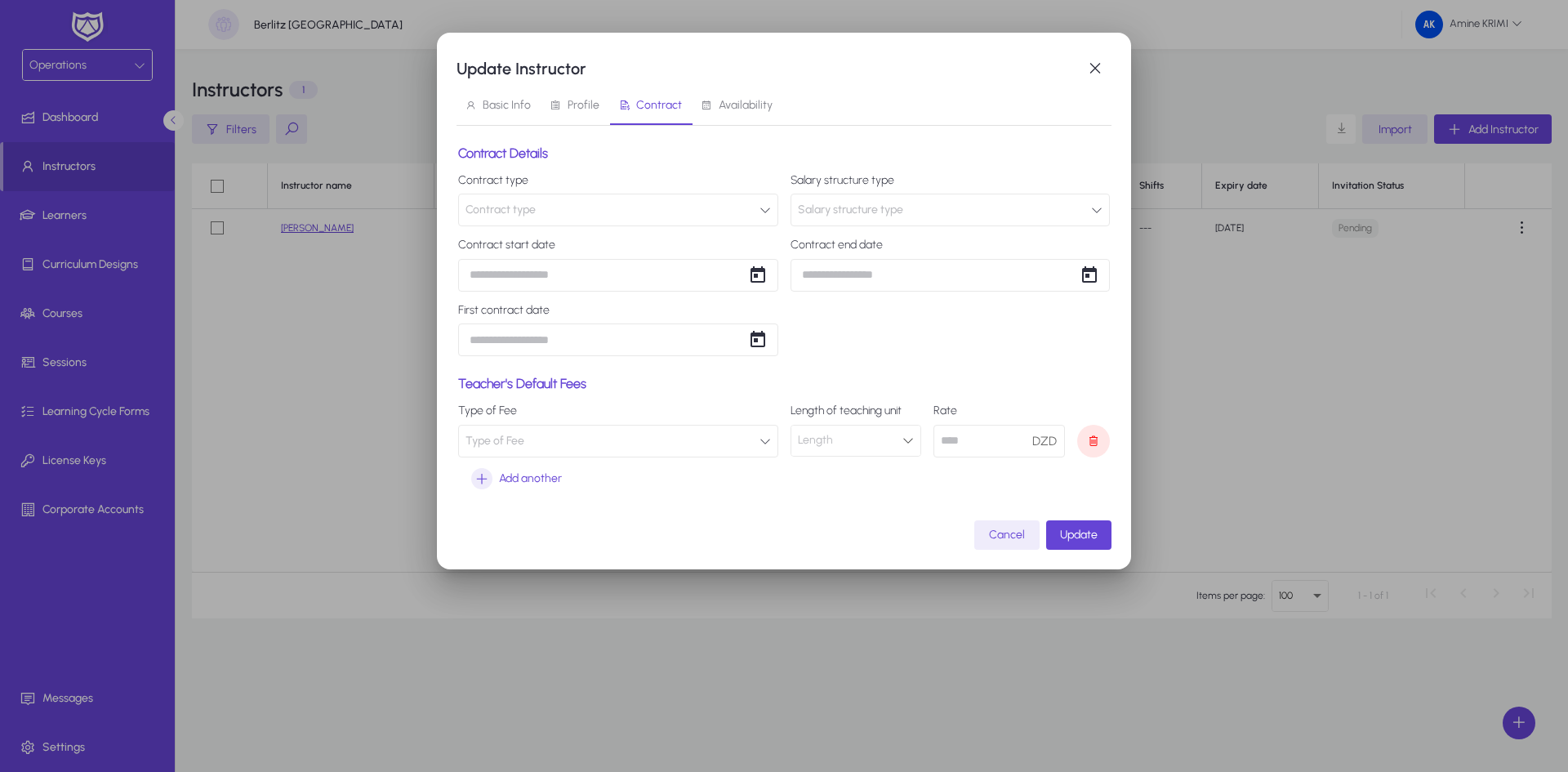
click at [623, 434] on button "Type of Fee" at bounding box center [618, 441] width 320 height 33
click at [907, 385] on div at bounding box center [784, 386] width 1568 height 772
click at [908, 443] on icon at bounding box center [908, 440] width 12 height 12
click at [928, 369] on div at bounding box center [784, 386] width 1568 height 772
click at [978, 433] on input "number" at bounding box center [998, 441] width 131 height 33
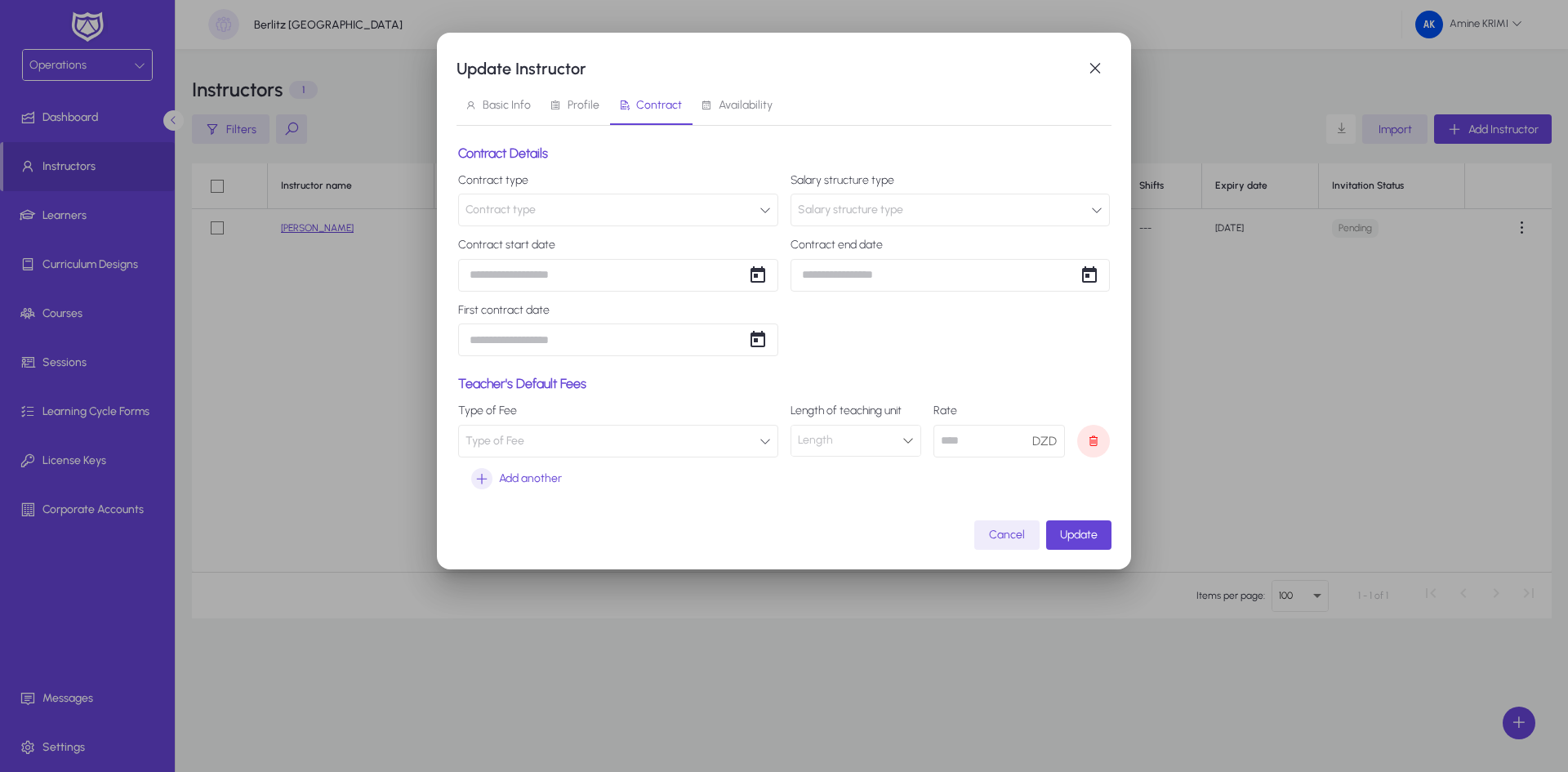
click at [931, 394] on div "Teacher's Default Fees Type of Fee Type of Fee Length of teaching unit Length R…" at bounding box center [784, 433] width 651 height 116
click at [662, 433] on button "Type of Fee" at bounding box center [618, 441] width 320 height 33
click at [932, 365] on div at bounding box center [784, 386] width 1568 height 772
click at [1095, 532] on span "Update" at bounding box center [1078, 534] width 37 height 14
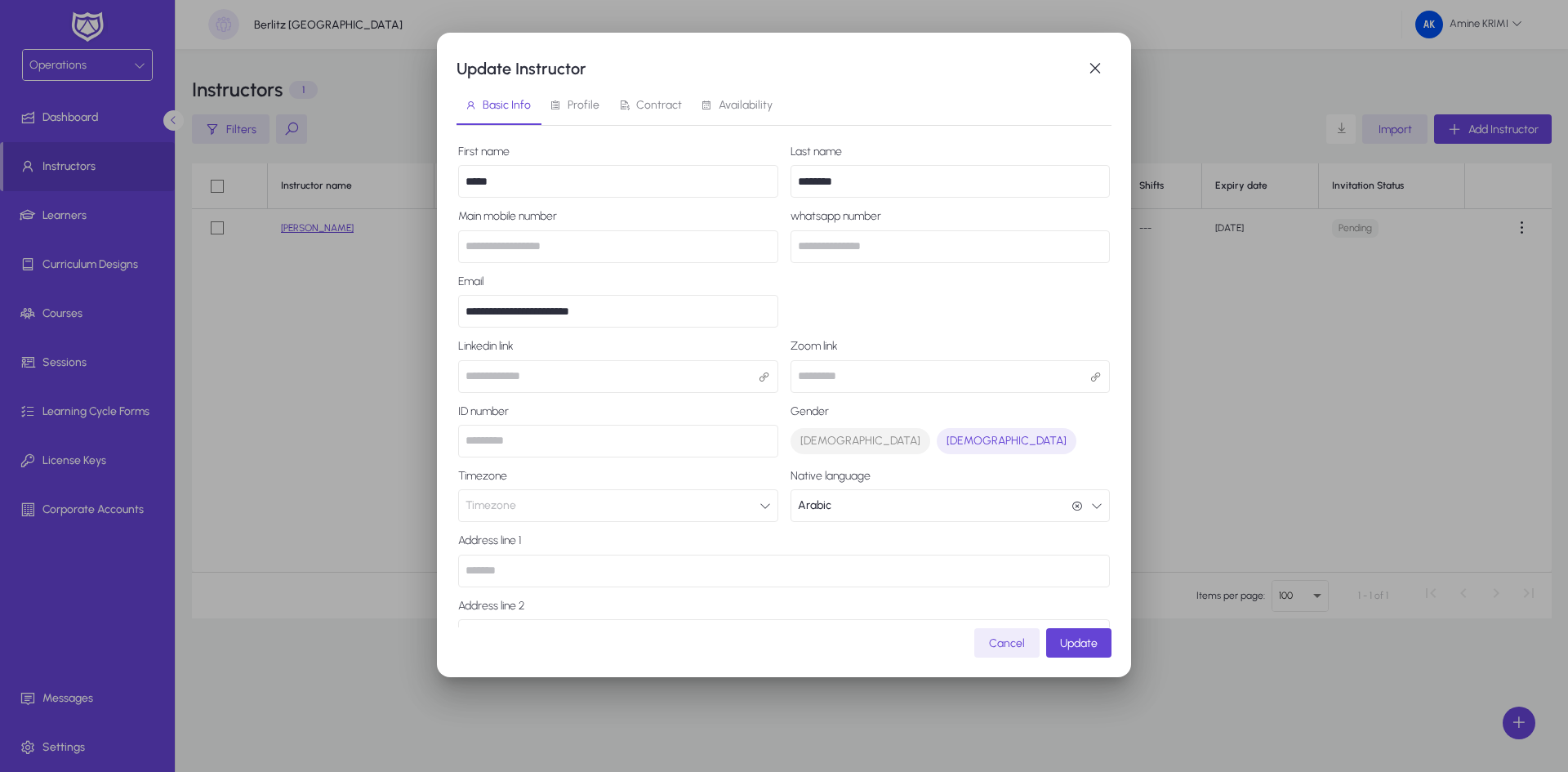
scroll to position [181, 0]
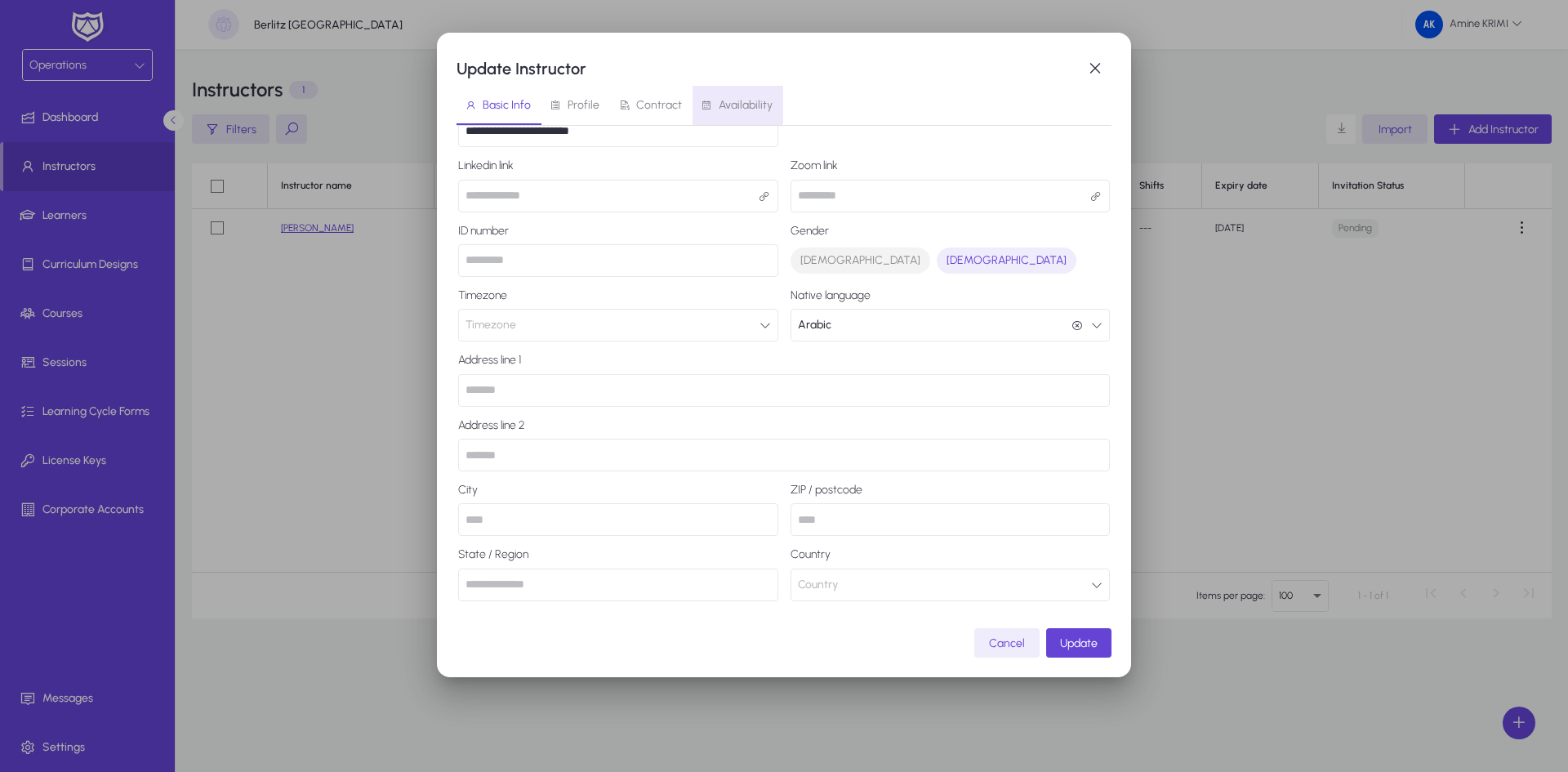
click at [726, 100] on span "Availability" at bounding box center [745, 106] width 54 height 12
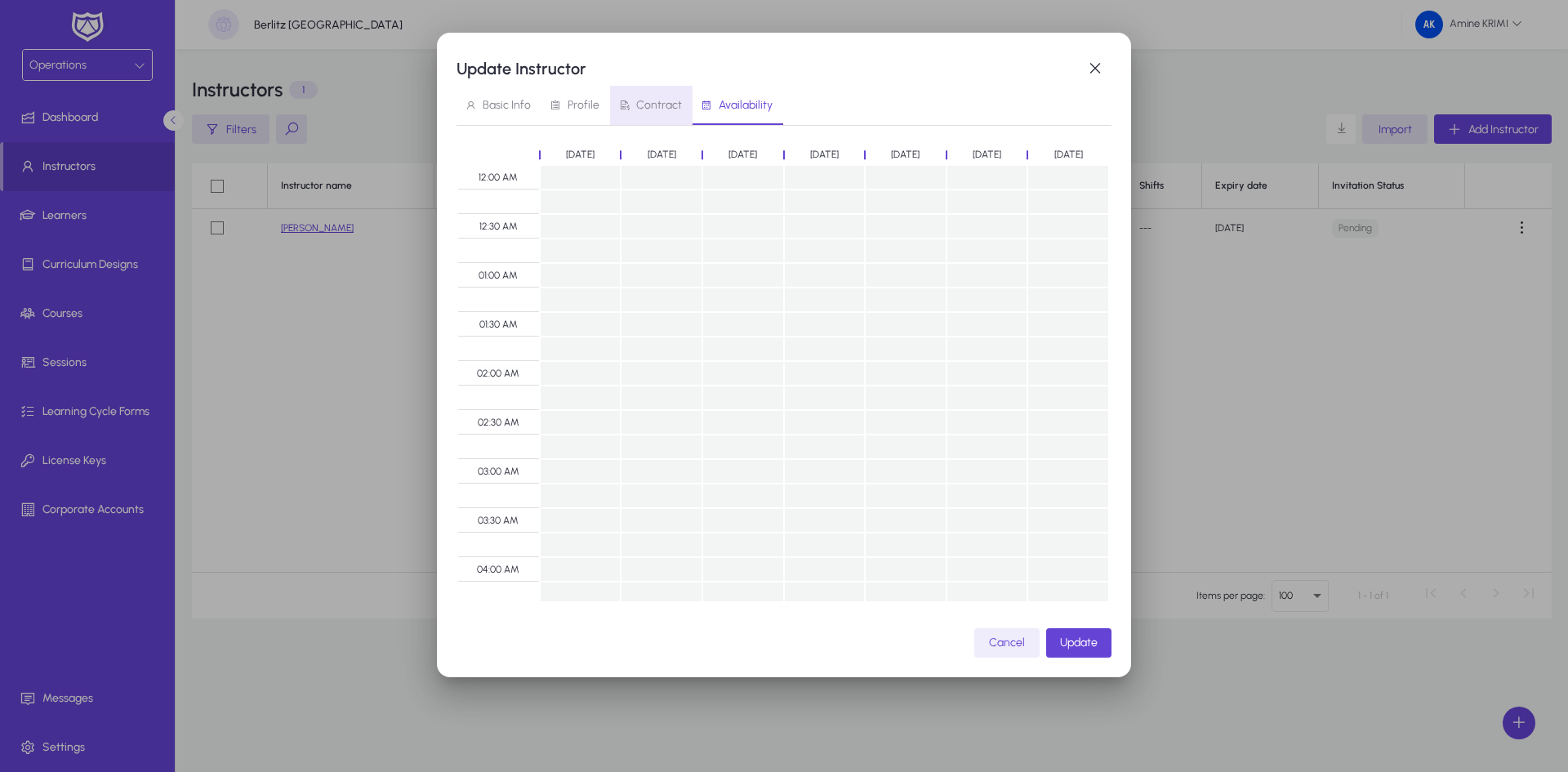
click at [658, 112] on span "Contract" at bounding box center [650, 105] width 64 height 39
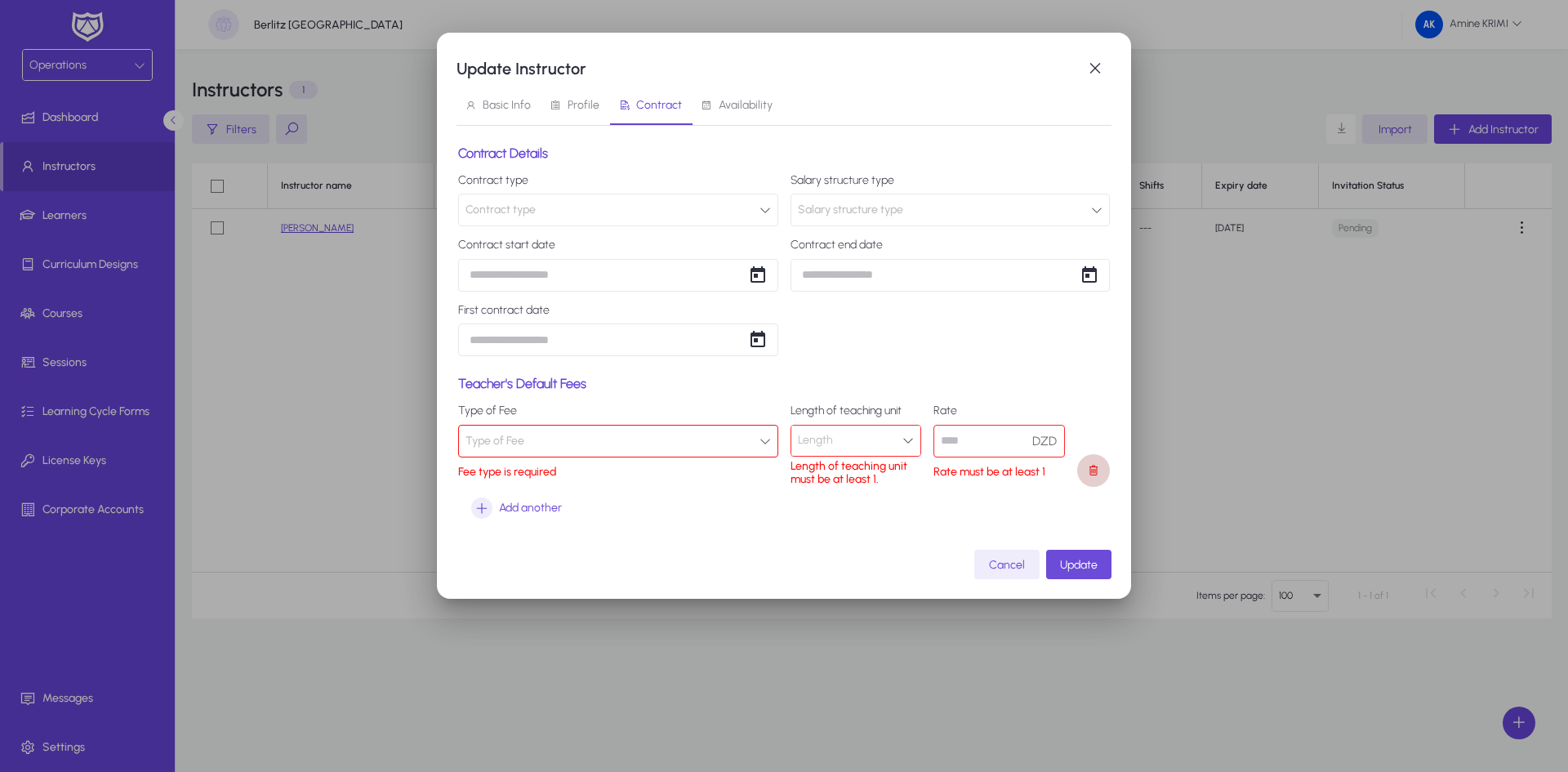
click at [1097, 474] on span at bounding box center [1093, 471] width 33 height 33
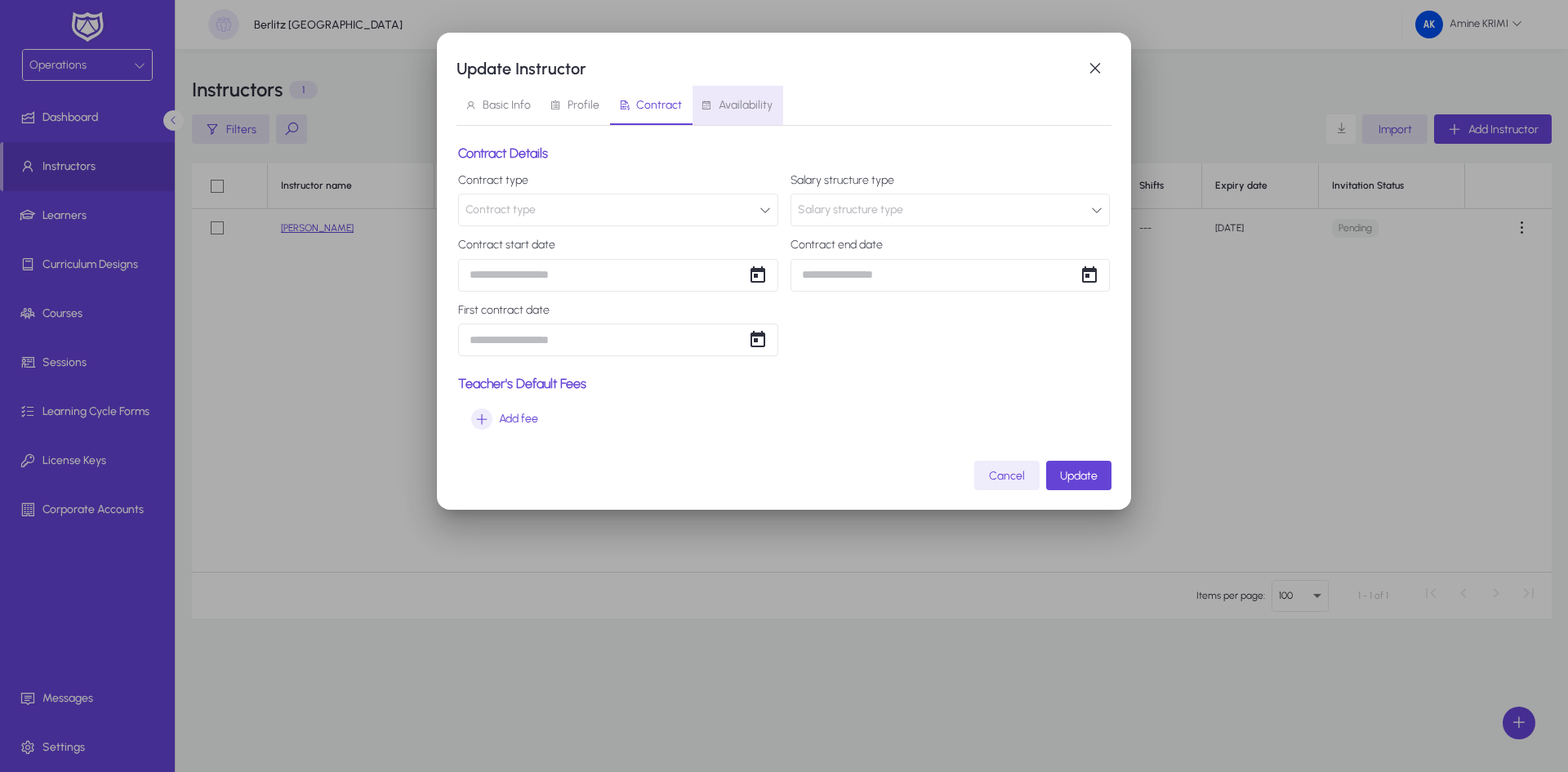
click at [737, 102] on span "Availability" at bounding box center [745, 106] width 54 height 12
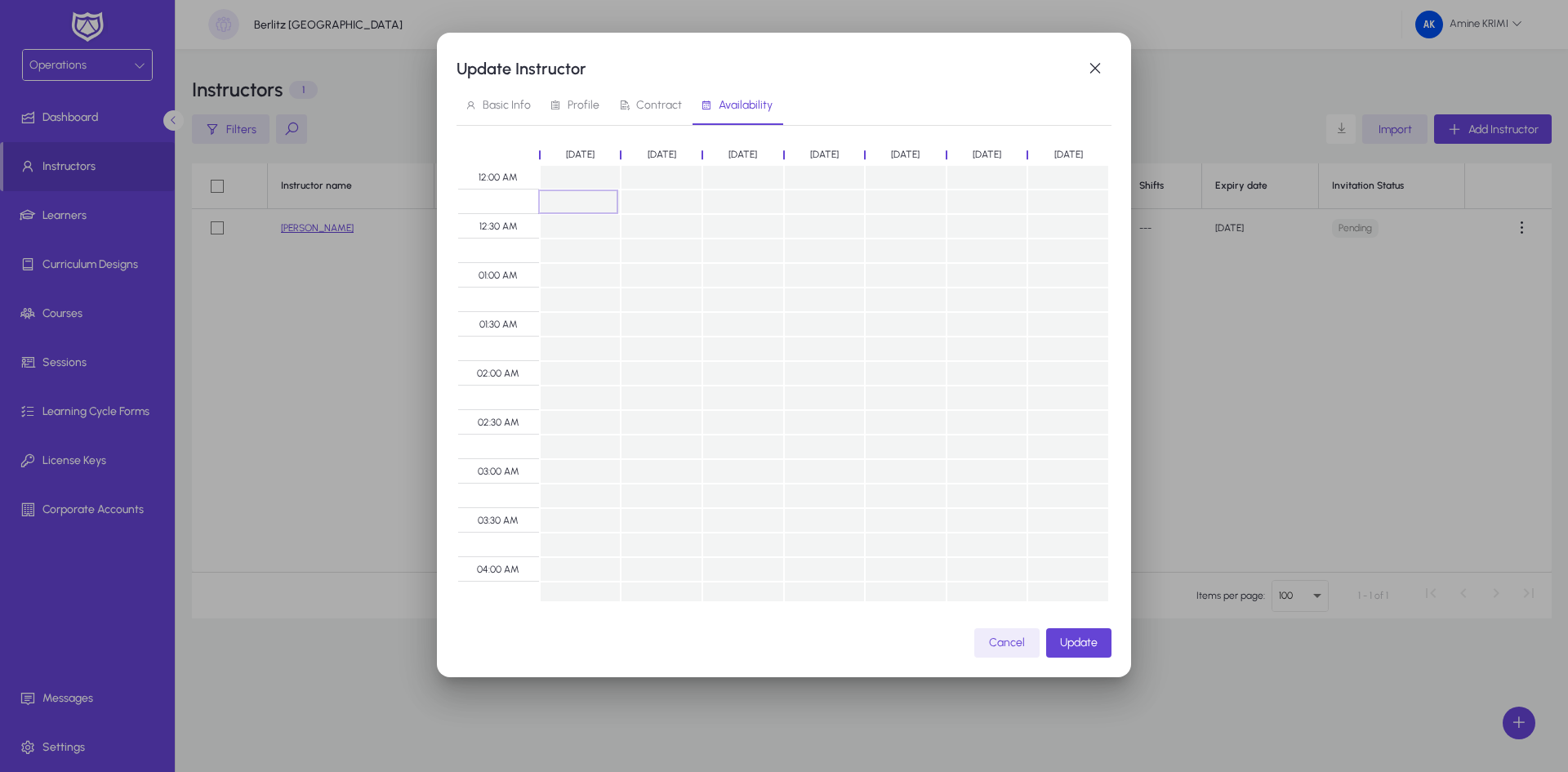
click at [599, 191] on td at bounding box center [580, 201] width 82 height 25
drag, startPoint x: 598, startPoint y: 182, endPoint x: 584, endPoint y: 179, distance: 14.3
click at [584, 179] on td at bounding box center [580, 178] width 82 height 25
click at [597, 202] on td at bounding box center [580, 201] width 82 height 25
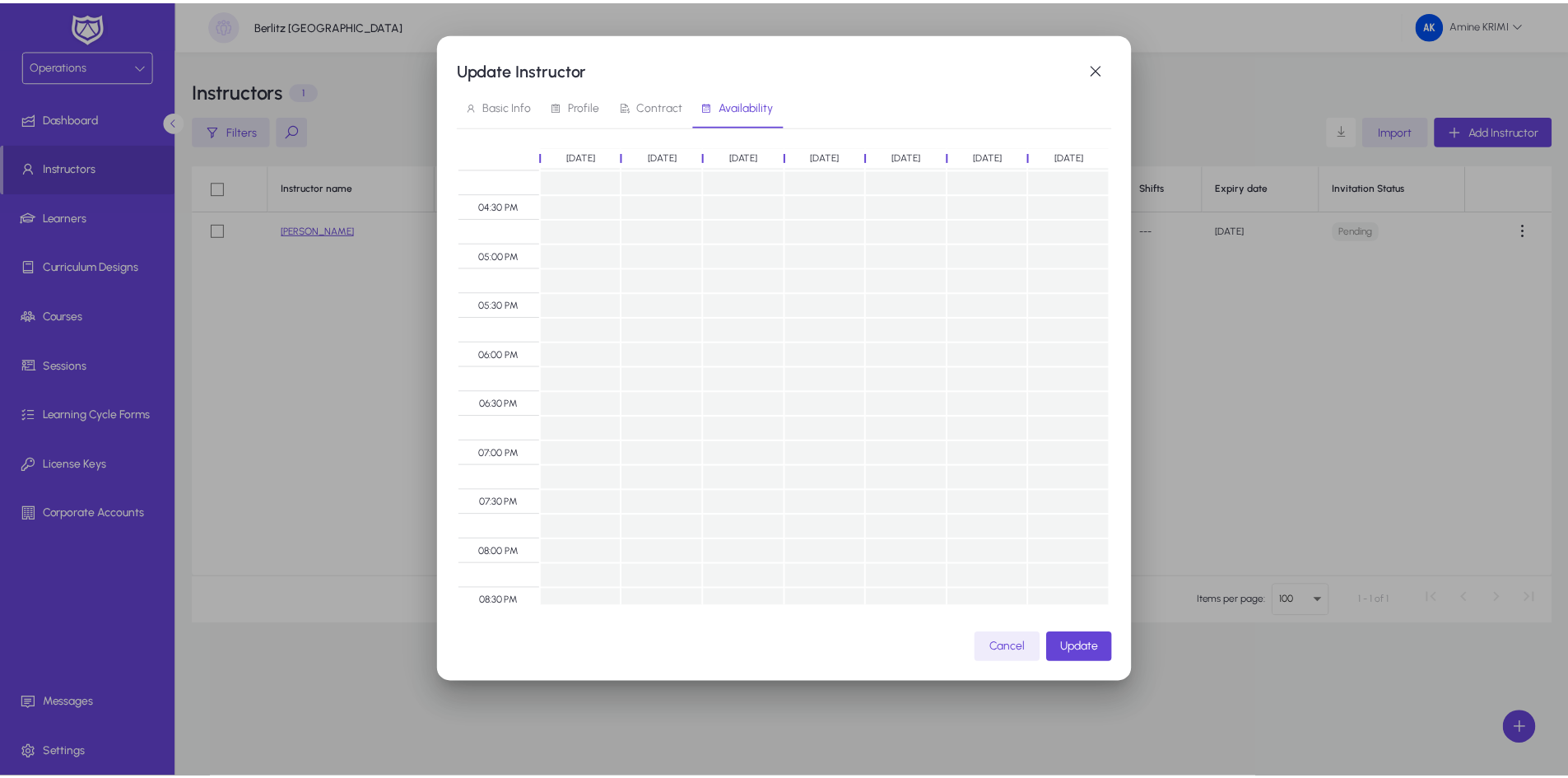
scroll to position [1684, 0]
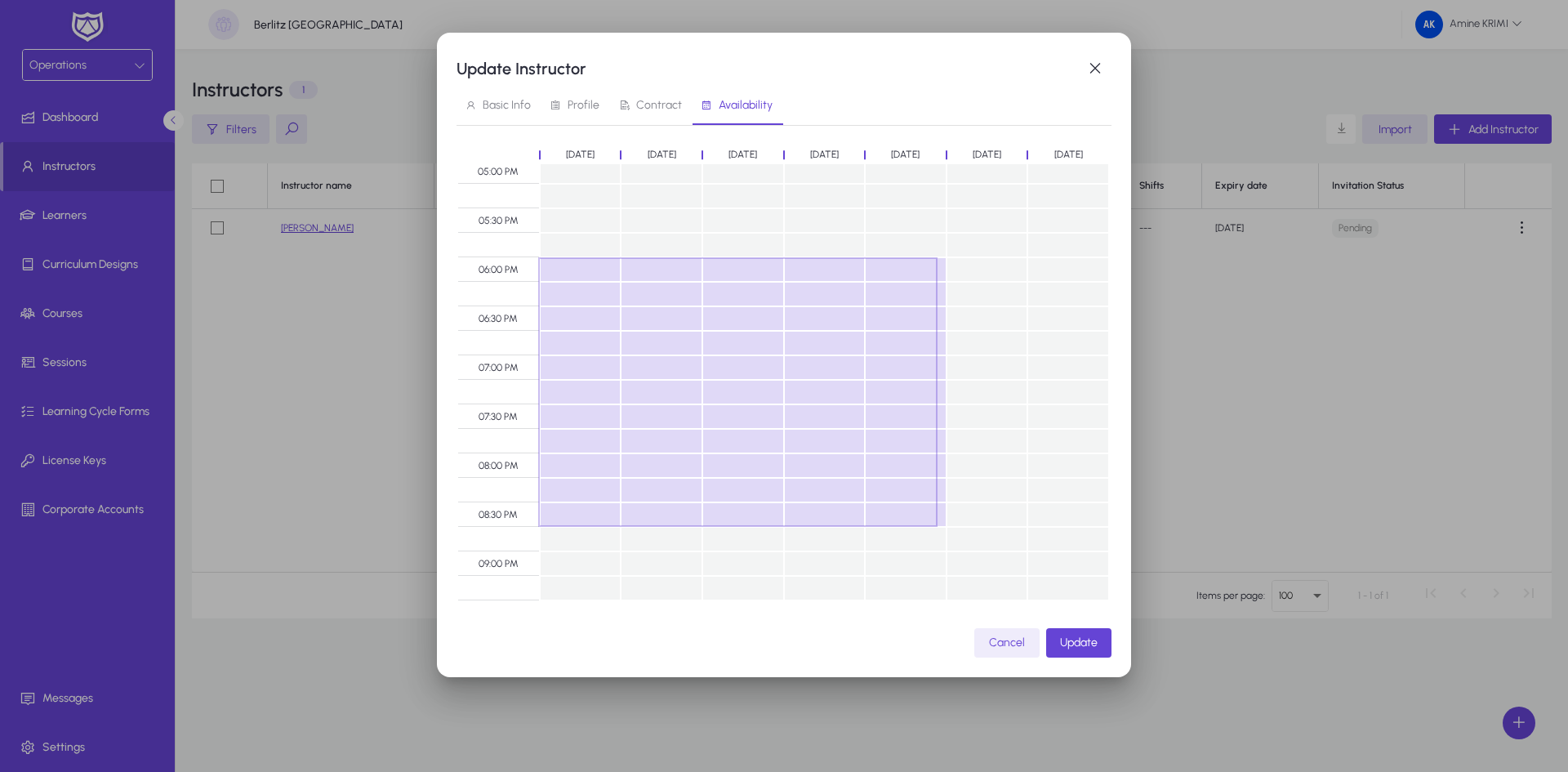
drag, startPoint x: 574, startPoint y: 272, endPoint x: 936, endPoint y: 517, distance: 437.1
click at [1076, 645] on span "Update" at bounding box center [1078, 642] width 37 height 14
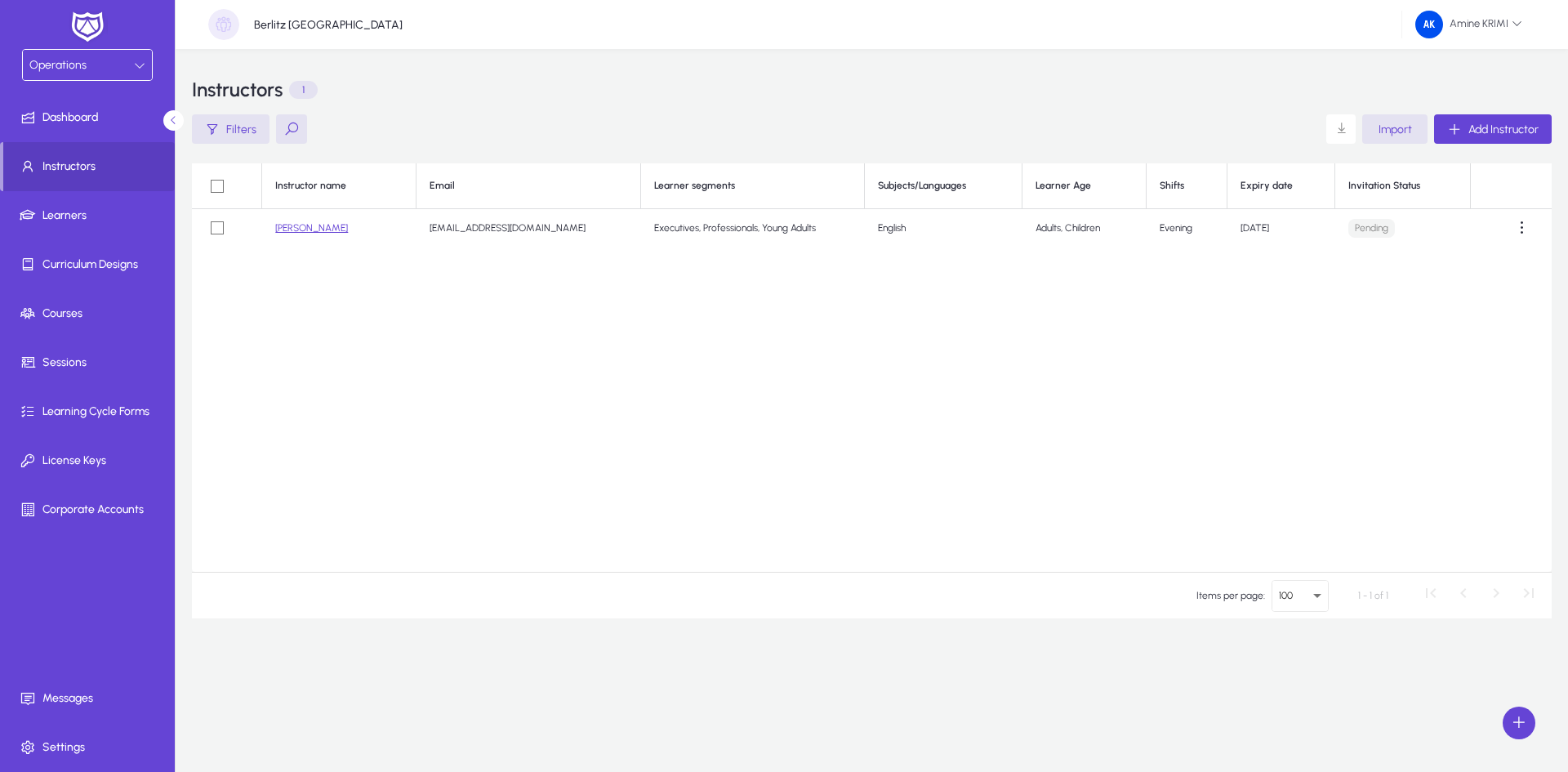
click at [297, 231] on link "[PERSON_NAME]" at bounding box center [311, 228] width 73 height 12
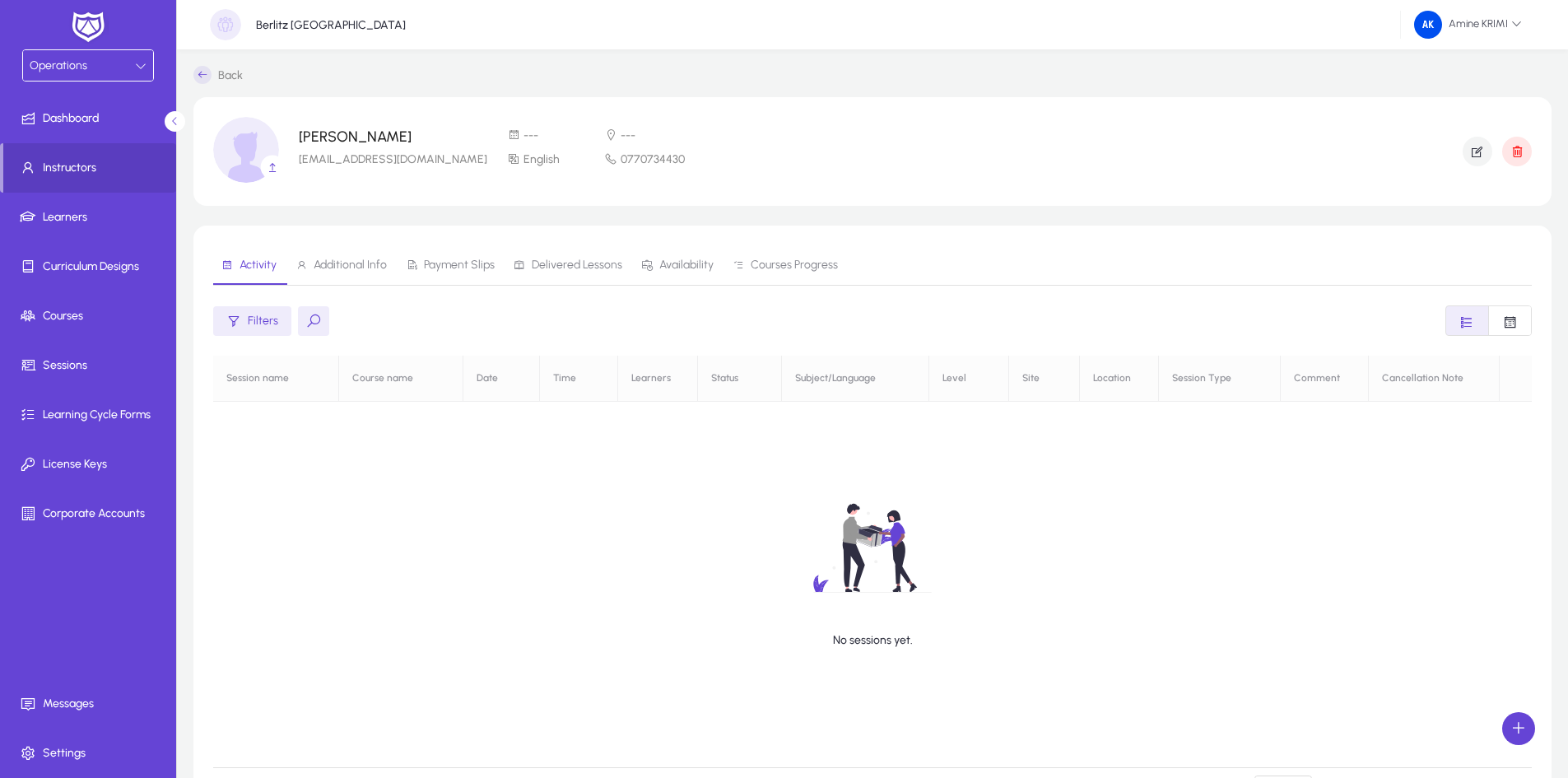
click at [352, 268] on span "Additional Info" at bounding box center [350, 265] width 73 height 12
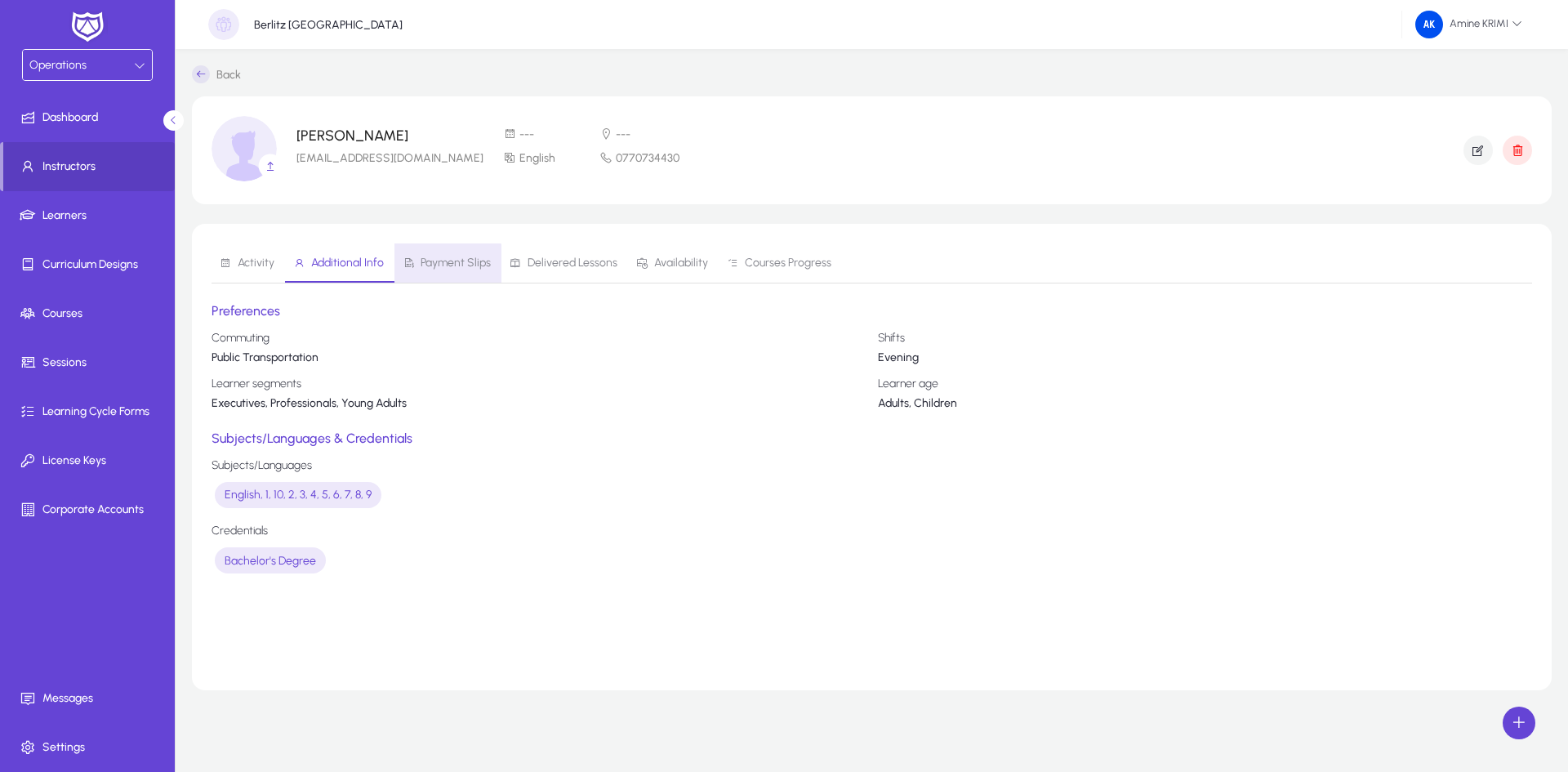
click at [439, 267] on span "Payment Slips" at bounding box center [455, 263] width 70 height 12
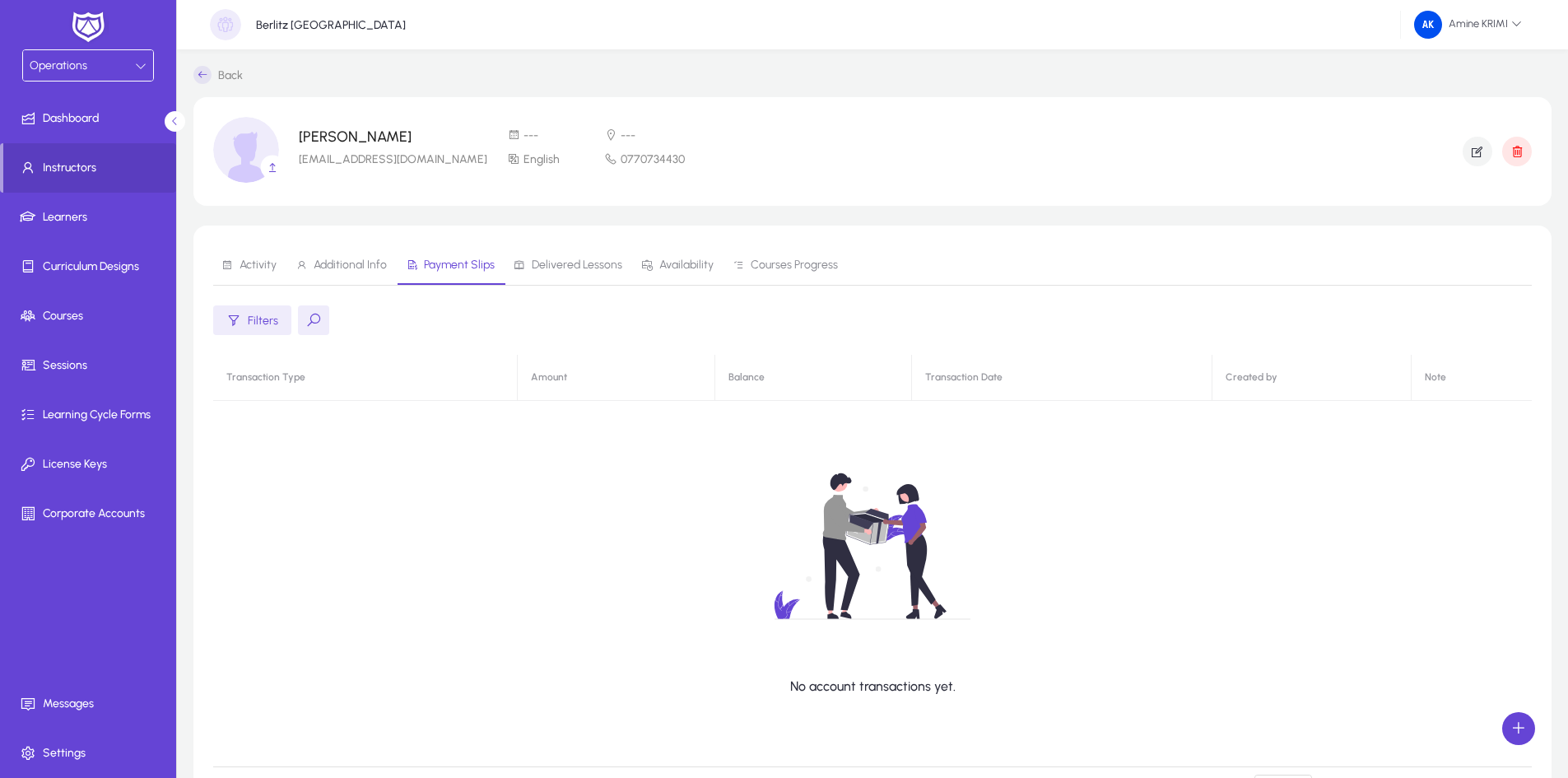
click at [549, 270] on span "Delivered Lessons" at bounding box center [577, 265] width 91 height 12
click at [676, 265] on span "Availability" at bounding box center [686, 265] width 54 height 12
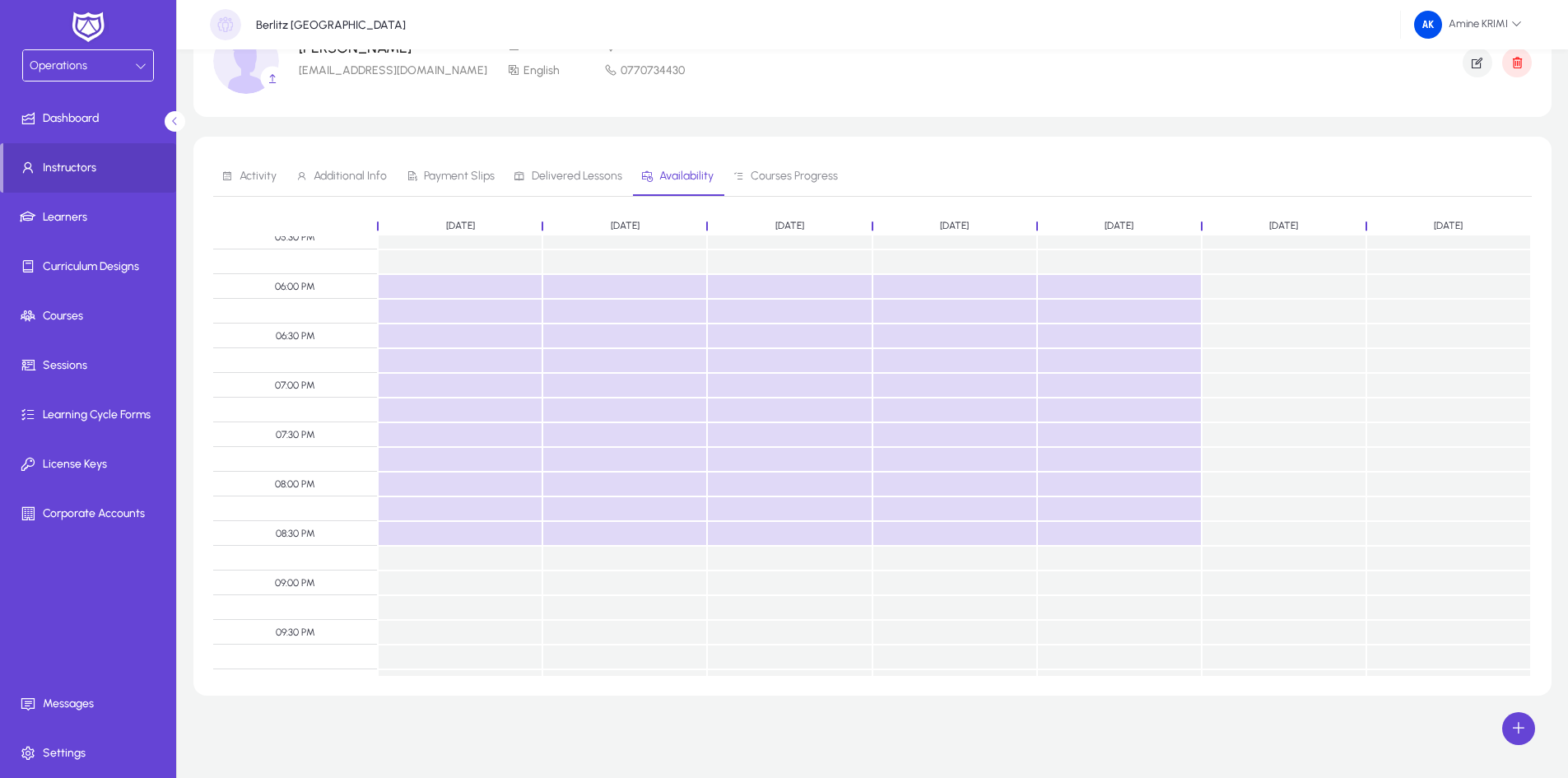
scroll to position [1822, 0]
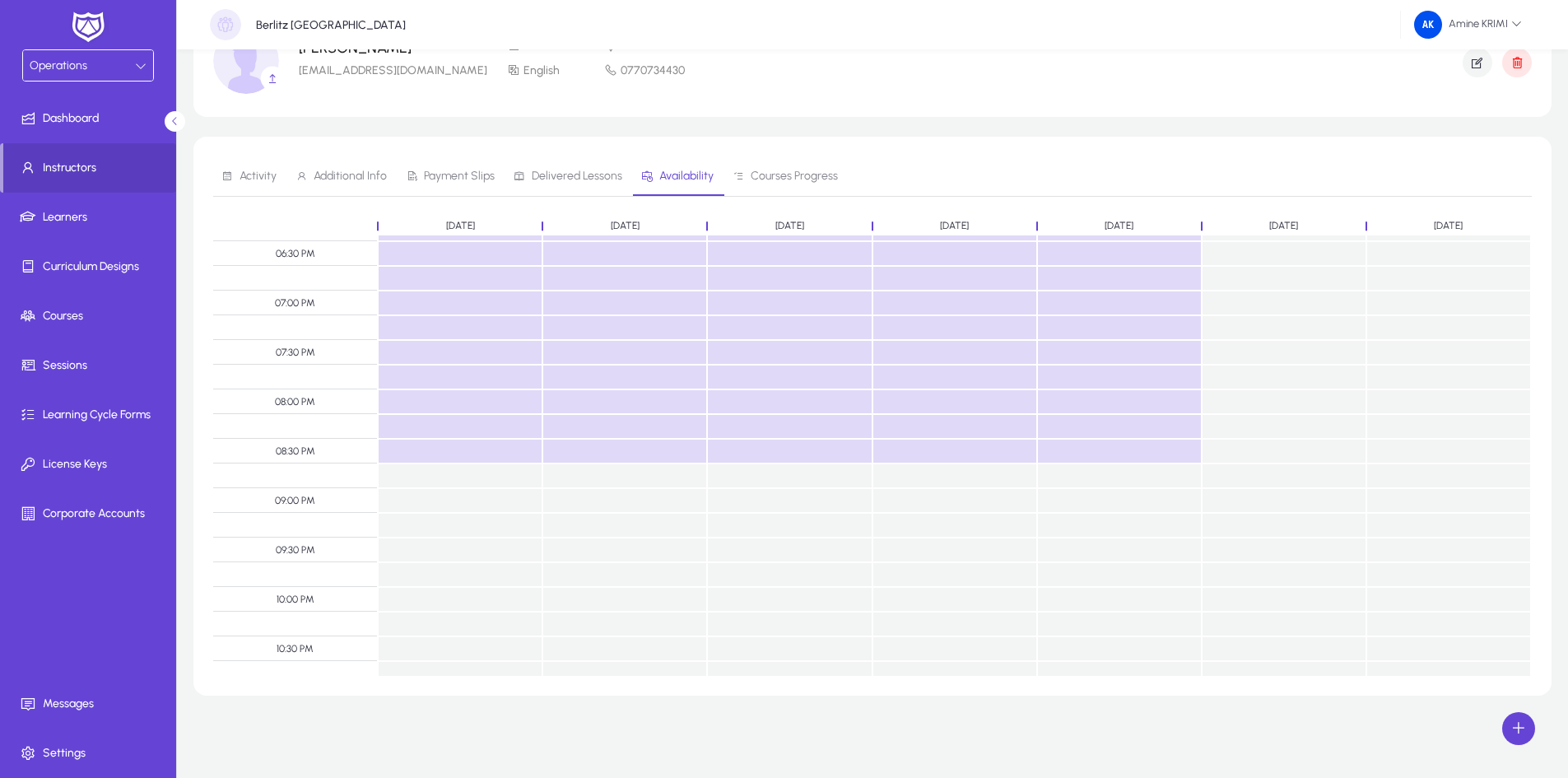
click at [786, 176] on span "Courses Progress" at bounding box center [794, 176] width 87 height 12
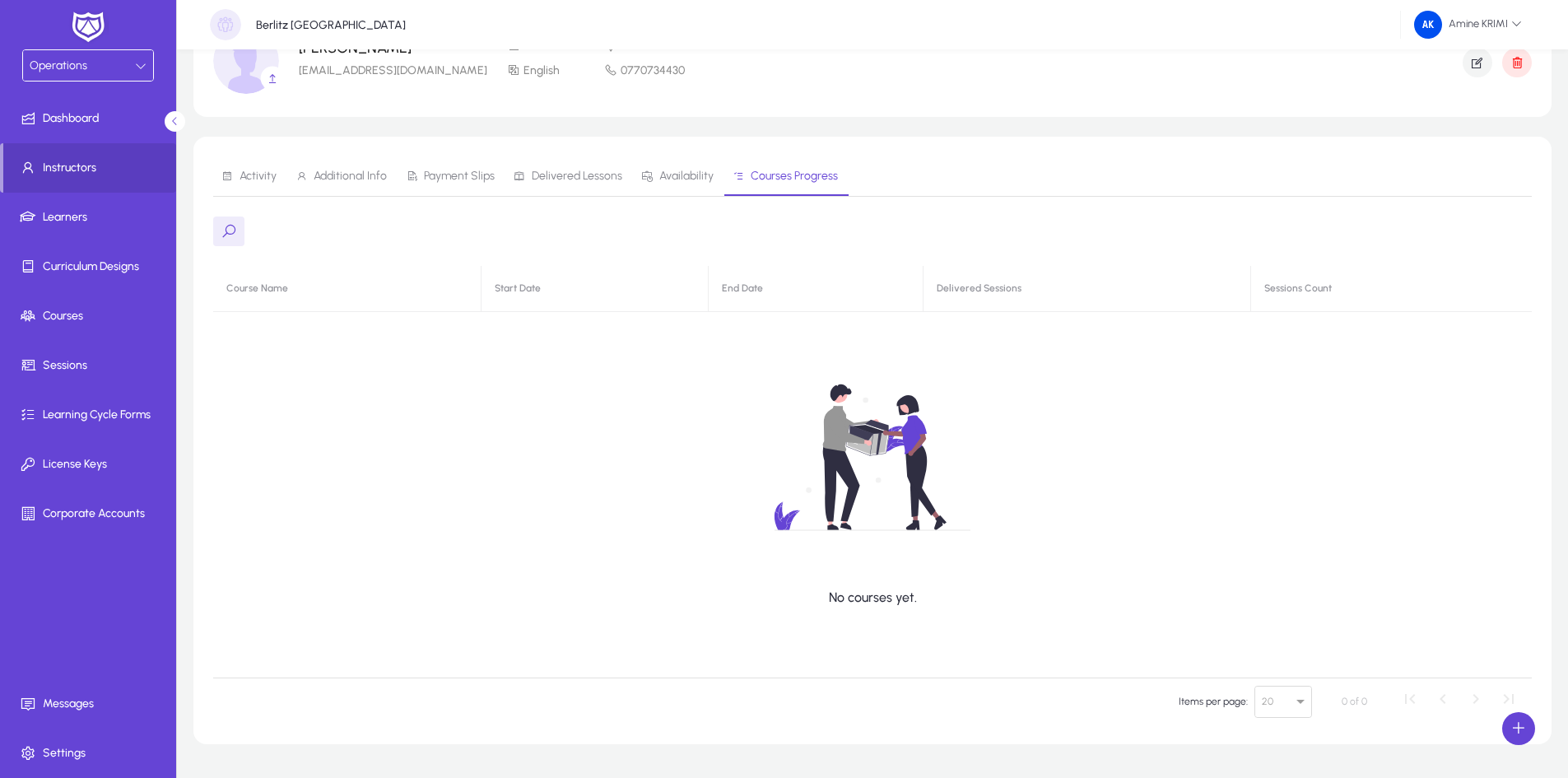
click at [268, 171] on span "Activity" at bounding box center [258, 176] width 37 height 12
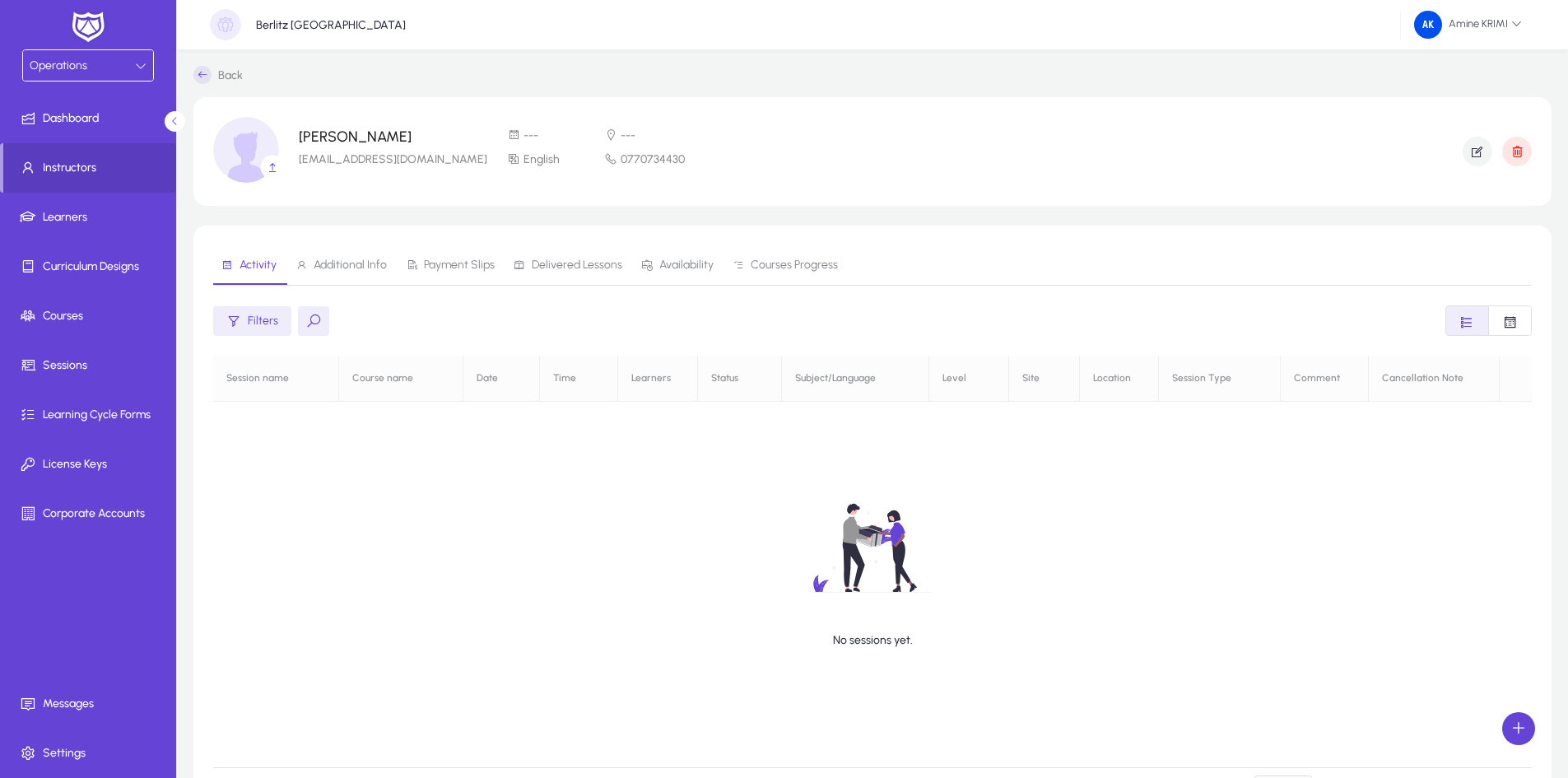
click at [199, 77] on icon at bounding box center [202, 75] width 18 height 18
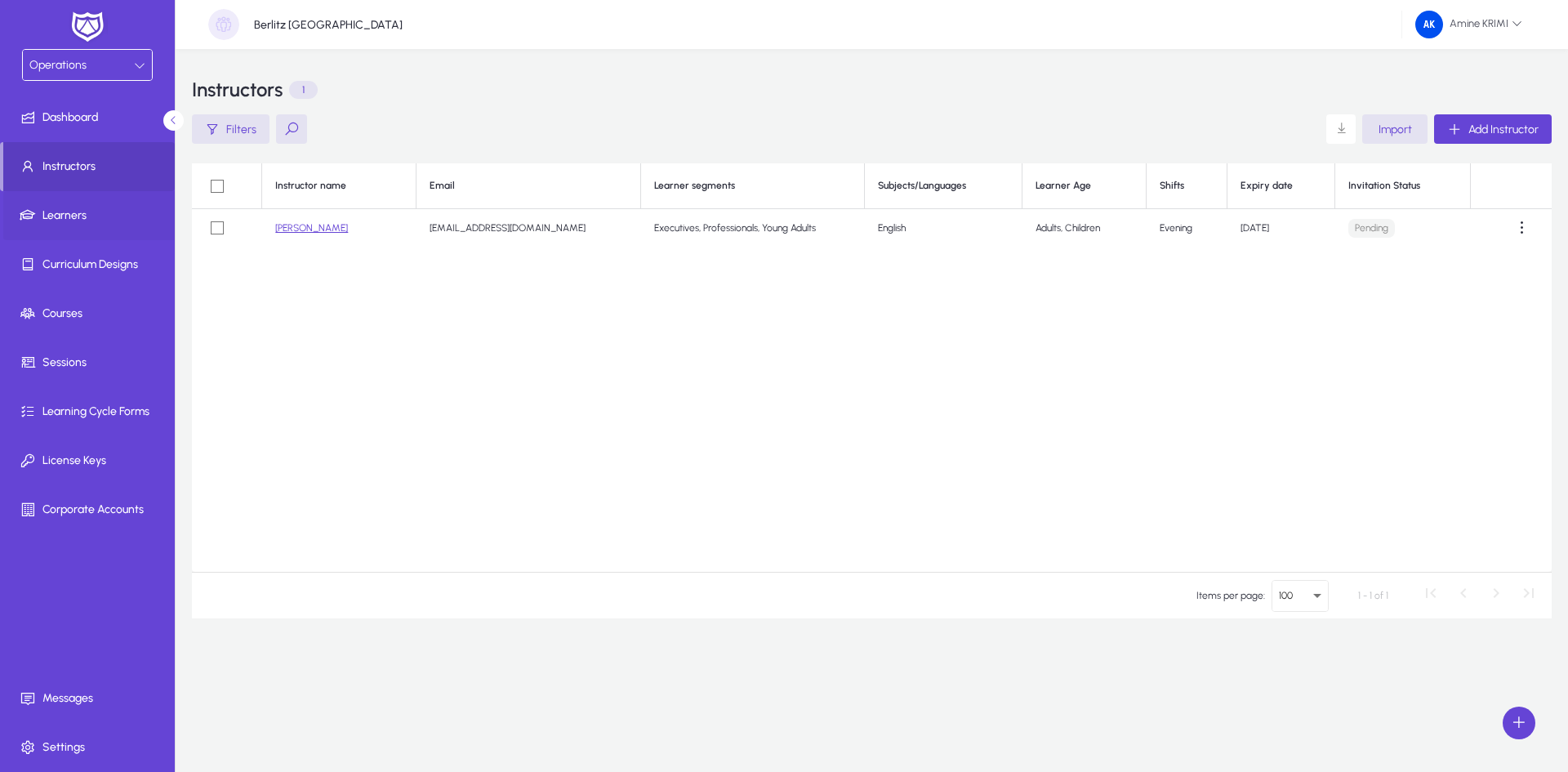
click at [125, 209] on span "Learners" at bounding box center [91, 215] width 175 height 17
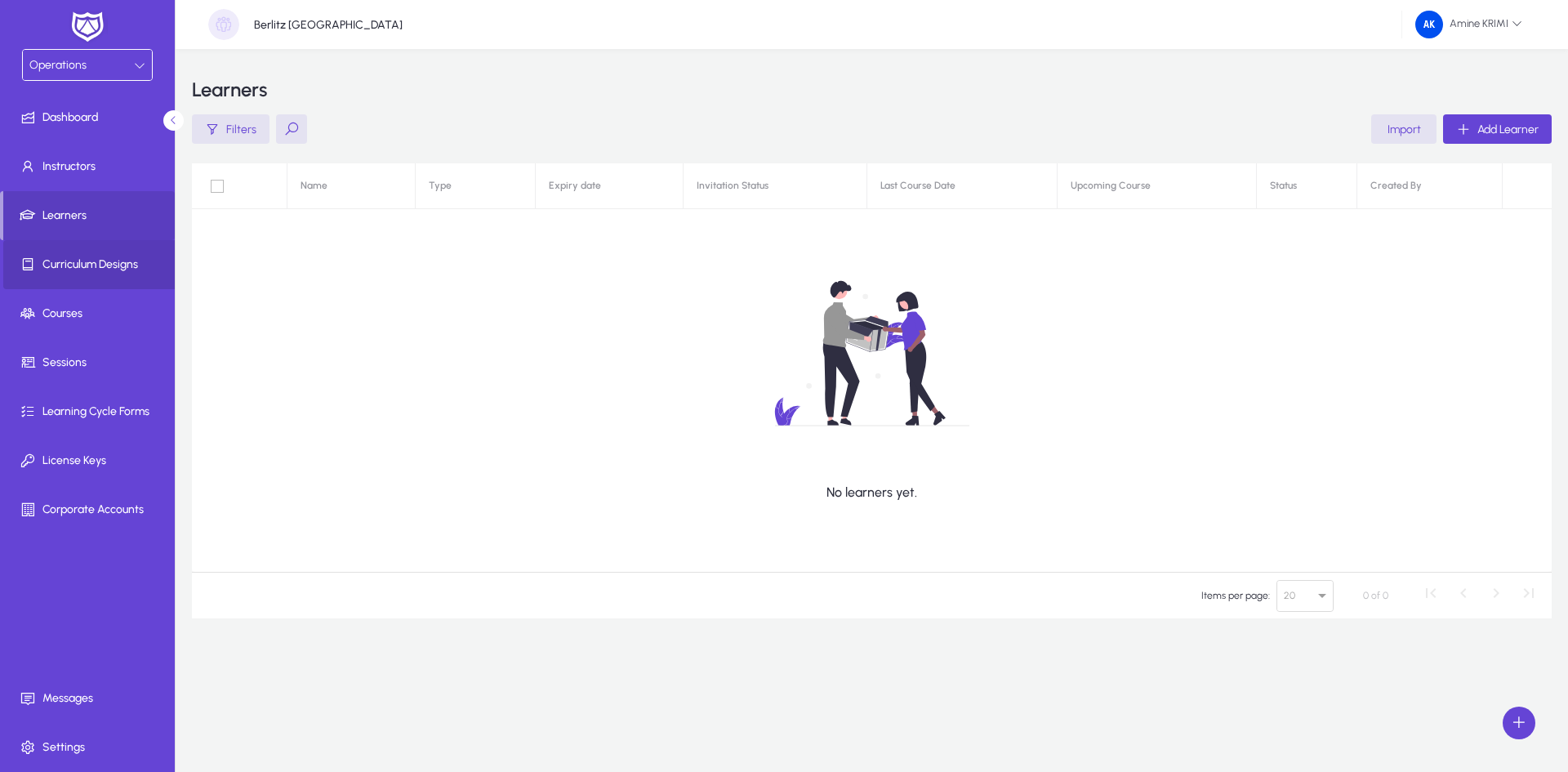
click at [118, 263] on span "Curriculum Designs" at bounding box center [91, 265] width 175 height 17
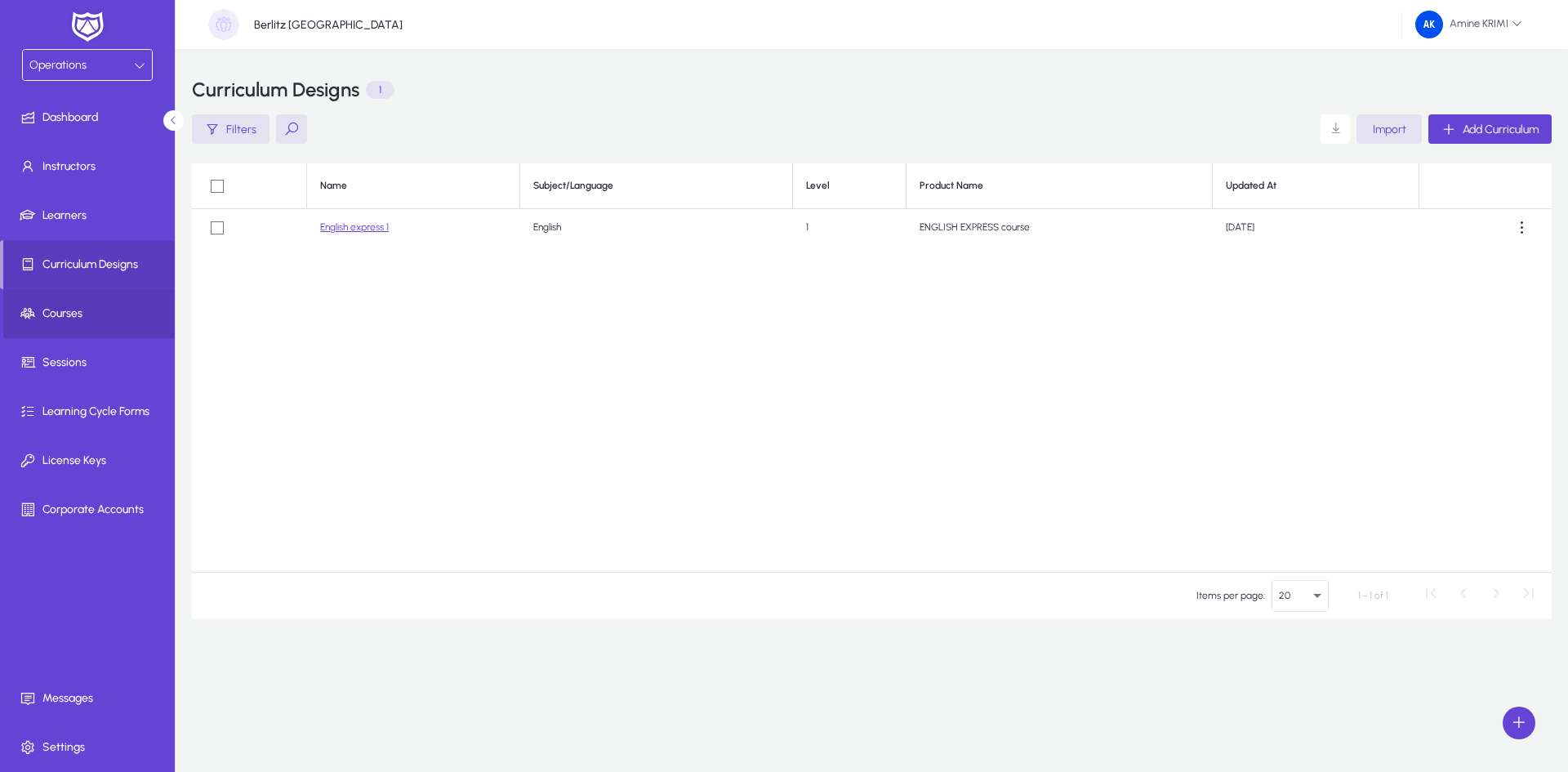
click at [111, 307] on span "Courses" at bounding box center [91, 314] width 175 height 17
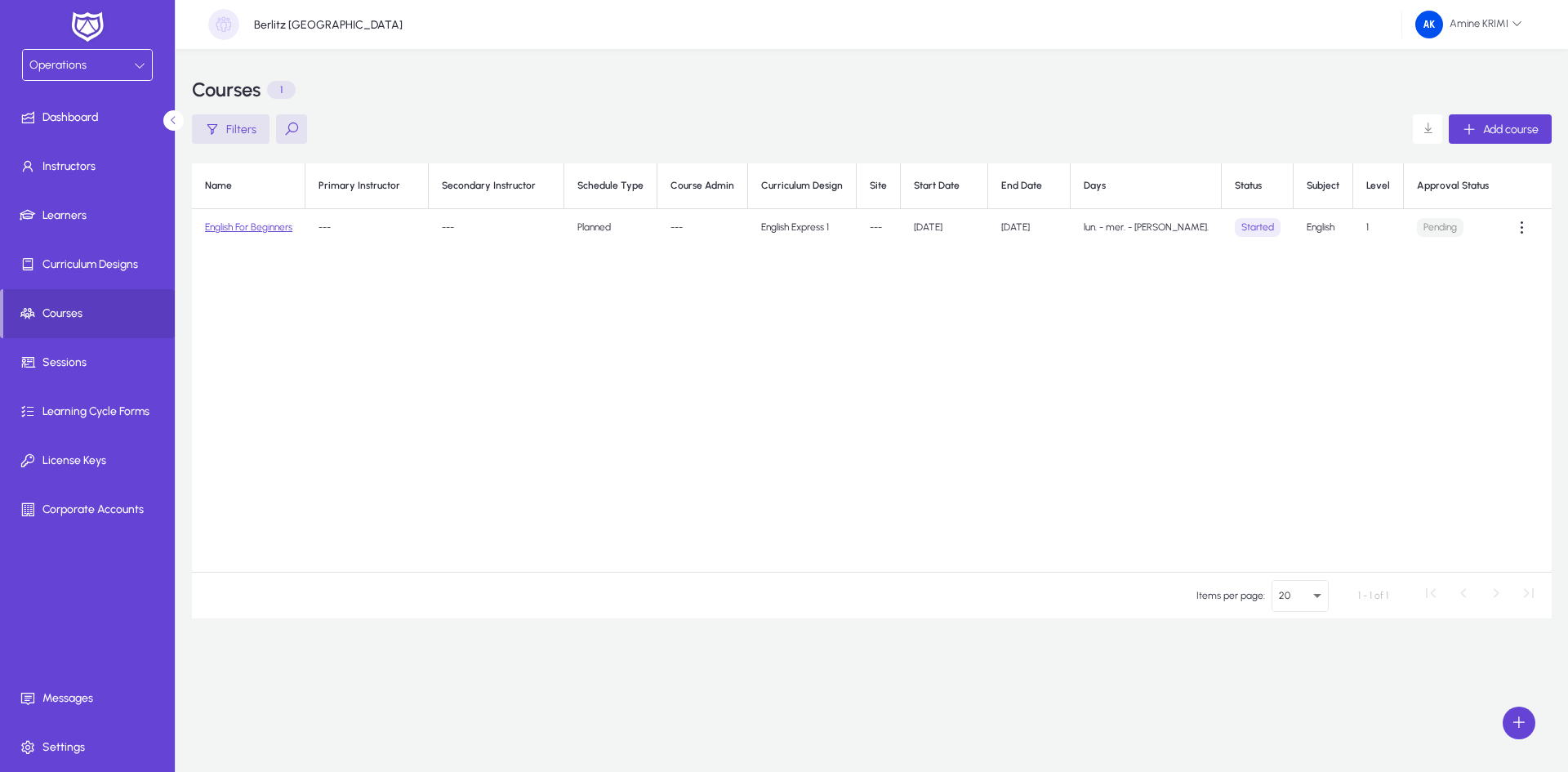
click at [251, 228] on link "English For Beginners" at bounding box center [249, 227] width 88 height 12
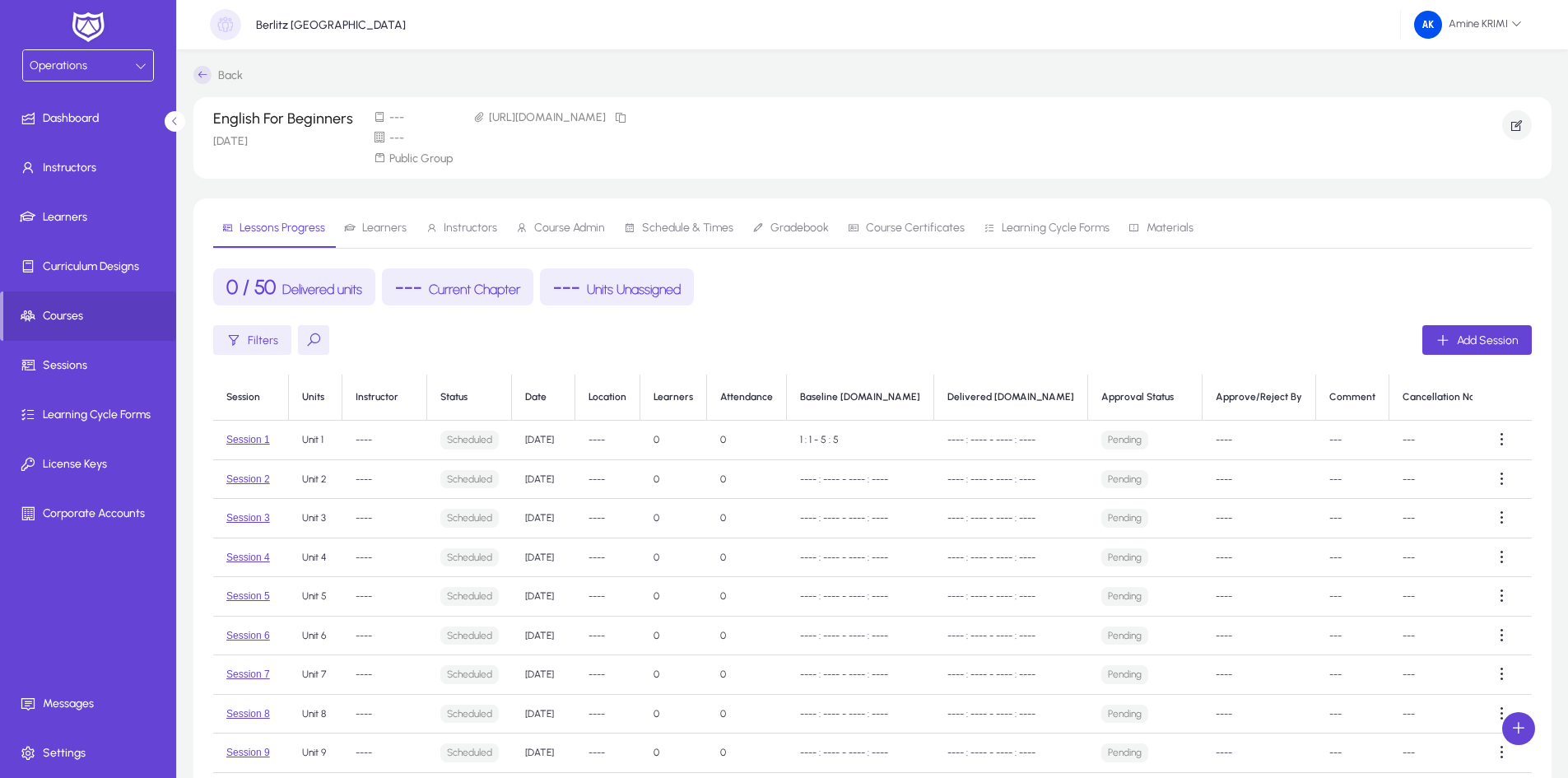
click at [206, 79] on icon at bounding box center [202, 75] width 18 height 18
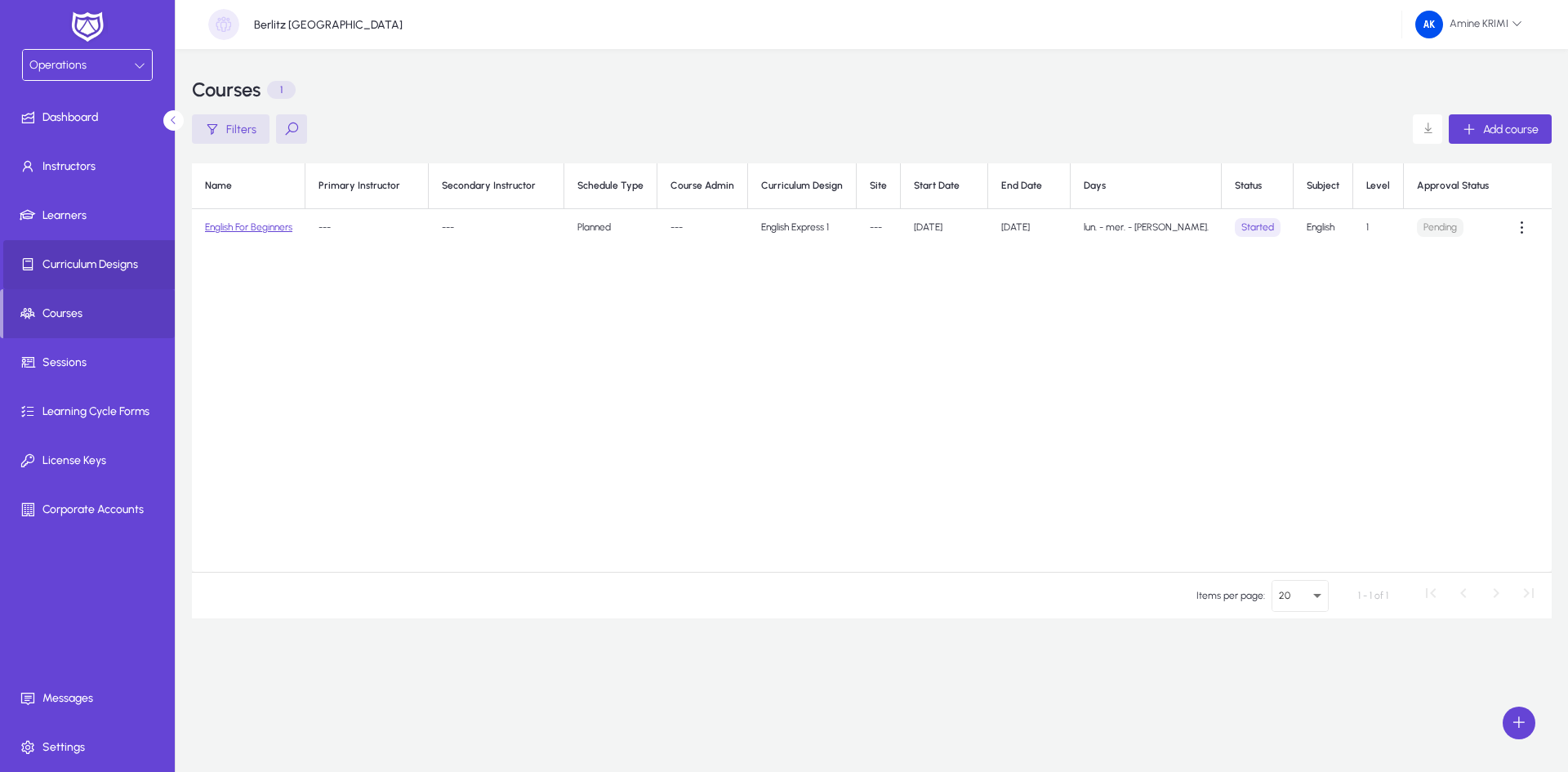
click at [140, 266] on span "Curriculum Designs" at bounding box center [91, 265] width 175 height 17
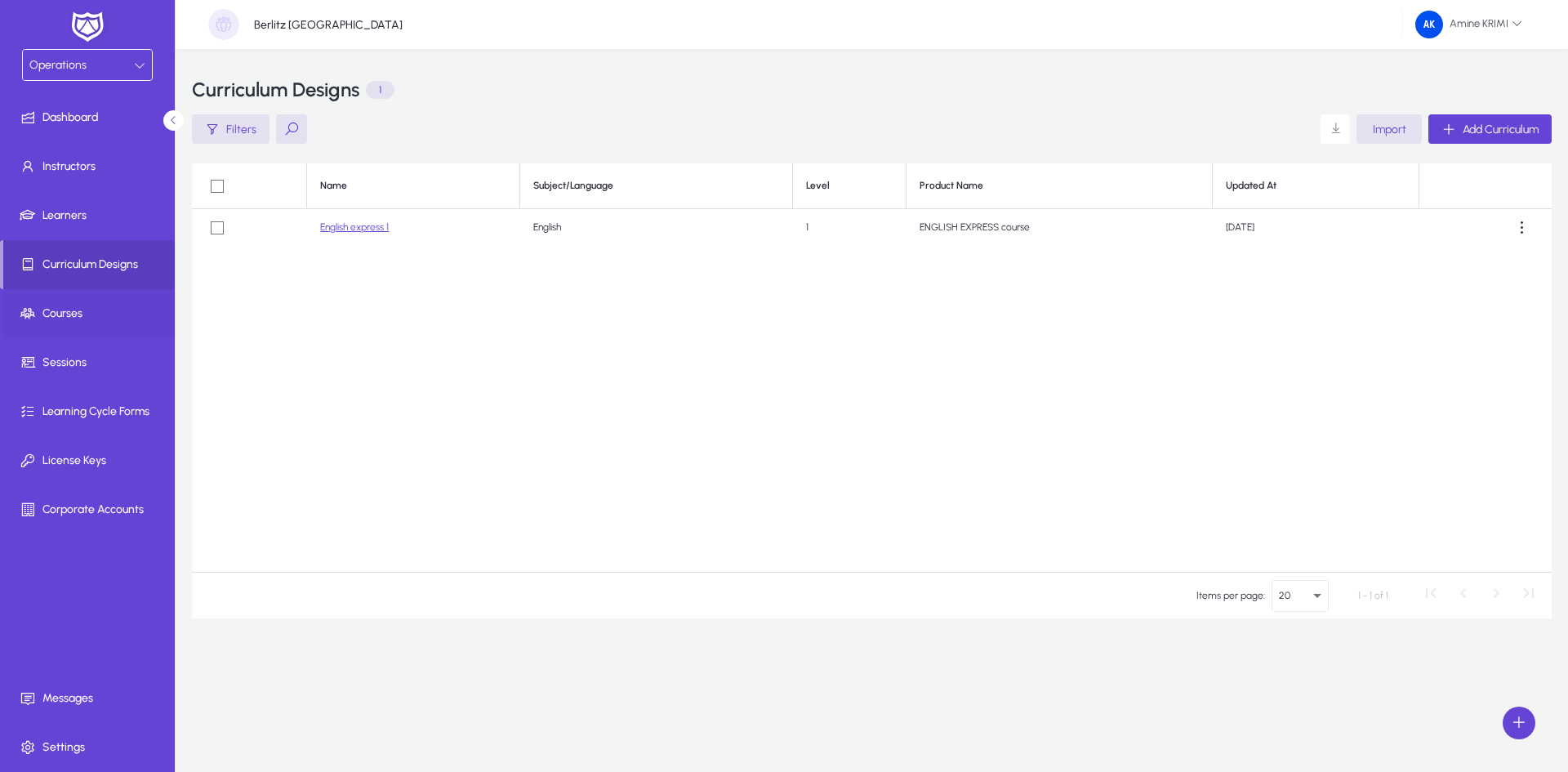
click at [97, 317] on span "Courses" at bounding box center [91, 314] width 175 height 17
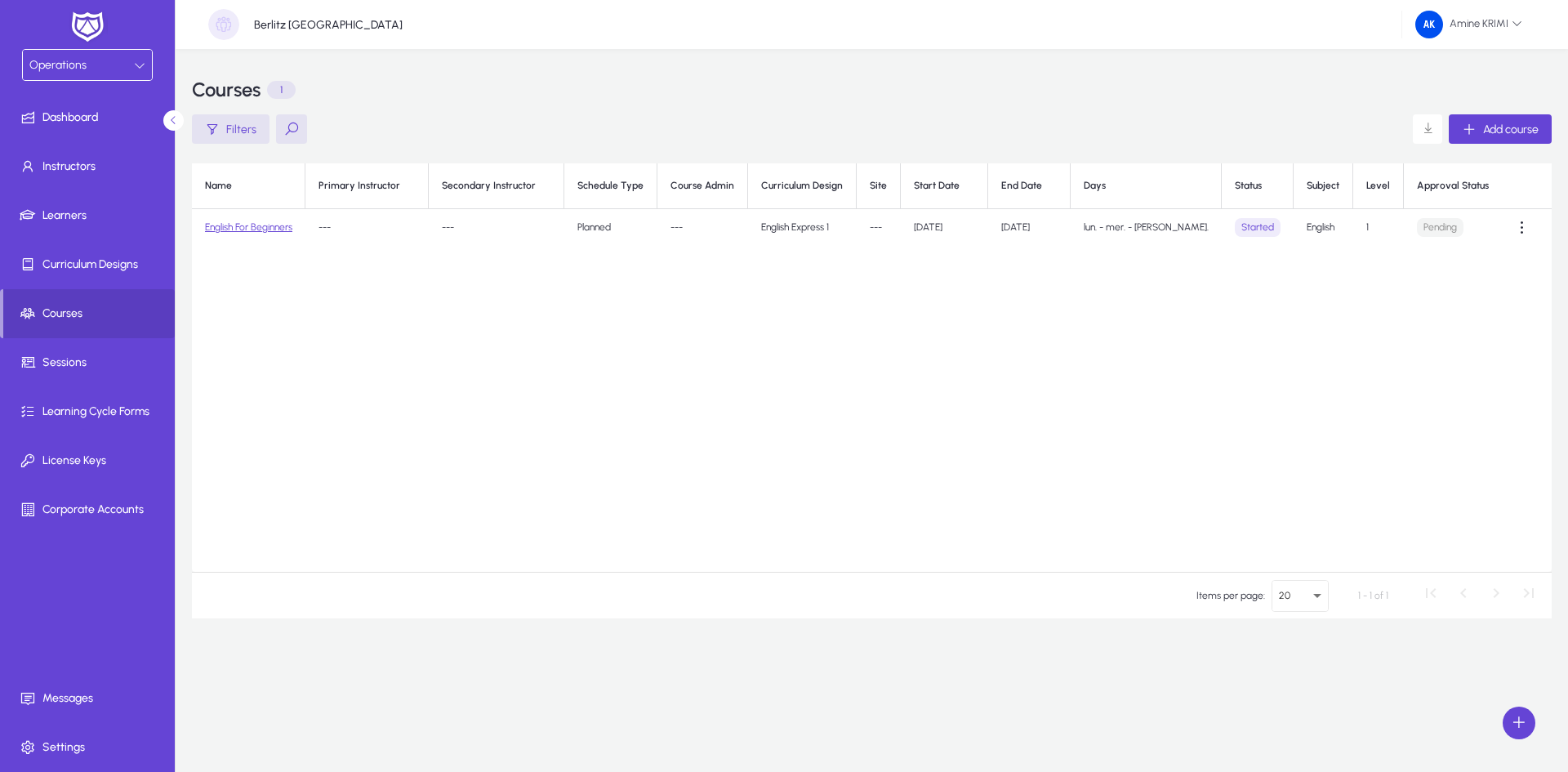
click at [266, 237] on td "English For Beginners" at bounding box center [248, 227] width 113 height 37
click at [272, 237] on td "English For Beginners" at bounding box center [248, 227] width 113 height 37
click at [273, 230] on link "English For Beginners" at bounding box center [249, 227] width 88 height 12
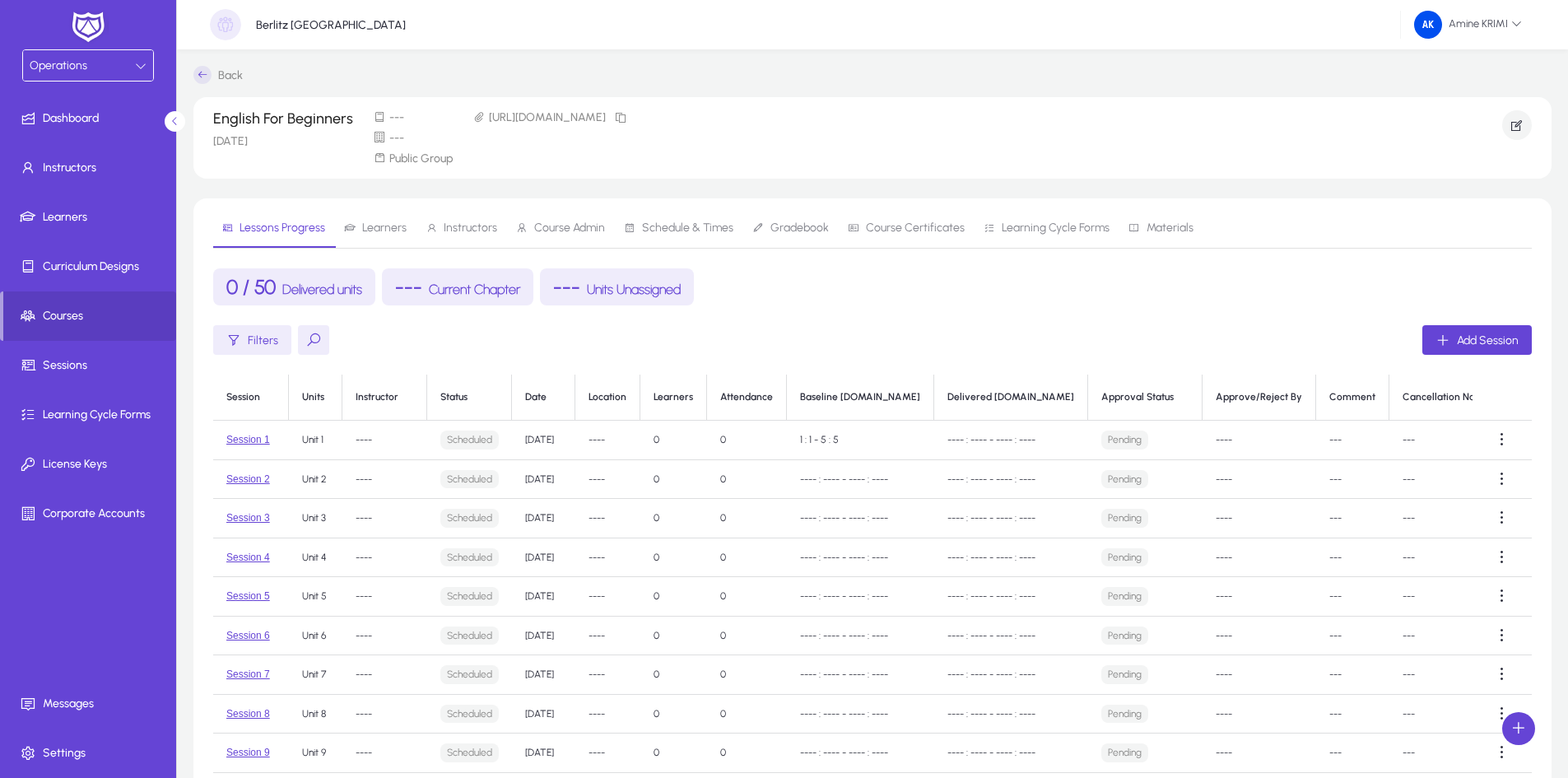
click at [1040, 214] on span "Learning Cycle Forms" at bounding box center [1046, 227] width 126 height 39
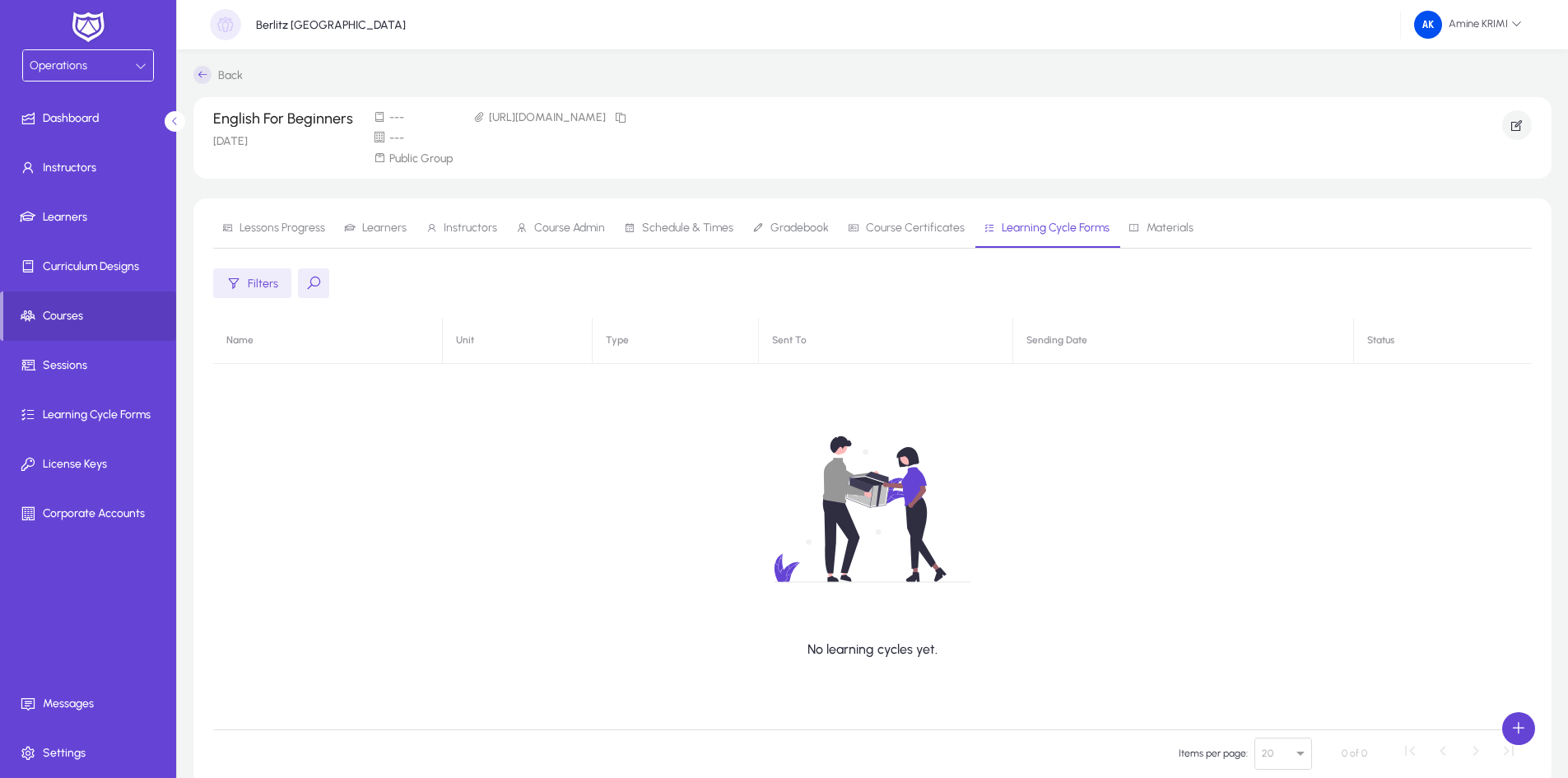
click at [1154, 227] on span "Materials" at bounding box center [1170, 228] width 47 height 12
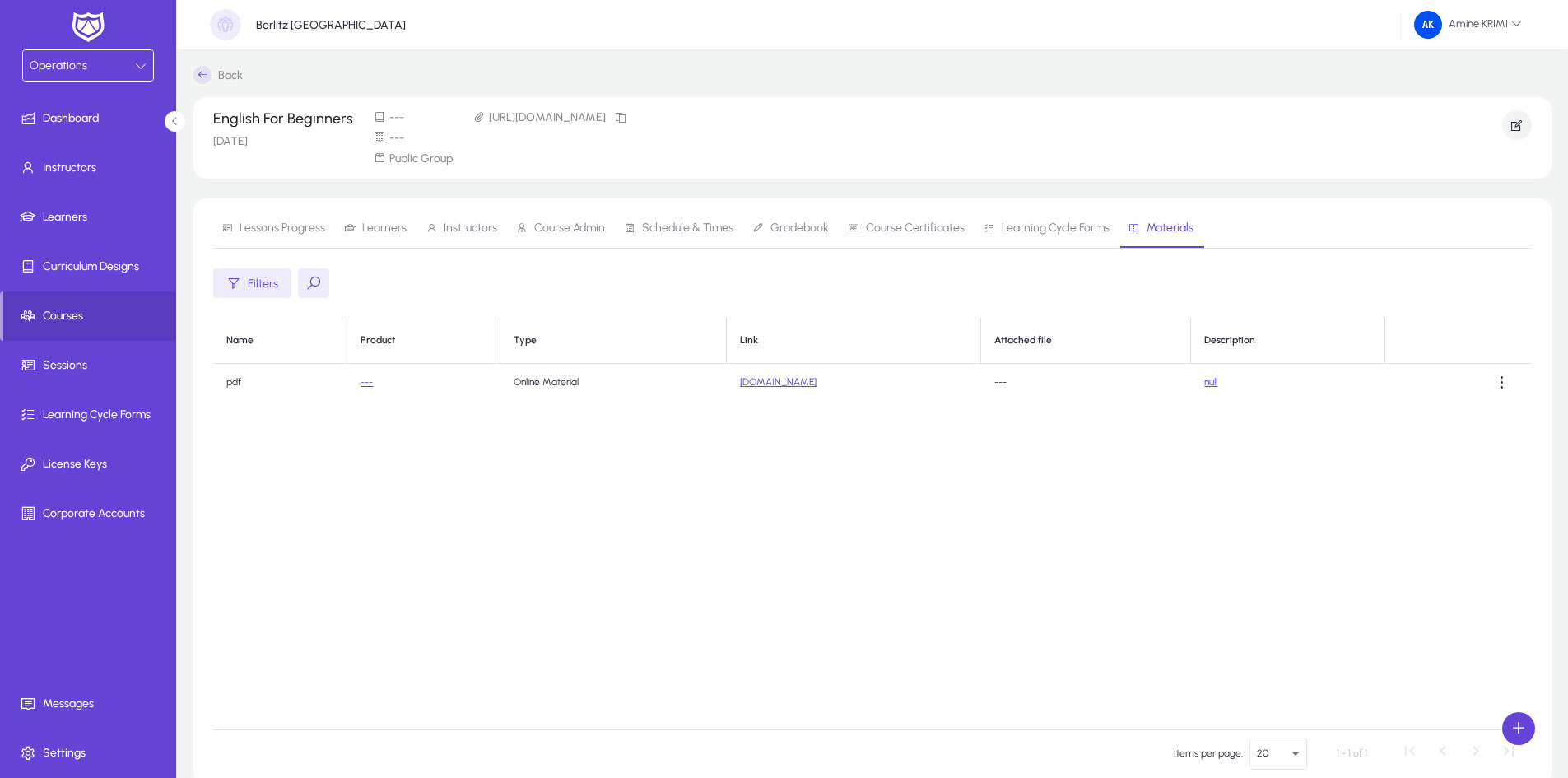
click at [304, 225] on span "Lessons Progress" at bounding box center [282, 228] width 86 height 12
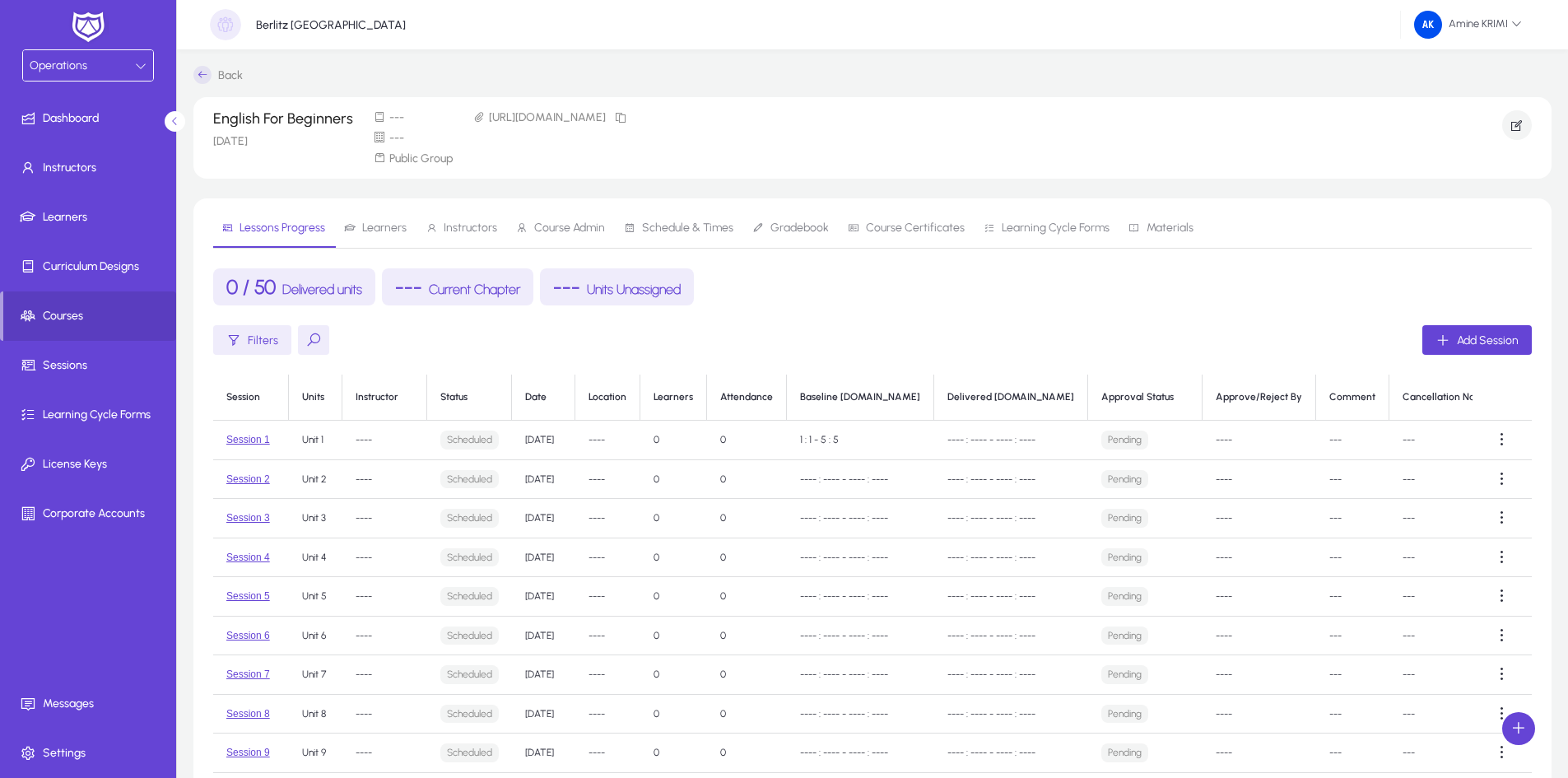
click at [387, 238] on span "Learners" at bounding box center [375, 227] width 62 height 39
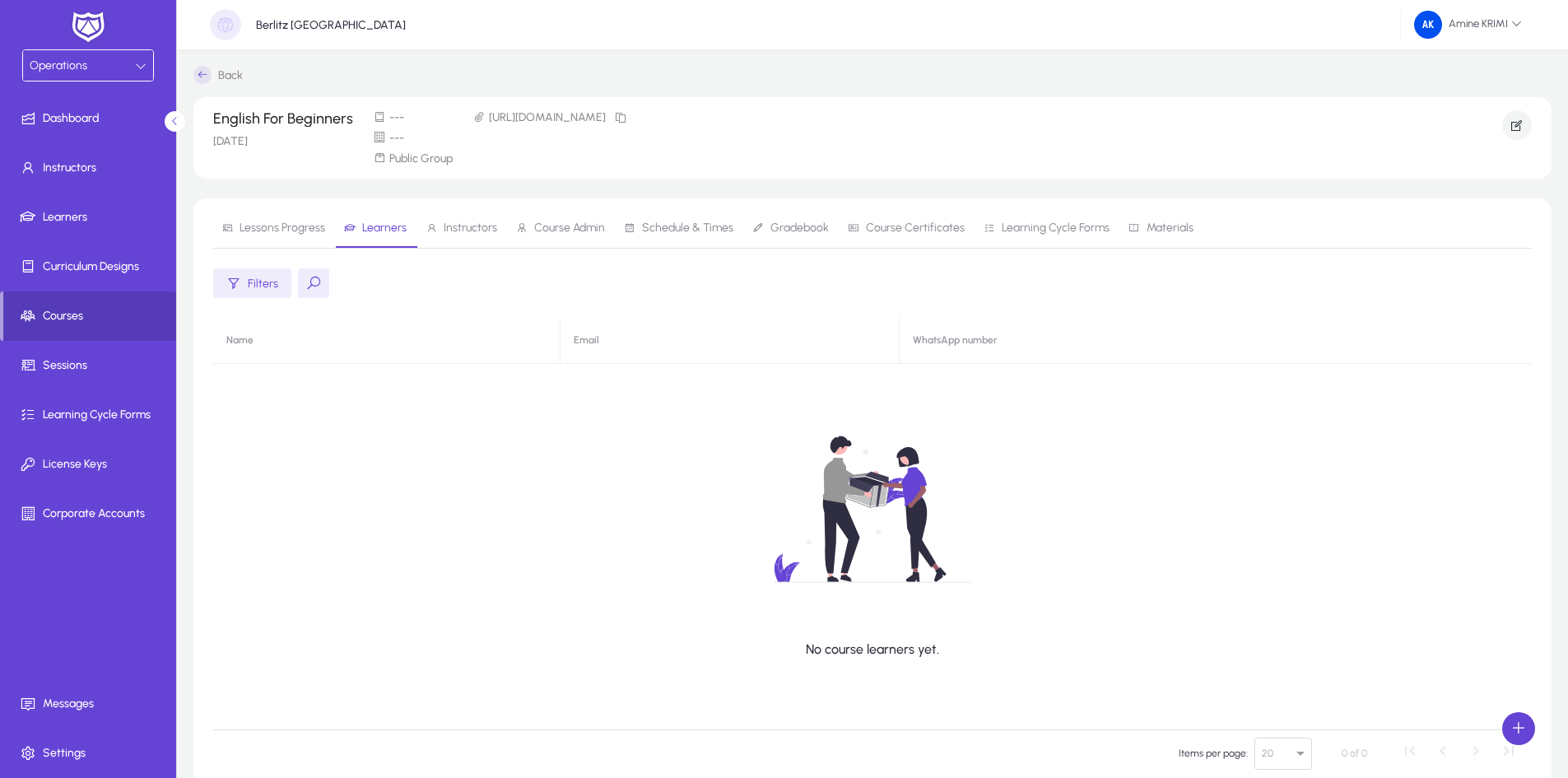
click at [53, 313] on span "Courses" at bounding box center [90, 316] width 173 height 17
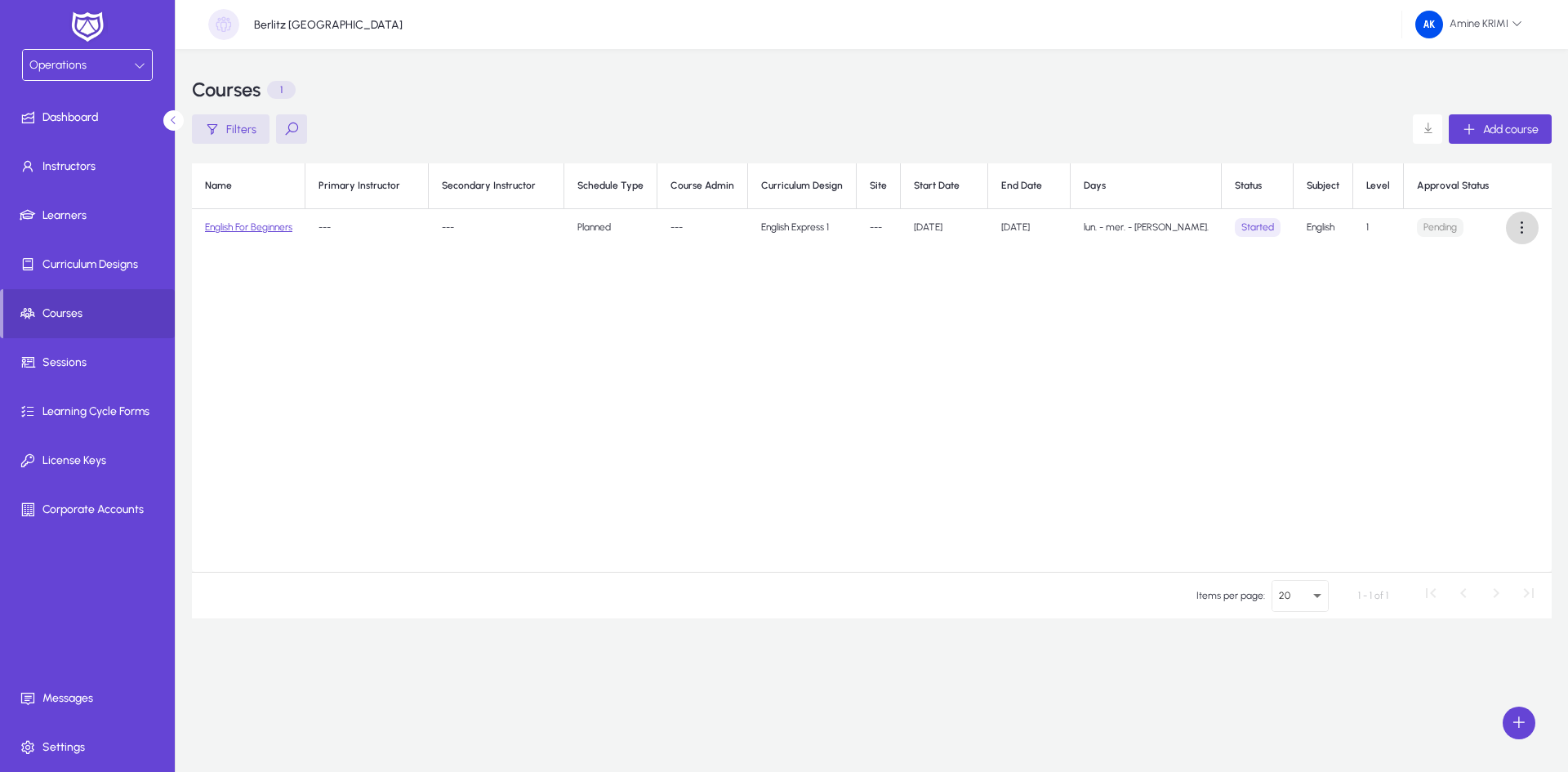
click at [1517, 223] on span at bounding box center [1523, 228] width 33 height 33
click at [1504, 271] on span "Edit" at bounding box center [1492, 268] width 65 height 15
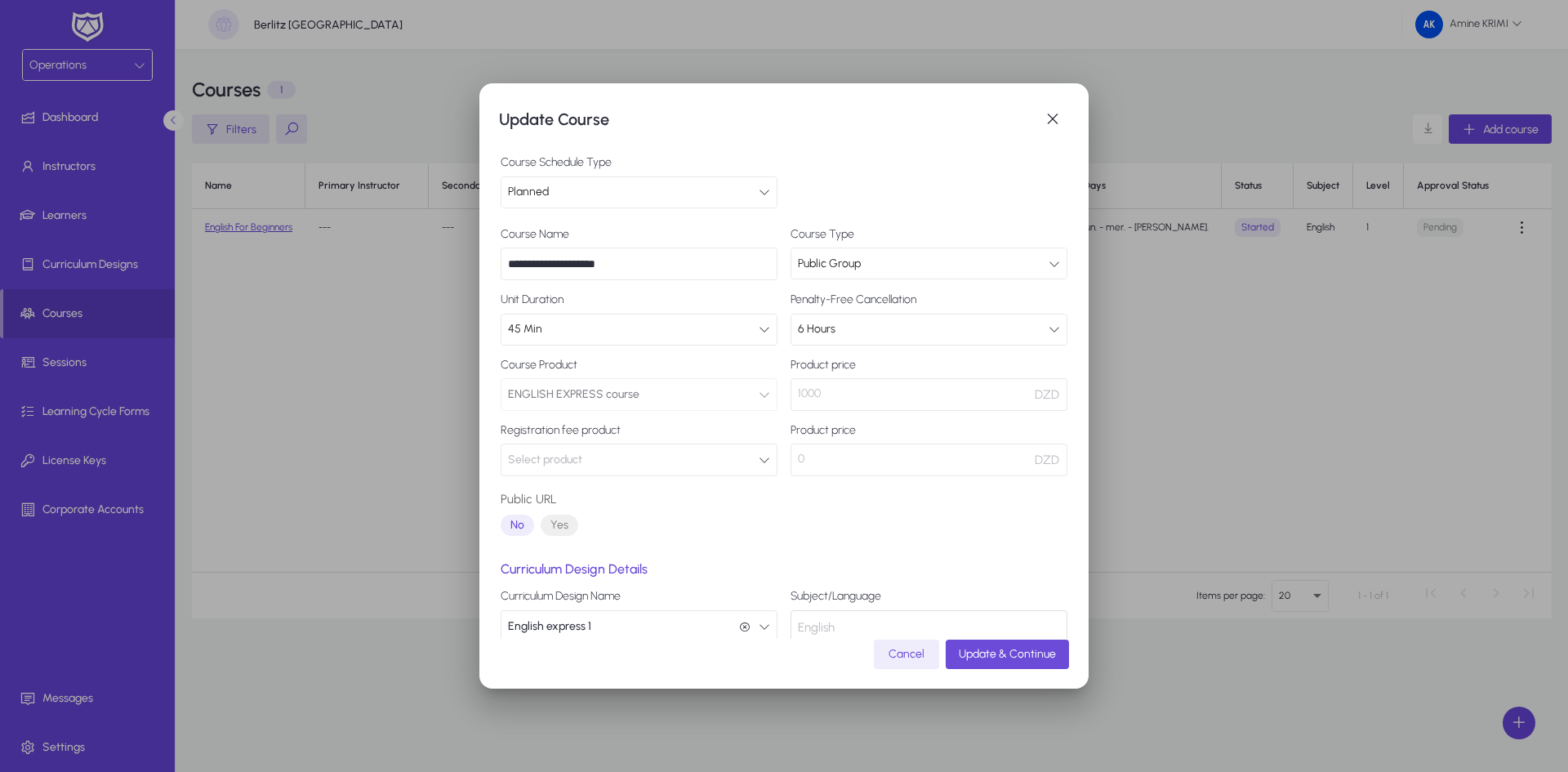
click at [1048, 647] on span "Update & Continue" at bounding box center [1007, 653] width 97 height 14
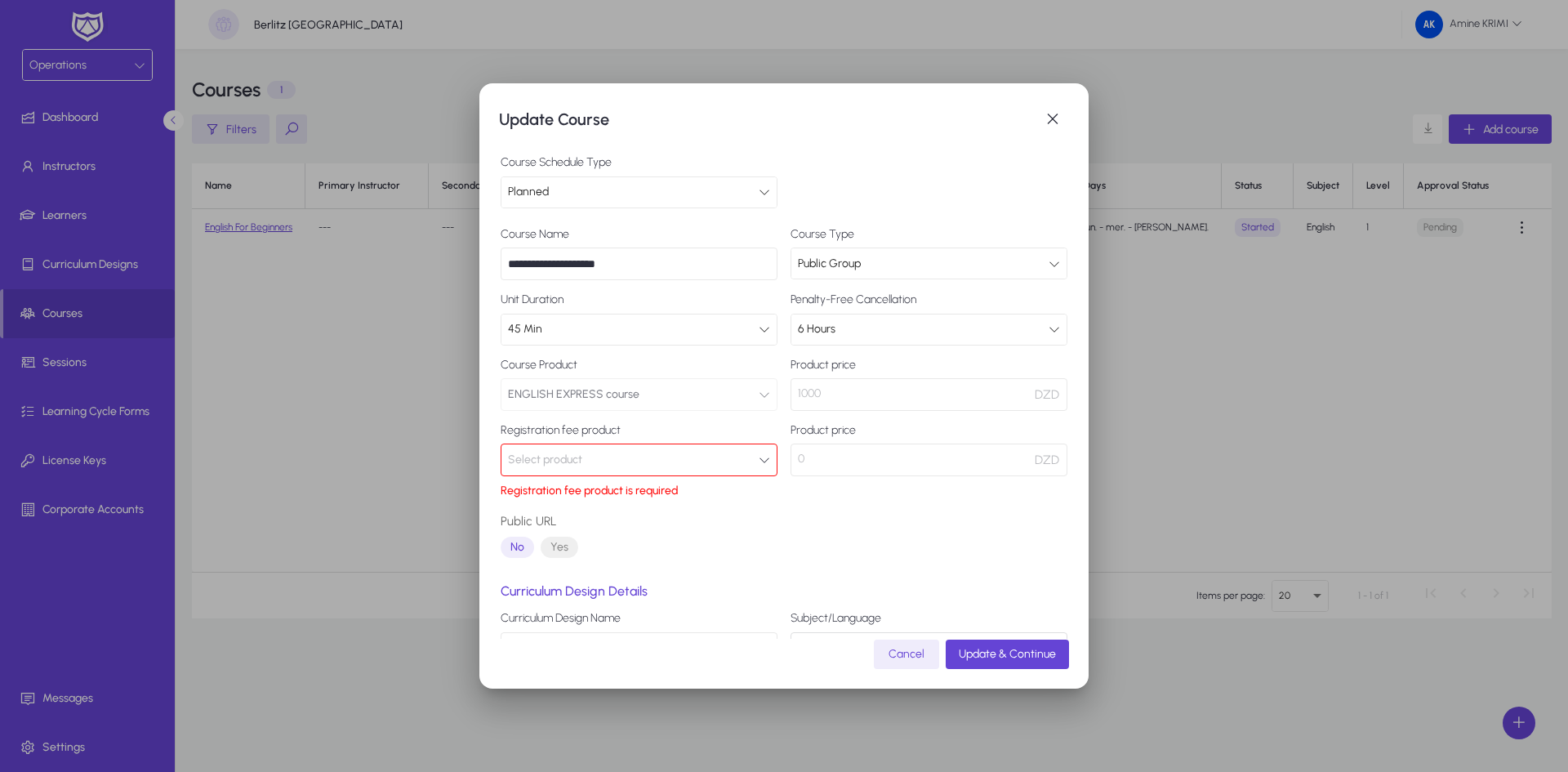
scroll to position [121, 0]
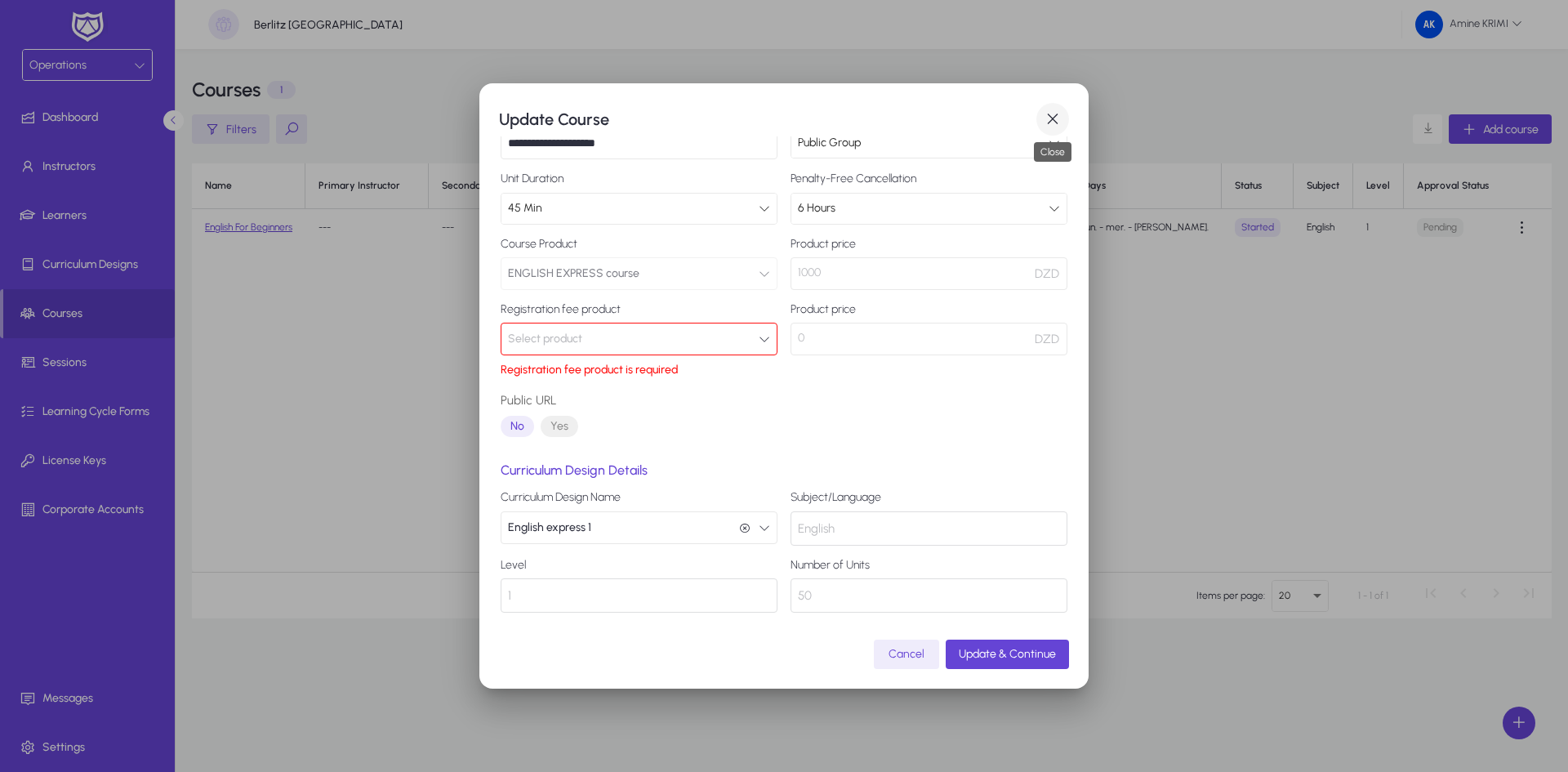
click at [1049, 120] on span "button" at bounding box center [1053, 120] width 33 height 33
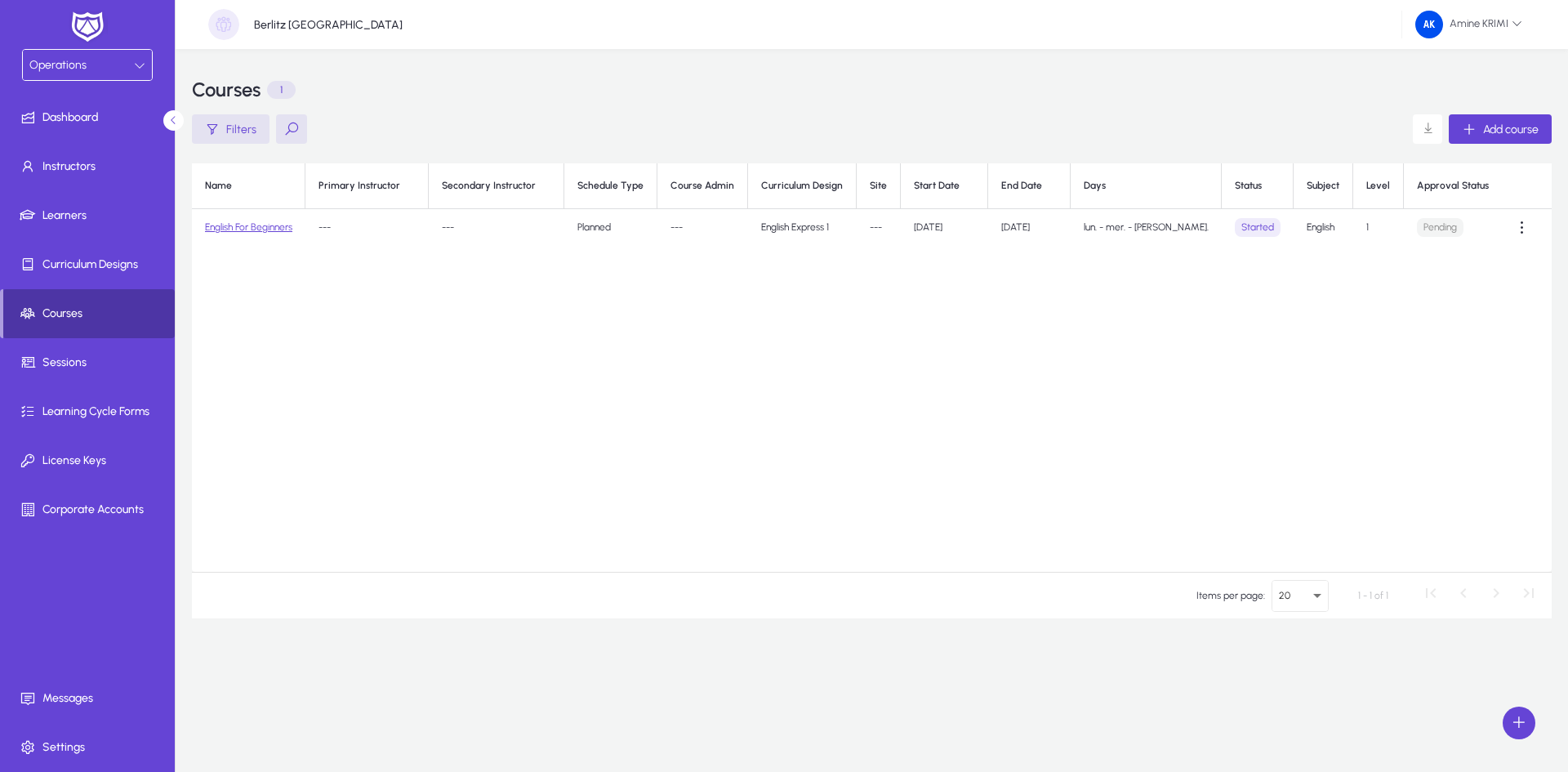
click at [73, 298] on span at bounding box center [89, 313] width 172 height 39
click at [284, 231] on link "English For Beginners" at bounding box center [249, 227] width 88 height 12
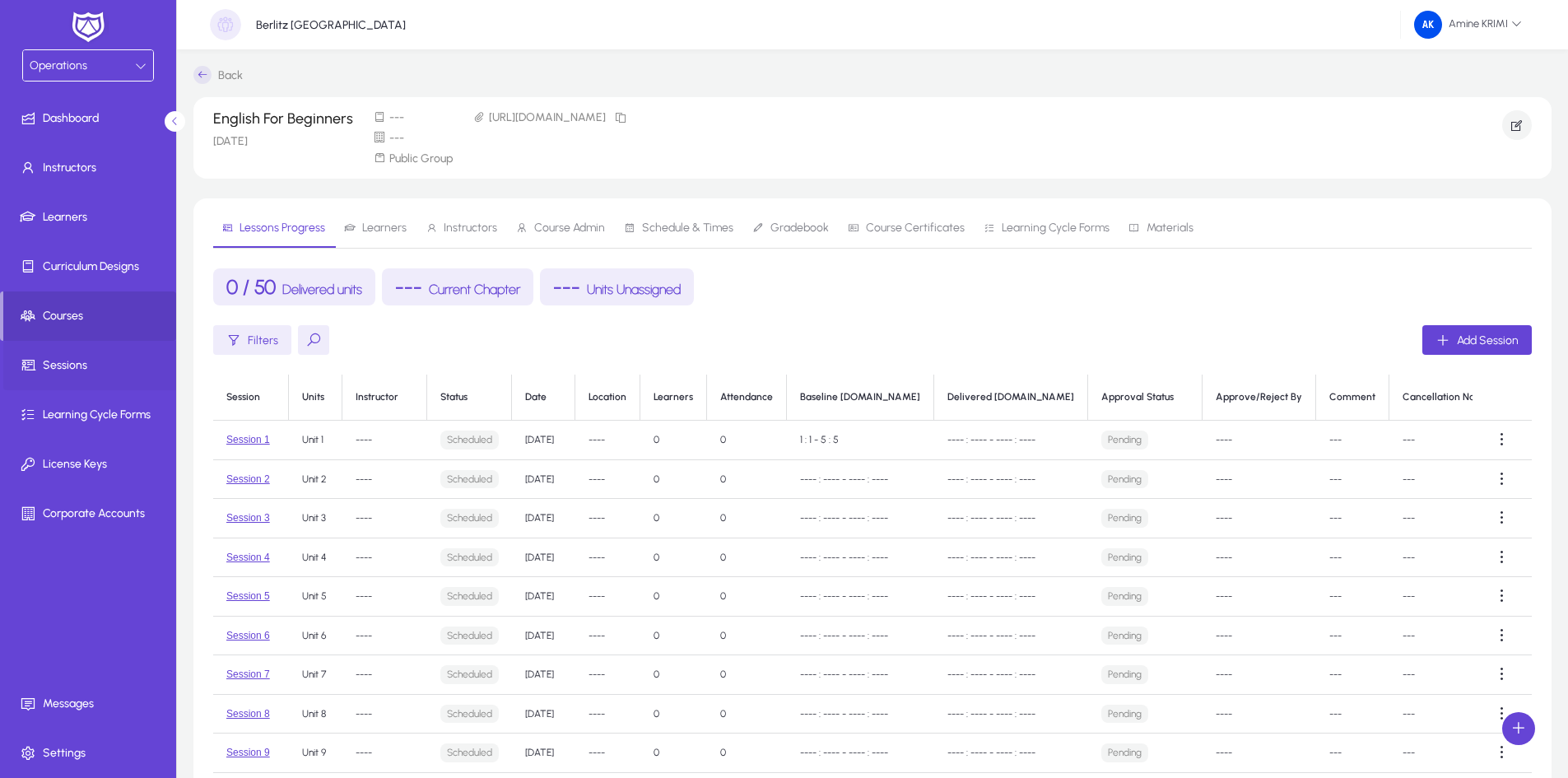
click at [101, 368] on span "Sessions" at bounding box center [92, 365] width 176 height 17
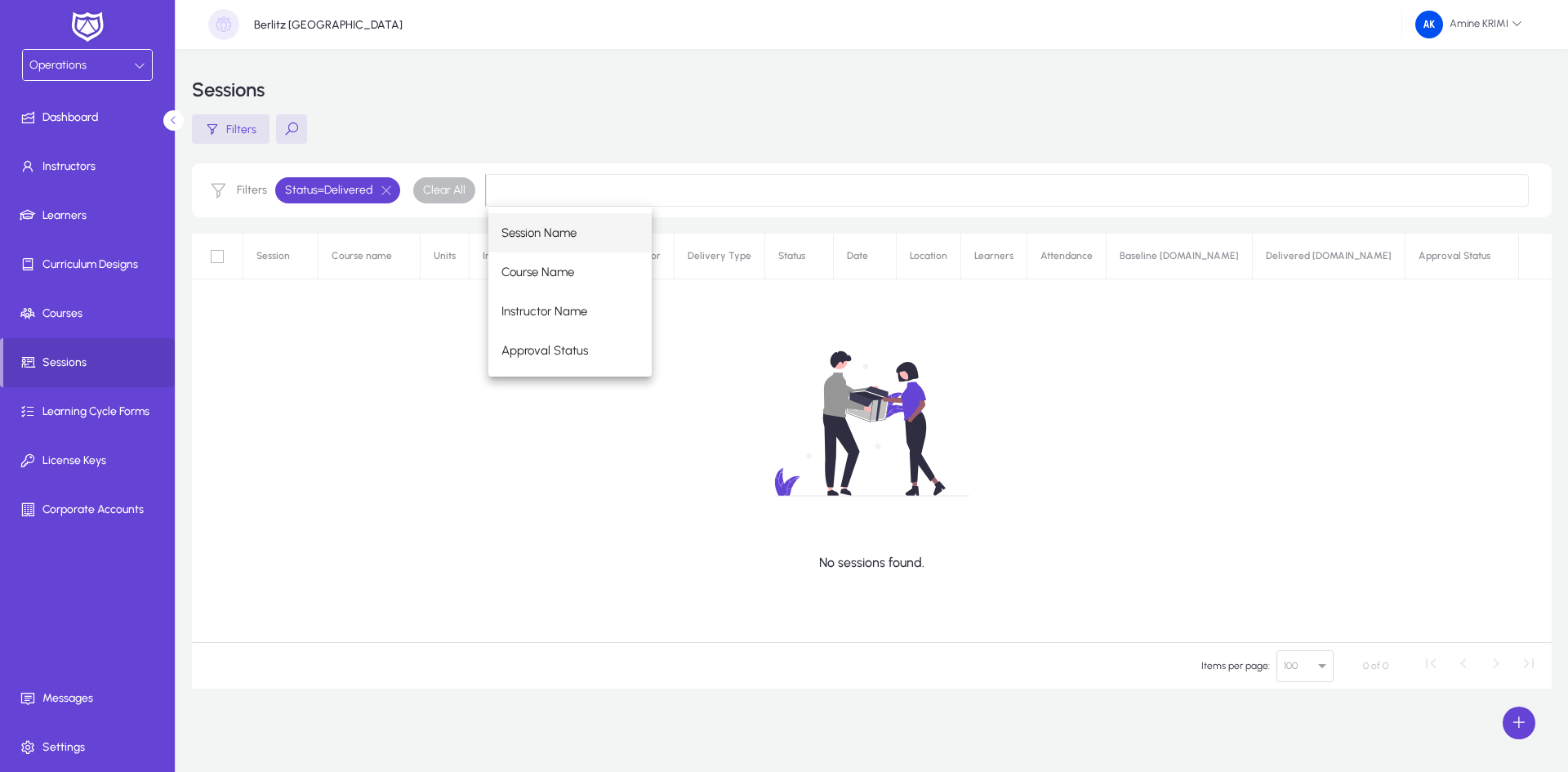
click at [360, 354] on div "No sessions found." at bounding box center [871, 438] width 1360 height 408
click at [124, 405] on span "Learning Cycle Forms" at bounding box center [91, 412] width 175 height 17
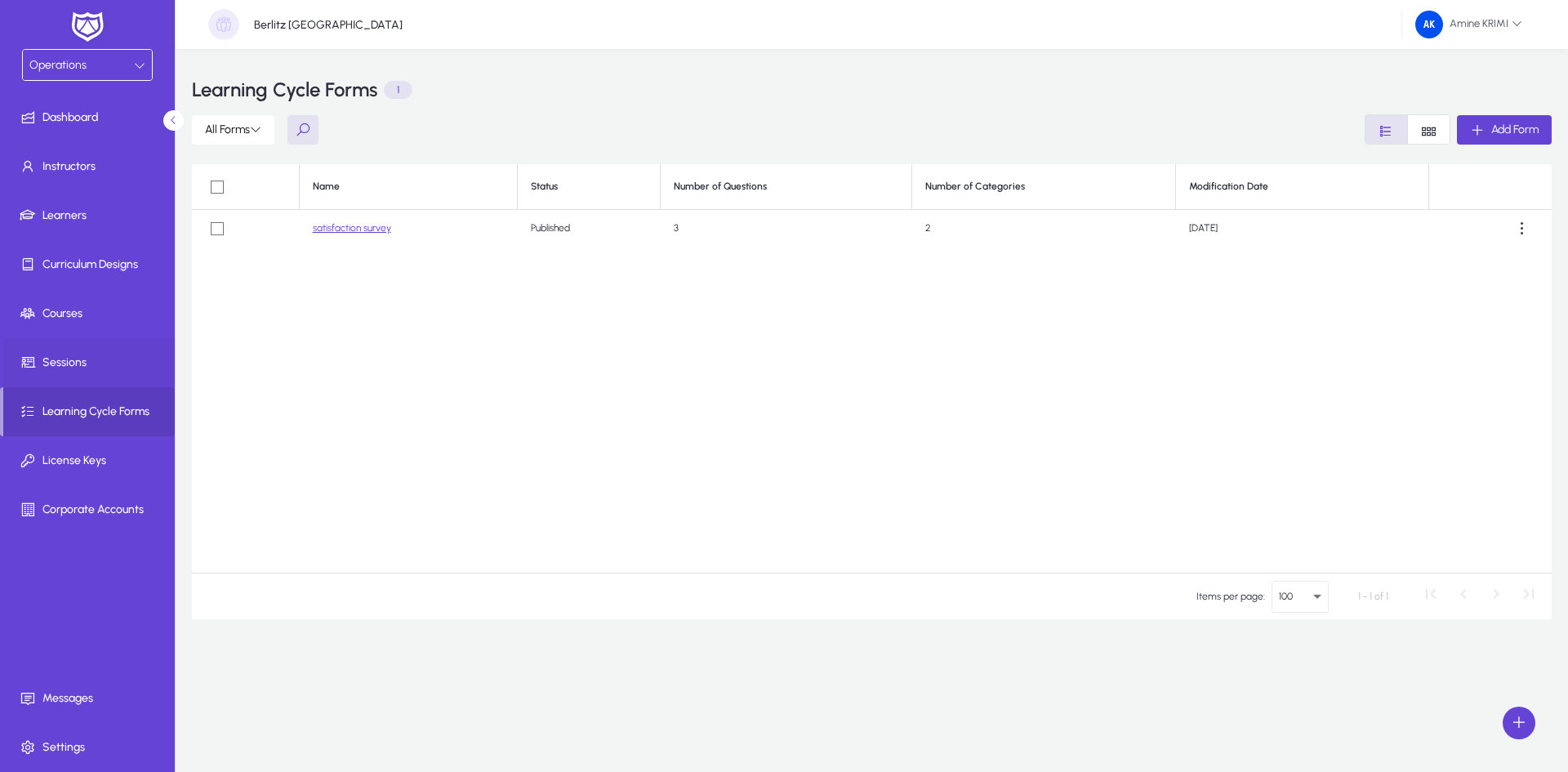
click at [105, 367] on span "Sessions" at bounding box center [91, 362] width 175 height 17
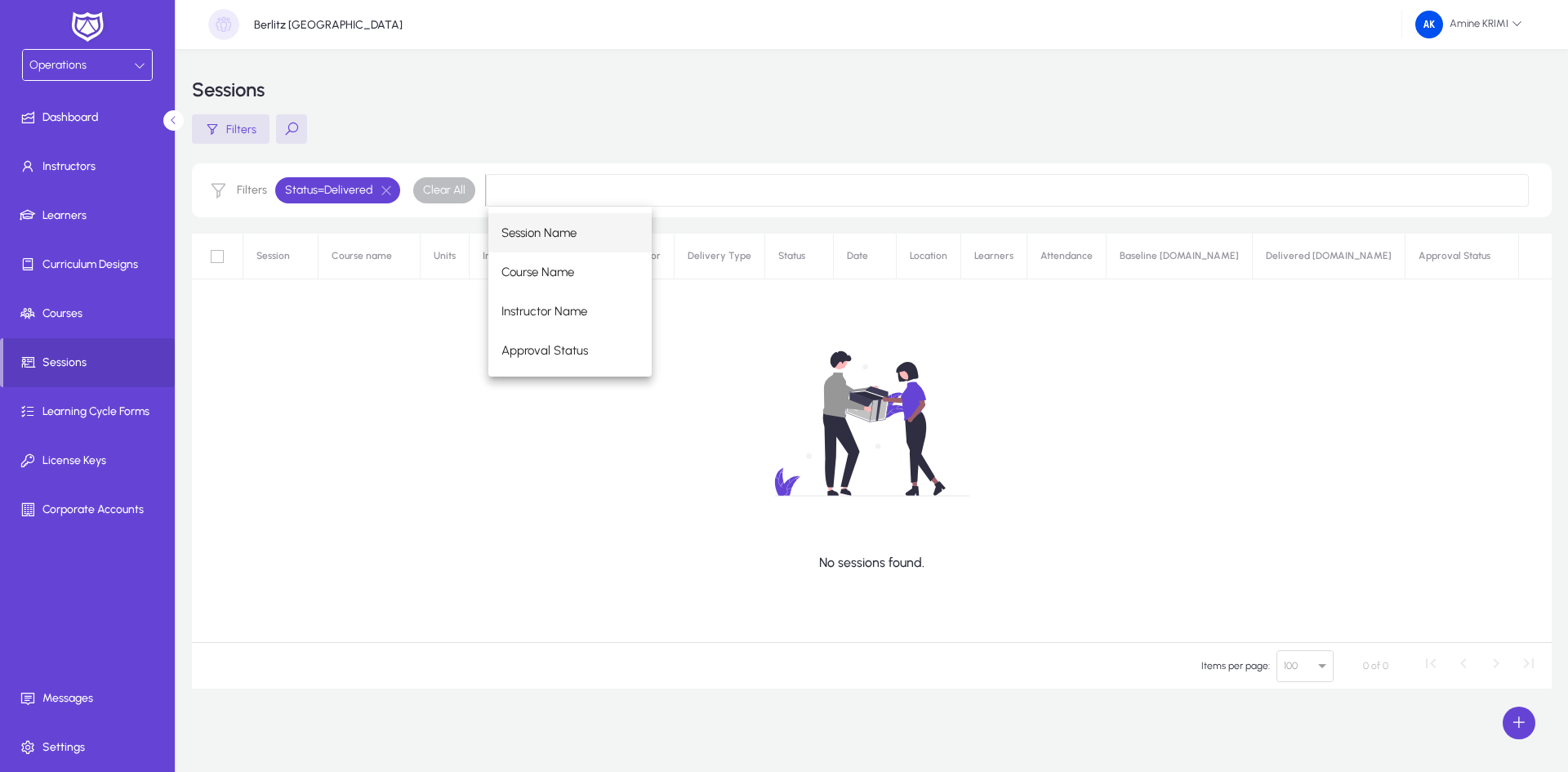
click at [377, 330] on div "No sessions found." at bounding box center [871, 438] width 1360 height 408
click at [576, 189] on input at bounding box center [1007, 191] width 1043 height 33
click at [231, 389] on div "No sessions found." at bounding box center [871, 438] width 1360 height 408
click at [389, 189] on button "button" at bounding box center [386, 191] width 28 height 15
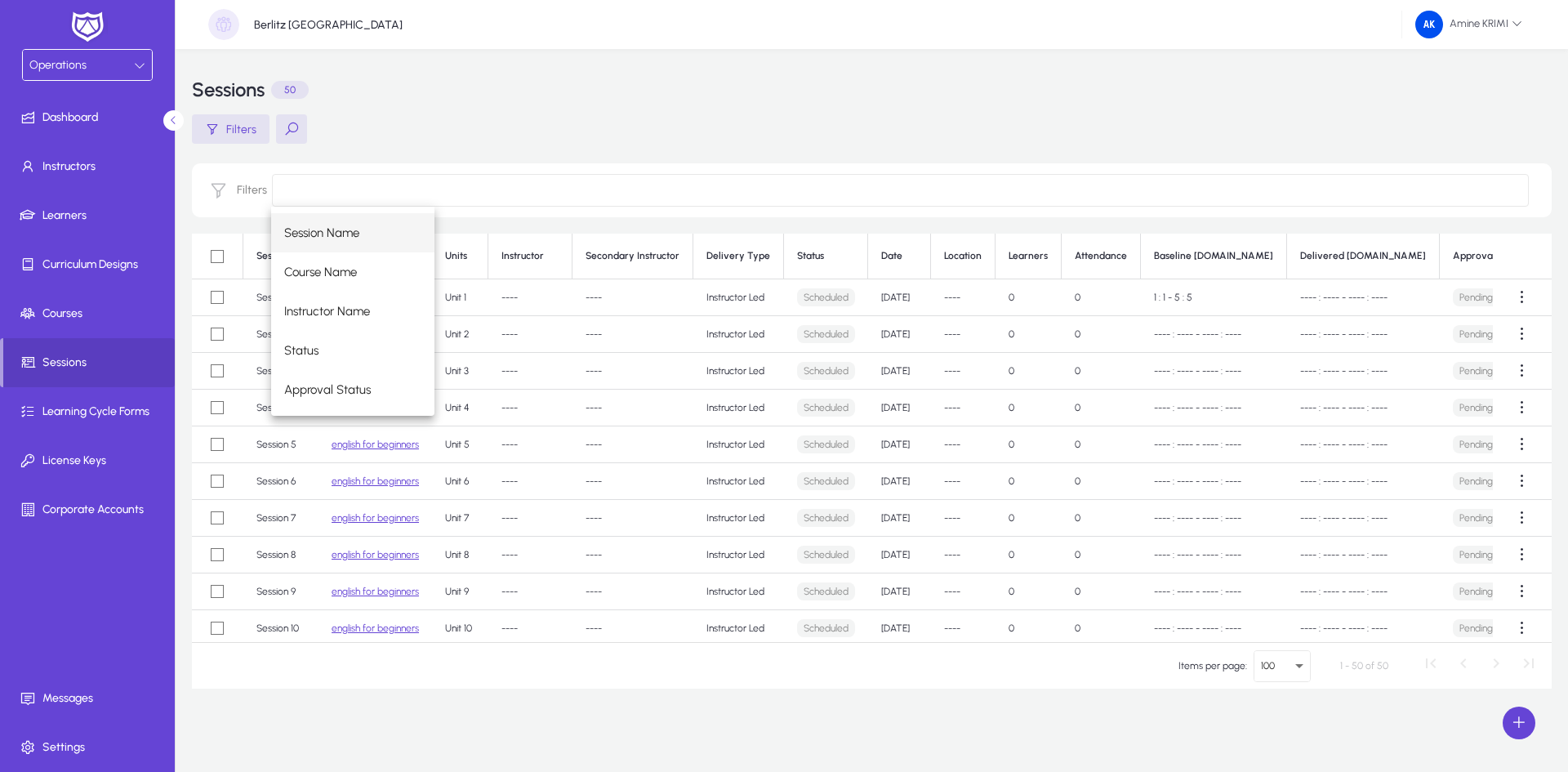
click at [599, 143] on div "Filters" at bounding box center [871, 129] width 1360 height 30
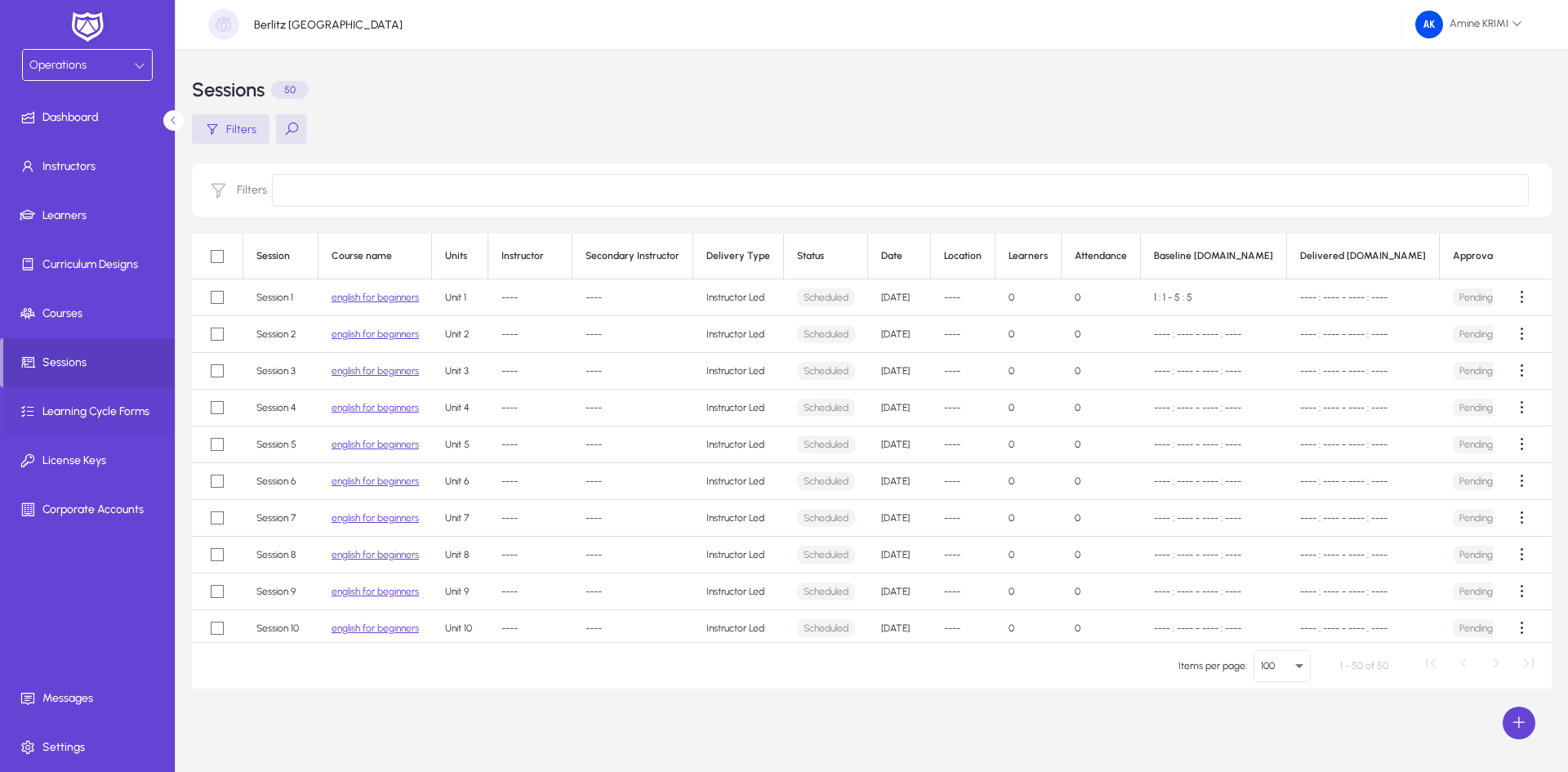
click at [128, 404] on span "Learning Cycle Forms" at bounding box center [91, 412] width 175 height 17
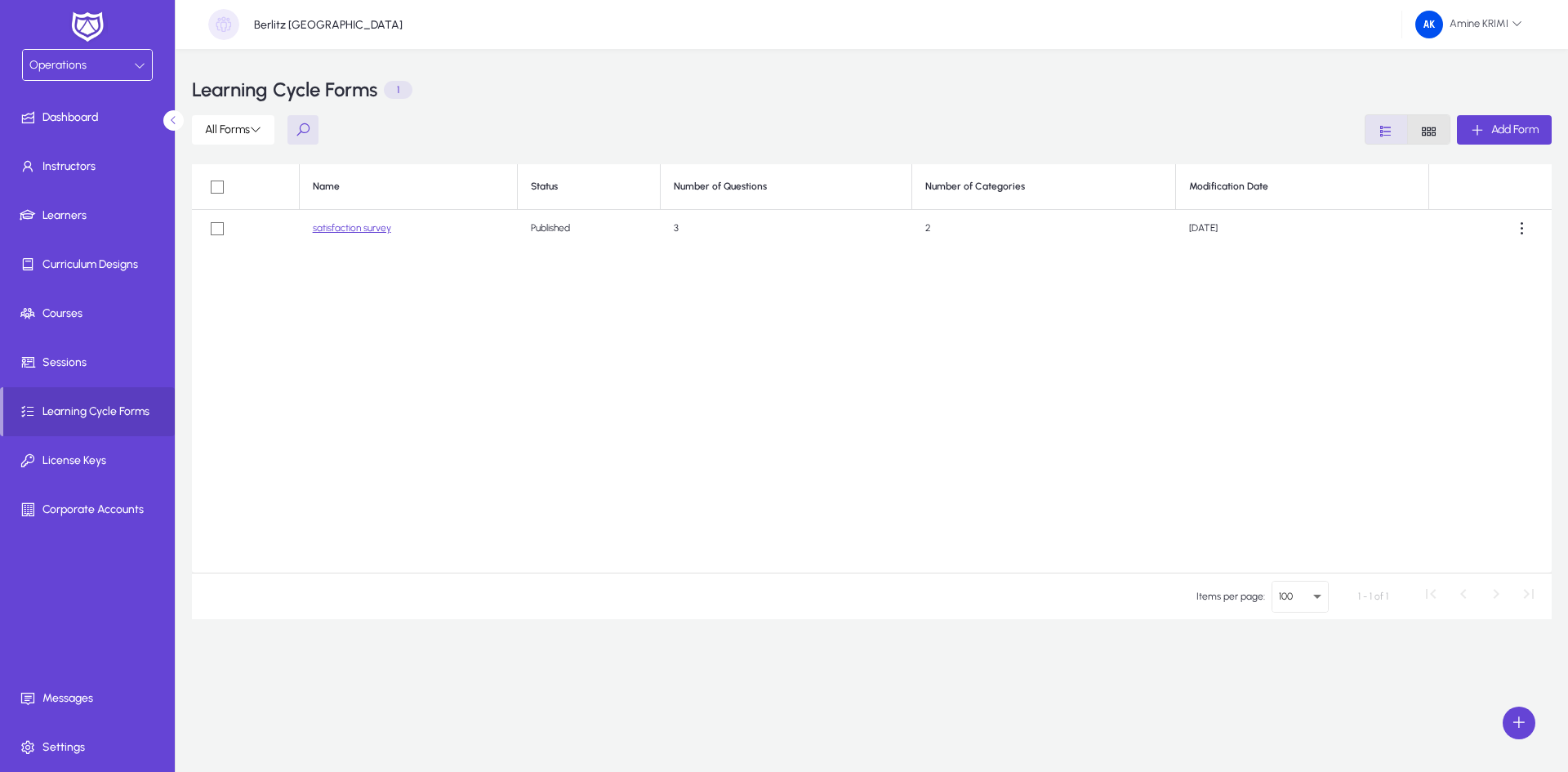
click at [1421, 127] on icon "Font Style" at bounding box center [1428, 130] width 16 height 16
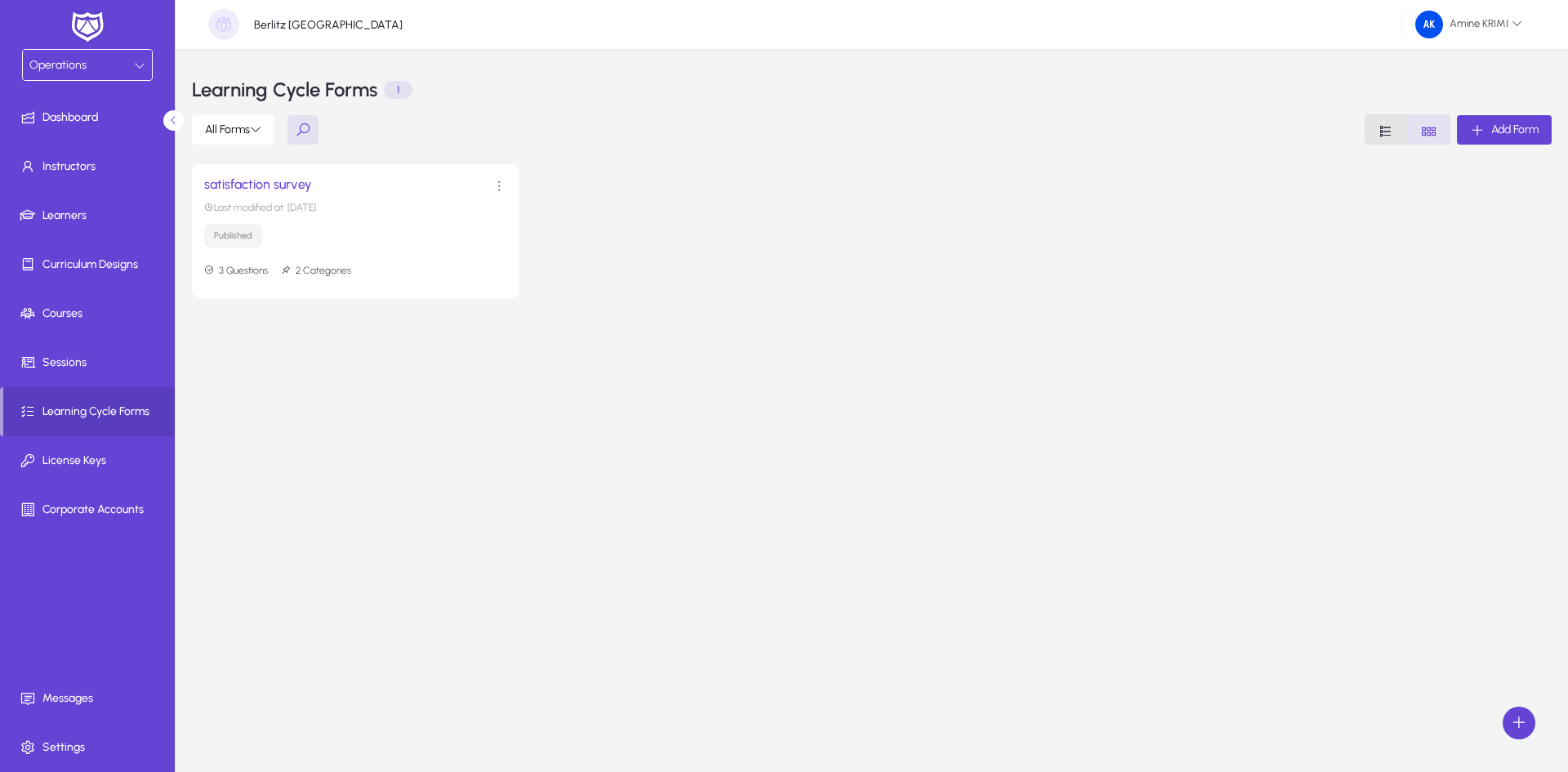
click at [1387, 135] on icon "Font Style" at bounding box center [1386, 130] width 16 height 16
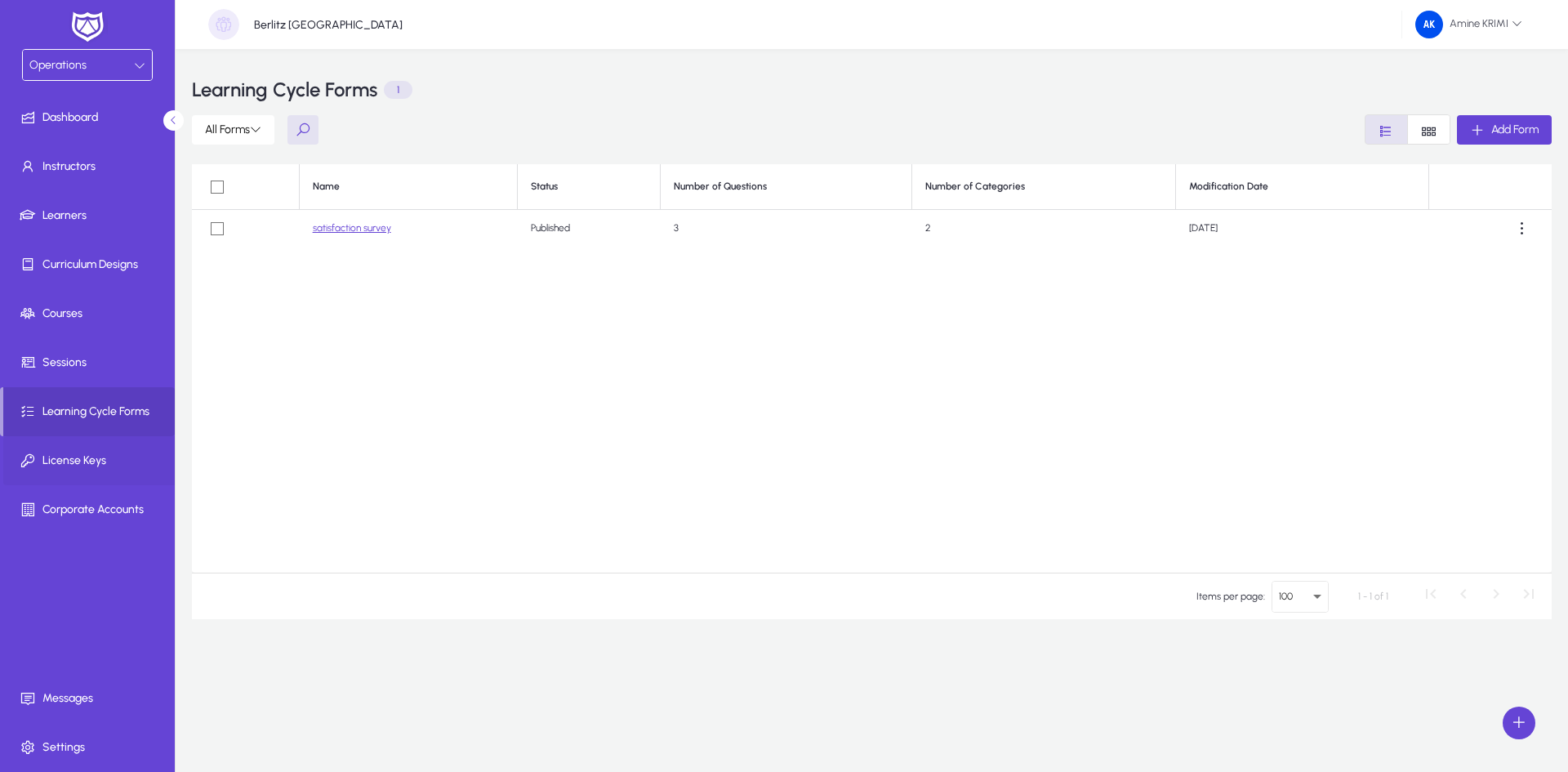
click at [137, 457] on span "License Keys" at bounding box center [91, 461] width 175 height 17
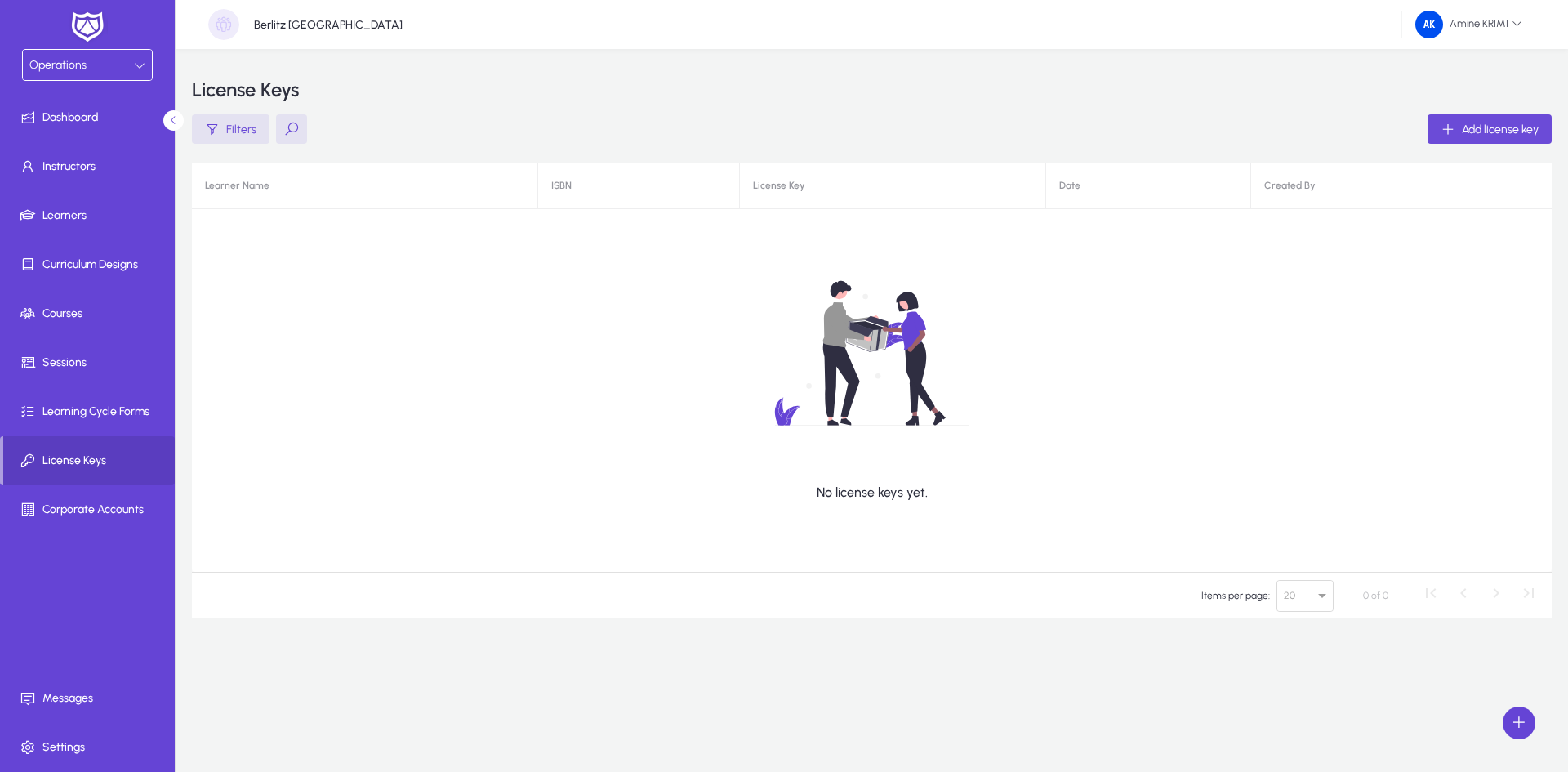
click at [1482, 123] on span "Add license key" at bounding box center [1499, 129] width 77 height 14
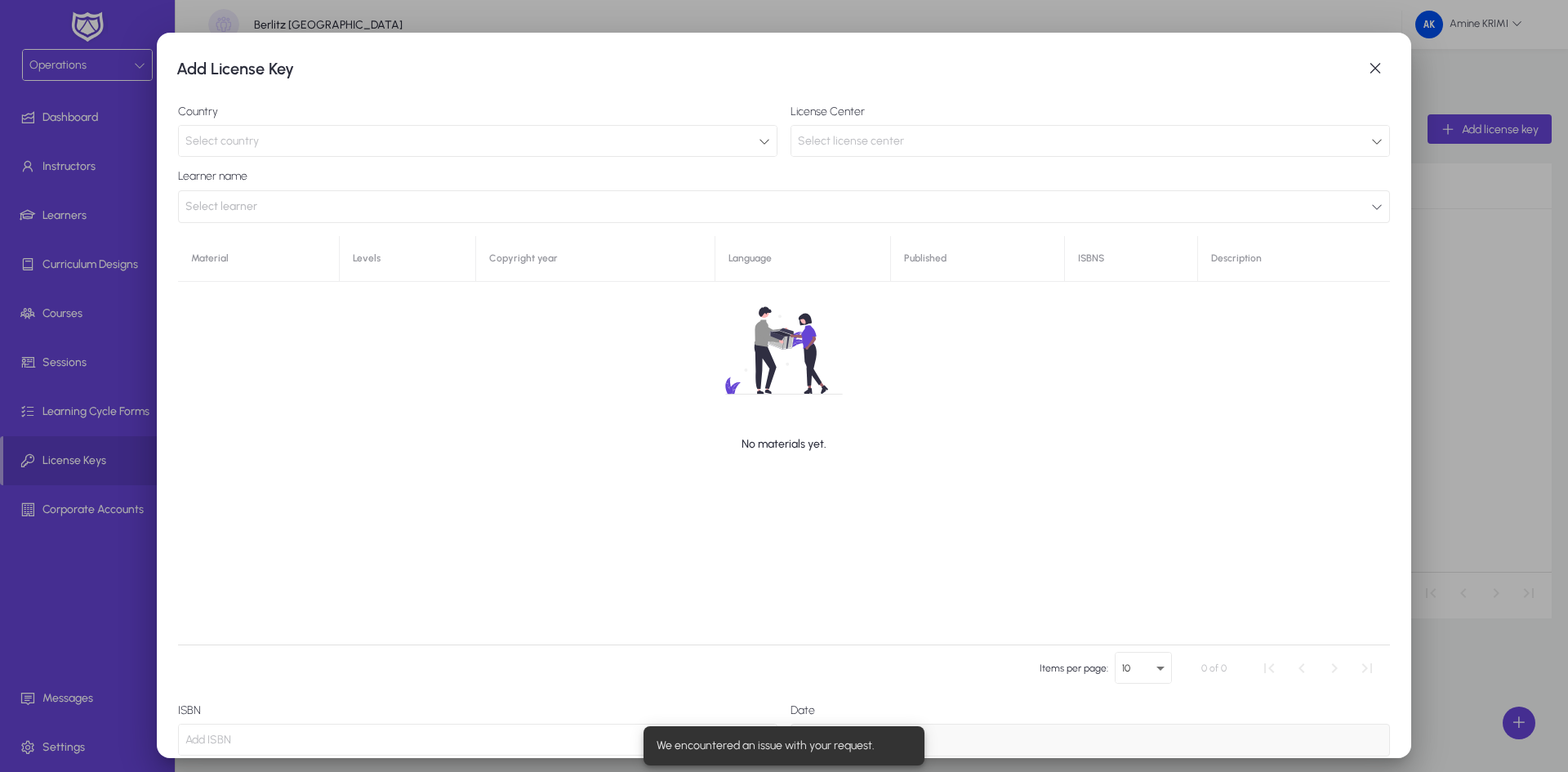
click at [538, 146] on div "Select country" at bounding box center [472, 141] width 573 height 21
click at [1373, 69] on span "button" at bounding box center [1376, 69] width 33 height 33
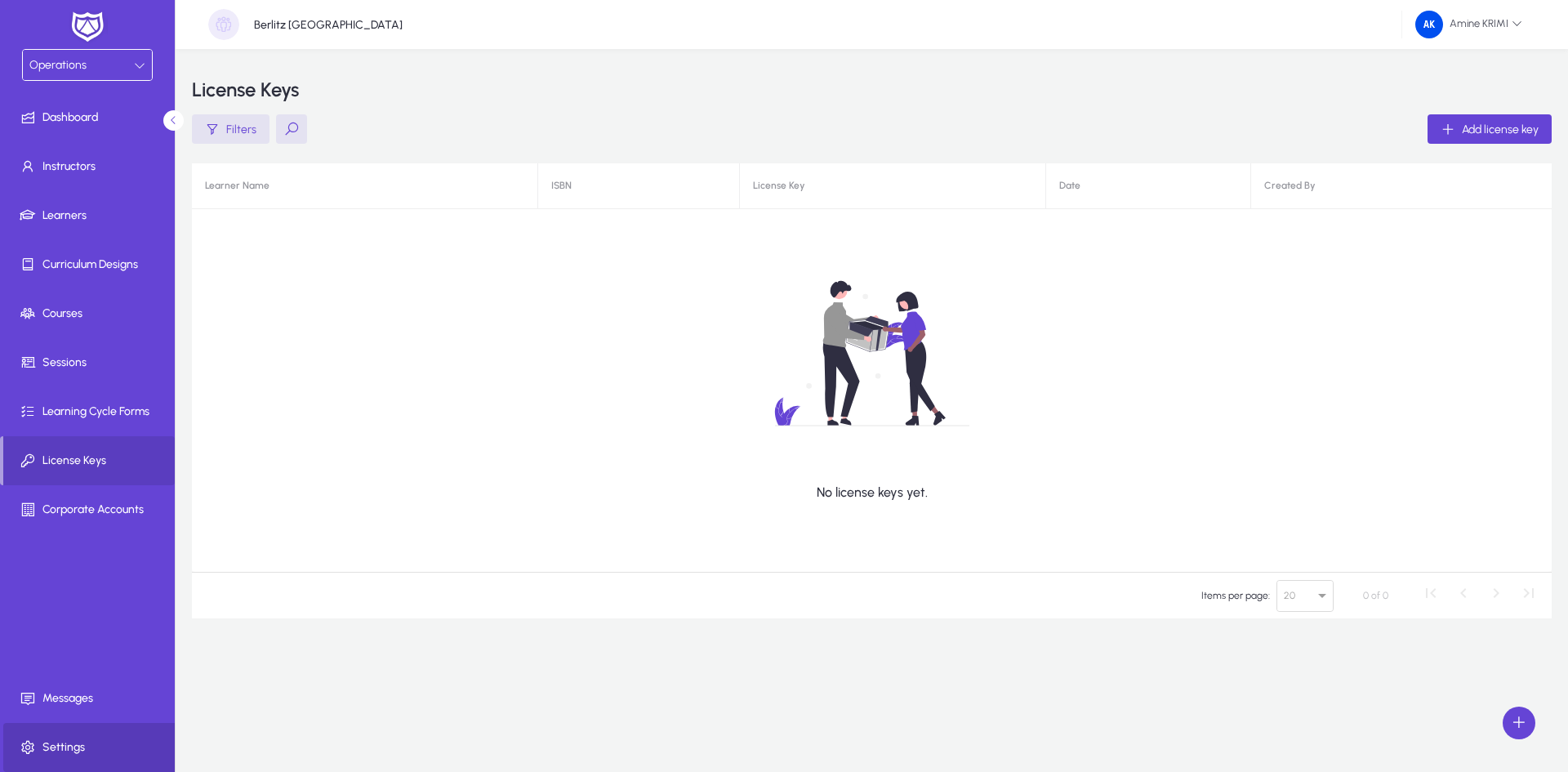
click at [73, 748] on span "Settings" at bounding box center [91, 747] width 175 height 17
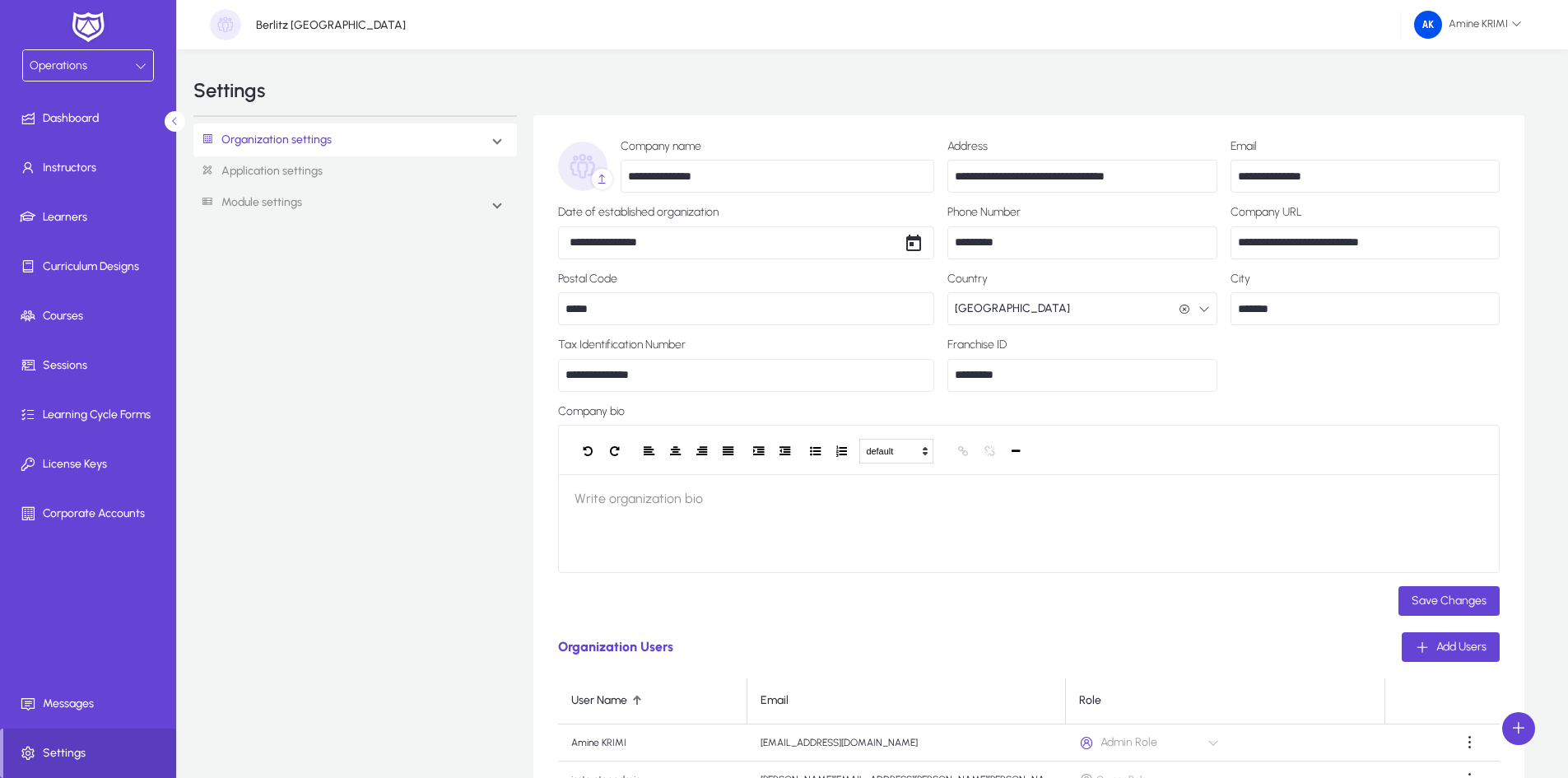
click at [477, 179] on link "Application settings" at bounding box center [355, 171] width 324 height 31
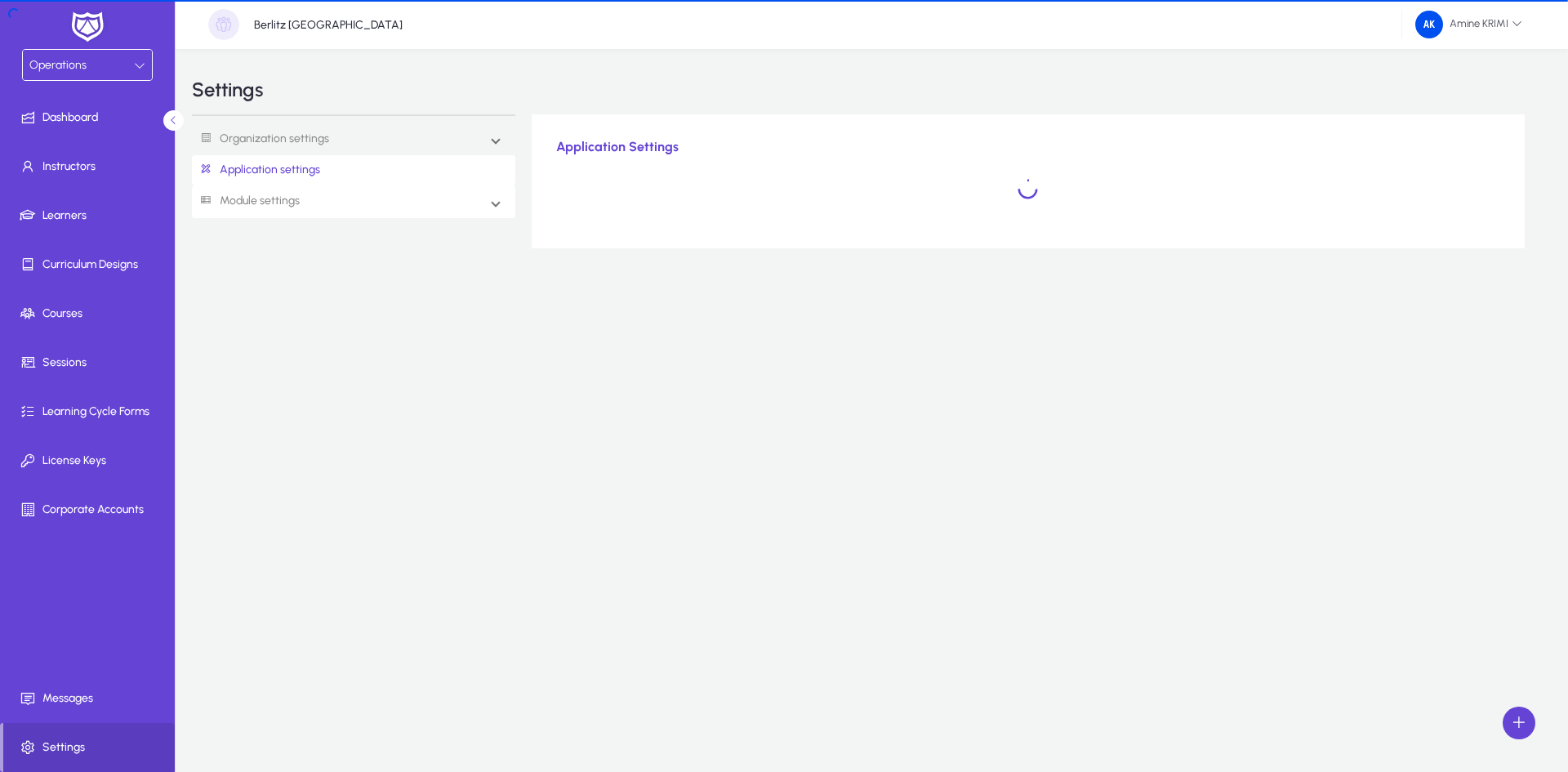
click at [488, 203] on mat-expansion-panel-header "Module settings" at bounding box center [353, 202] width 324 height 33
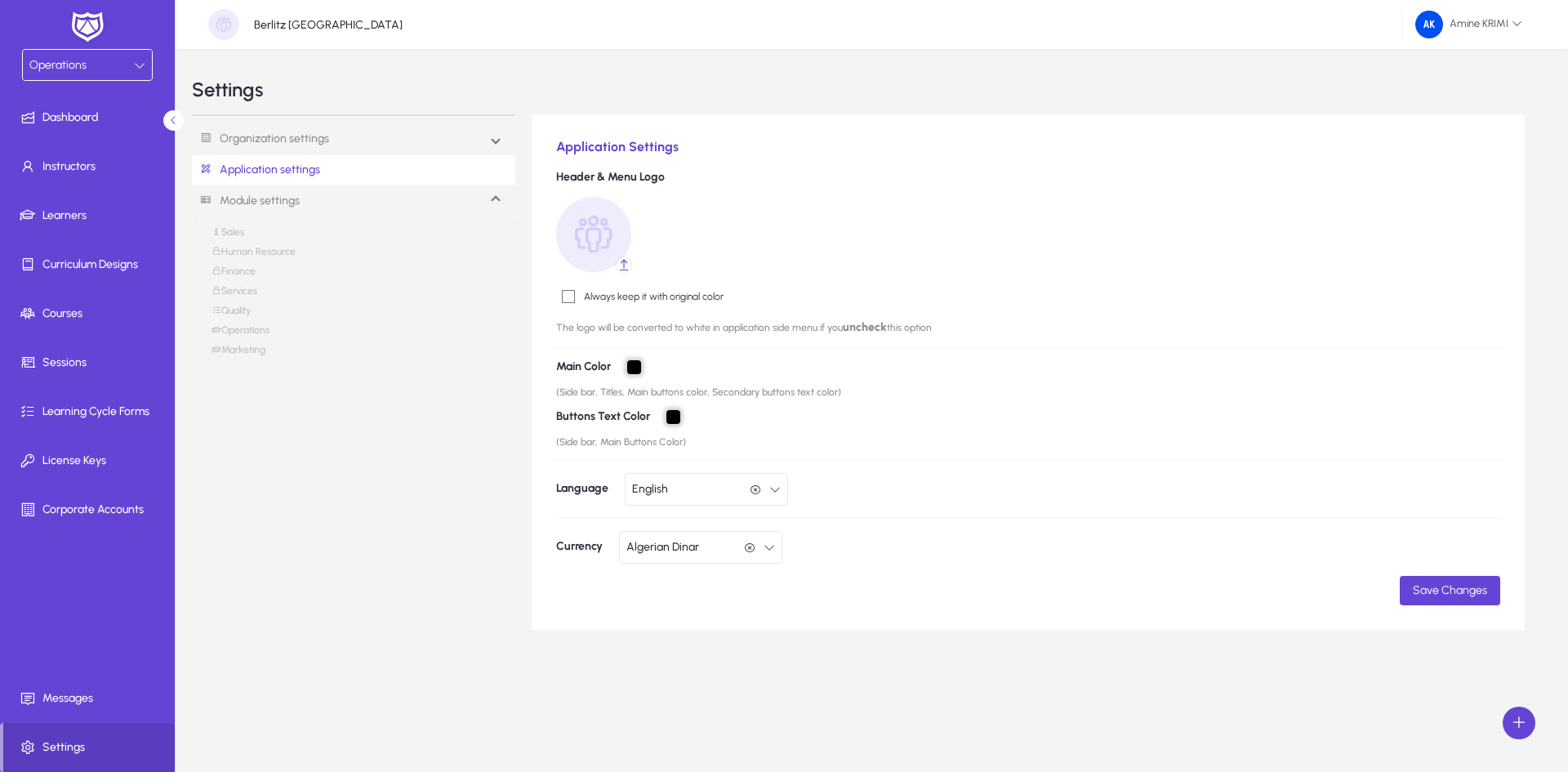
click at [260, 330] on link "Operations" at bounding box center [240, 334] width 58 height 20
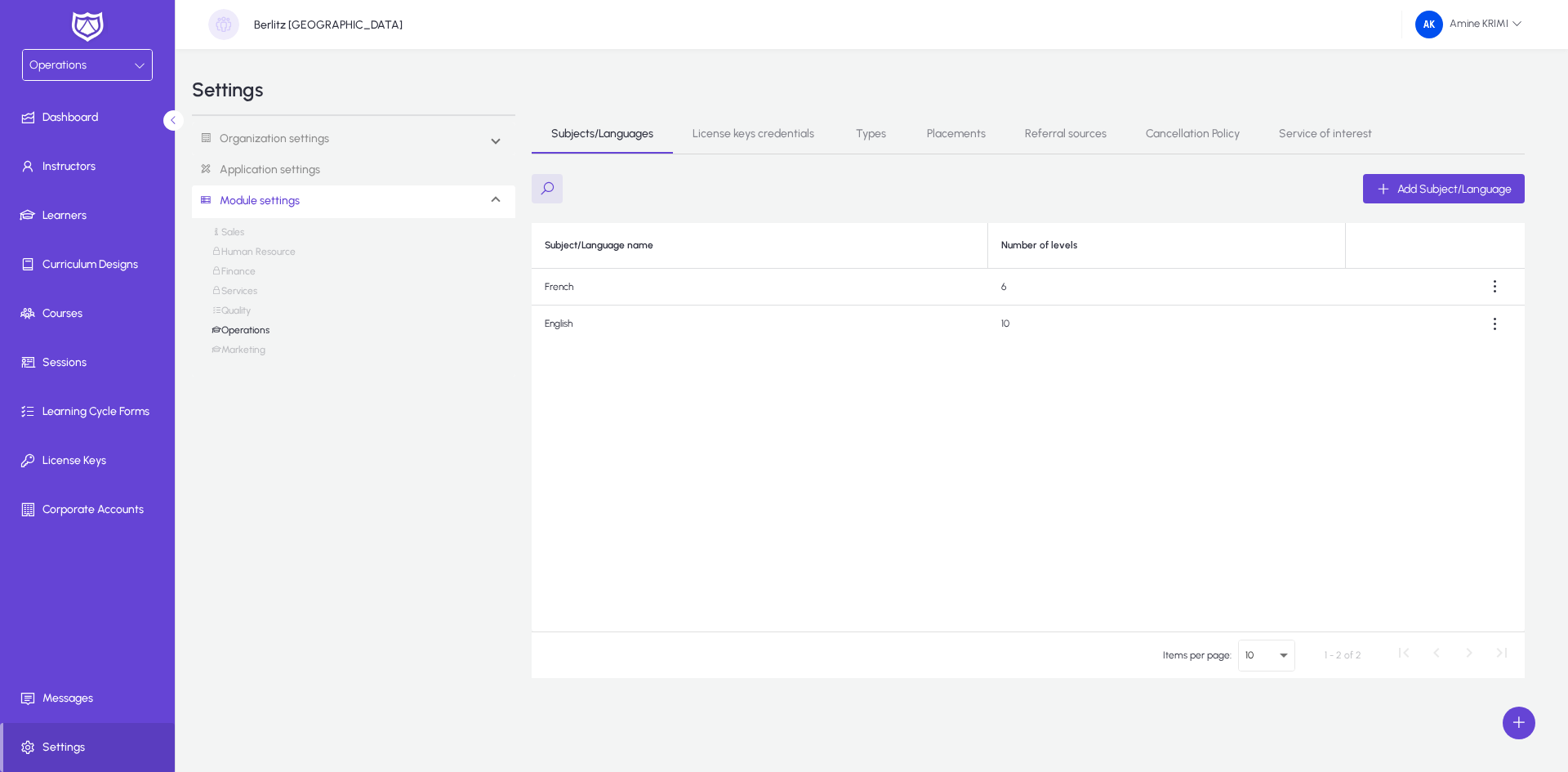
click at [752, 137] on span "License keys credentials" at bounding box center [753, 134] width 121 height 12
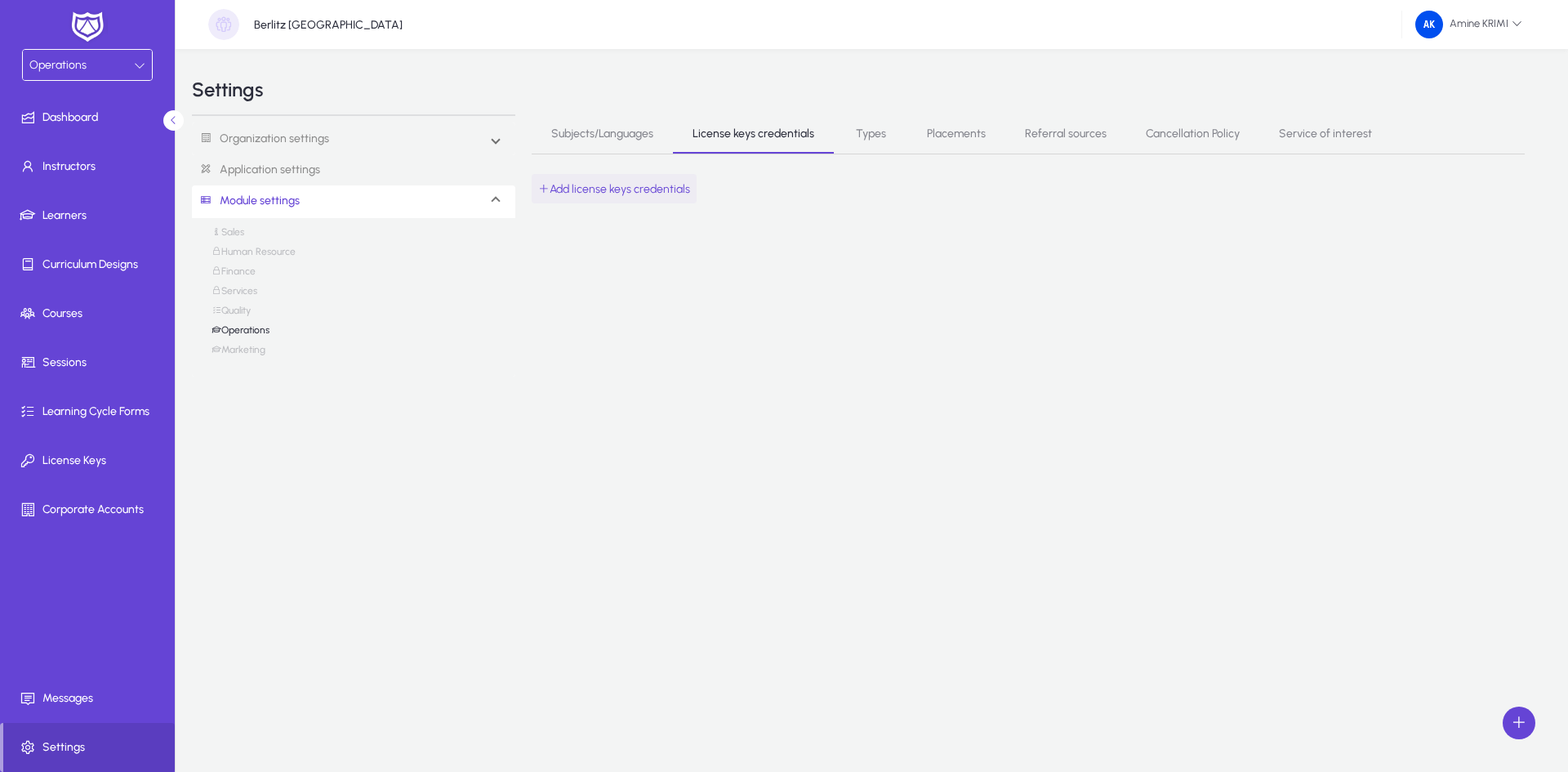
click at [674, 197] on span "button" at bounding box center [614, 188] width 165 height 39
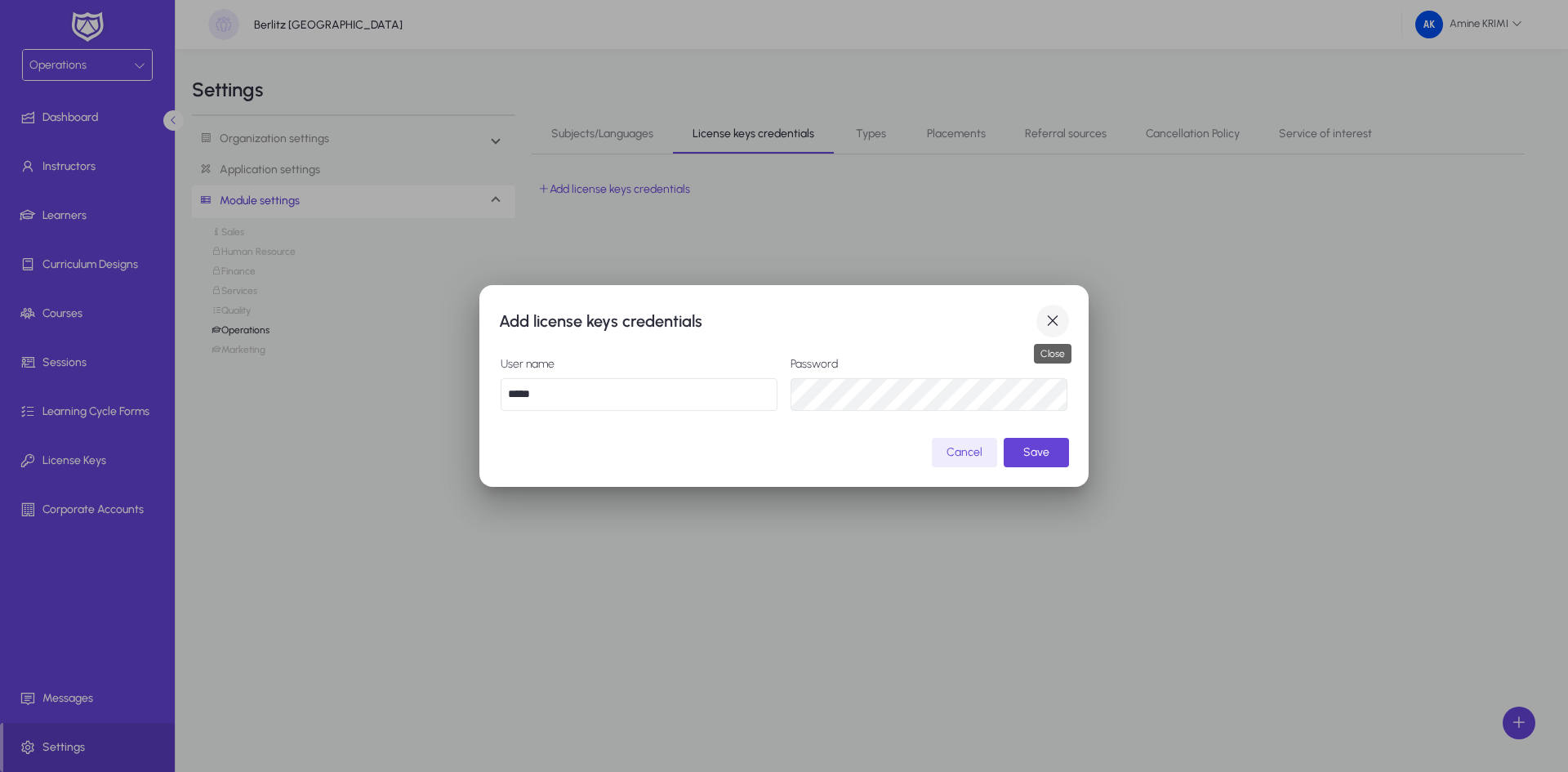
click at [1046, 312] on span "button" at bounding box center [1053, 321] width 33 height 33
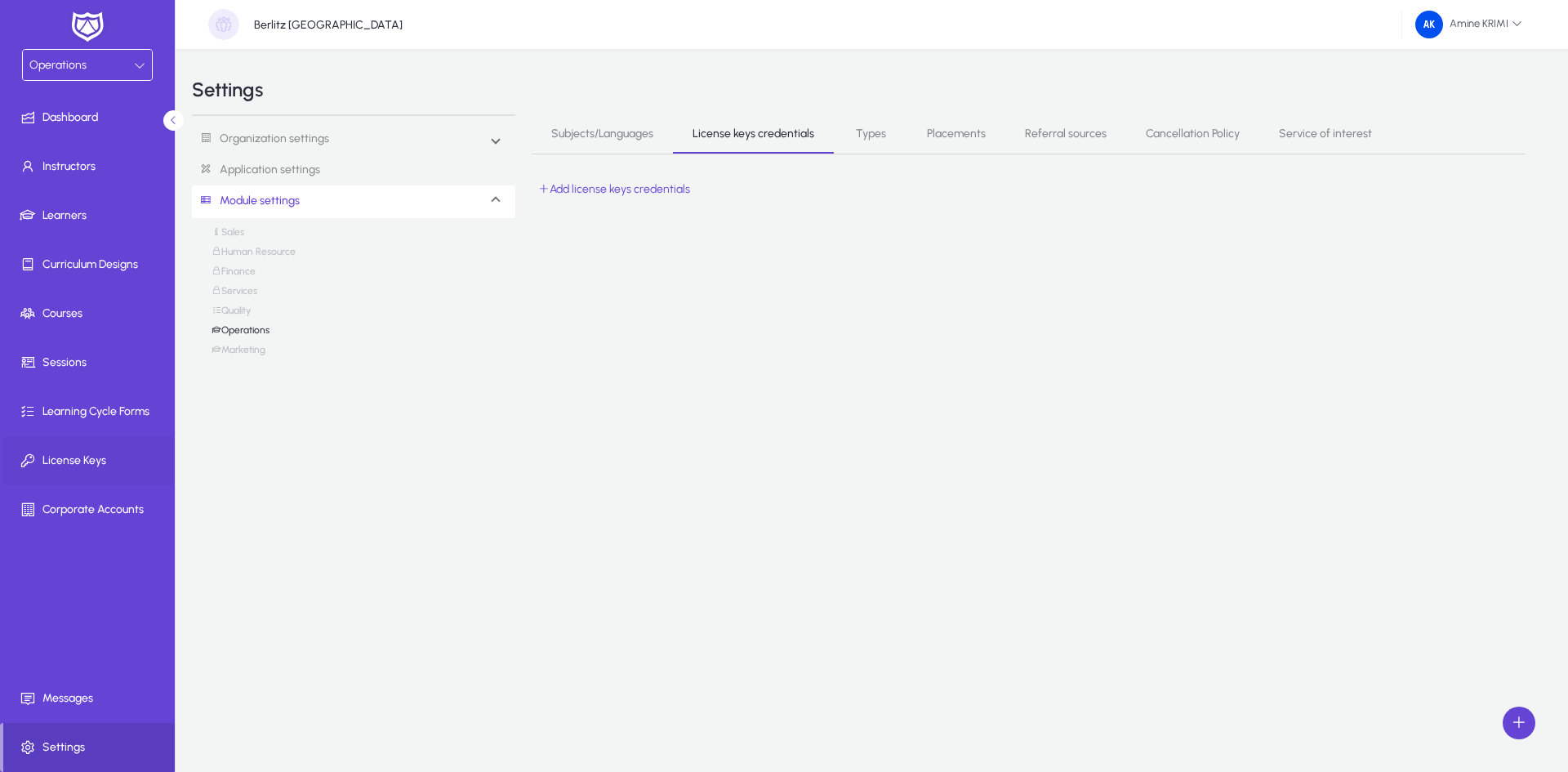
click at [102, 455] on span "License Keys" at bounding box center [91, 461] width 175 height 17
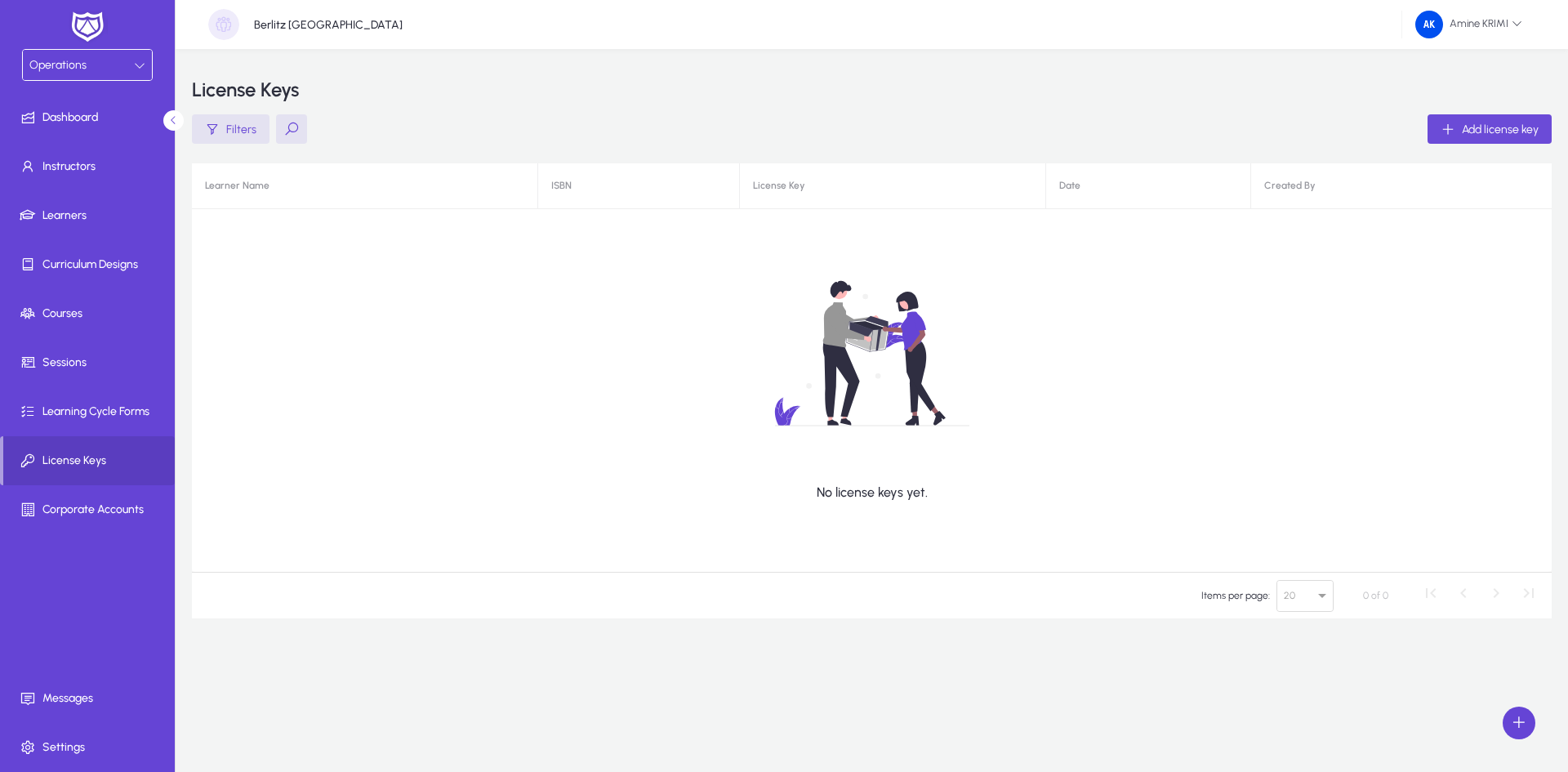
click at [1495, 125] on span "Add license key" at bounding box center [1499, 129] width 77 height 14
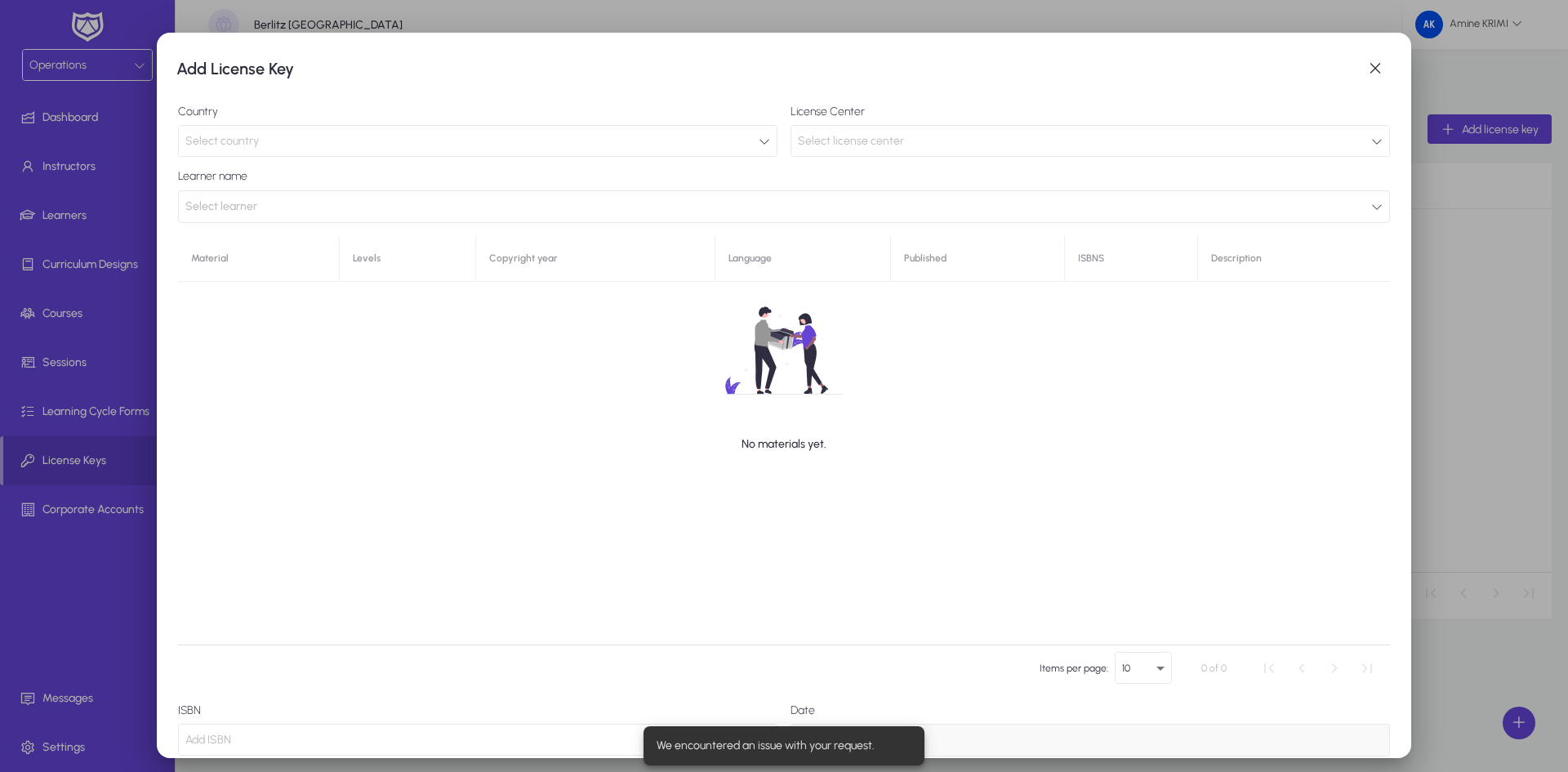
click at [453, 138] on div "Select country" at bounding box center [472, 141] width 573 height 21
click at [759, 138] on icon at bounding box center [765, 141] width 12 height 12
click at [763, 145] on icon at bounding box center [765, 141] width 12 height 12
click at [765, 144] on div "Select country" at bounding box center [478, 140] width 598 height 31
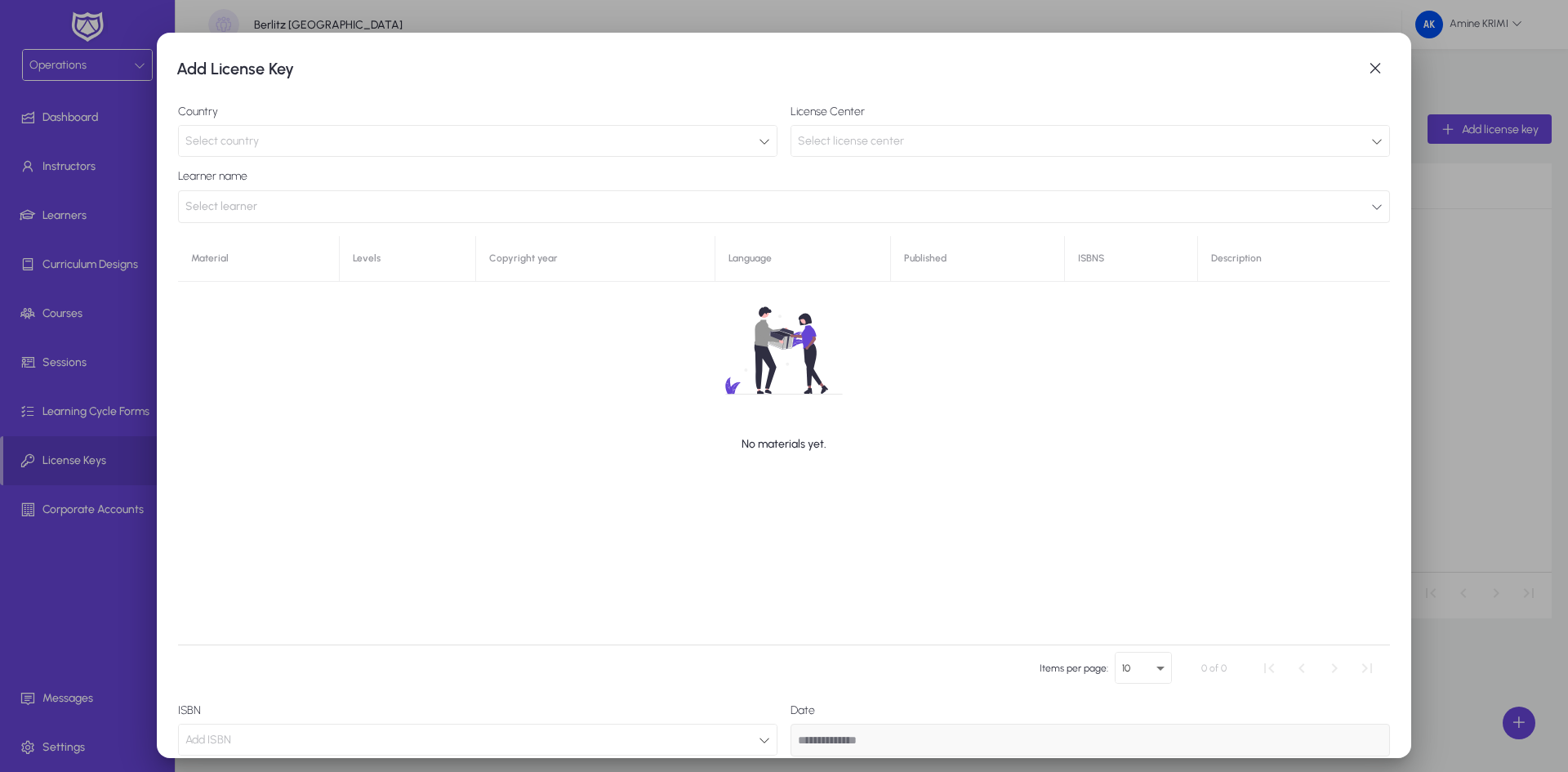
drag, startPoint x: 725, startPoint y: 146, endPoint x: 699, endPoint y: 168, distance: 34.1
click at [724, 146] on div "Select country" at bounding box center [472, 141] width 573 height 21
click at [647, 206] on button "Select learner" at bounding box center [784, 206] width 1212 height 33
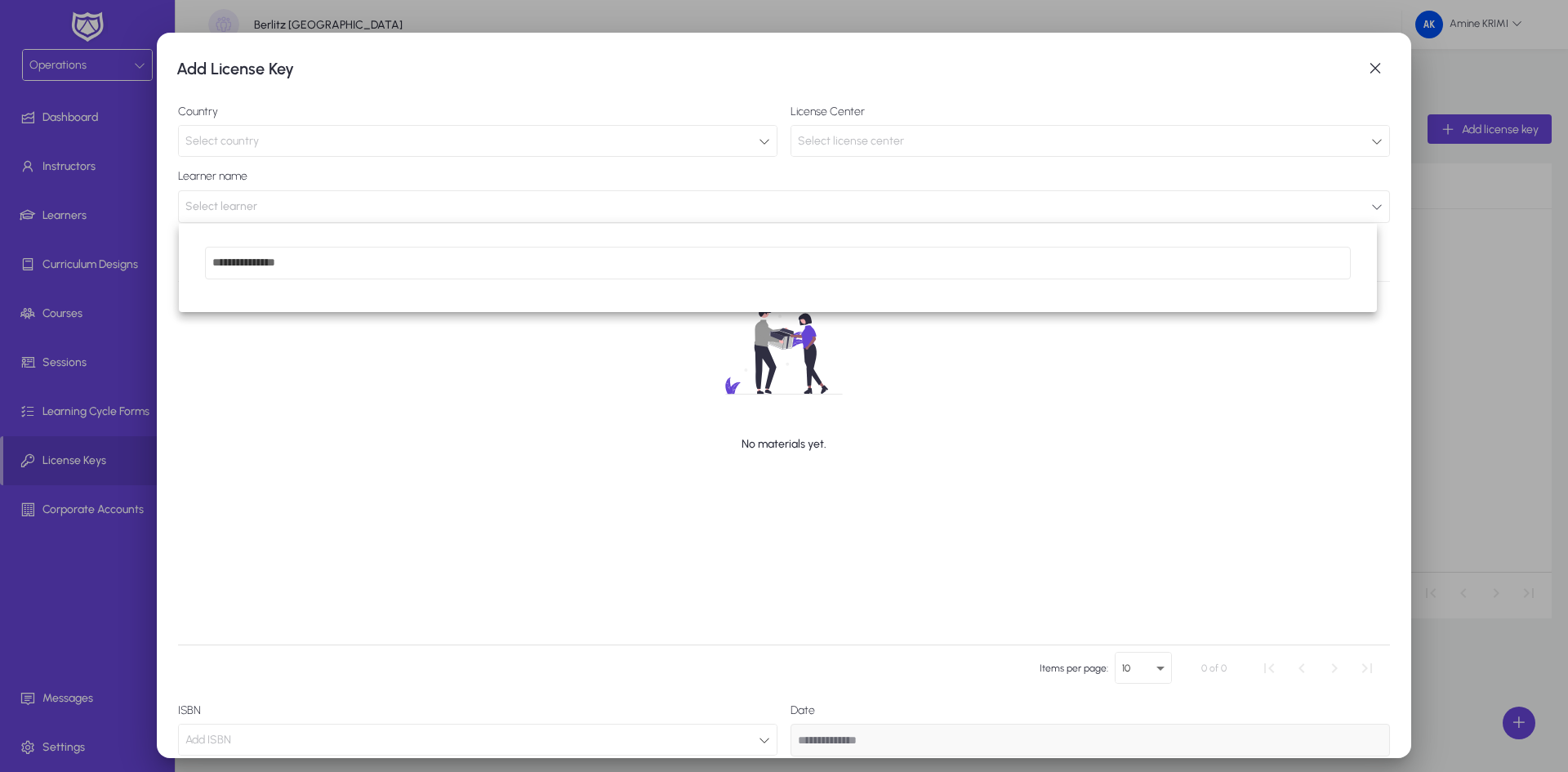
click at [673, 138] on div at bounding box center [784, 386] width 1568 height 772
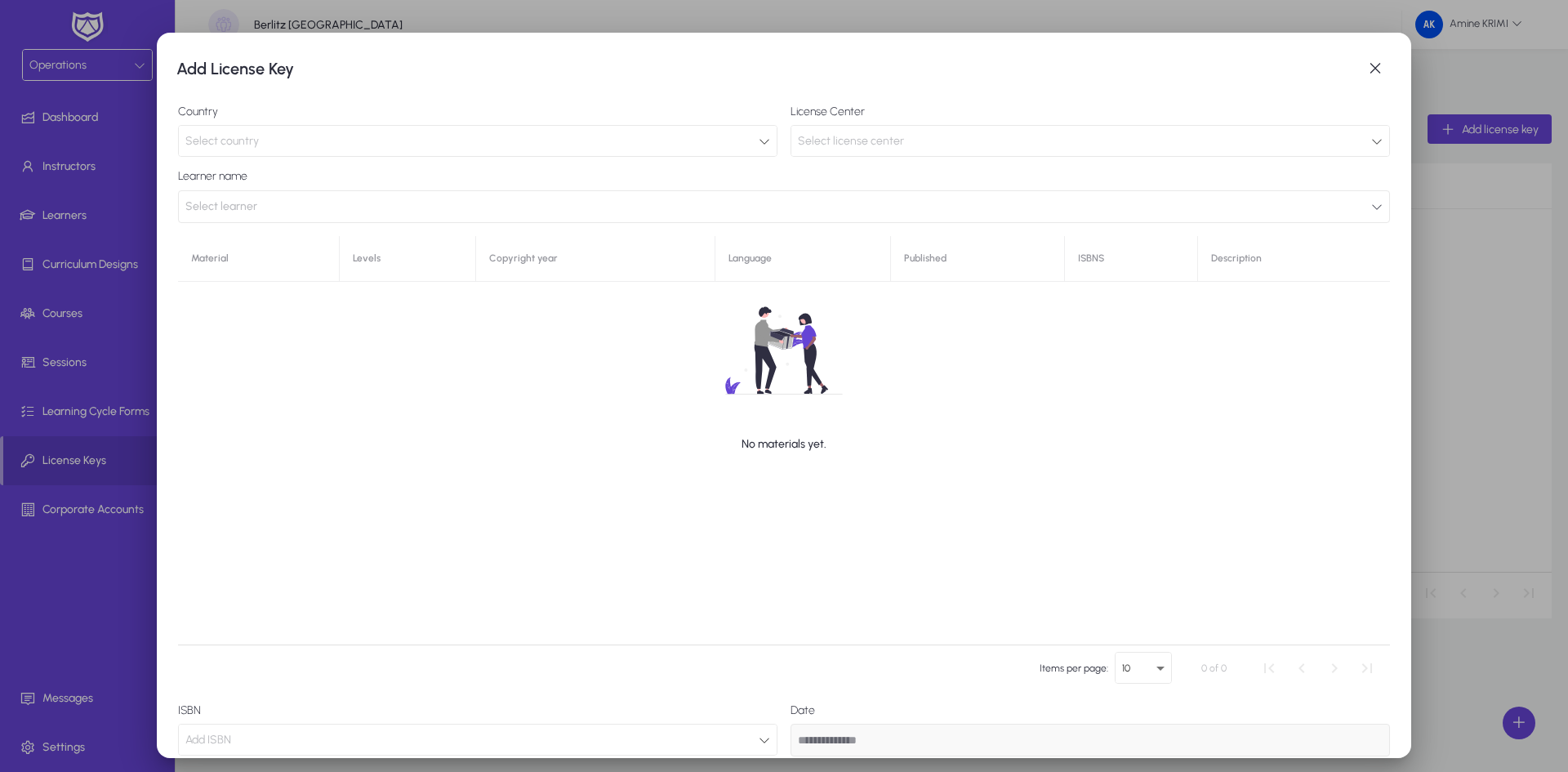
click at [667, 145] on div "Select country" at bounding box center [472, 141] width 573 height 21
click at [936, 140] on div "Select license center" at bounding box center [1084, 141] width 573 height 21
click at [625, 143] on div "Select country" at bounding box center [472, 141] width 573 height 21
click at [770, 135] on div "Select country" at bounding box center [478, 140] width 598 height 31
click at [579, 177] on label "Learner name" at bounding box center [784, 177] width 1212 height 13
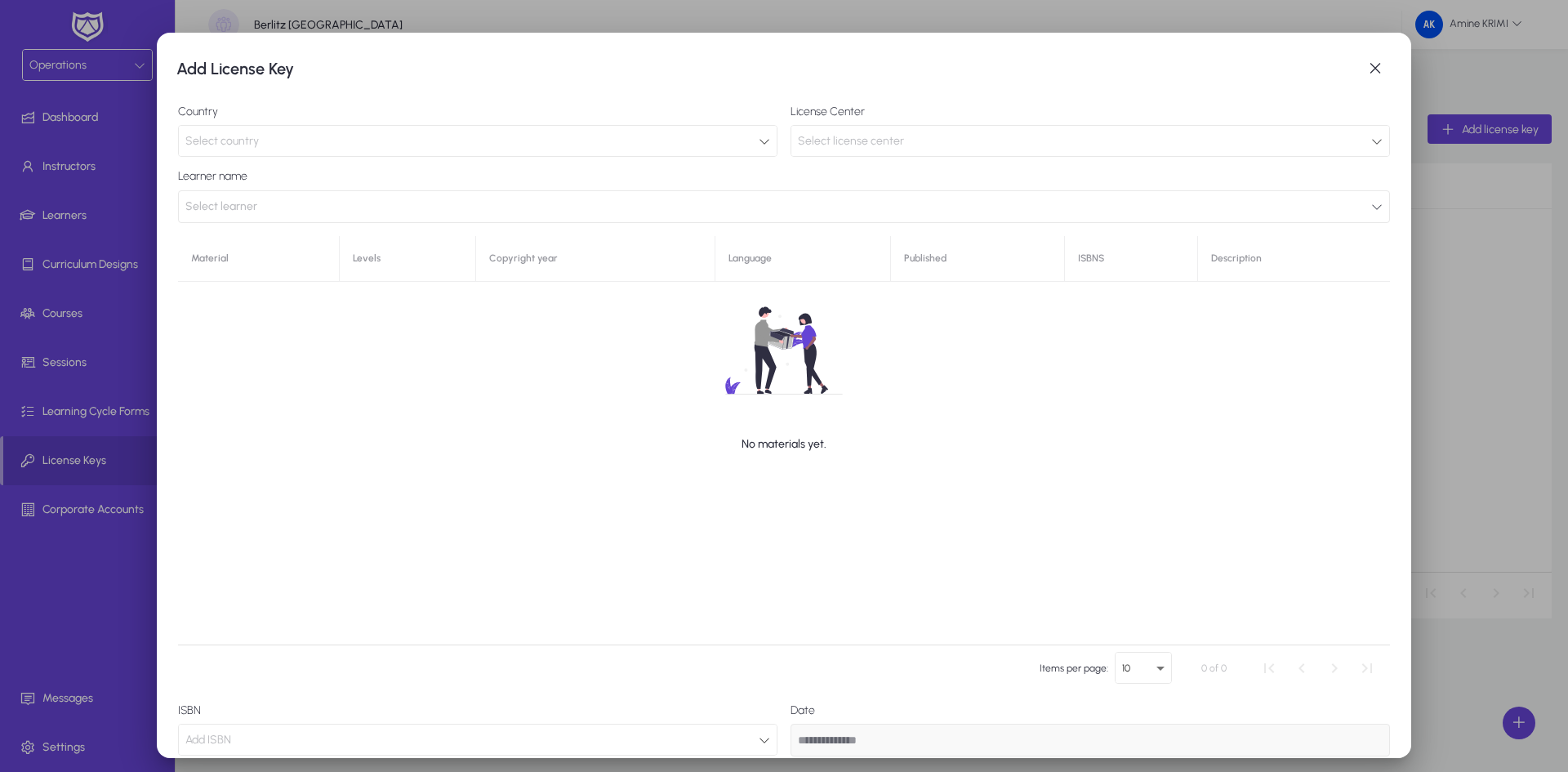
click at [584, 135] on div "Select country" at bounding box center [472, 141] width 573 height 21
click at [546, 140] on div "Select country" at bounding box center [472, 141] width 573 height 21
click at [1359, 67] on span "button" at bounding box center [1376, 69] width 33 height 33
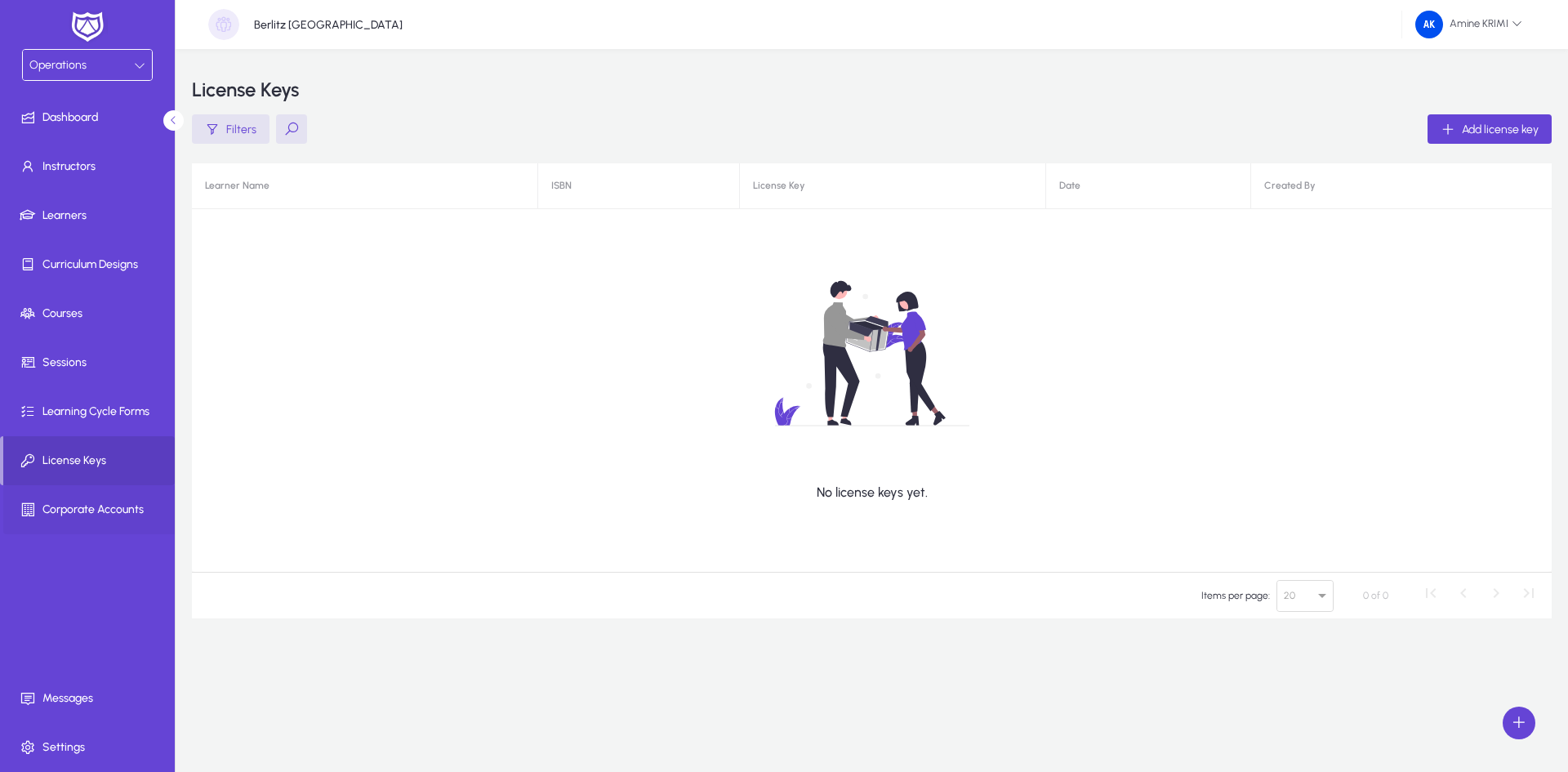
click at [132, 519] on span at bounding box center [91, 509] width 175 height 39
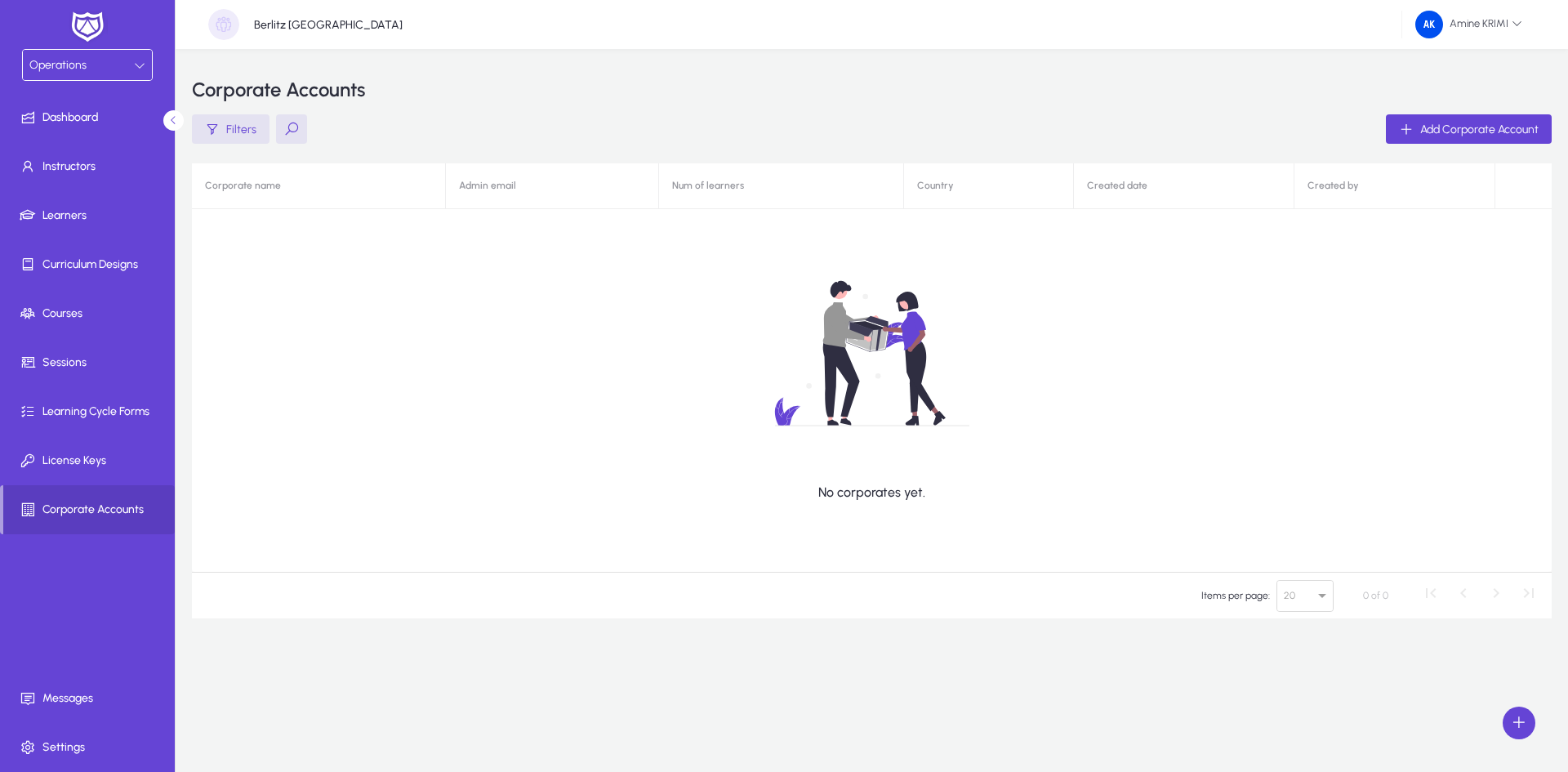
click at [144, 64] on icon at bounding box center [140, 65] width 12 height 12
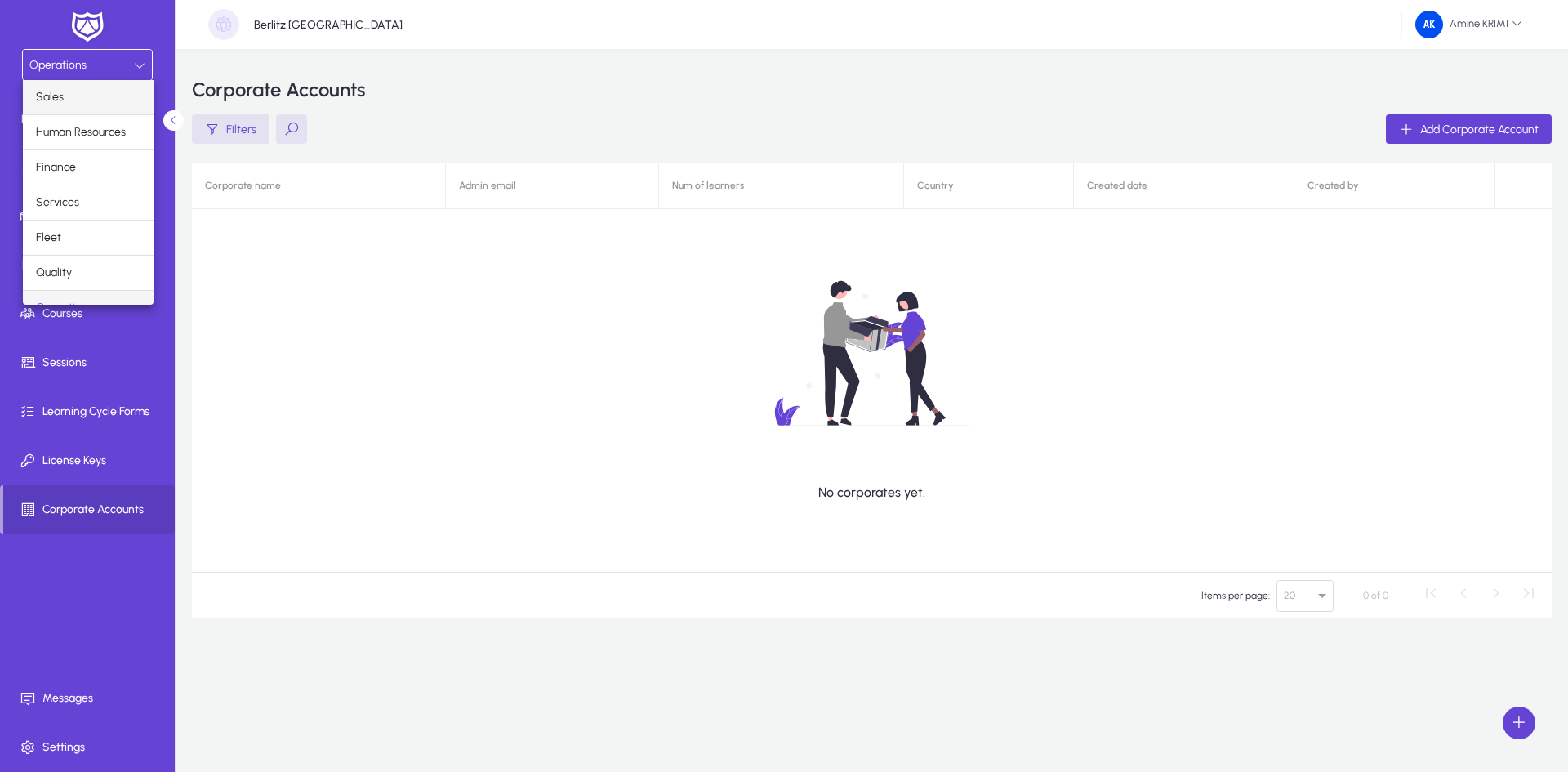
click at [91, 90] on mat-option "Sales" at bounding box center [88, 97] width 130 height 35
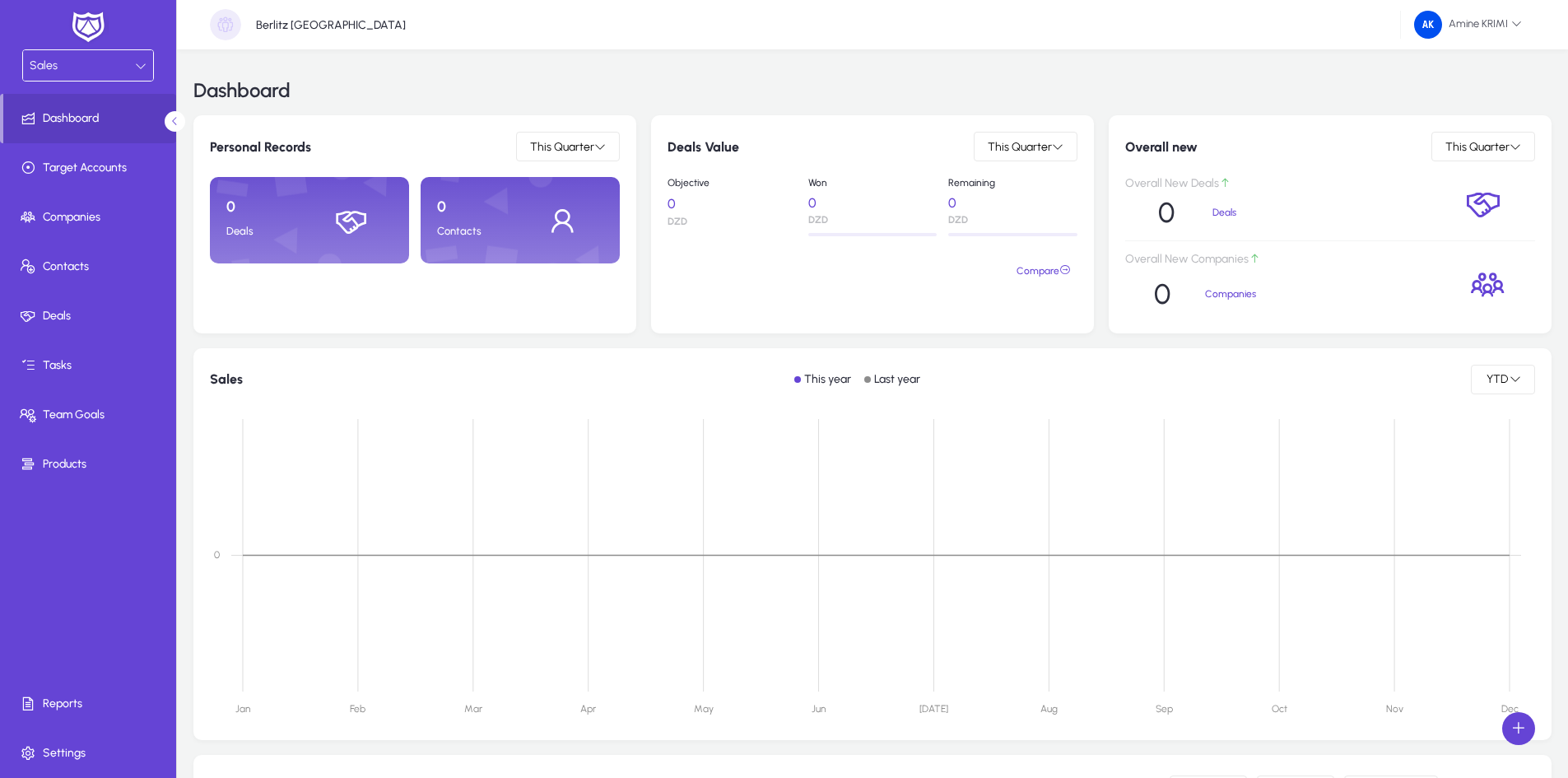
click at [117, 73] on div "Sales" at bounding box center [82, 66] width 106 height 22
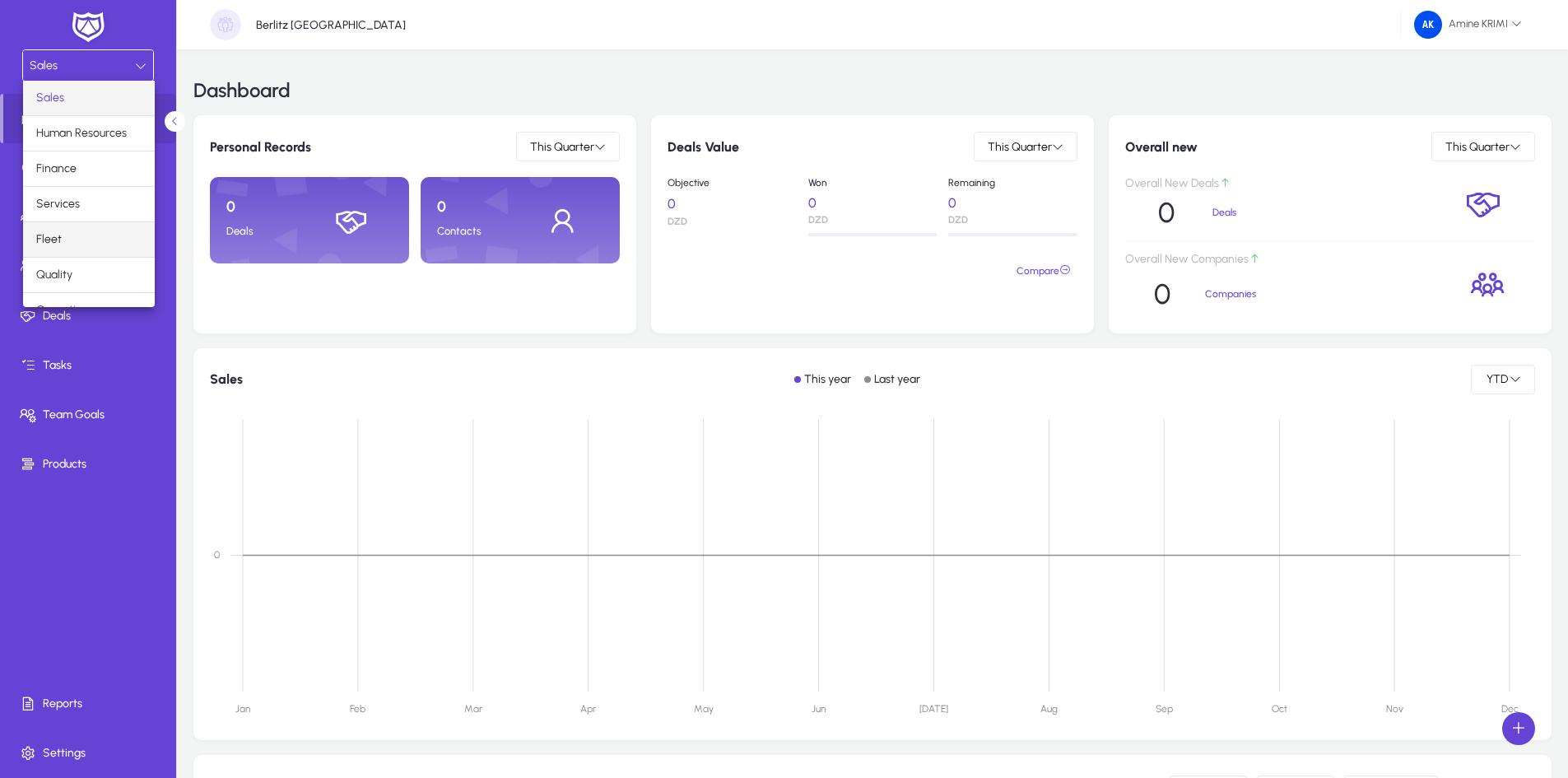
scroll to position [56, 0]
click at [88, 261] on span "Operations" at bounding box center [65, 255] width 57 height 20
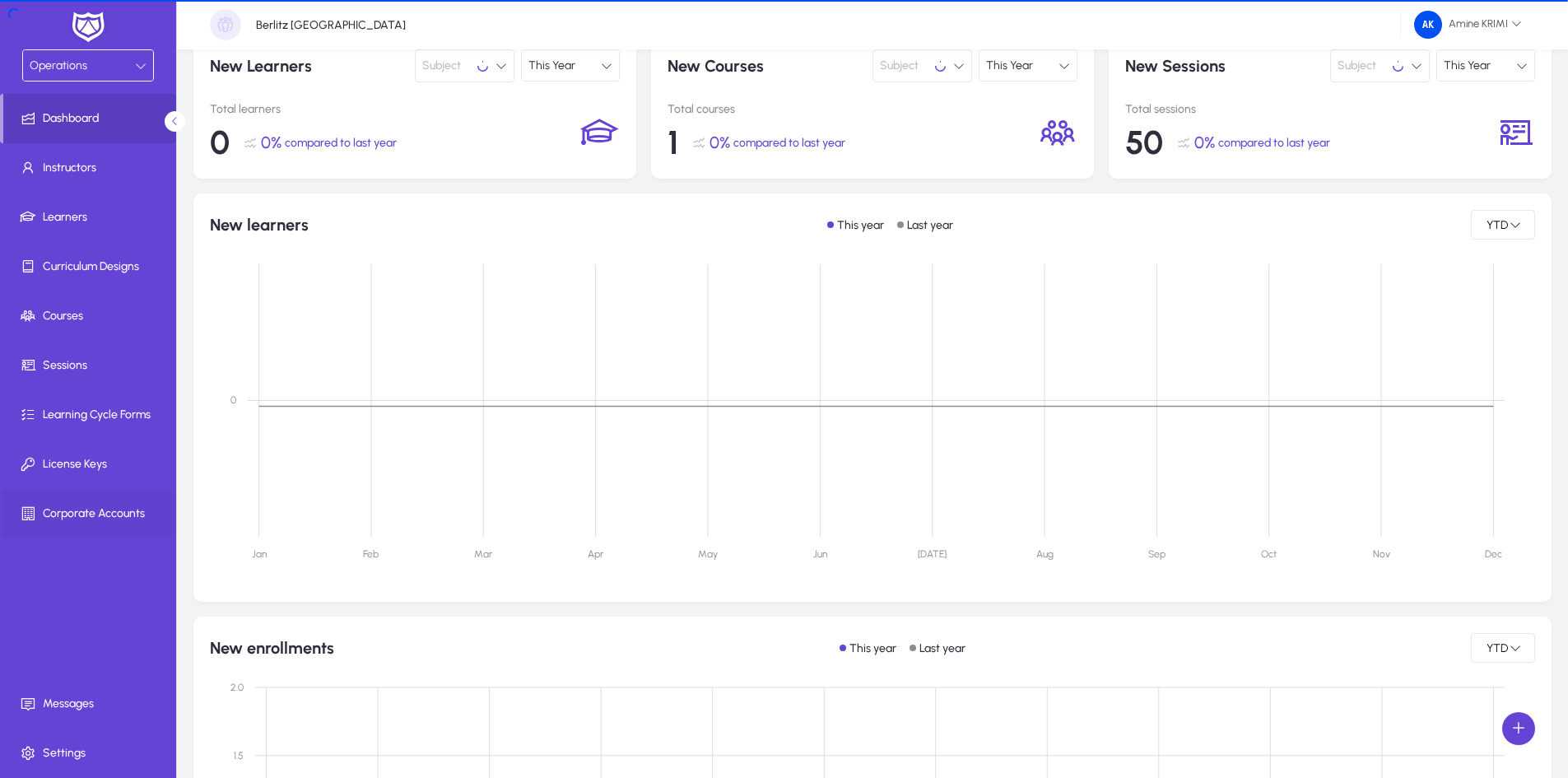
scroll to position [165, 0]
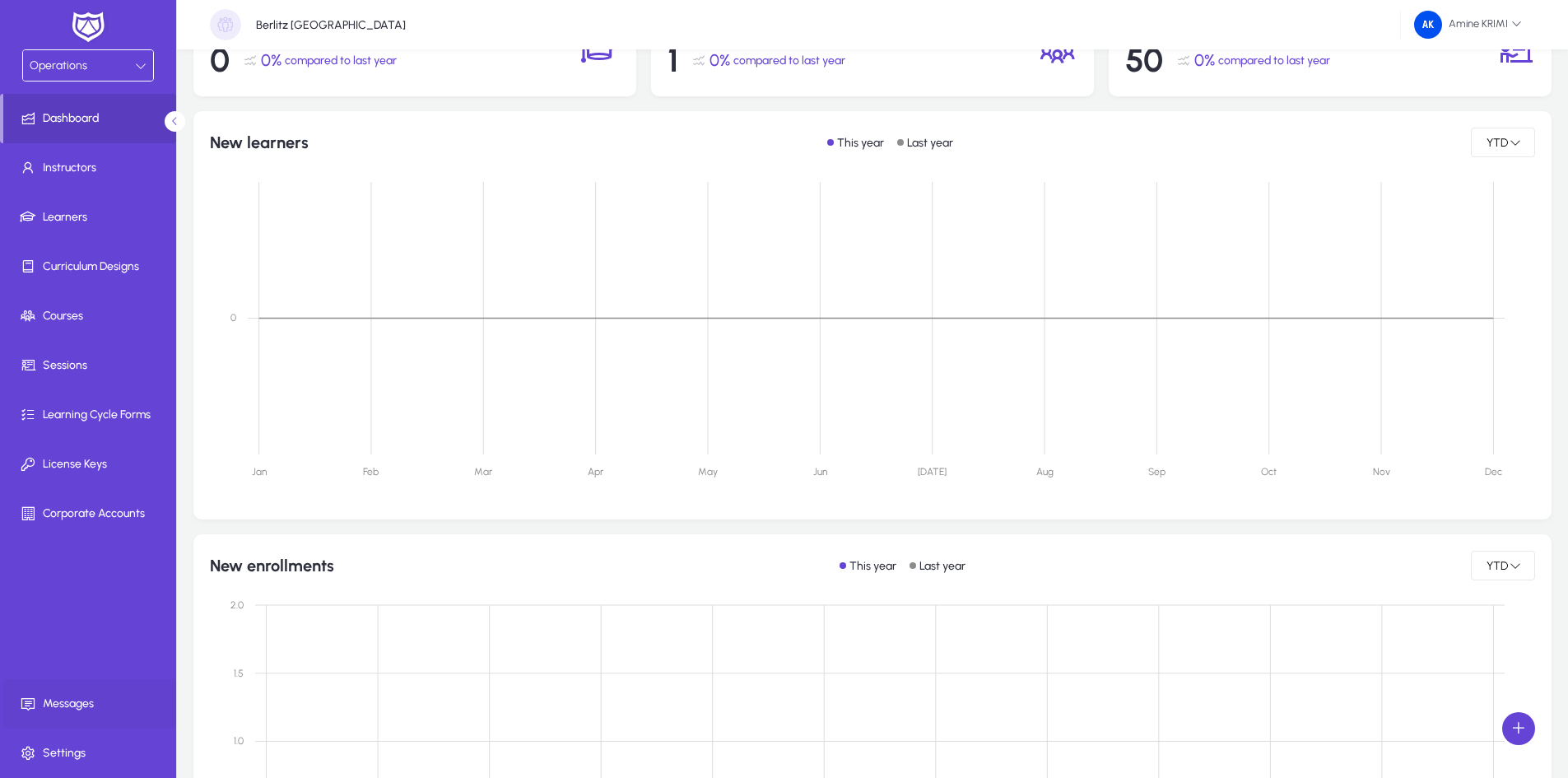
click at [94, 710] on span "Messages" at bounding box center [92, 704] width 176 height 17
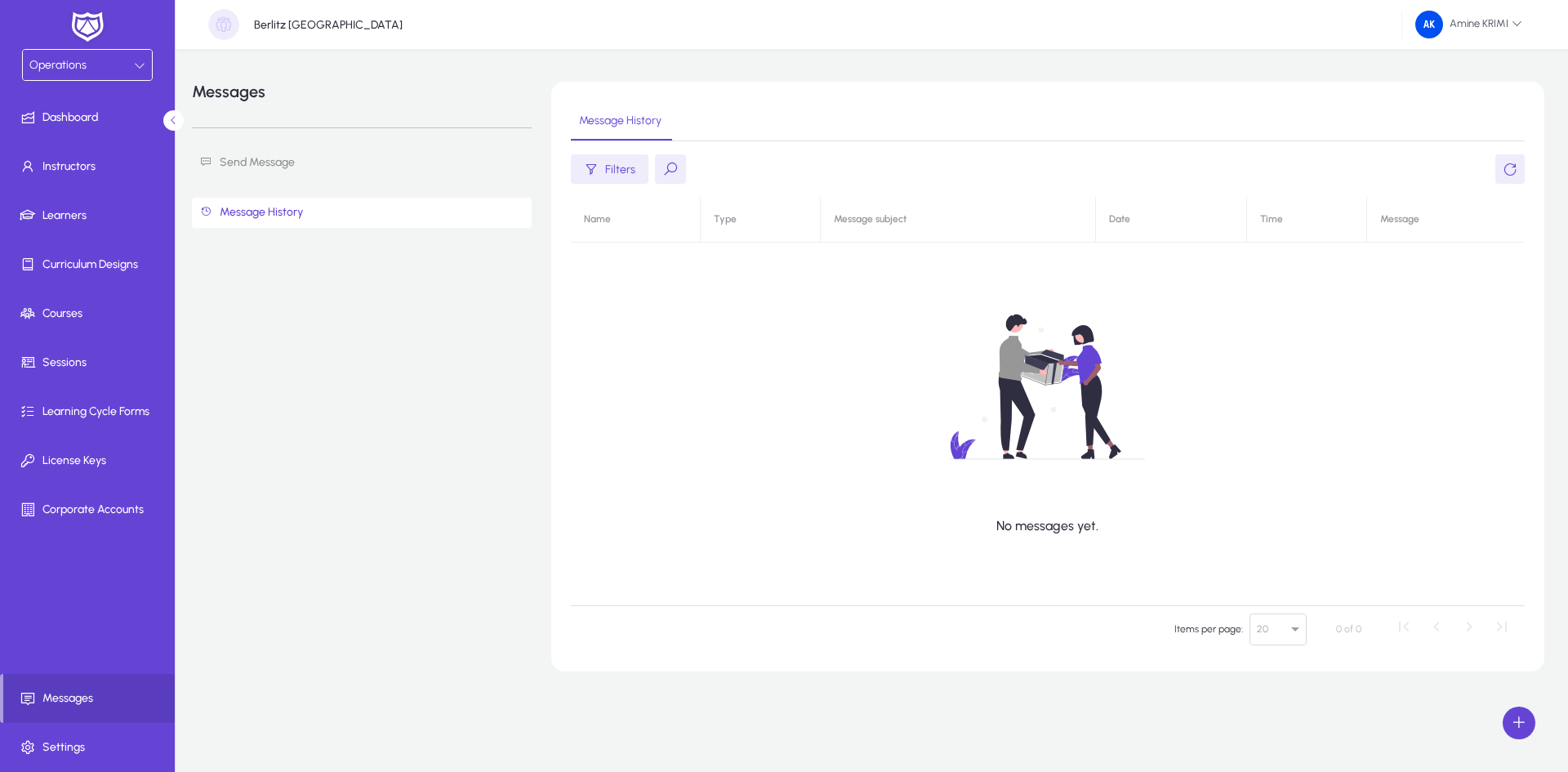
click at [361, 168] on link "Send Message" at bounding box center [361, 163] width 339 height 31
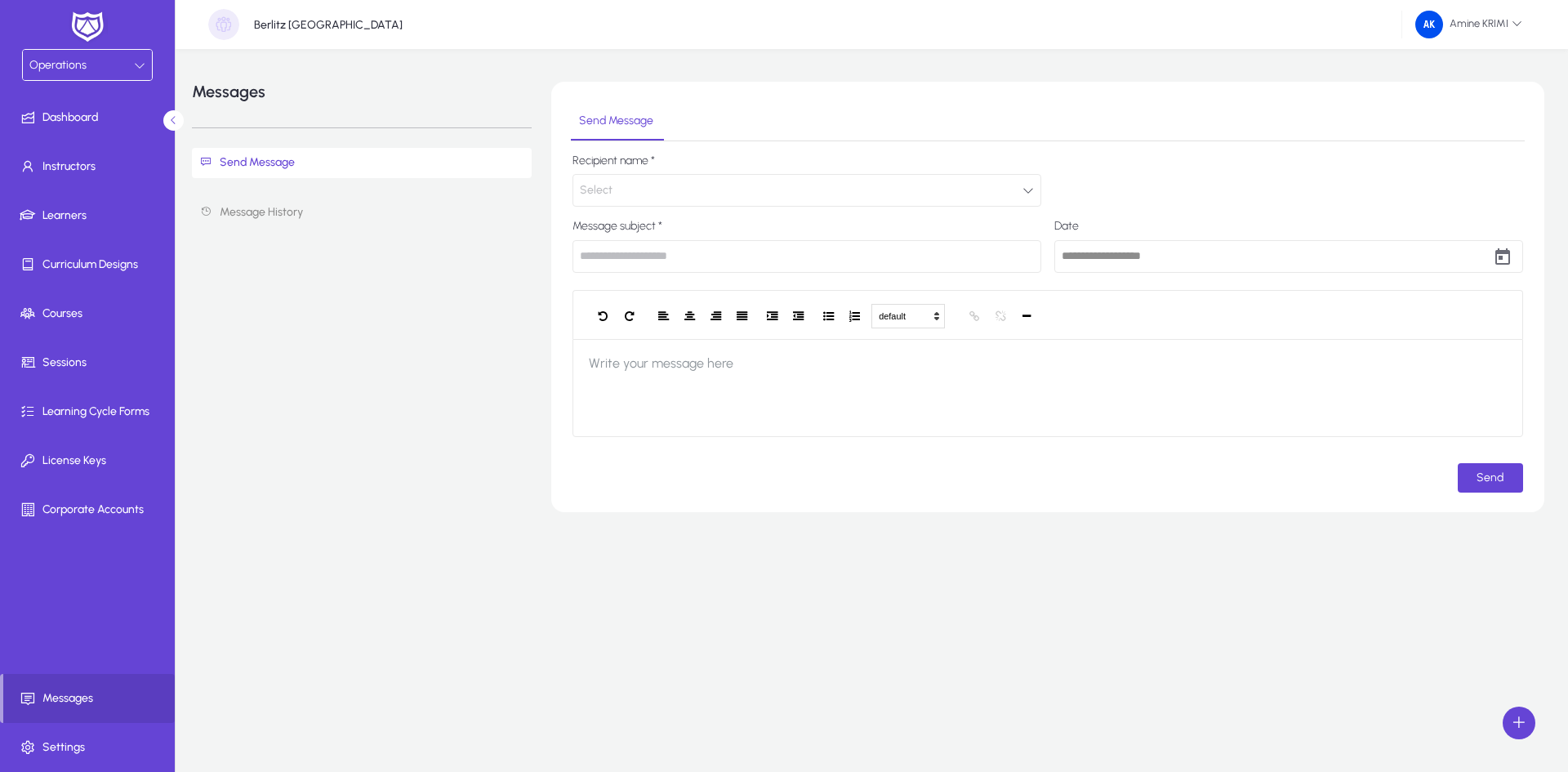
click at [790, 181] on button "Select" at bounding box center [807, 191] width 469 height 33
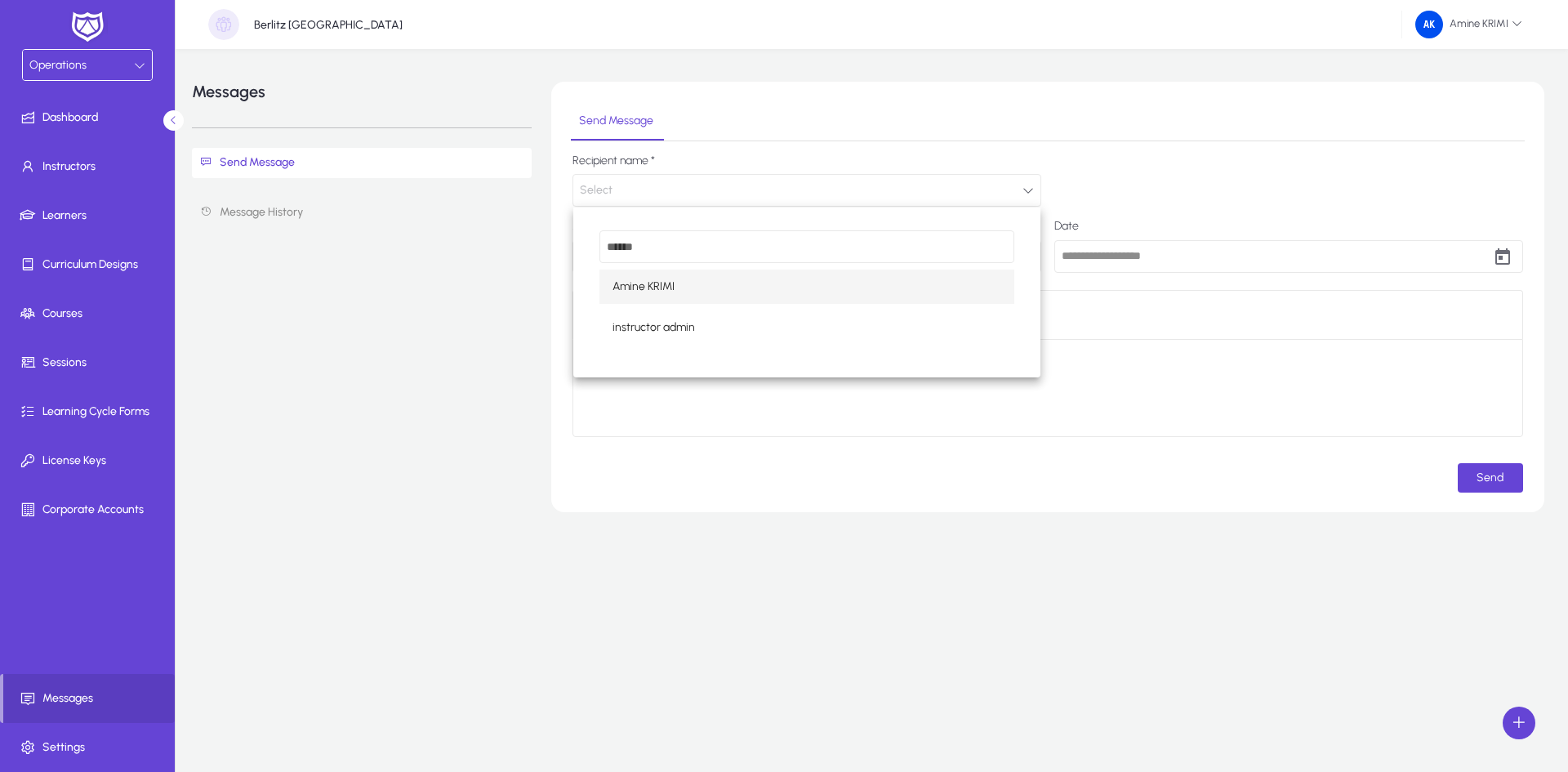
click at [789, 183] on div at bounding box center [784, 386] width 1568 height 772
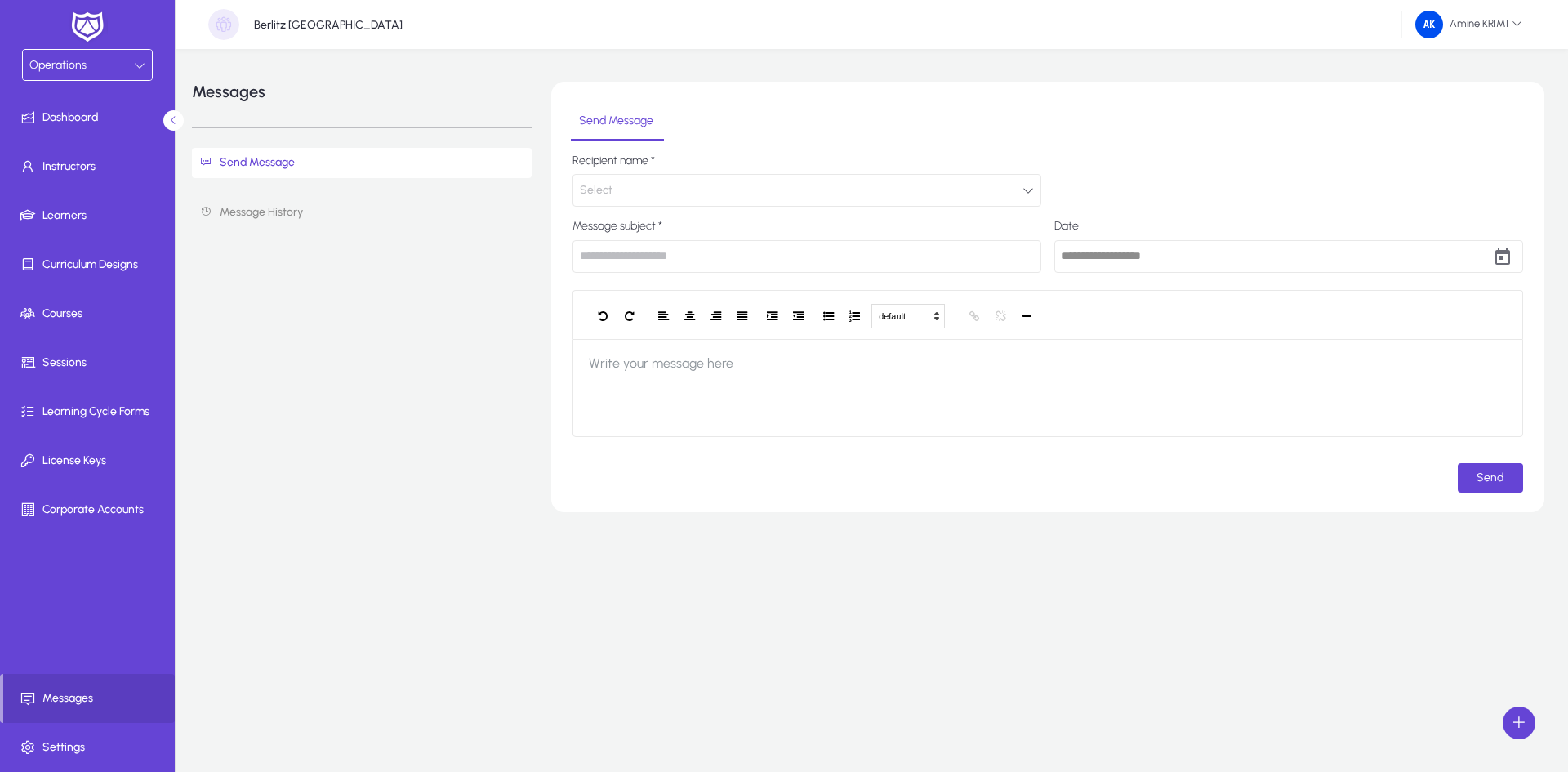
click at [401, 340] on div "Messages Send Message Message History" at bounding box center [361, 296] width 339 height 430
click at [121, 73] on div "Operations" at bounding box center [82, 65] width 105 height 21
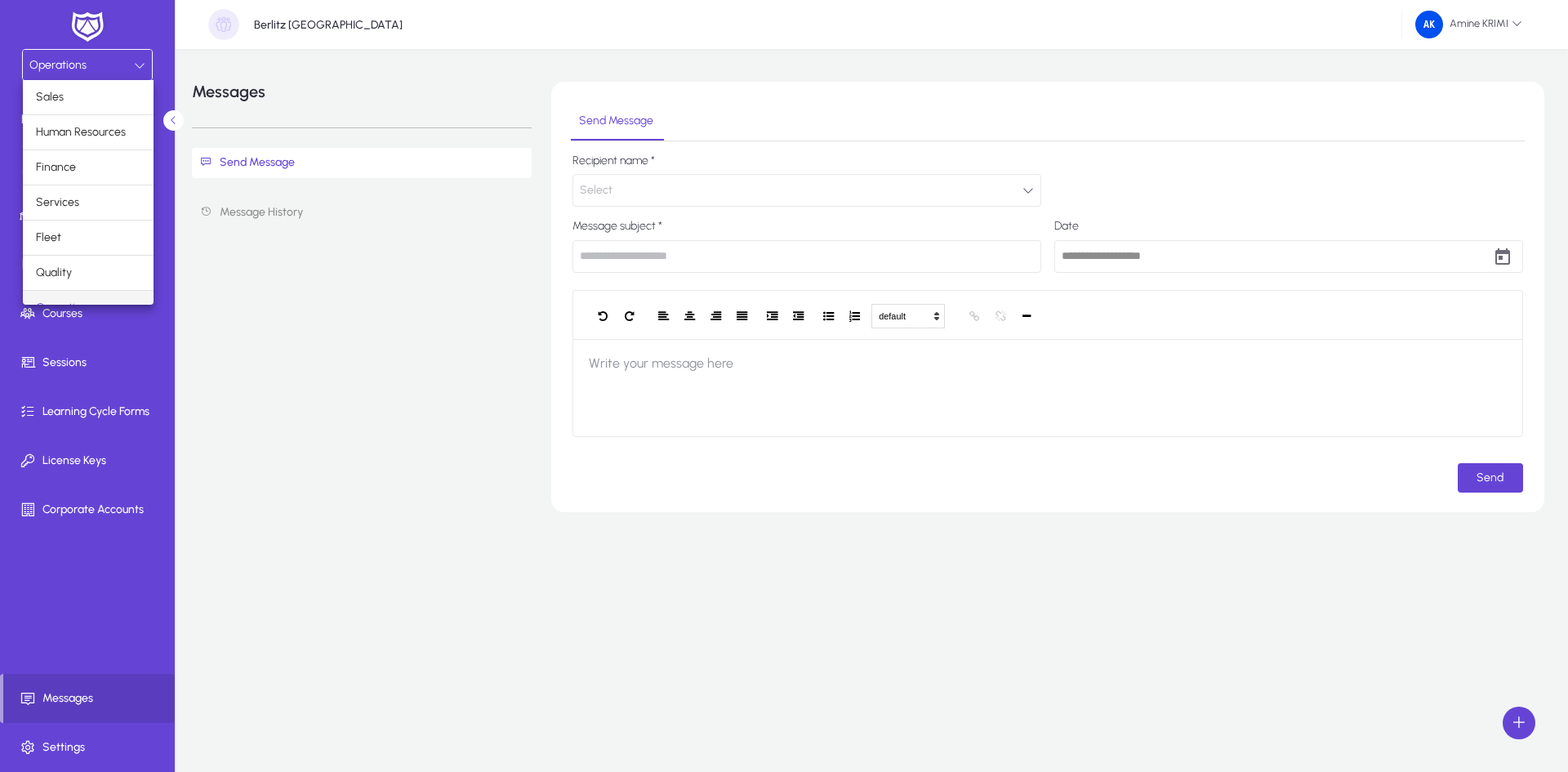
click at [294, 368] on div at bounding box center [784, 386] width 1568 height 772
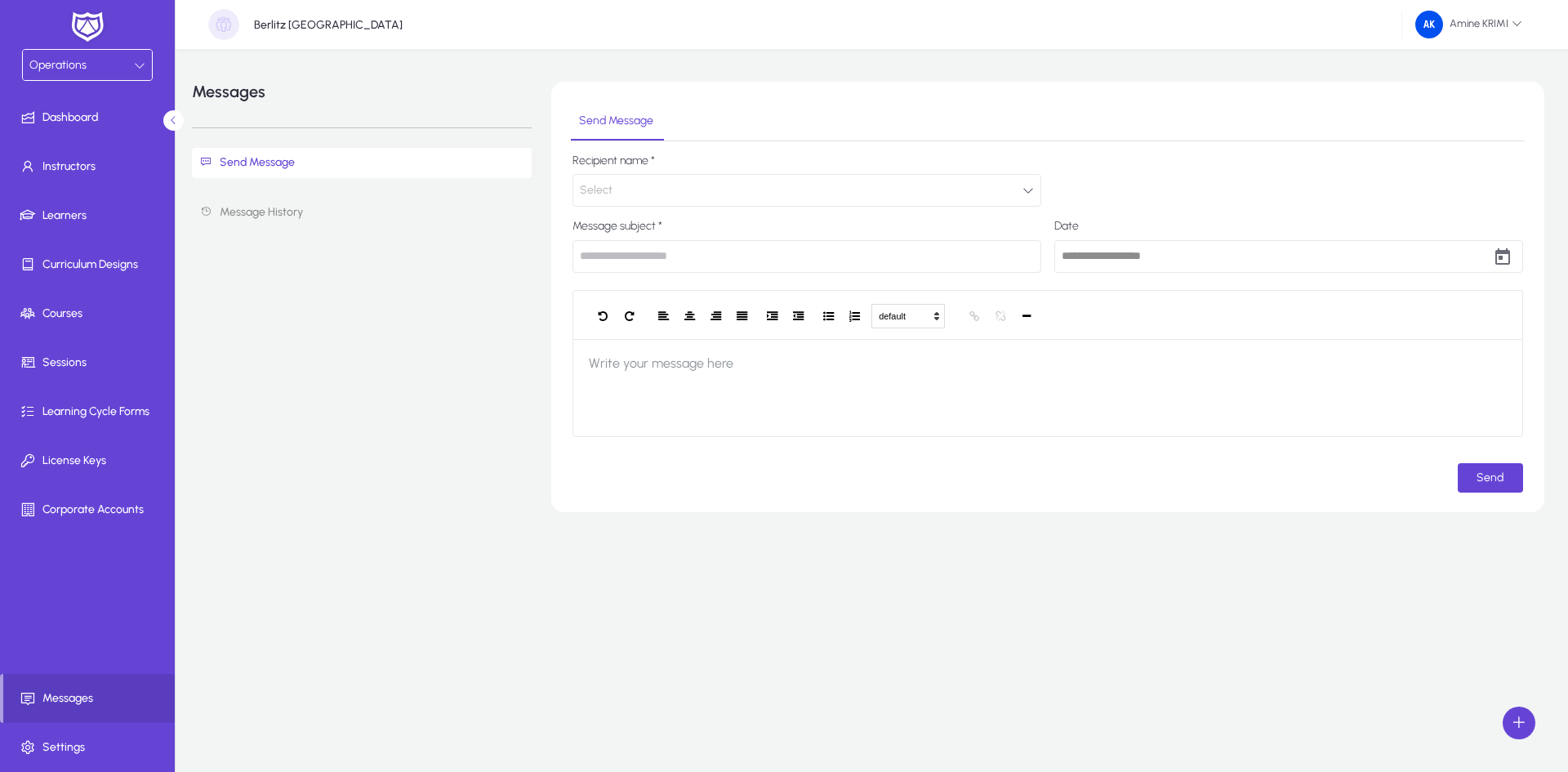
click at [103, 66] on div "Operations" at bounding box center [82, 65] width 105 height 21
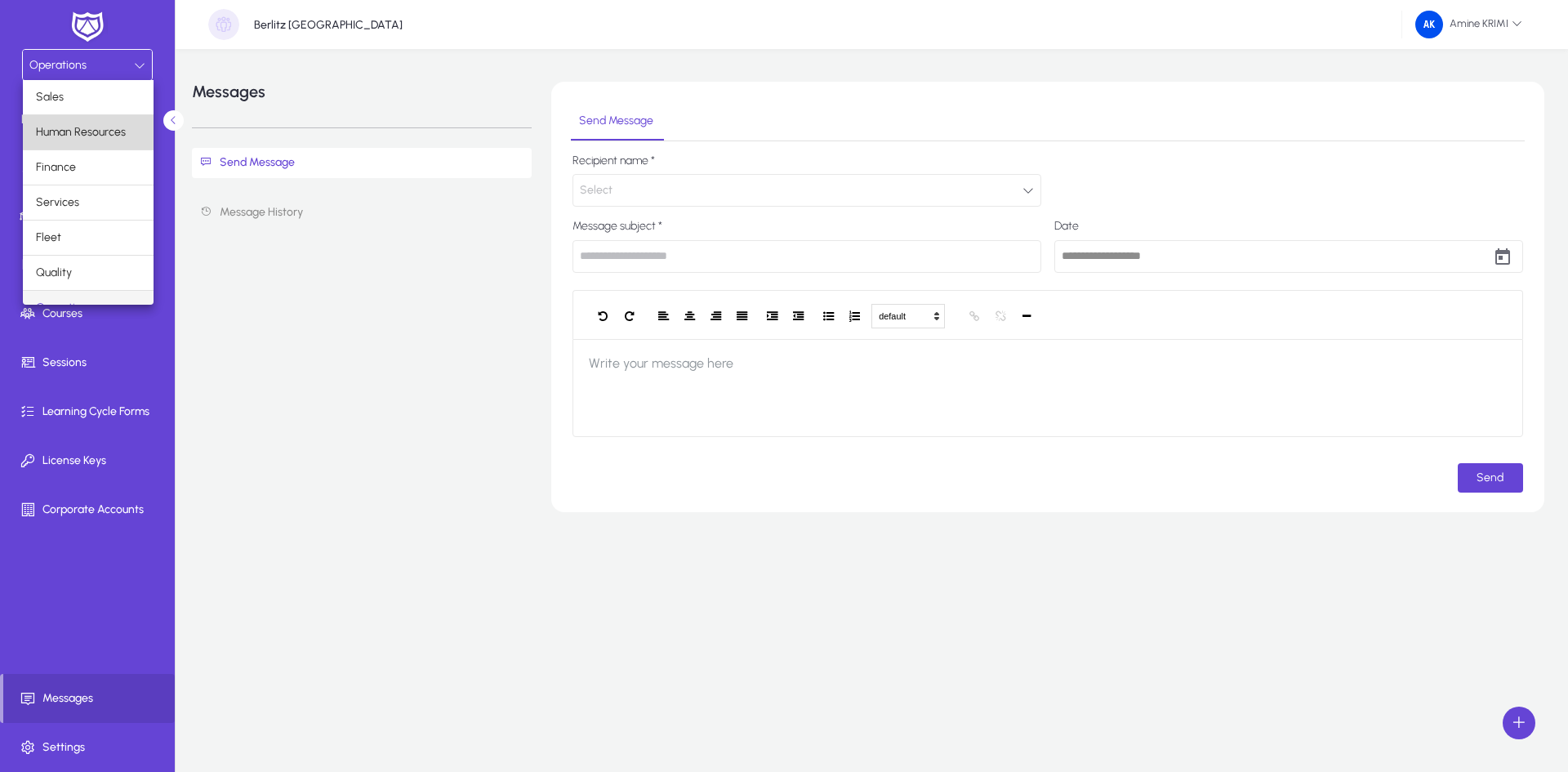
click at [123, 123] on span "Human Resources" at bounding box center [81, 132] width 90 height 20
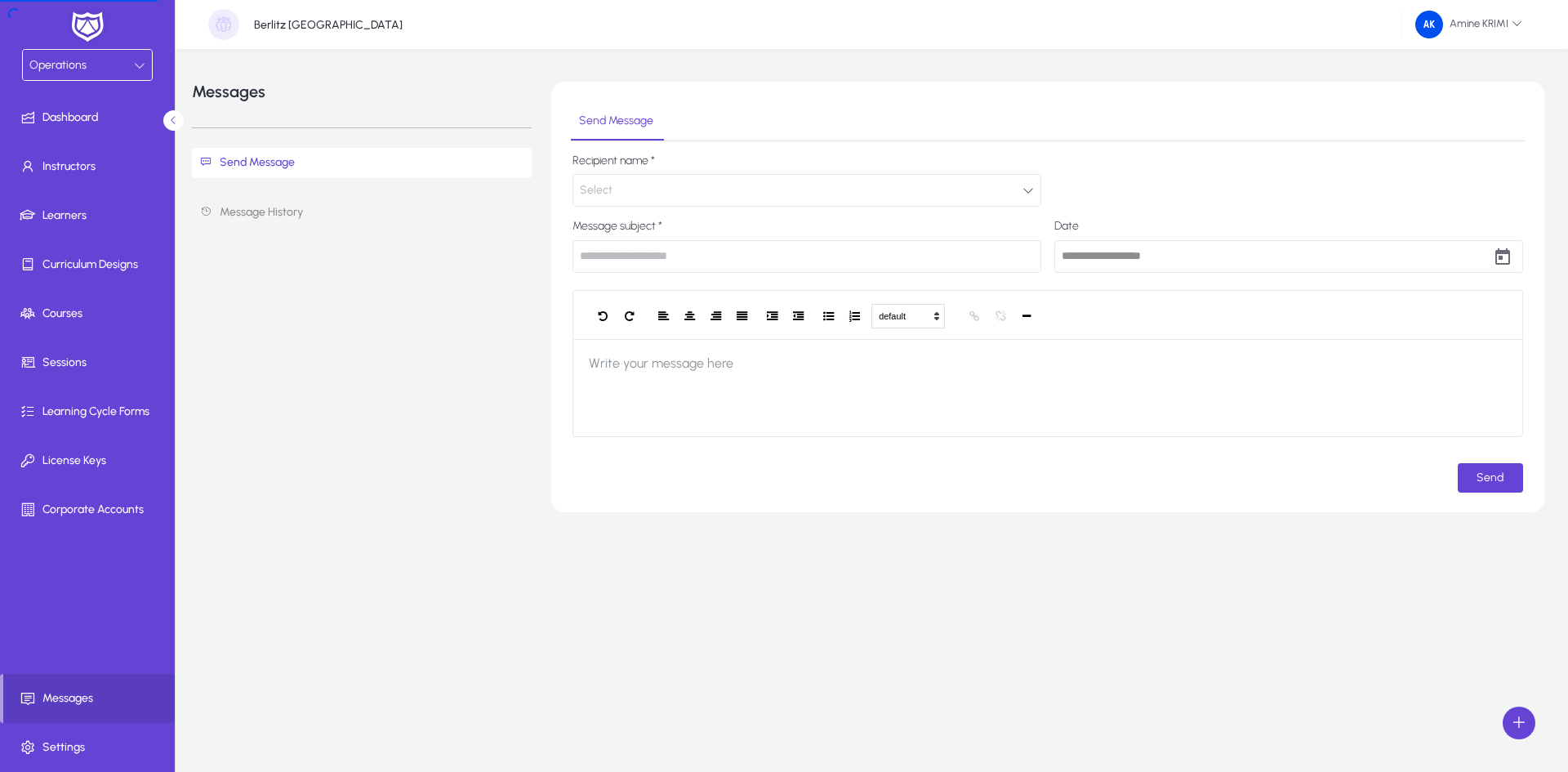
type input "**********"
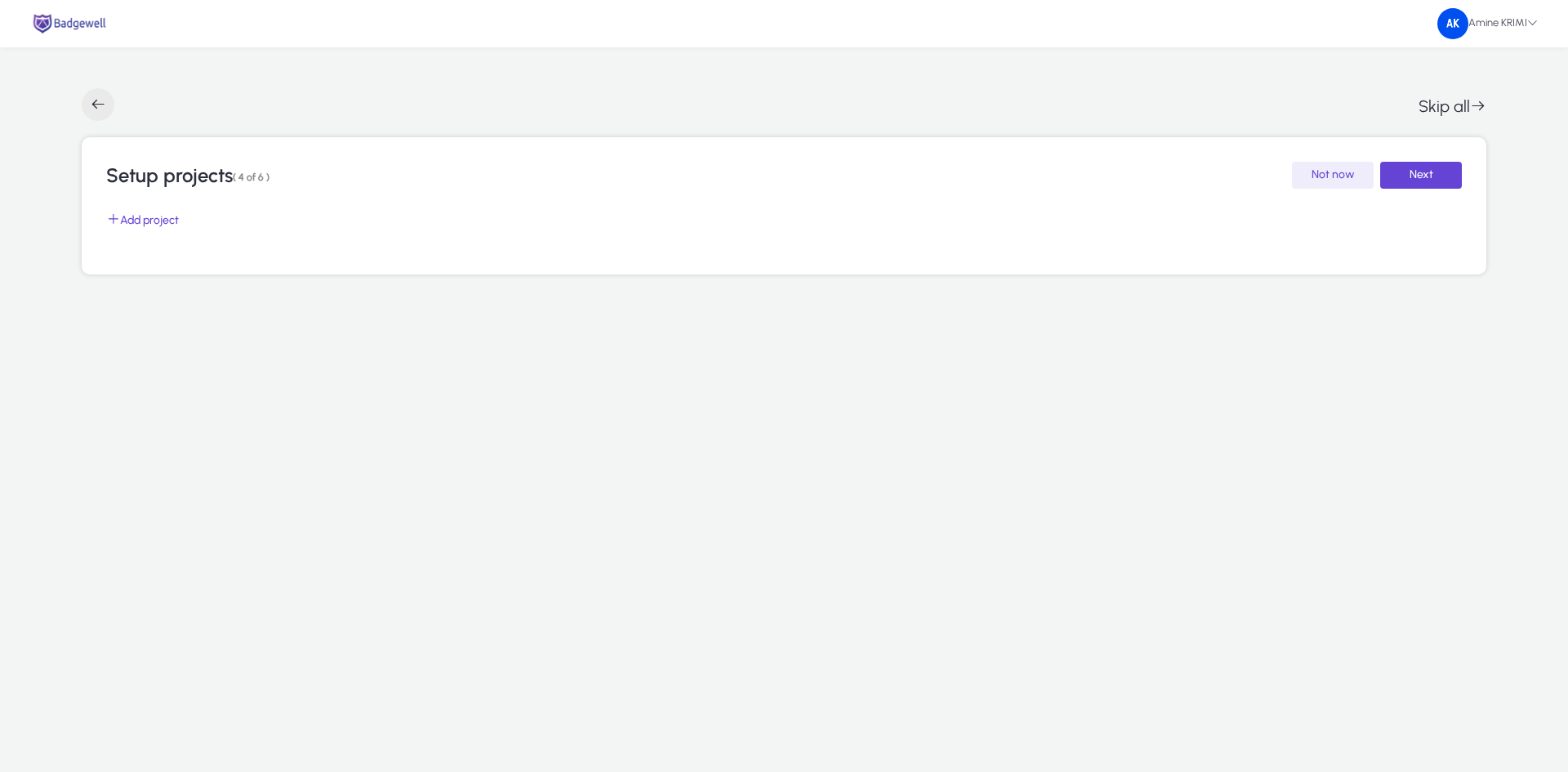
click at [92, 97] on span "button" at bounding box center [98, 105] width 33 height 33
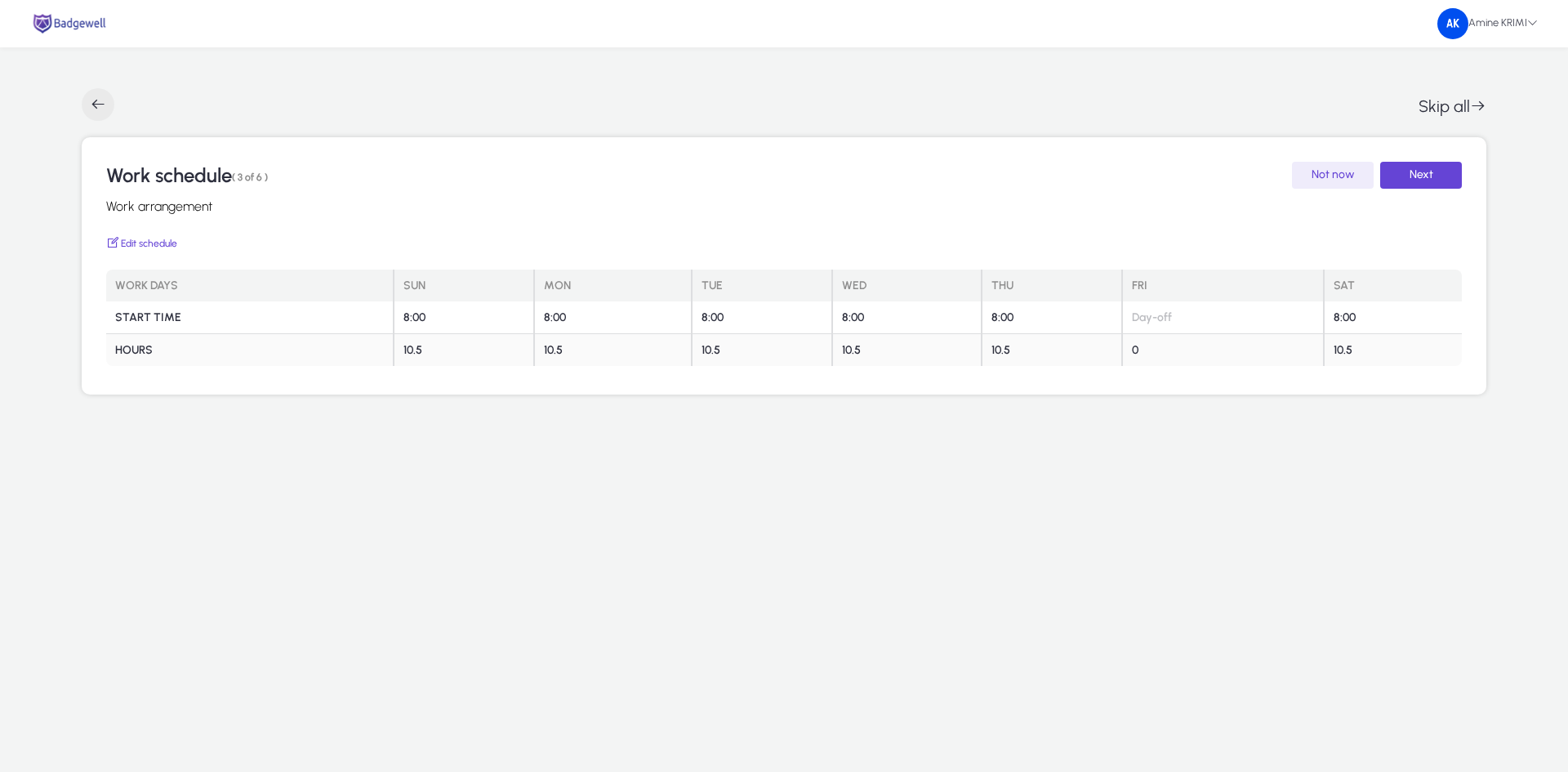
click at [92, 99] on span "button" at bounding box center [98, 105] width 33 height 33
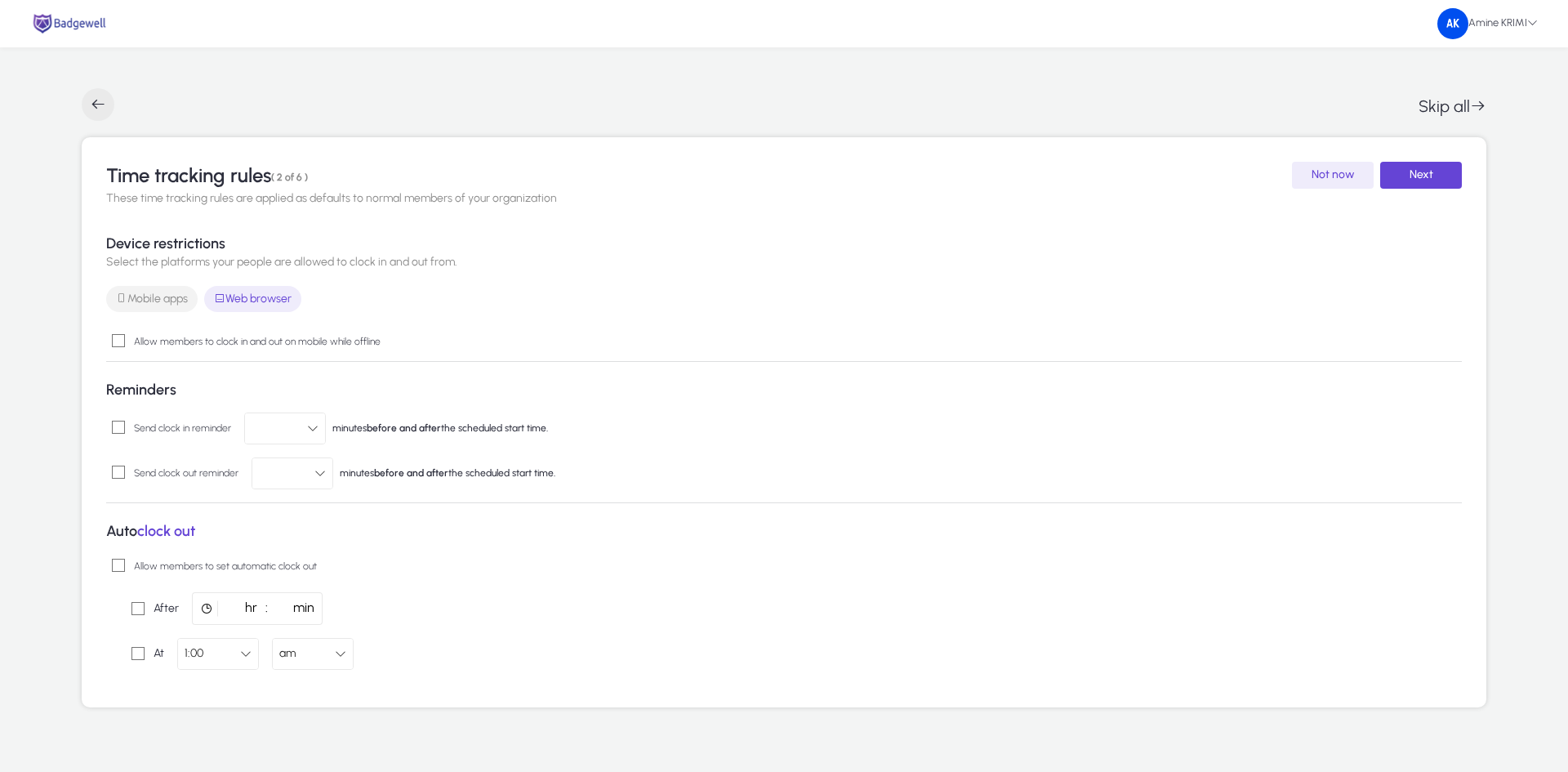
click at [92, 100] on span "button" at bounding box center [98, 105] width 33 height 33
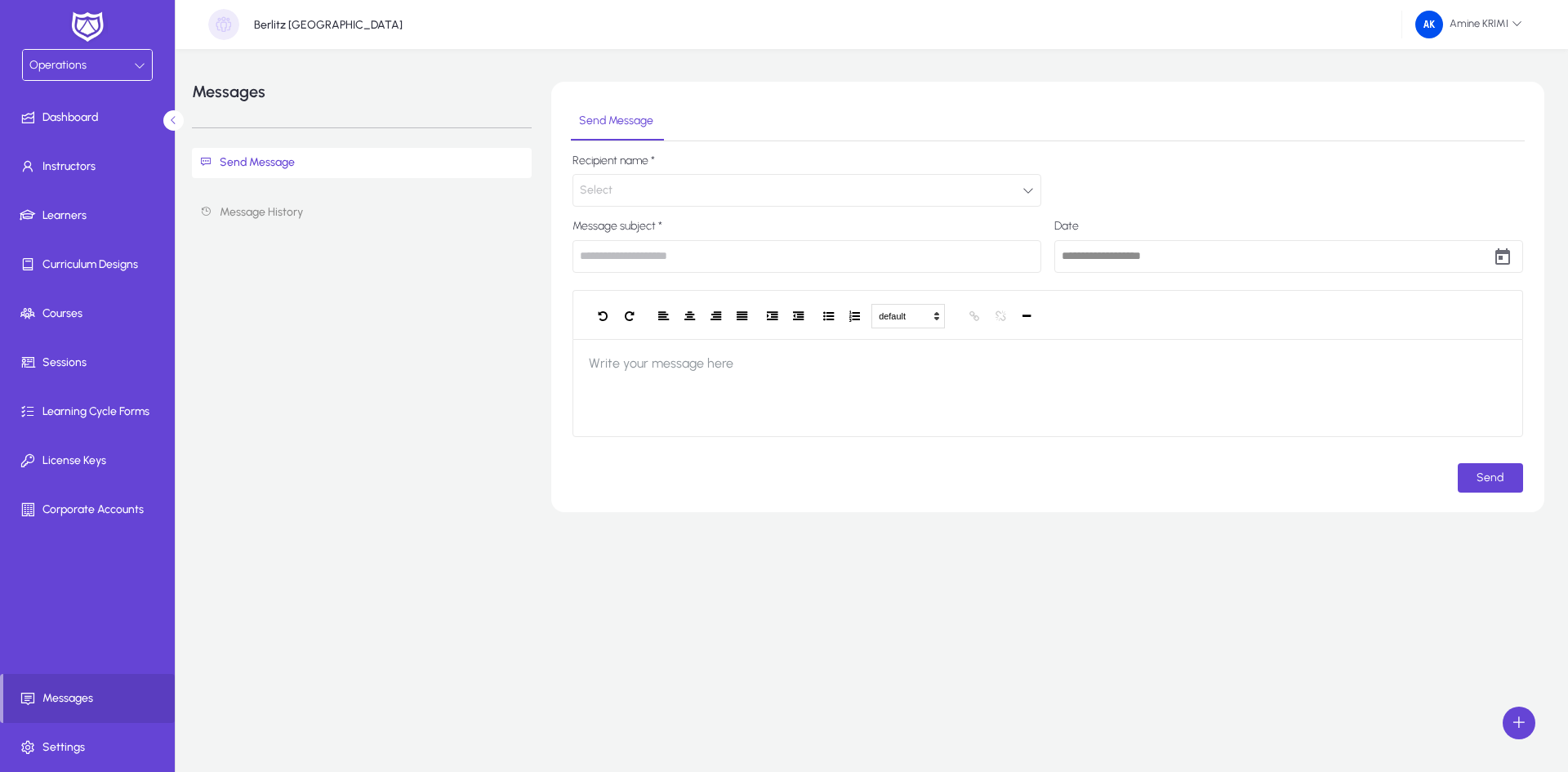
click at [143, 72] on div at bounding box center [140, 65] width 12 height 20
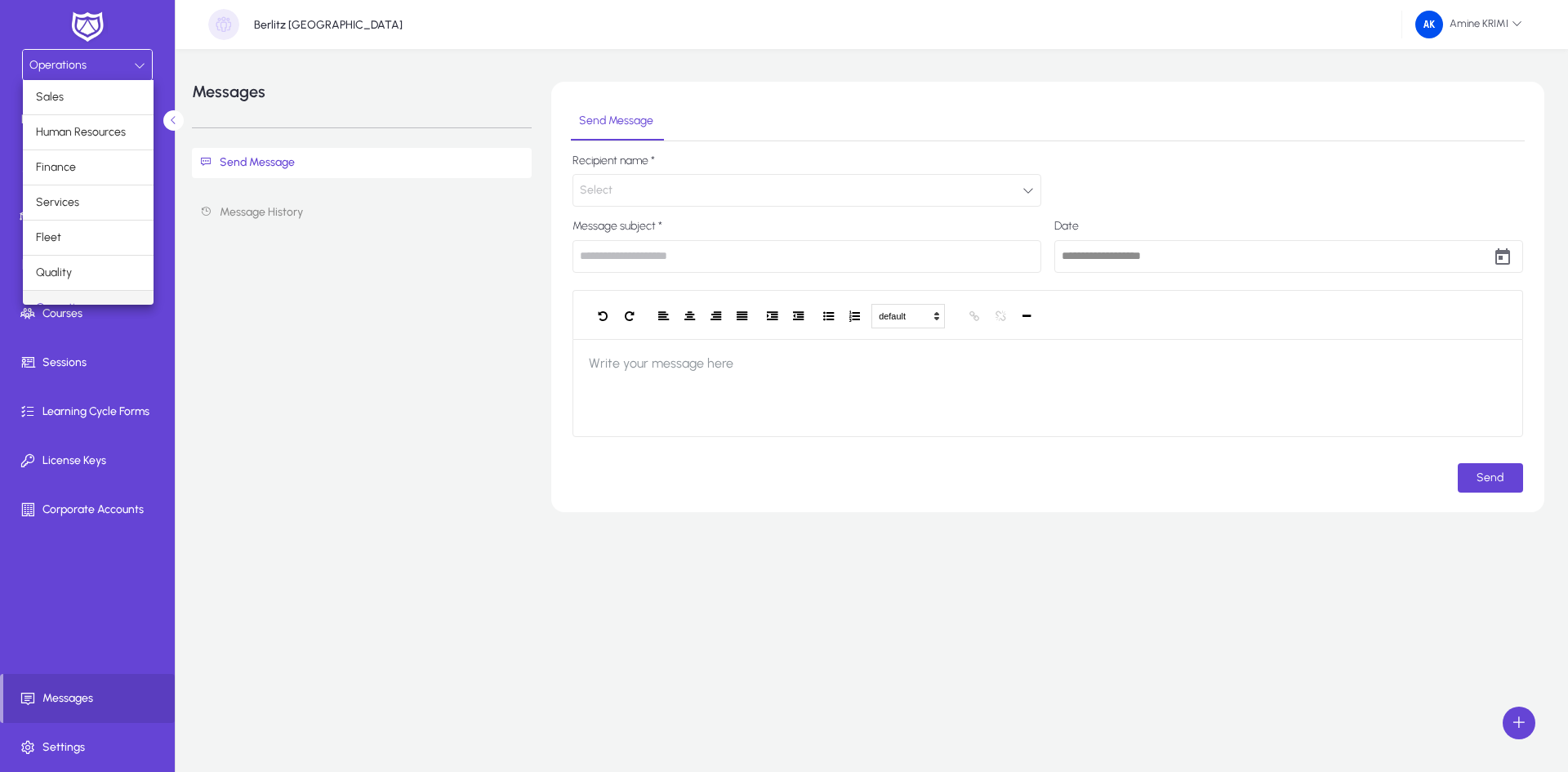
scroll to position [21, 0]
click at [262, 293] on div at bounding box center [784, 386] width 1568 height 772
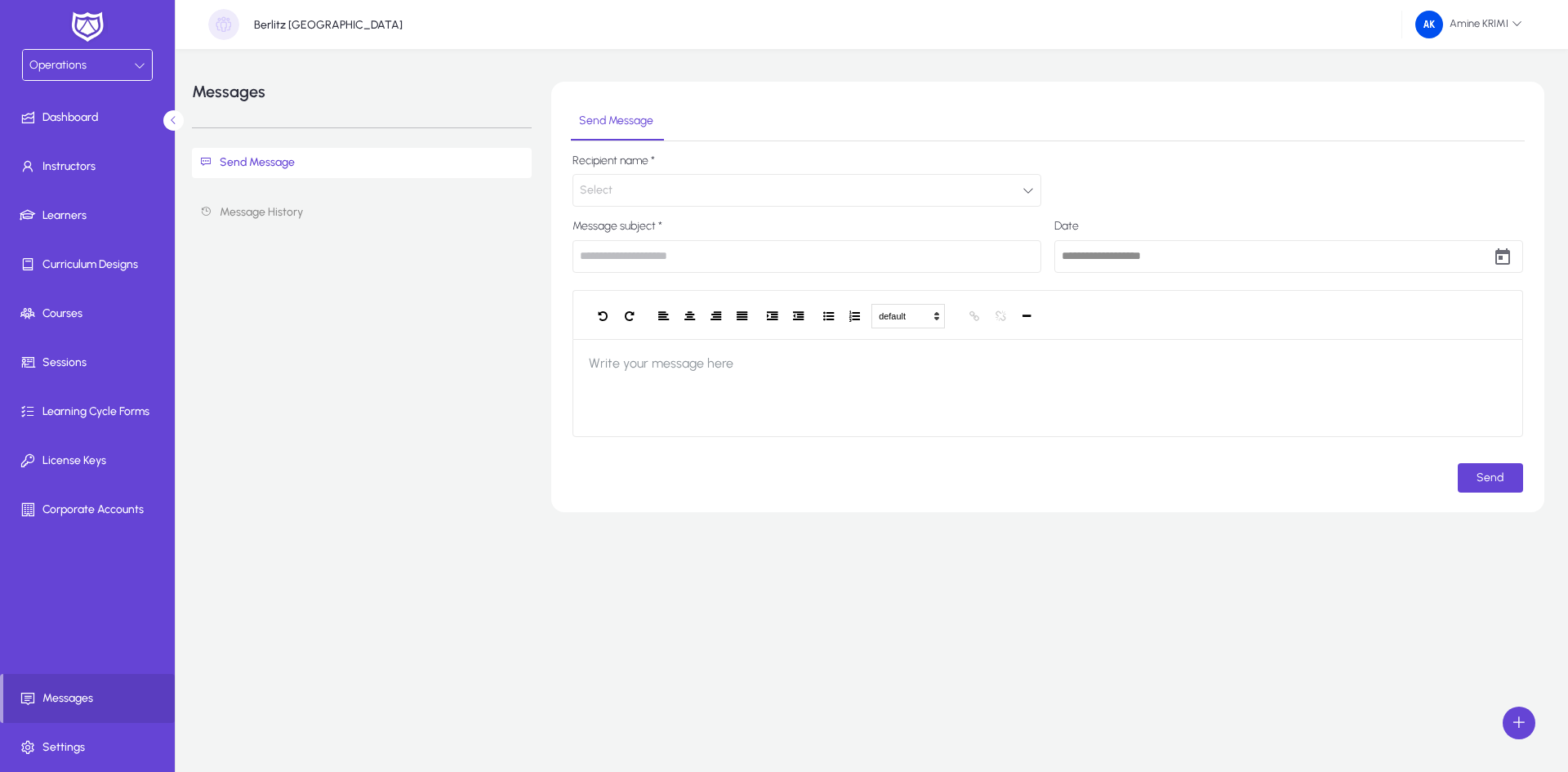
click at [151, 68] on div "Operations" at bounding box center [88, 64] width 129 height 31
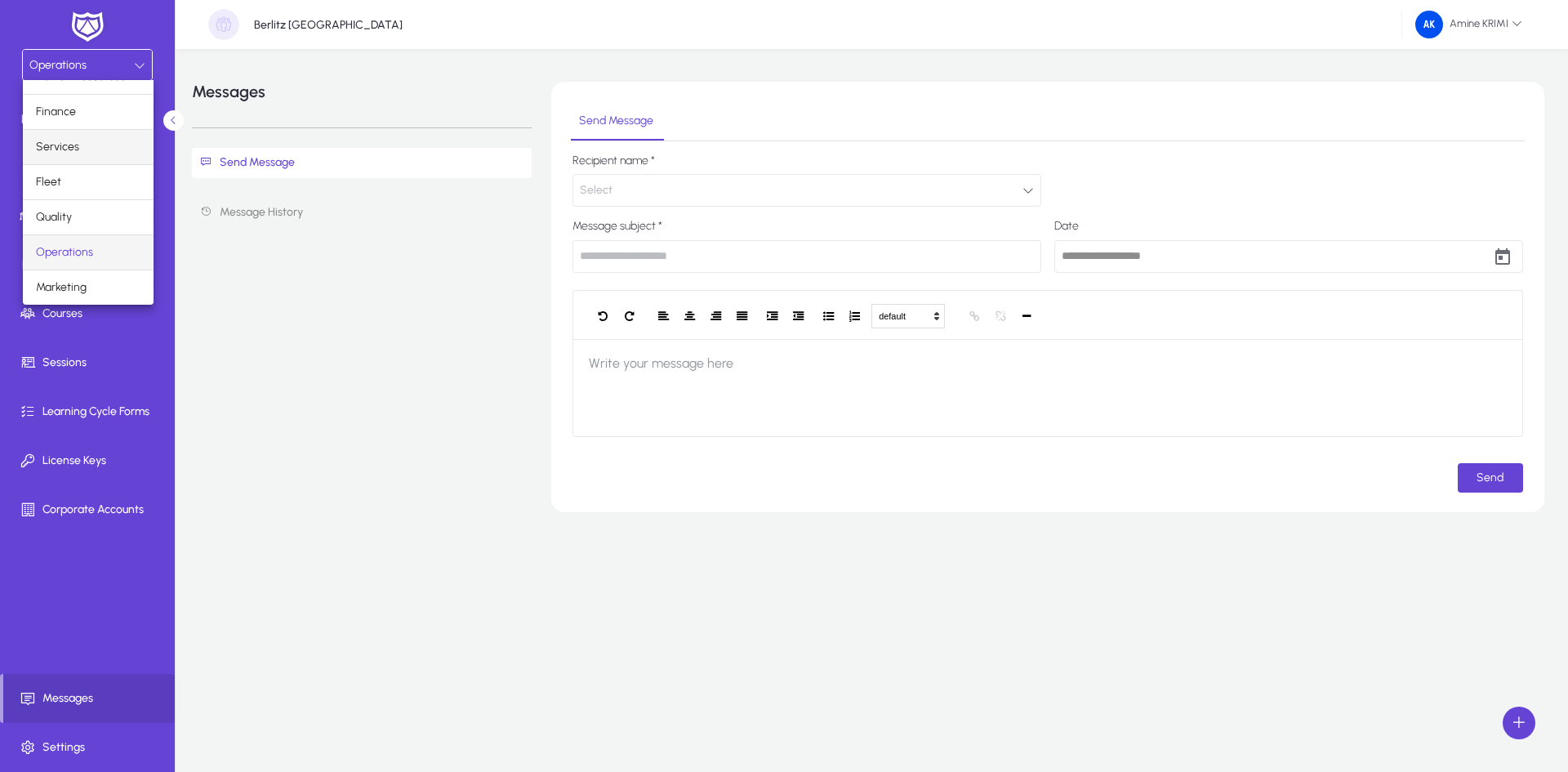
scroll to position [0, 0]
click at [113, 130] on span "Human Resources" at bounding box center [81, 132] width 90 height 20
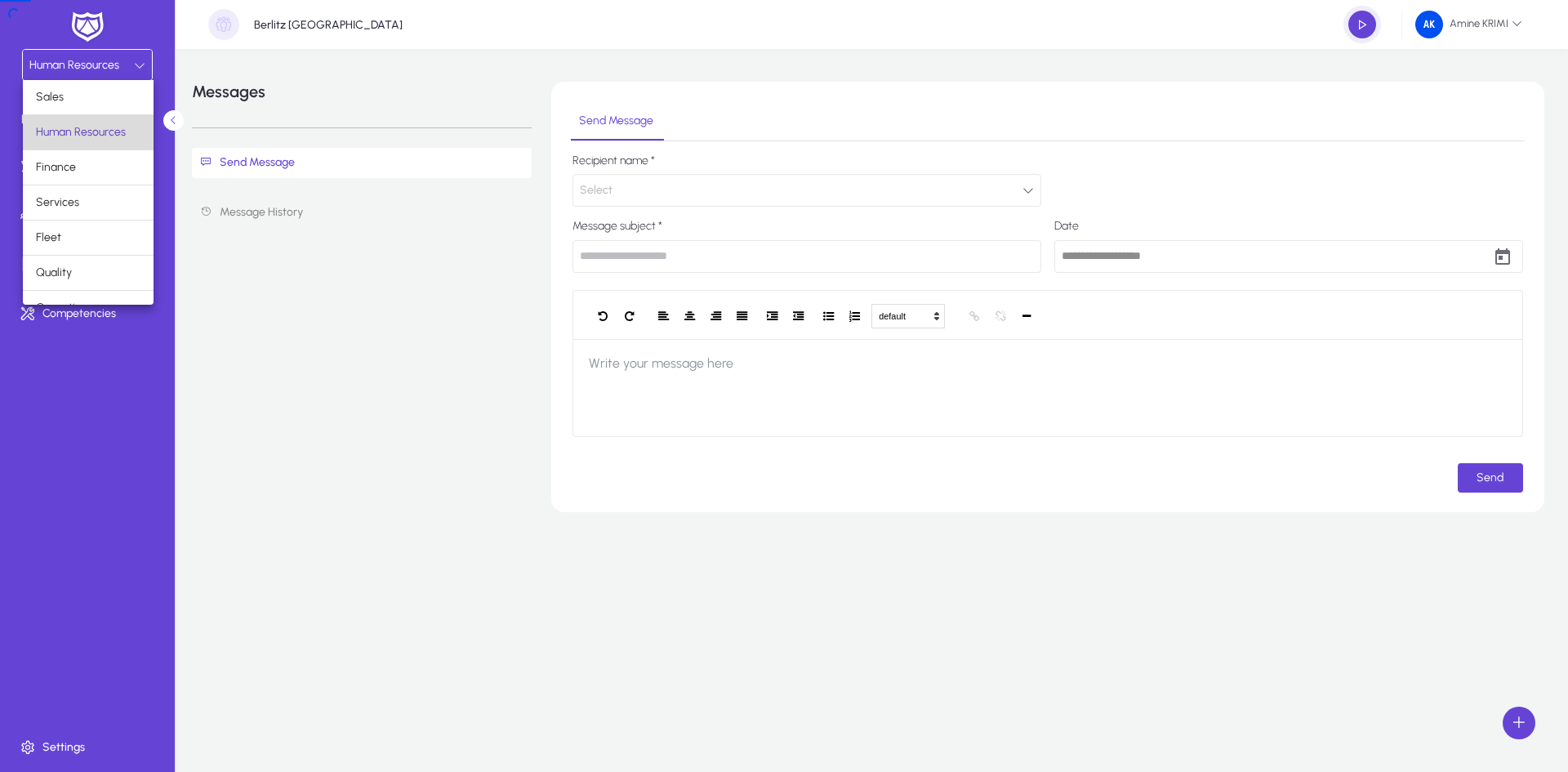
type input "**********"
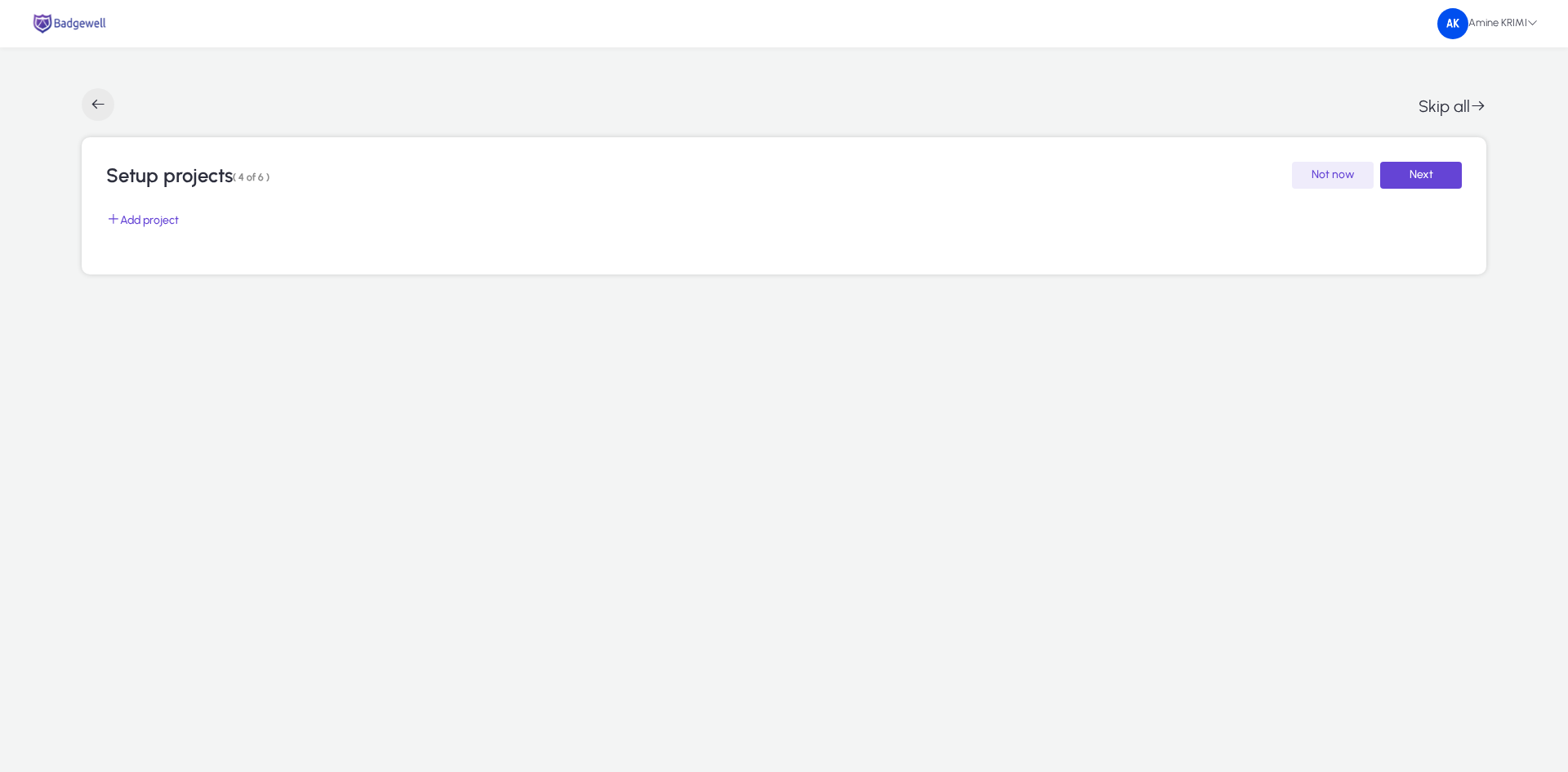
click at [99, 109] on span "button" at bounding box center [98, 105] width 33 height 33
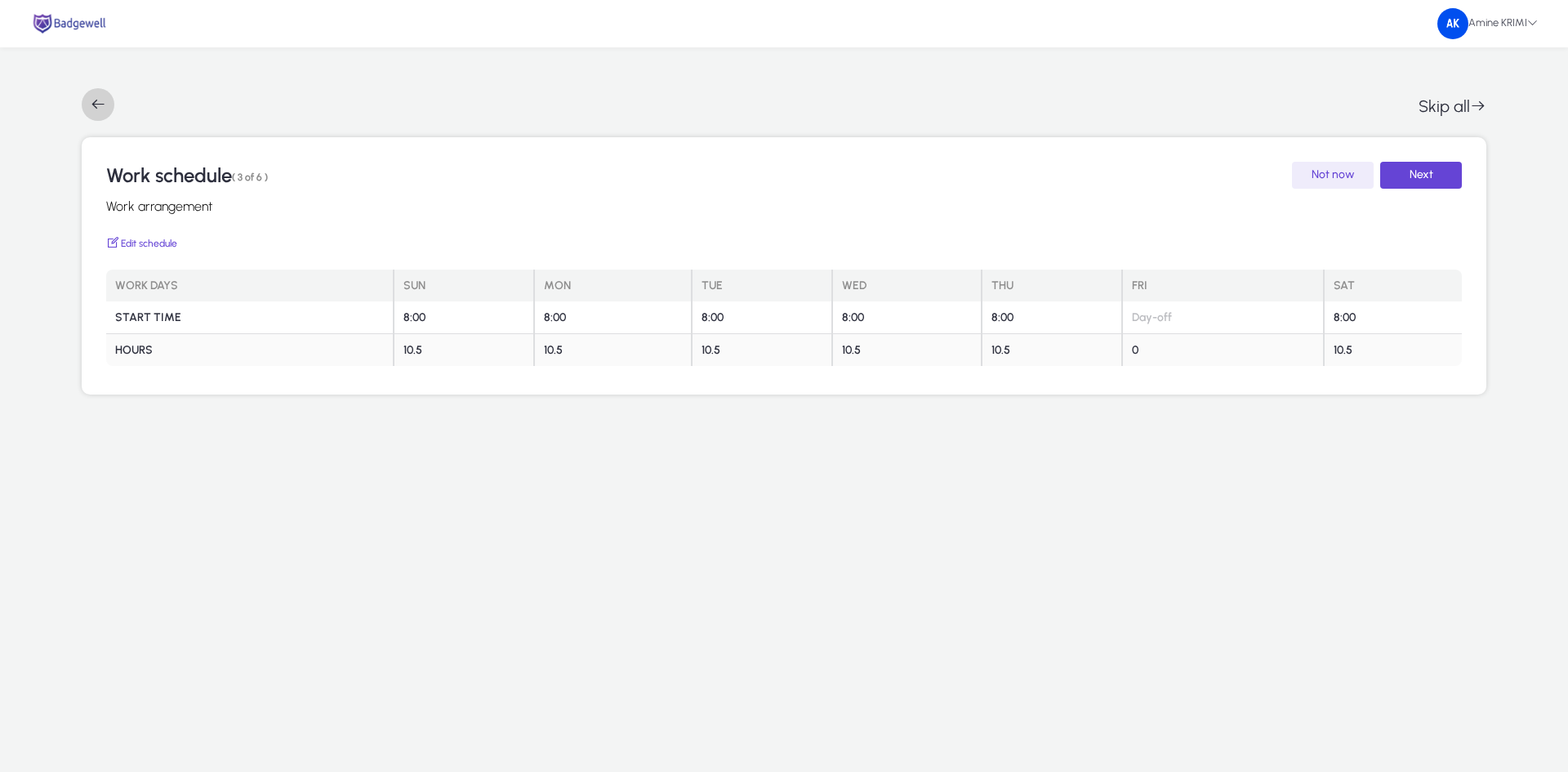
click at [99, 90] on span "button" at bounding box center [98, 105] width 33 height 33
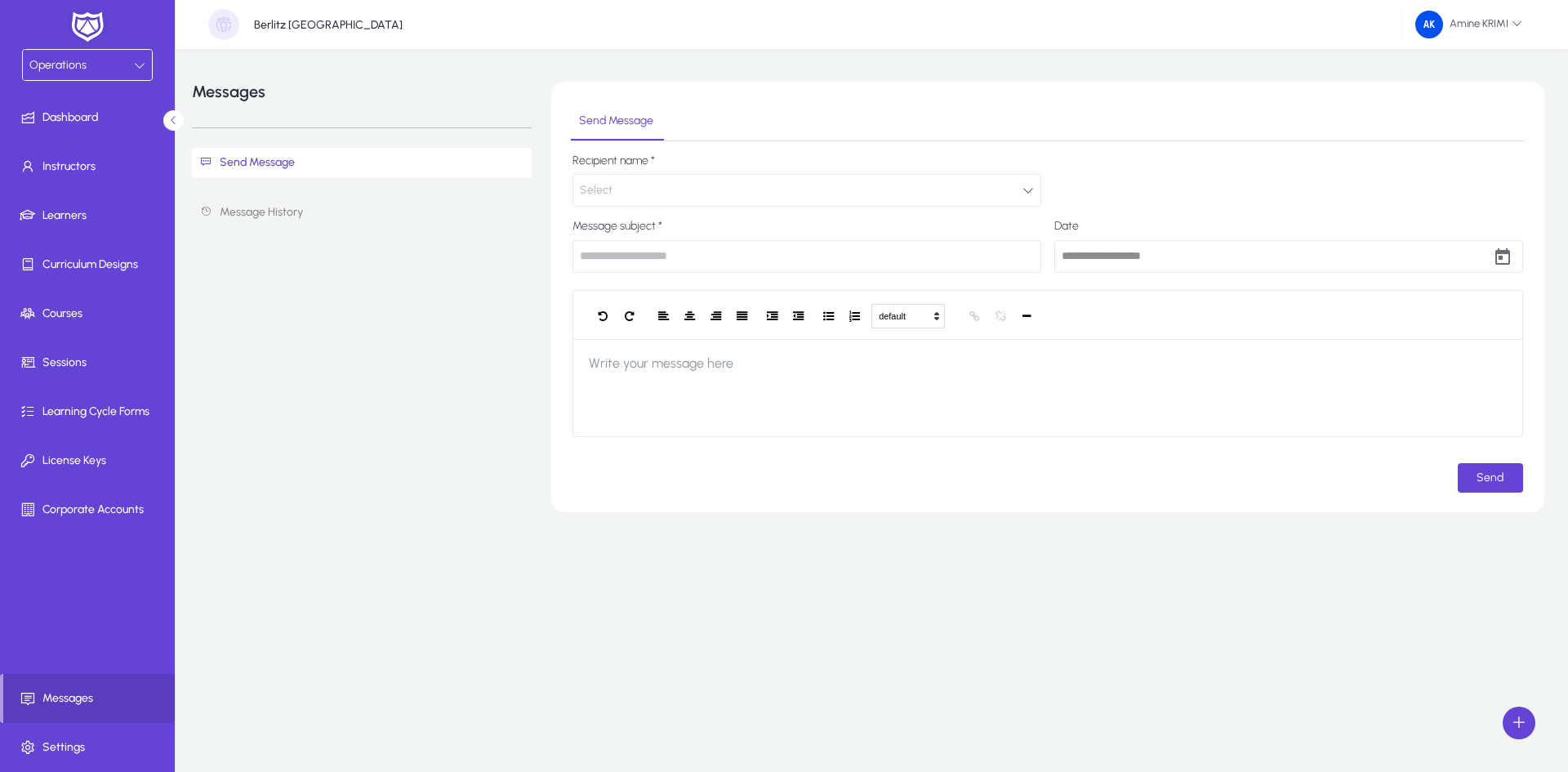
type input "**********"
